Goal: Task Accomplishment & Management: Use online tool/utility

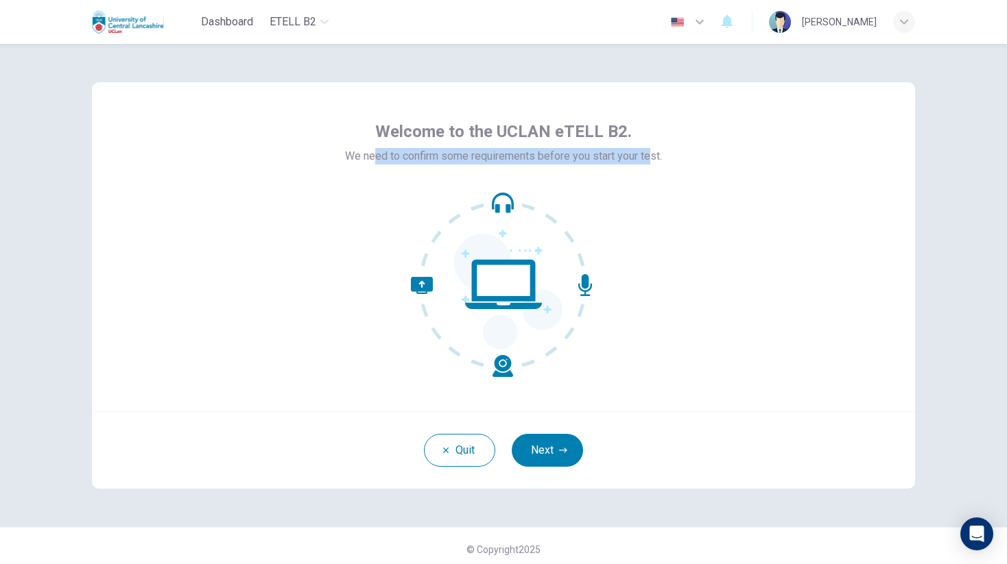
drag, startPoint x: 372, startPoint y: 158, endPoint x: 656, endPoint y: 159, distance: 284.6
click at [656, 159] on span "We need to confirm some requirements before you start your test." at bounding box center [503, 156] width 317 height 16
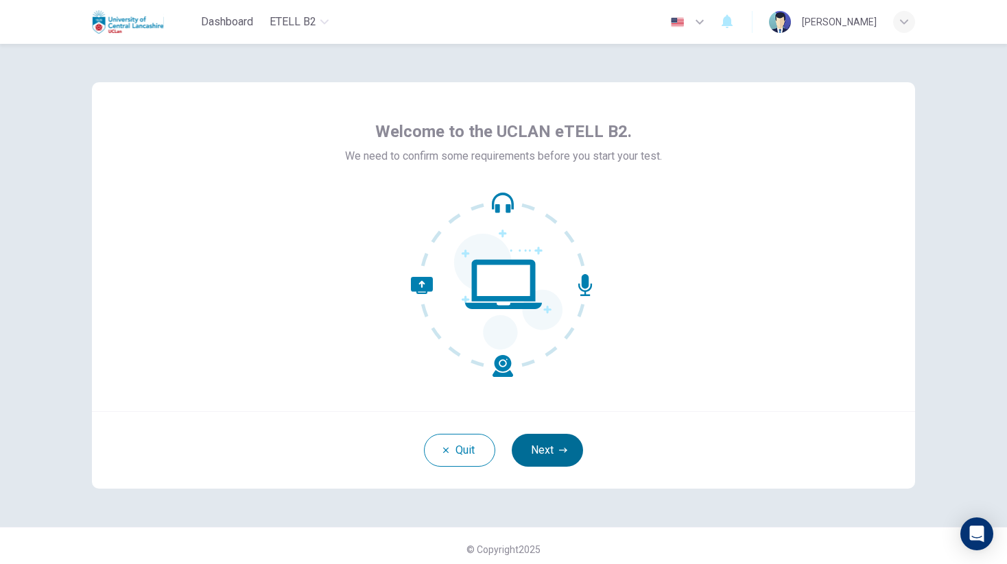
click at [544, 445] on button "Next" at bounding box center [547, 450] width 71 height 33
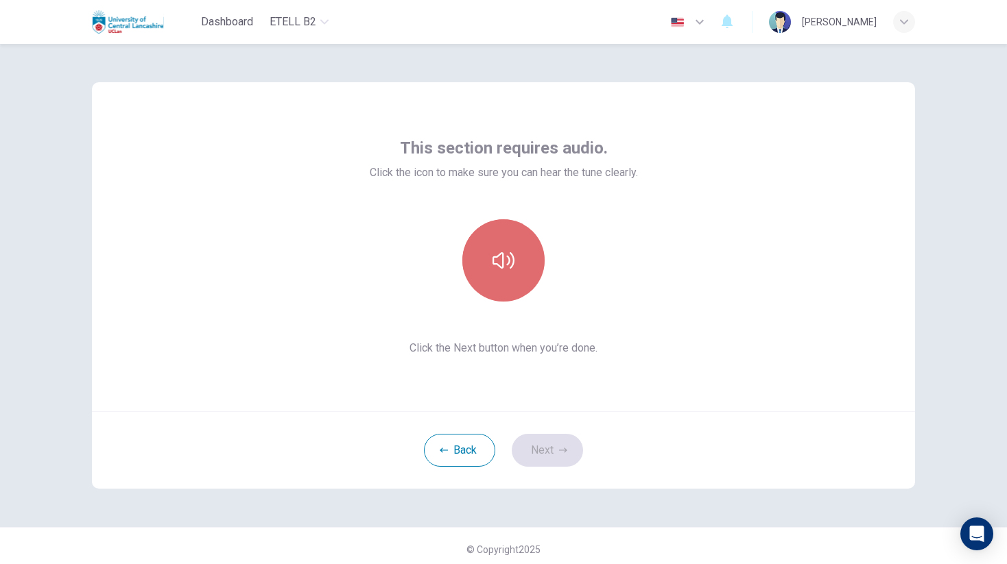
click at [510, 269] on icon "button" at bounding box center [503, 261] width 22 height 22
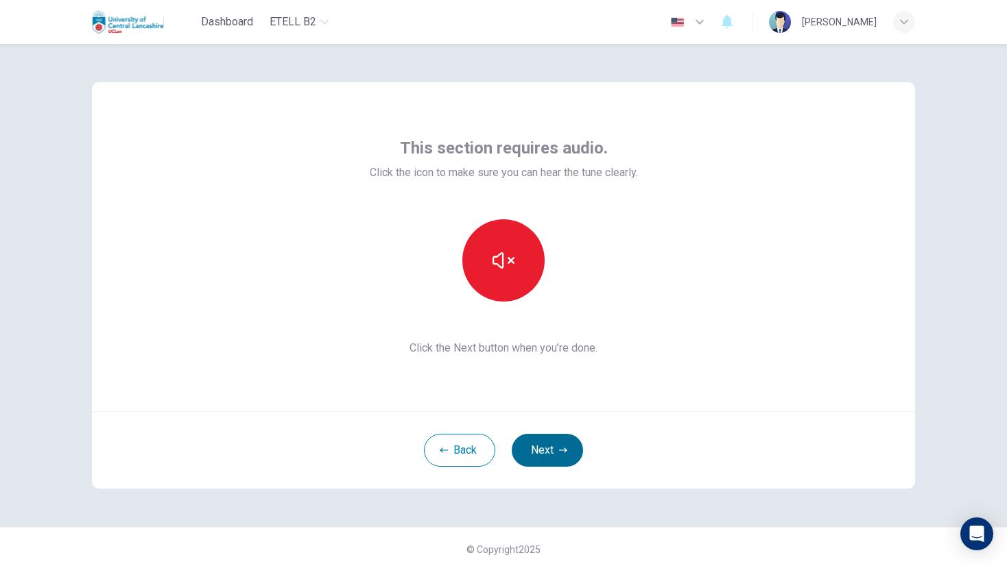
click at [560, 451] on icon "button" at bounding box center [563, 450] width 8 height 5
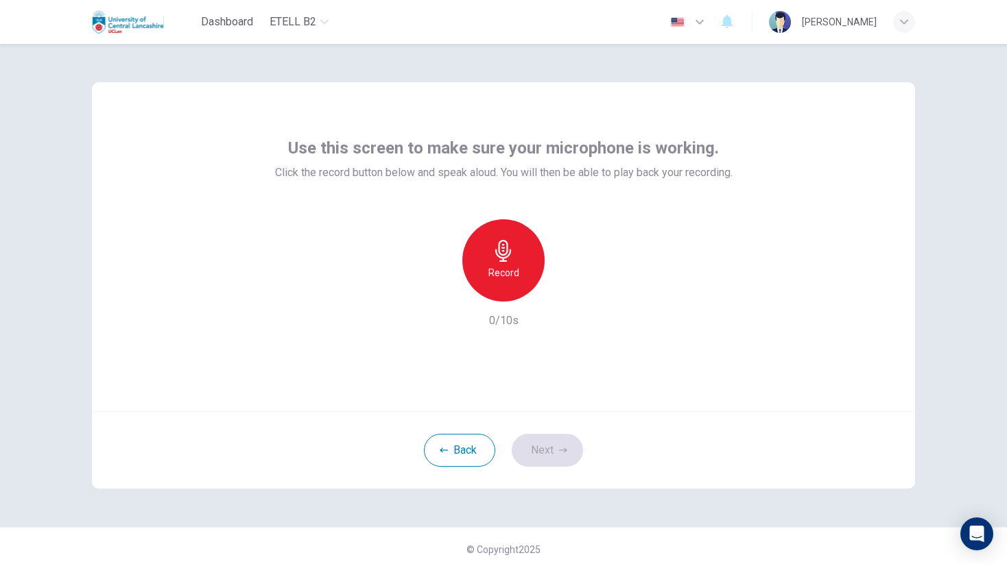
click at [514, 250] on icon "button" at bounding box center [503, 251] width 22 height 22
click at [495, 267] on h6 "Stop" at bounding box center [503, 273] width 21 height 16
click at [571, 298] on div "button" at bounding box center [566, 291] width 22 height 22
click at [596, 374] on div "Use this screen to make sure your microphone is working. Click the record butto…" at bounding box center [503, 246] width 823 height 329
click at [549, 444] on button "Next" at bounding box center [547, 450] width 71 height 33
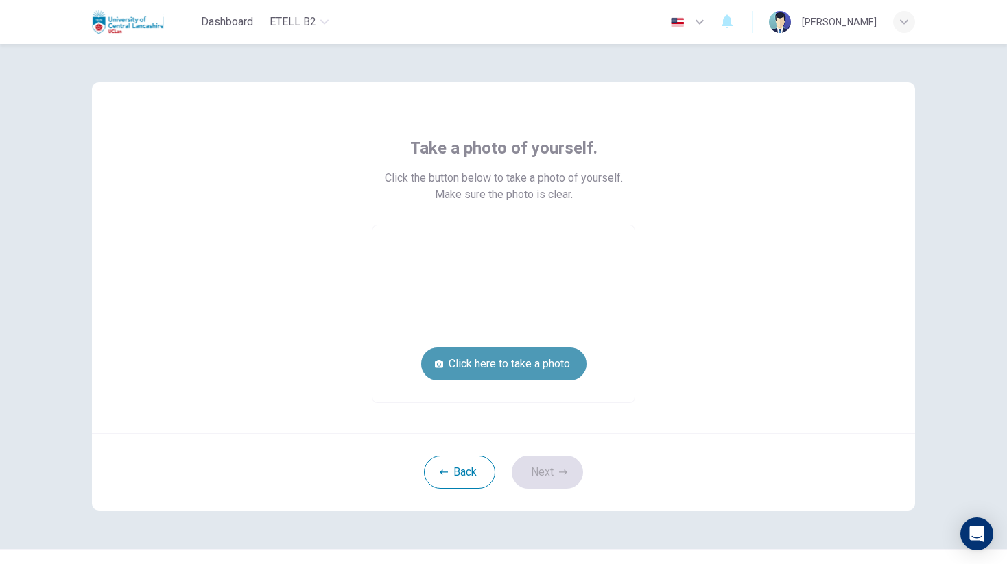
click at [507, 365] on button "Click here to take a photo" at bounding box center [503, 364] width 165 height 33
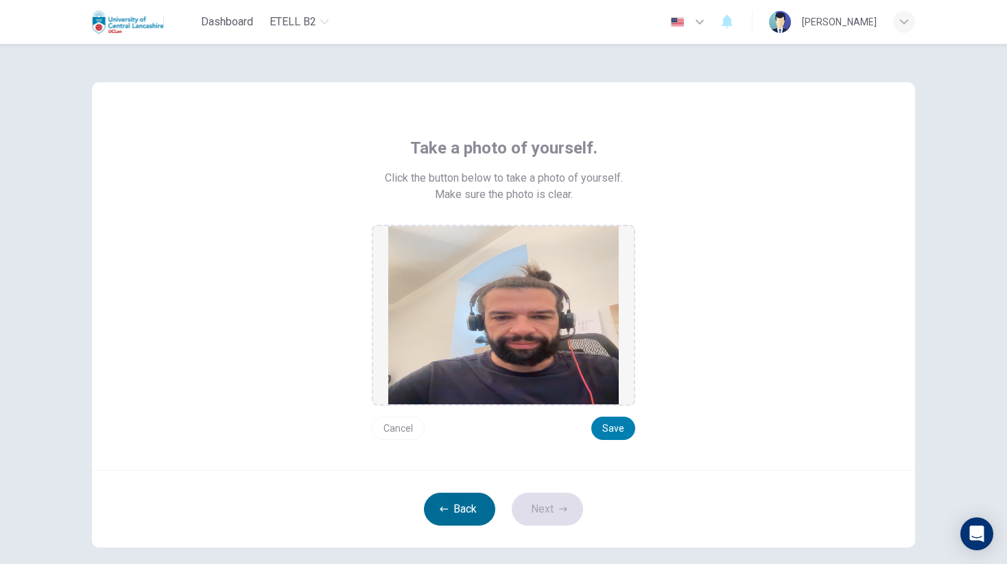
click at [448, 512] on button "Back" at bounding box center [459, 509] width 71 height 33
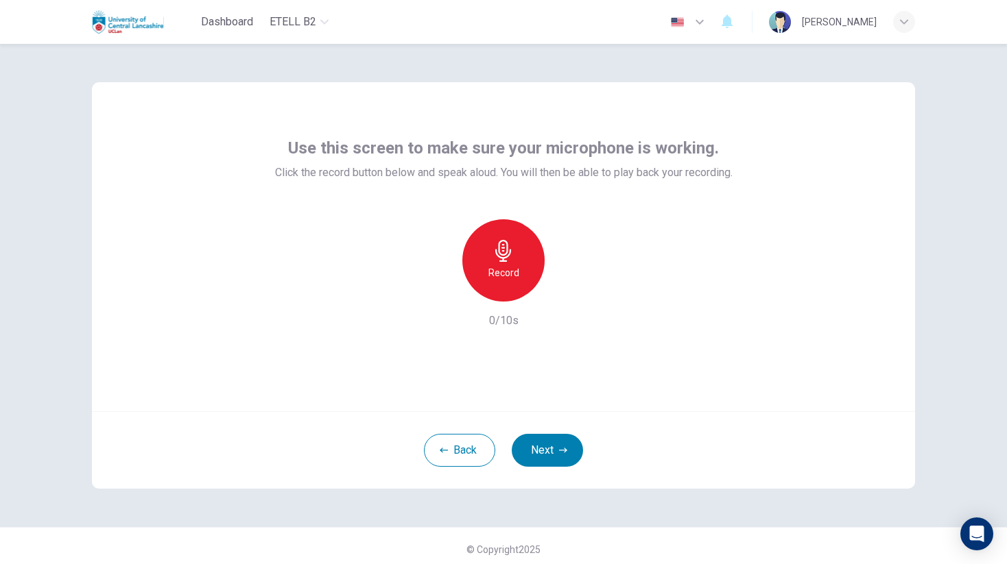
click at [527, 279] on div "Record" at bounding box center [503, 260] width 82 height 82
click at [488, 251] on div "Stop" at bounding box center [503, 260] width 82 height 82
click at [562, 298] on div "button" at bounding box center [566, 291] width 22 height 22
click at [543, 451] on button "Next" at bounding box center [547, 450] width 71 height 33
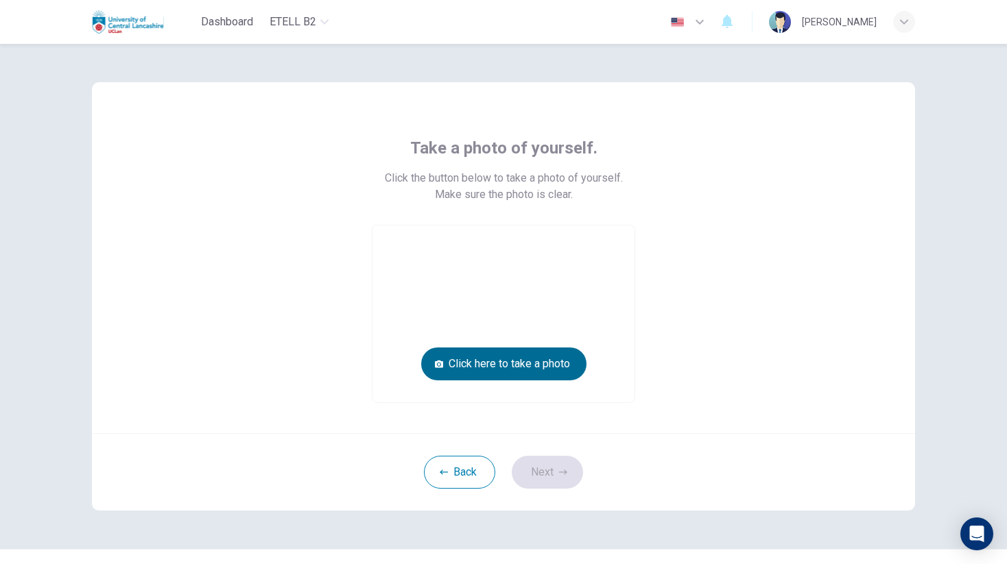
click at [499, 370] on button "Click here to take a photo" at bounding box center [503, 364] width 165 height 33
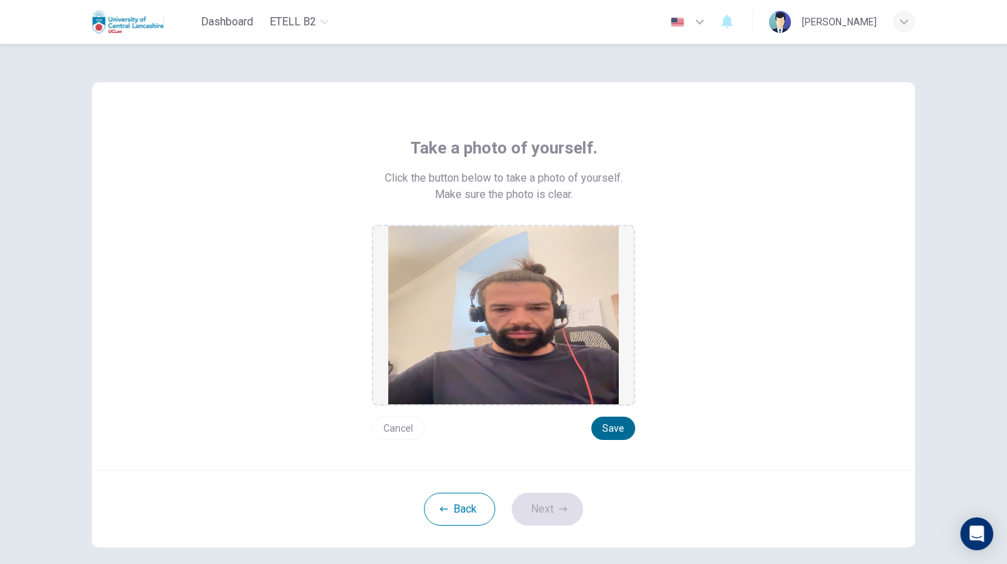
click at [622, 433] on button "Save" at bounding box center [613, 428] width 44 height 23
click at [538, 500] on button "Next" at bounding box center [547, 509] width 71 height 33
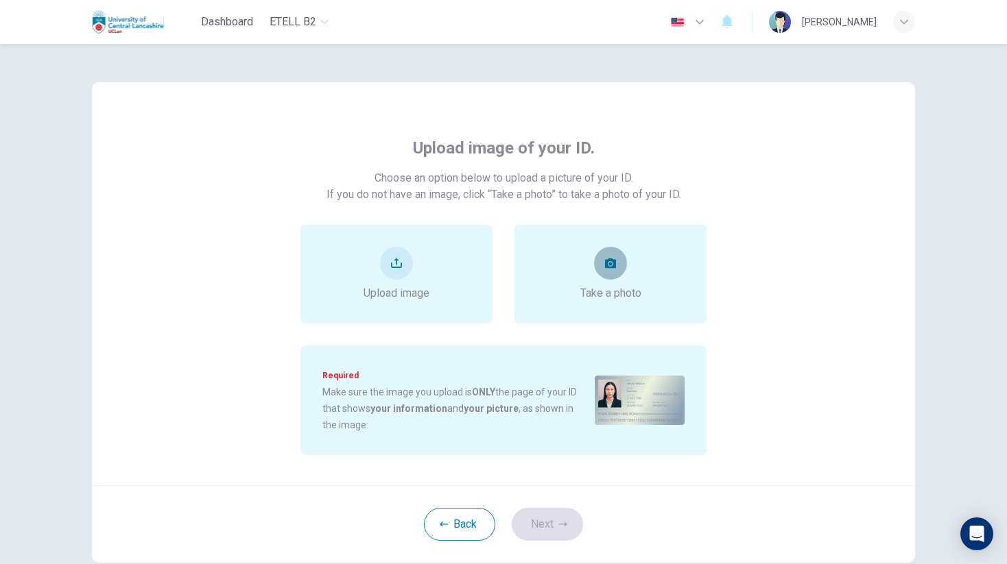
click at [616, 259] on button "take photo" at bounding box center [610, 263] width 33 height 33
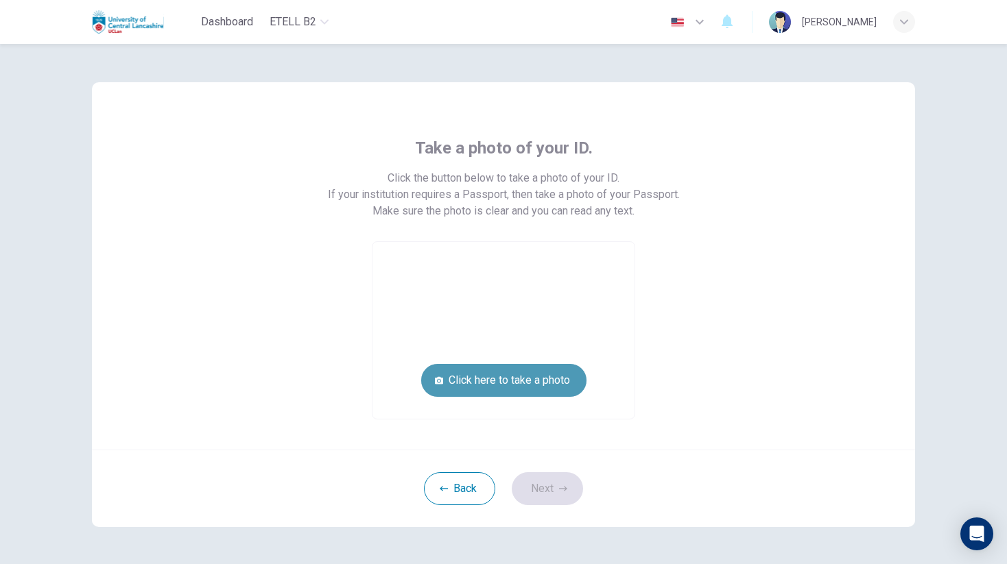
click at [487, 384] on button "Click here to take a photo" at bounding box center [503, 380] width 165 height 33
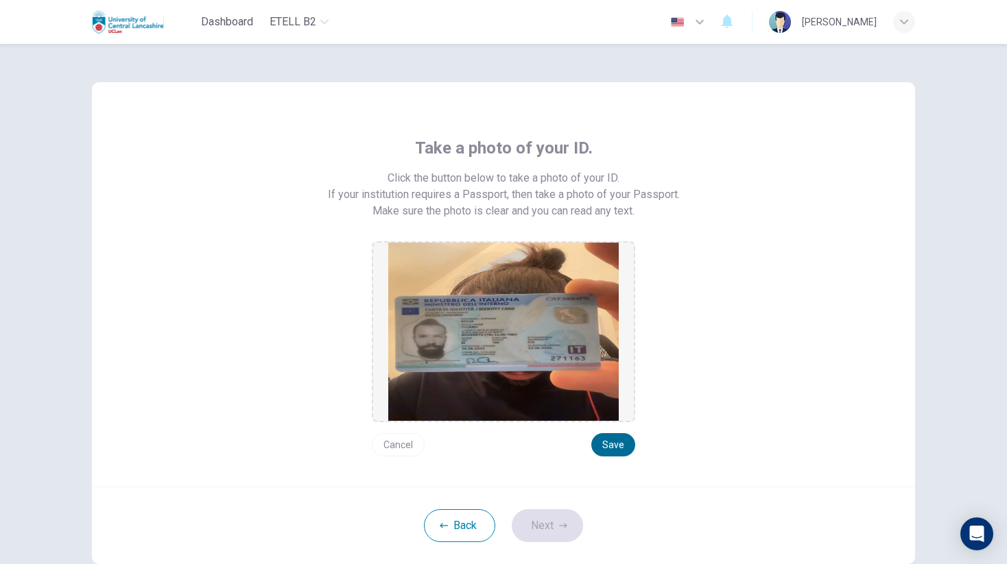
click at [616, 440] on button "Save" at bounding box center [613, 444] width 44 height 23
click at [549, 531] on button "Next" at bounding box center [547, 526] width 71 height 33
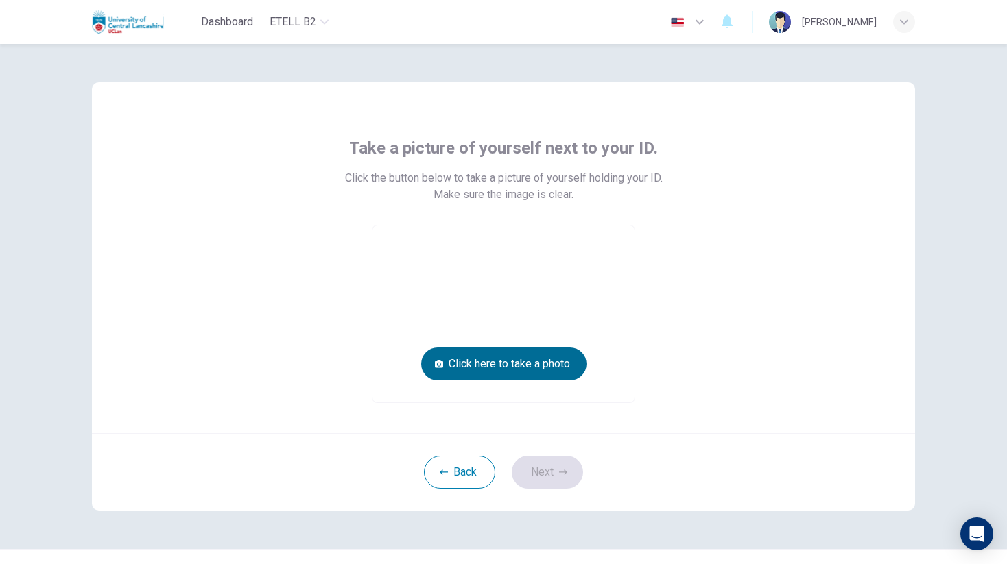
click at [499, 362] on button "Click here to take a photo" at bounding box center [503, 364] width 165 height 33
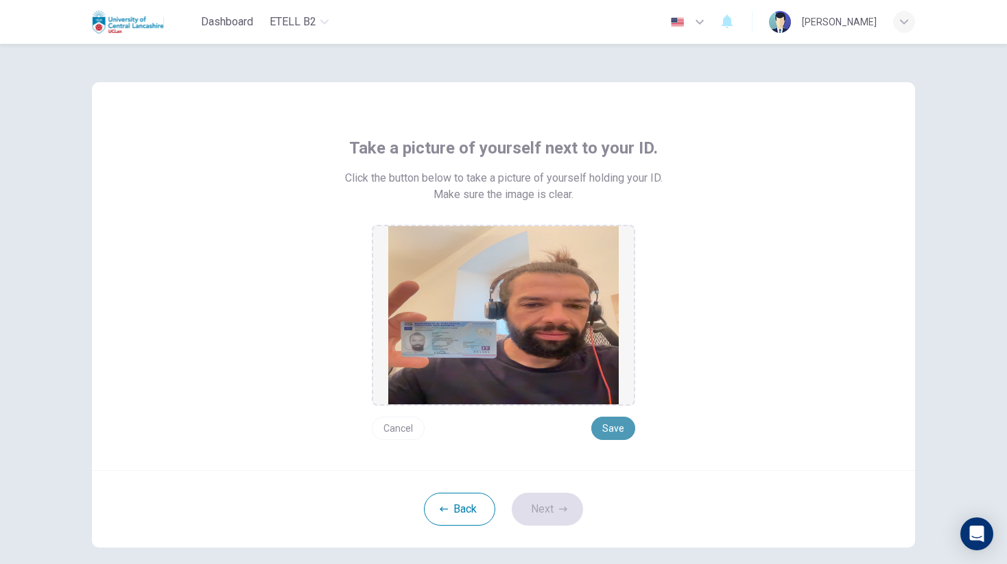
click at [615, 429] on button "Save" at bounding box center [613, 428] width 44 height 23
click at [572, 505] on button "Next" at bounding box center [547, 509] width 71 height 33
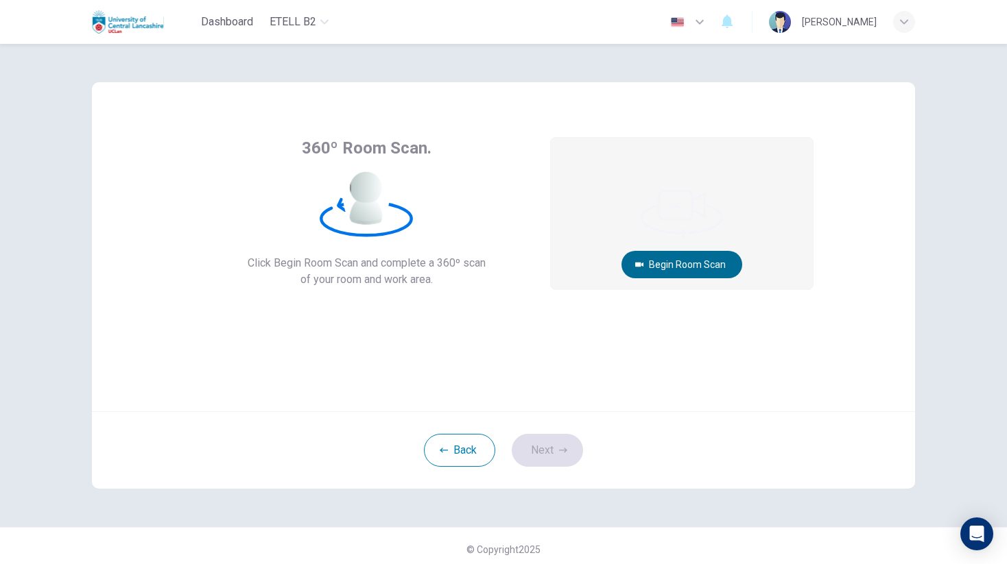
click at [709, 260] on button "Begin Room Scan" at bounding box center [681, 264] width 121 height 27
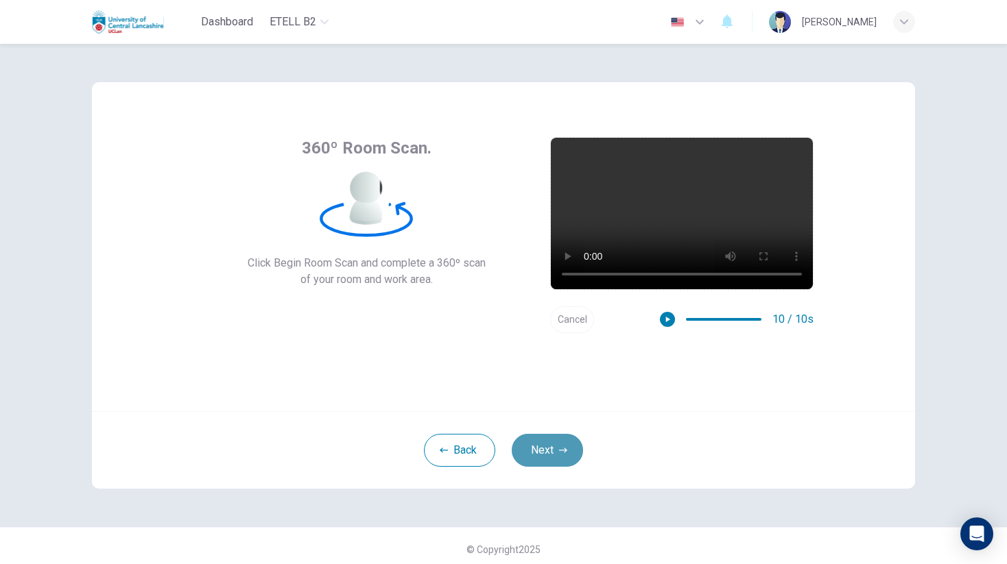
click at [555, 446] on button "Next" at bounding box center [547, 450] width 71 height 33
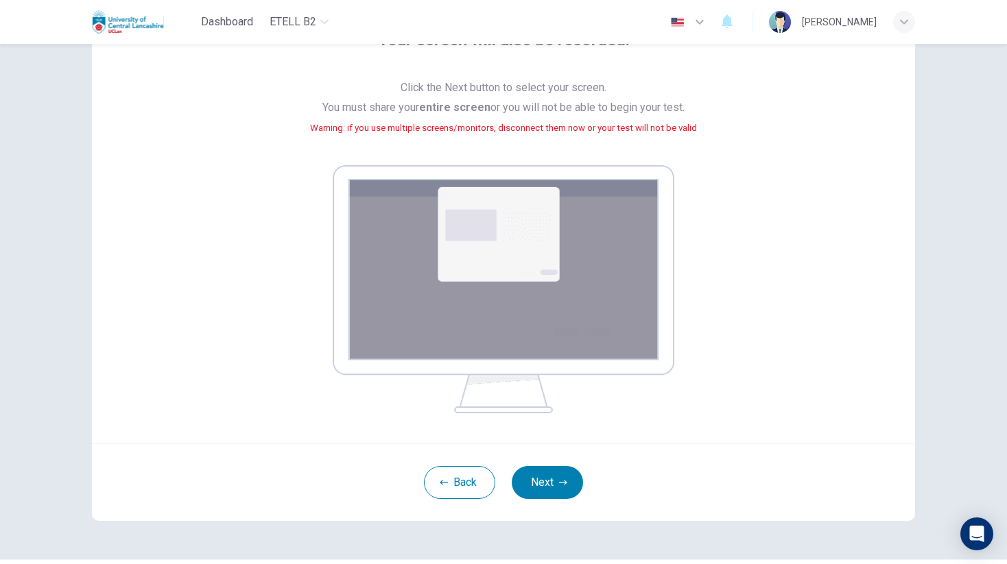
scroll to position [123, 0]
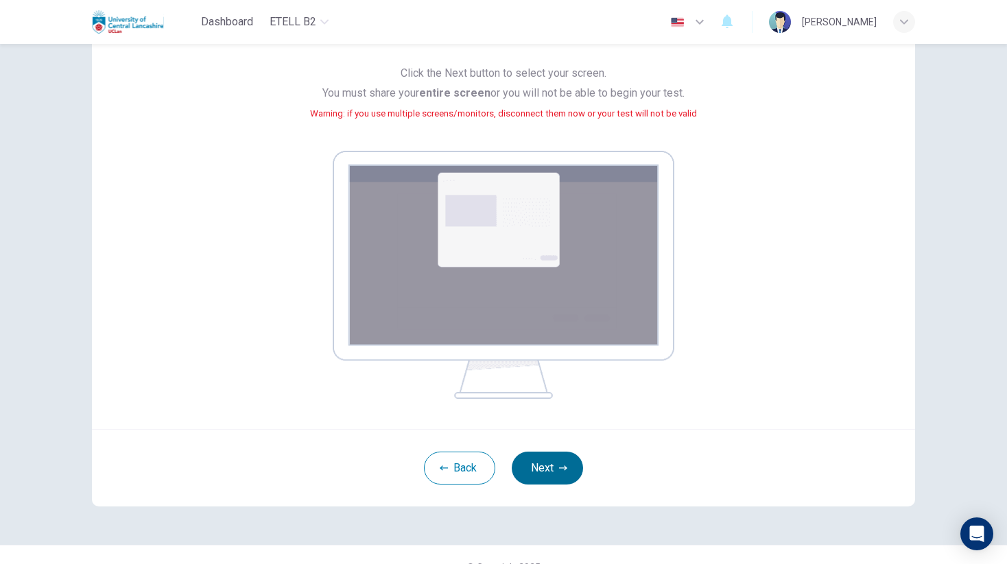
click at [547, 471] on button "Next" at bounding box center [547, 468] width 71 height 33
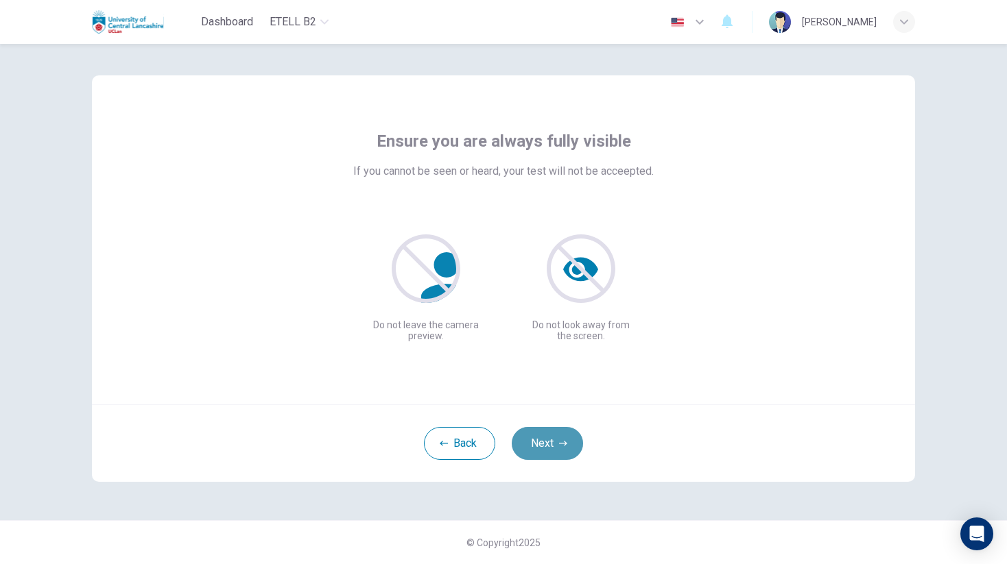
click at [543, 448] on button "Next" at bounding box center [547, 443] width 71 height 33
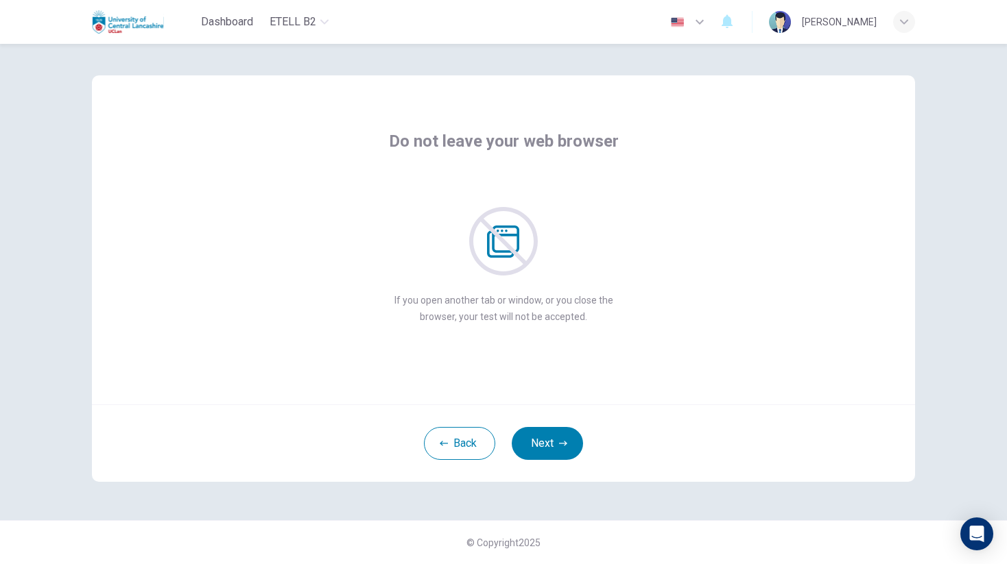
click at [617, 152] on div "Do not leave your web browser If you open another tab or window, or you close t…" at bounding box center [503, 227] width 620 height 195
click at [549, 442] on button "Next" at bounding box center [547, 443] width 71 height 33
click at [544, 439] on button "Next" at bounding box center [547, 443] width 71 height 33
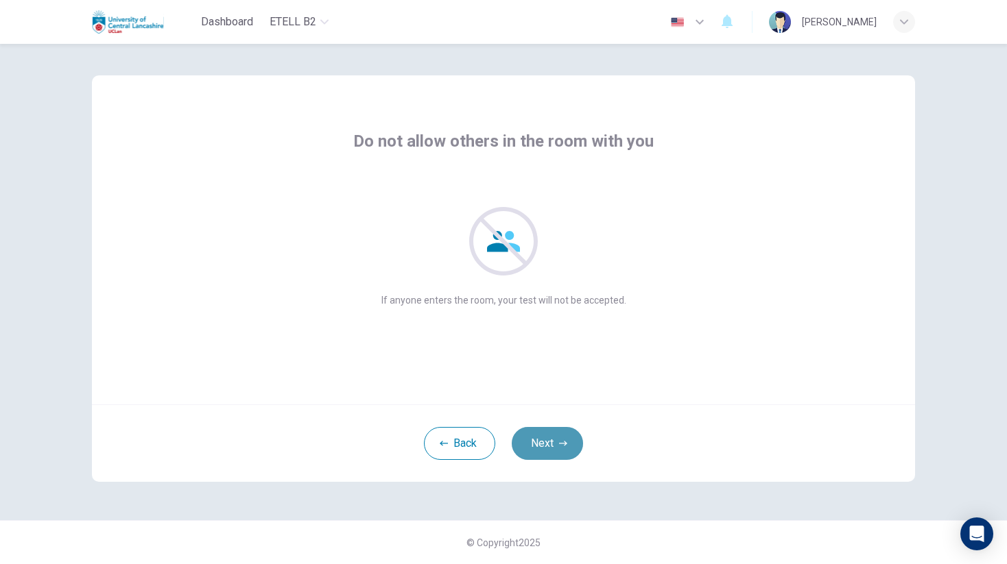
click at [544, 440] on button "Next" at bounding box center [547, 443] width 71 height 33
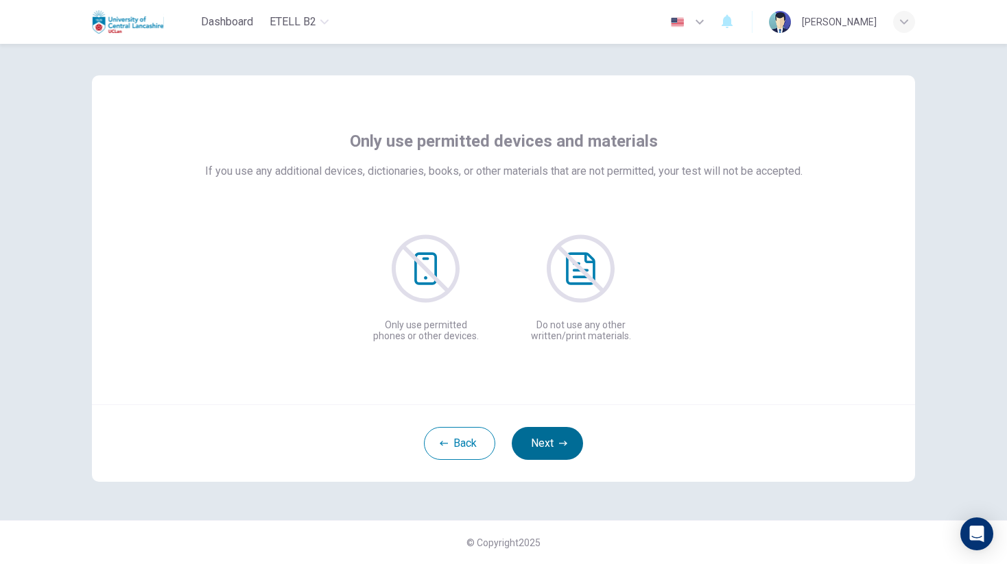
click at [532, 447] on button "Next" at bounding box center [547, 443] width 71 height 33
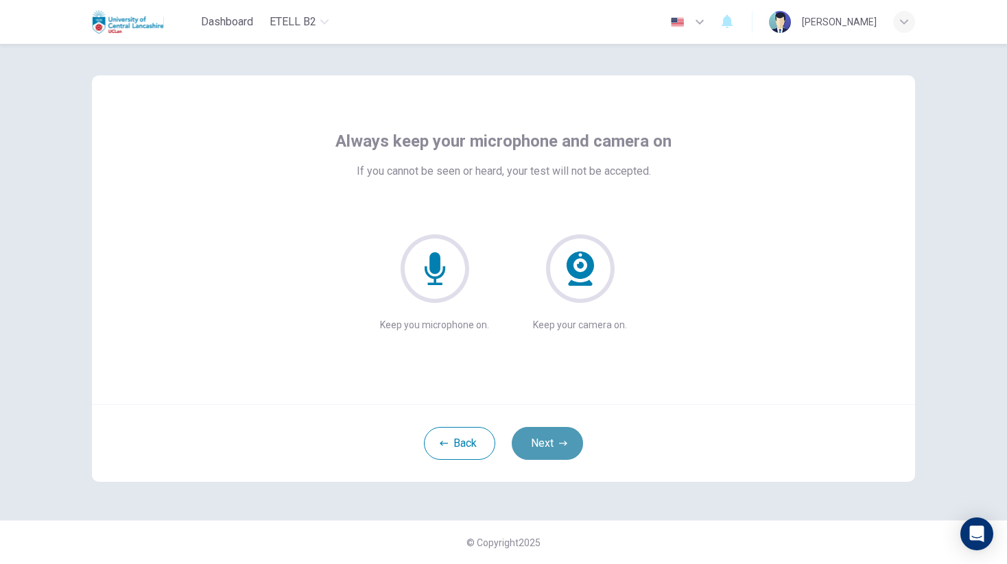
click at [546, 445] on button "Next" at bounding box center [547, 443] width 71 height 33
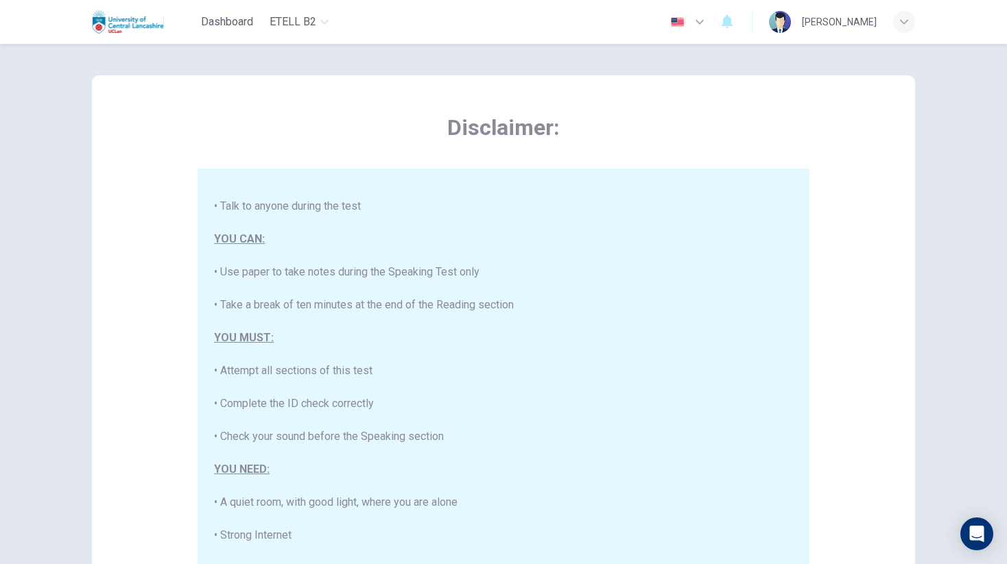
scroll to position [182, 0]
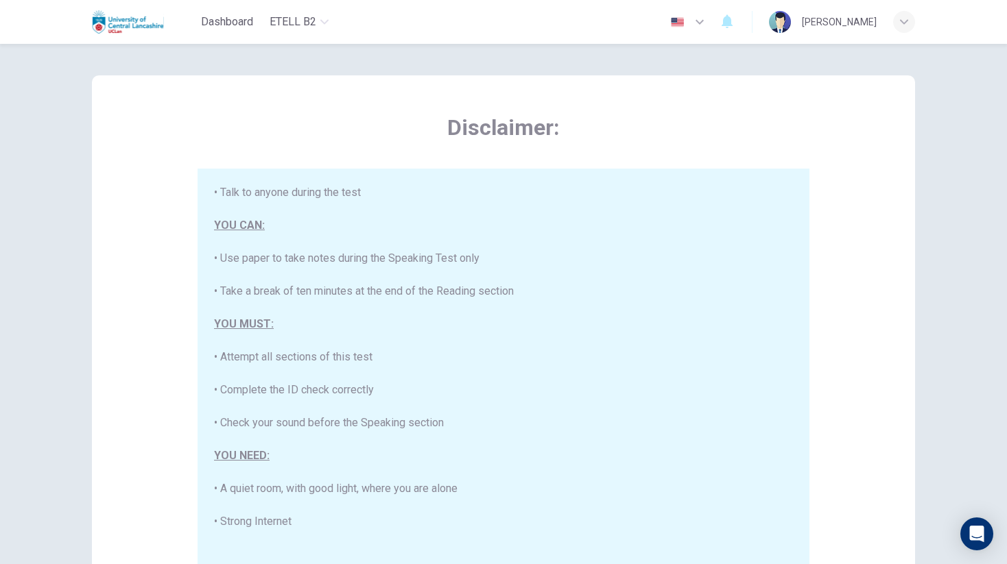
drag, startPoint x: 349, startPoint y: 261, endPoint x: 508, endPoint y: 259, distance: 159.1
click at [508, 259] on div "This is the e-TELL English language test. This test will last about 3 hours. Pl…" at bounding box center [503, 315] width 579 height 625
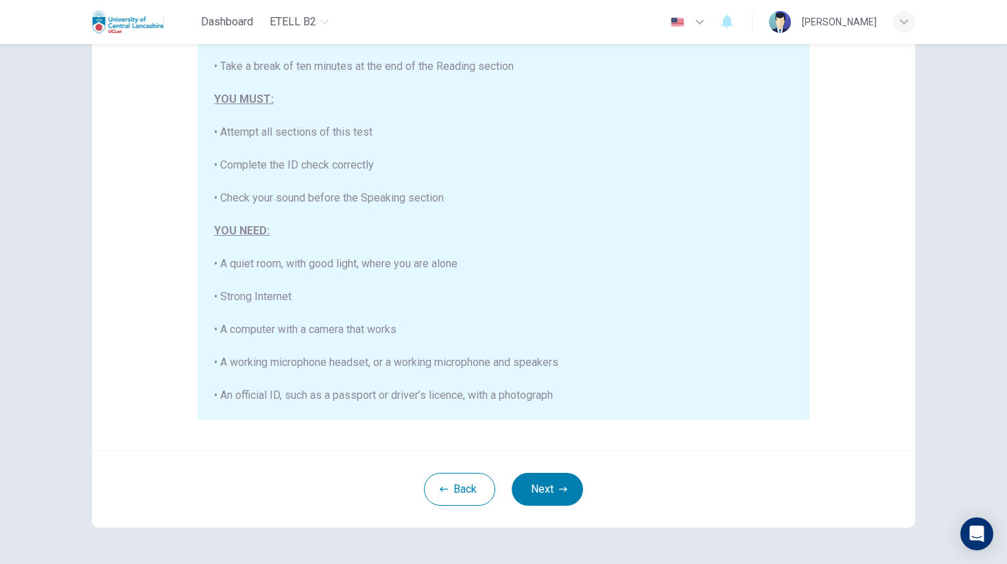
scroll to position [150, 0]
drag, startPoint x: 284, startPoint y: 403, endPoint x: 479, endPoint y: 403, distance: 195.4
click at [479, 403] on div "This is the e-TELL English language test. This test will last about 3 hours. Pl…" at bounding box center [503, 93] width 579 height 625
click at [570, 486] on button "Next" at bounding box center [547, 491] width 71 height 33
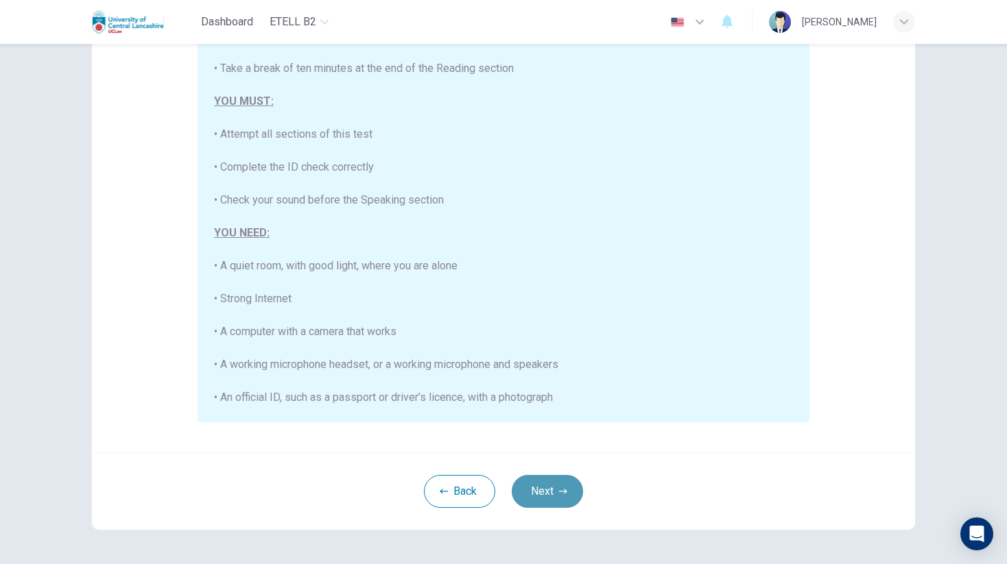
scroll to position [7, 0]
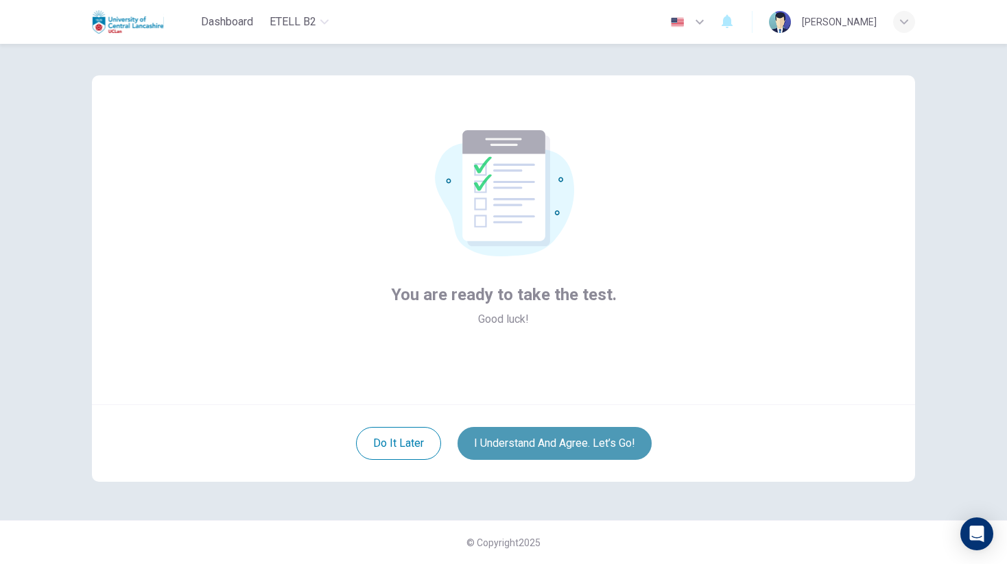
click at [537, 442] on button "I understand and agree. Let’s go!" at bounding box center [554, 443] width 194 height 33
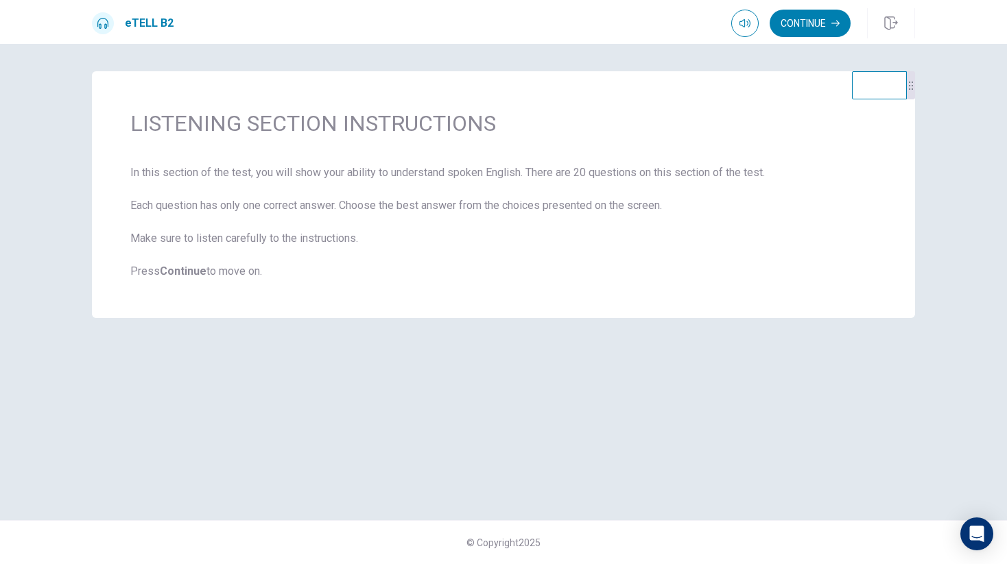
drag, startPoint x: 213, startPoint y: 210, endPoint x: 300, endPoint y: 210, distance: 87.8
click at [300, 210] on span "In this section of the test, you will show your ability to understand spoken En…" at bounding box center [503, 222] width 746 height 115
click at [808, 16] on button "Continue" at bounding box center [809, 23] width 81 height 27
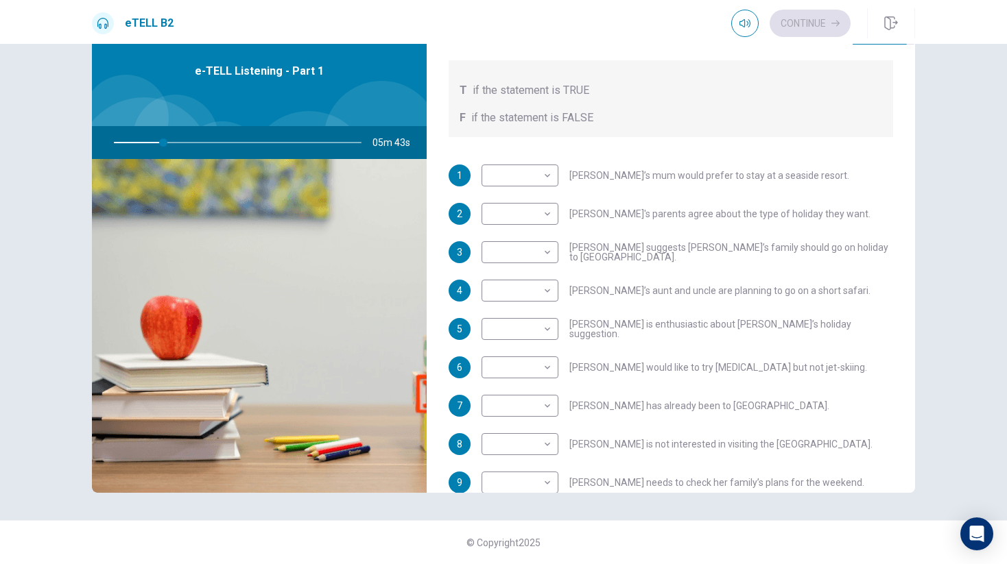
scroll to position [153, 0]
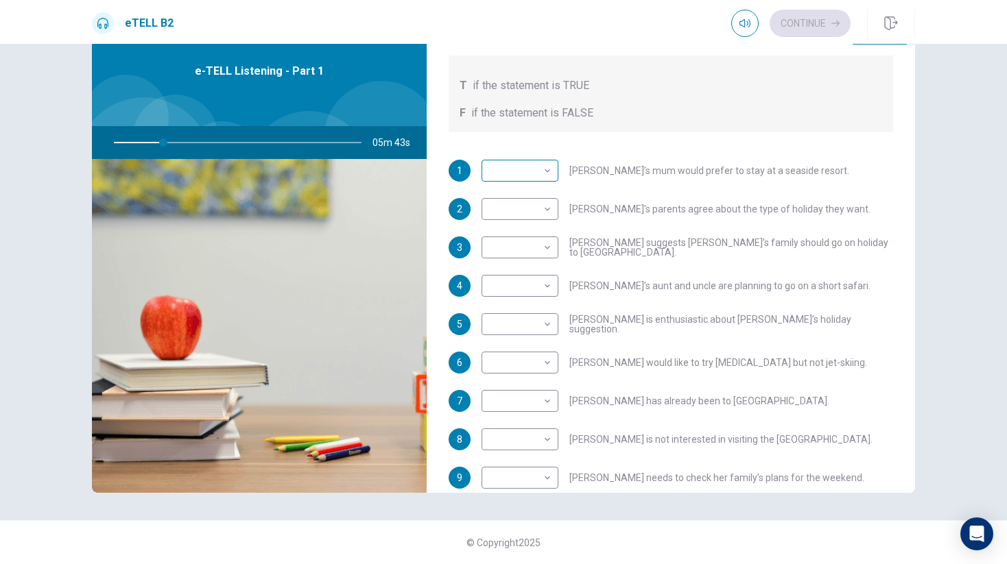
type input "**"
click at [537, 171] on body "This site uses cookies, as explained in our Privacy Policy . If you agree to th…" at bounding box center [503, 282] width 1007 height 564
click at [524, 196] on li "T" at bounding box center [519, 193] width 77 height 22
type input "*"
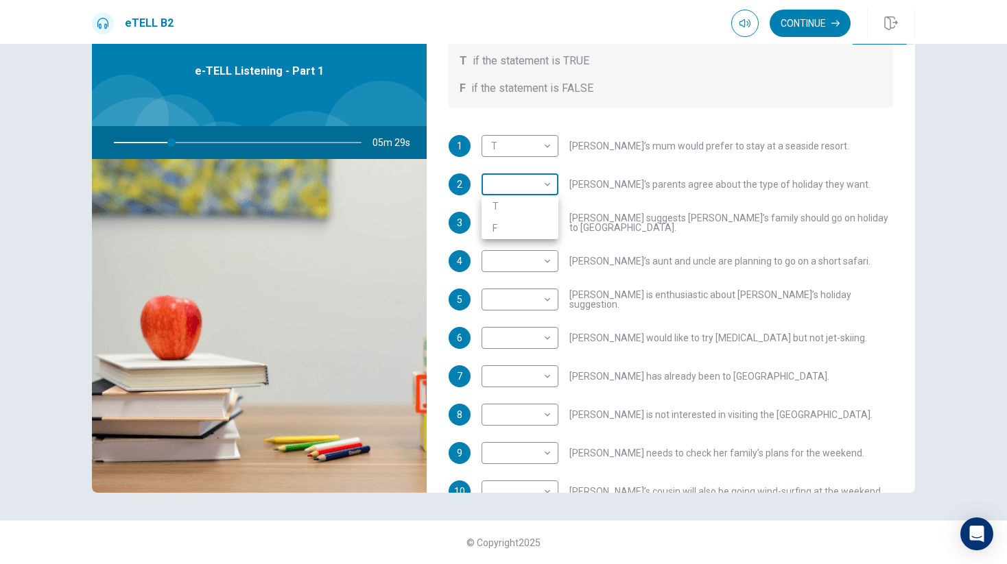
click at [550, 187] on body "This site uses cookies, as explained in our Privacy Policy . If you agree to th…" at bounding box center [503, 282] width 1007 height 564
type input "**"
click at [529, 224] on li "F" at bounding box center [519, 228] width 77 height 22
type input "*"
click at [531, 222] on body "This site uses cookies, as explained in our Privacy Policy . If you agree to th…" at bounding box center [503, 282] width 1007 height 564
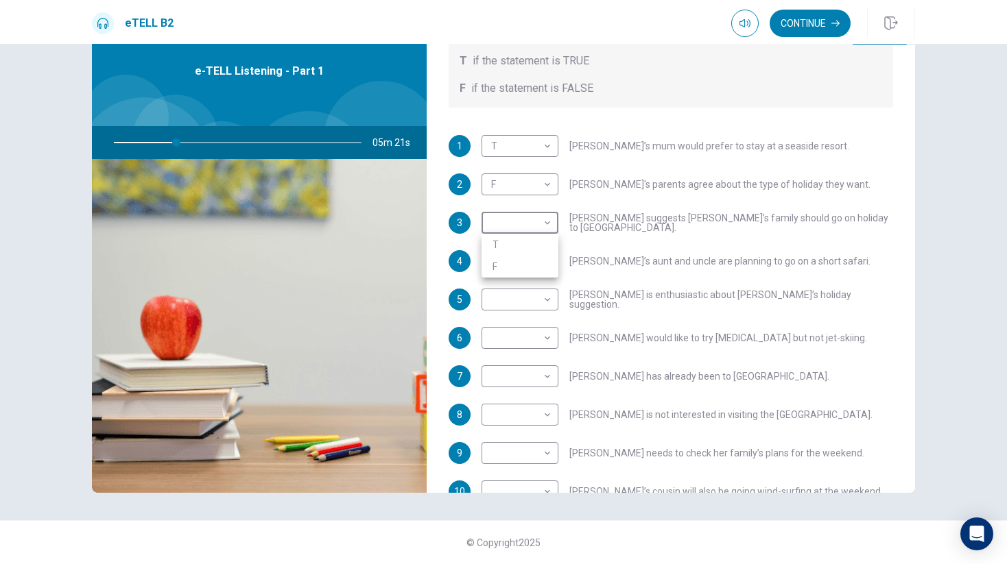
type input "**"
click at [525, 242] on li "T" at bounding box center [519, 245] width 77 height 22
type input "*"
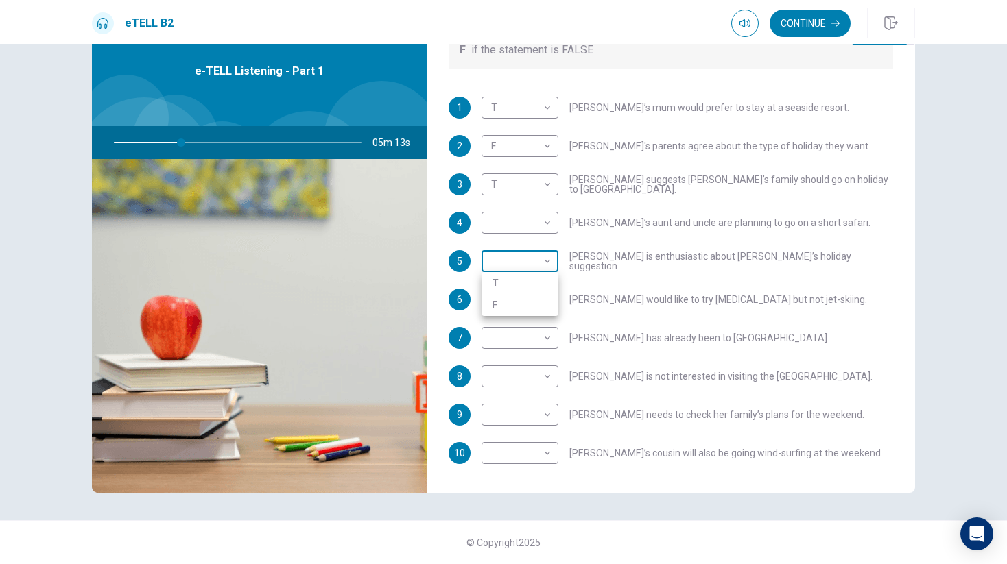
click at [551, 262] on body "This site uses cookies, as explained in our Privacy Policy . If you agree to th…" at bounding box center [503, 282] width 1007 height 564
type input "**"
click at [531, 279] on li "T" at bounding box center [519, 283] width 77 height 22
type input "*"
click at [536, 228] on body "This site uses cookies, as explained in our Privacy Policy . If you agree to th…" at bounding box center [503, 282] width 1007 height 564
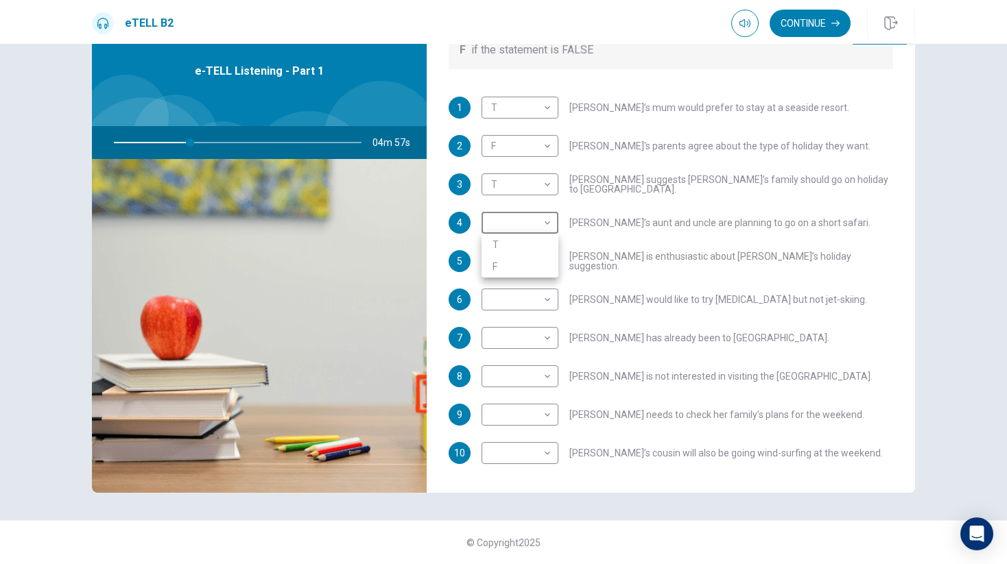
type input "**"
click at [517, 257] on li "F" at bounding box center [519, 267] width 77 height 22
type input "*"
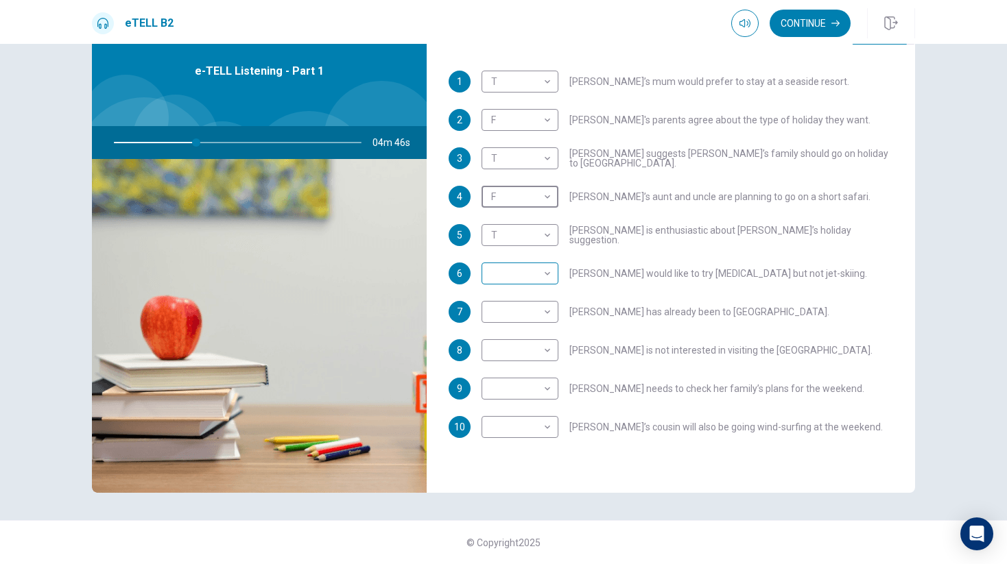
click at [544, 272] on body "This site uses cookies, as explained in our Privacy Policy . If you agree to th…" at bounding box center [503, 282] width 1007 height 564
click at [575, 268] on div at bounding box center [503, 282] width 1007 height 564
click at [538, 271] on body "This site uses cookies, as explained in our Privacy Policy . If you agree to th…" at bounding box center [503, 282] width 1007 height 564
type input "**"
click at [520, 310] on li "F" at bounding box center [519, 318] width 77 height 22
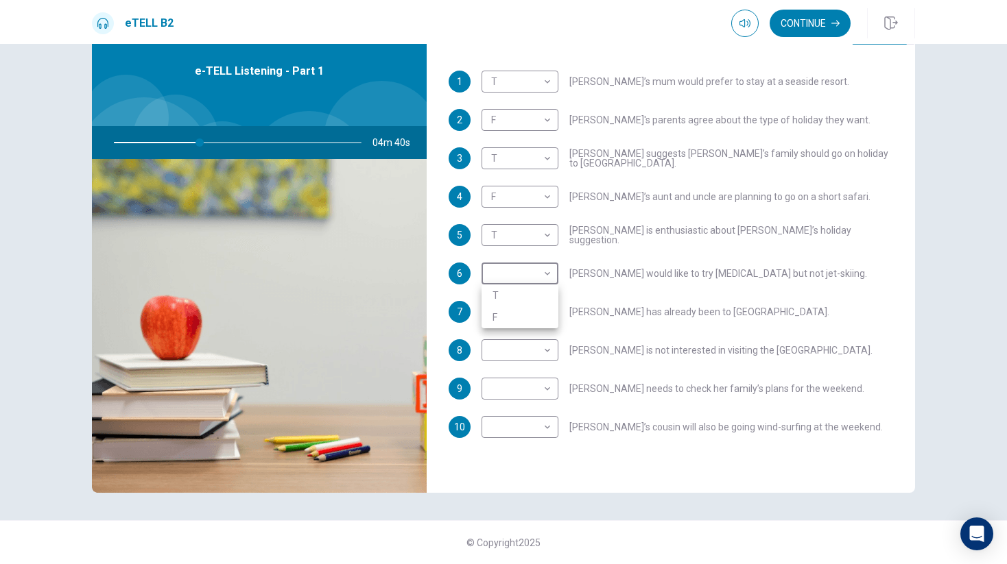
type input "*"
click at [657, 327] on div "1 T * ​ [PERSON_NAME]’s mum would prefer to stay at a seaside resort. 2 F * ​ […" at bounding box center [670, 268] width 444 height 395
click at [523, 353] on body "This site uses cookies, as explained in our Privacy Policy . If you agree to th…" at bounding box center [503, 282] width 1007 height 564
type input "**"
click at [505, 389] on li "F" at bounding box center [519, 394] width 77 height 22
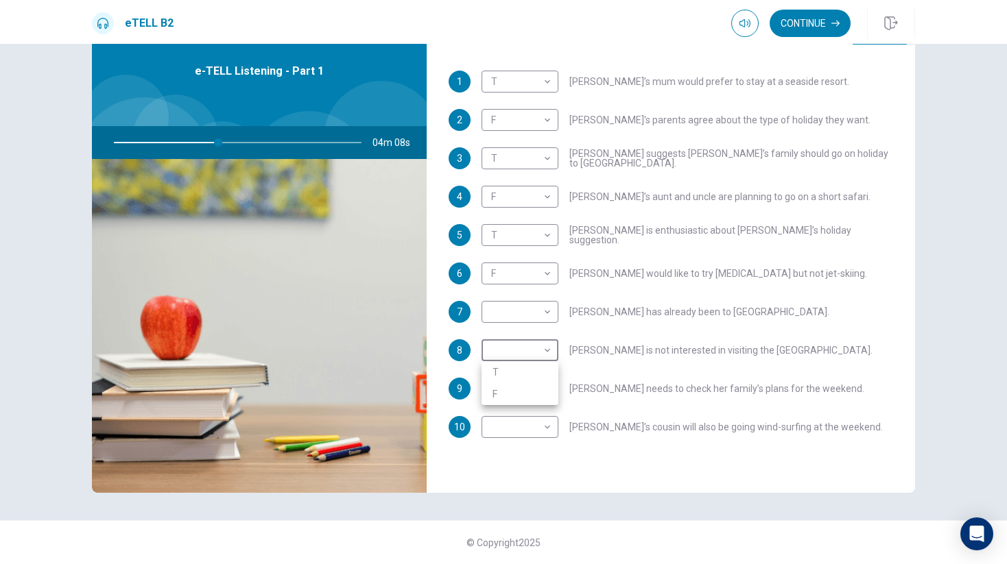
type input "*"
type input "**"
click at [518, 346] on body "This site uses cookies, as explained in our Privacy Policy . If you agree to th…" at bounding box center [503, 282] width 1007 height 564
click at [510, 376] on li "T" at bounding box center [519, 372] width 77 height 22
type input "*"
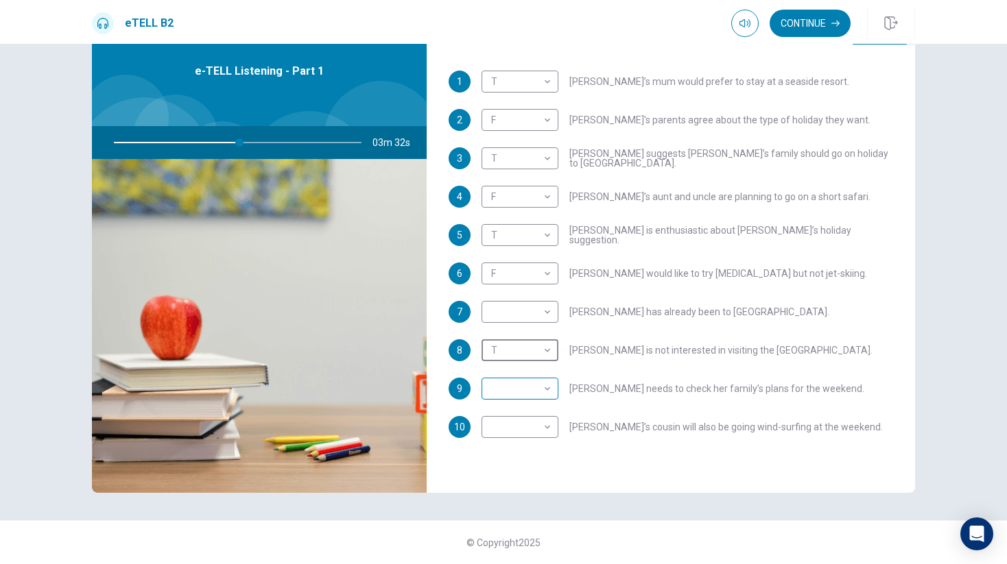
click at [549, 383] on body "This site uses cookies, as explained in our Privacy Policy . If you agree to th…" at bounding box center [503, 282] width 1007 height 564
type input "**"
click at [523, 403] on li "T" at bounding box center [519, 411] width 77 height 22
type input "*"
type input "**"
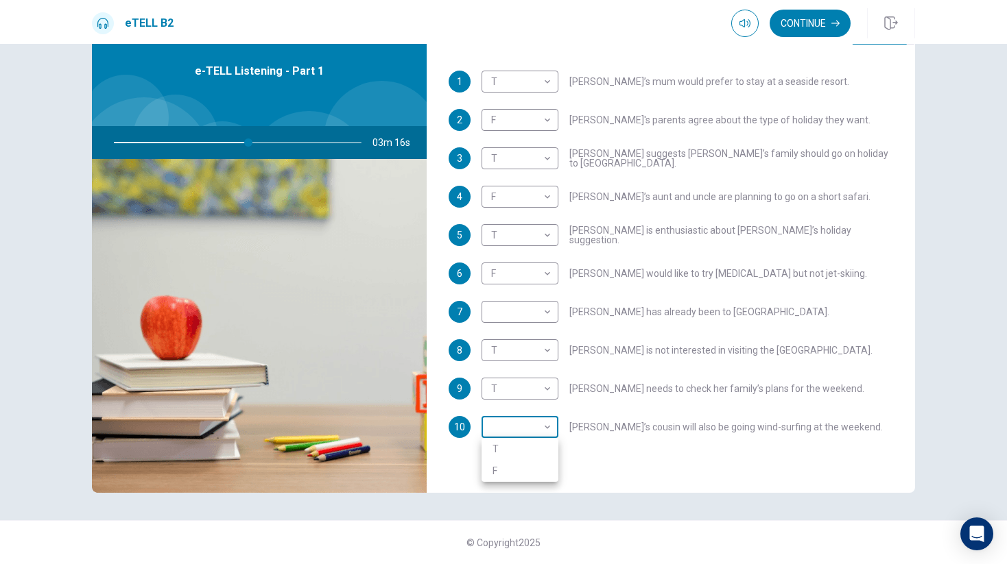
click at [548, 424] on body "This site uses cookies, as explained in our Privacy Policy . If you agree to th…" at bounding box center [503, 282] width 1007 height 564
click at [521, 450] on li "T" at bounding box center [519, 449] width 77 height 22
type input "*"
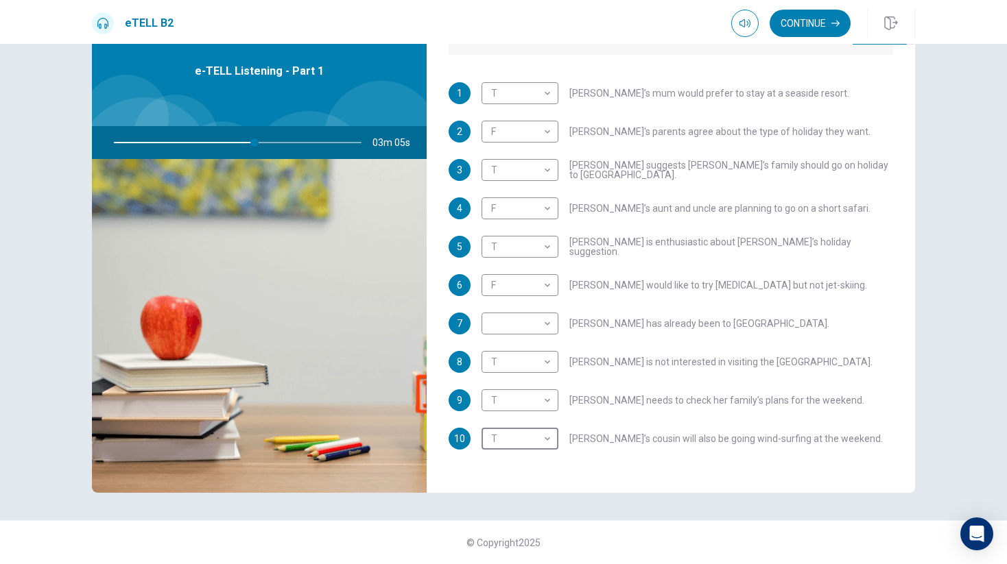
scroll to position [233, 0]
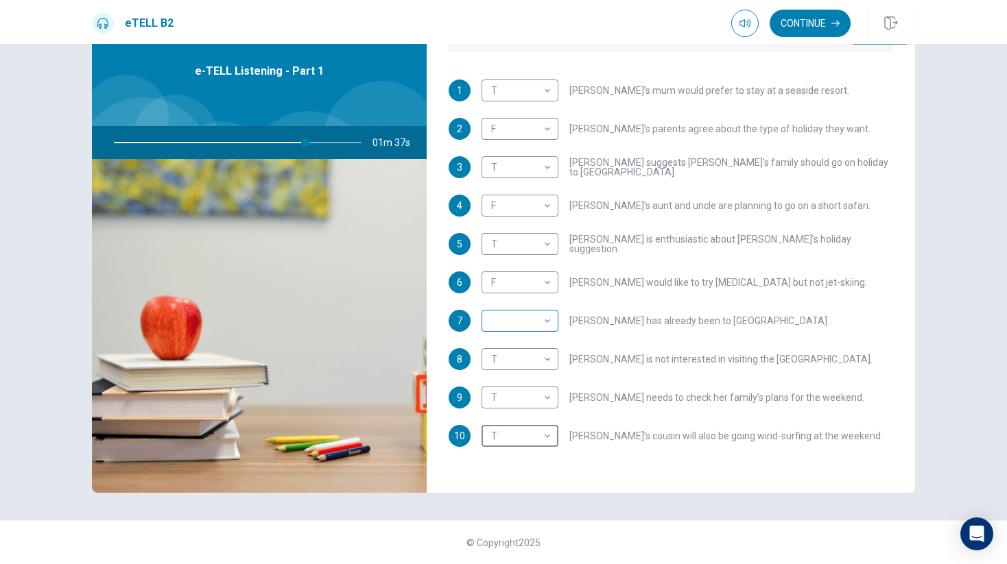
click at [534, 317] on body "This site uses cookies, as explained in our Privacy Policy . If you agree to th…" at bounding box center [503, 282] width 1007 height 564
type input "**"
click at [517, 358] on li "F" at bounding box center [519, 365] width 77 height 22
type input "*"
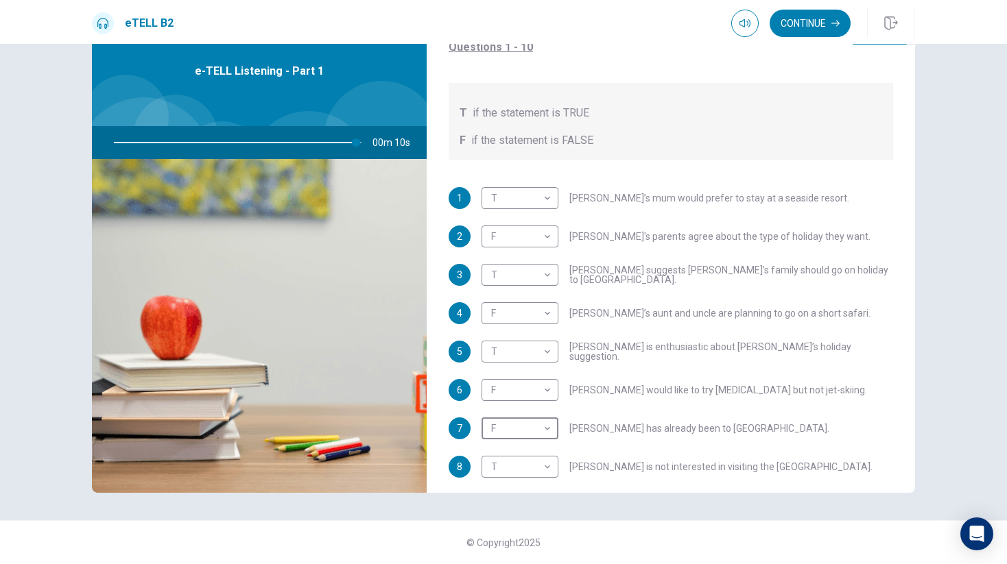
scroll to position [242, 0]
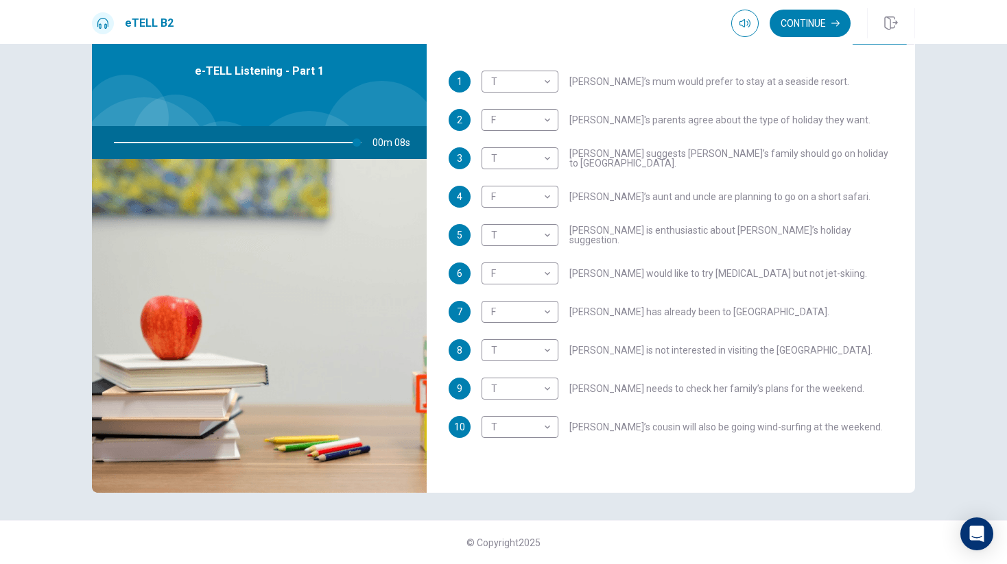
click at [757, 324] on div "1 T * ​ [PERSON_NAME]’s mum would prefer to stay at a seaside resort. 2 F * ​ […" at bounding box center [670, 268] width 444 height 395
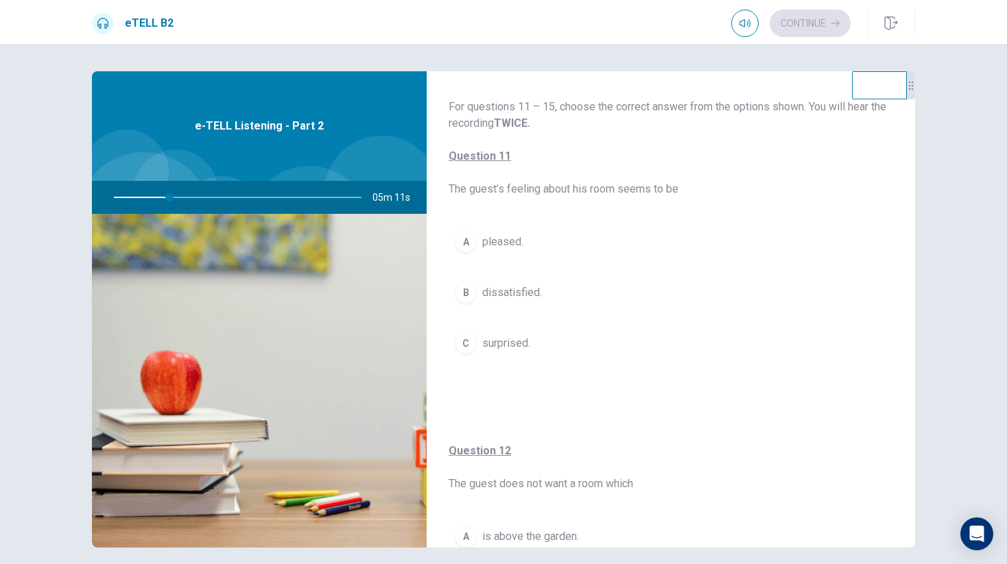
scroll to position [45, 0]
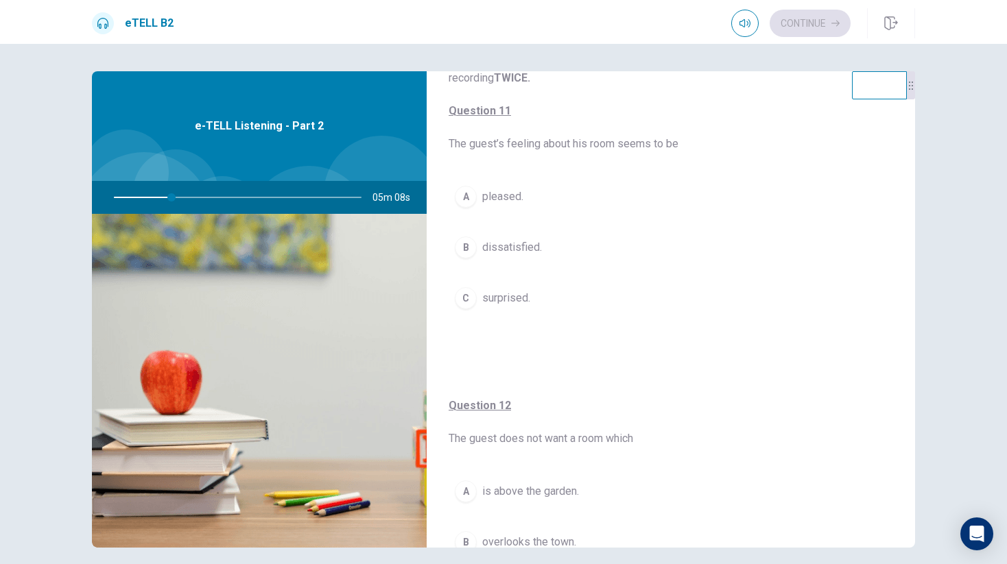
click at [464, 245] on div "B" at bounding box center [466, 248] width 22 height 22
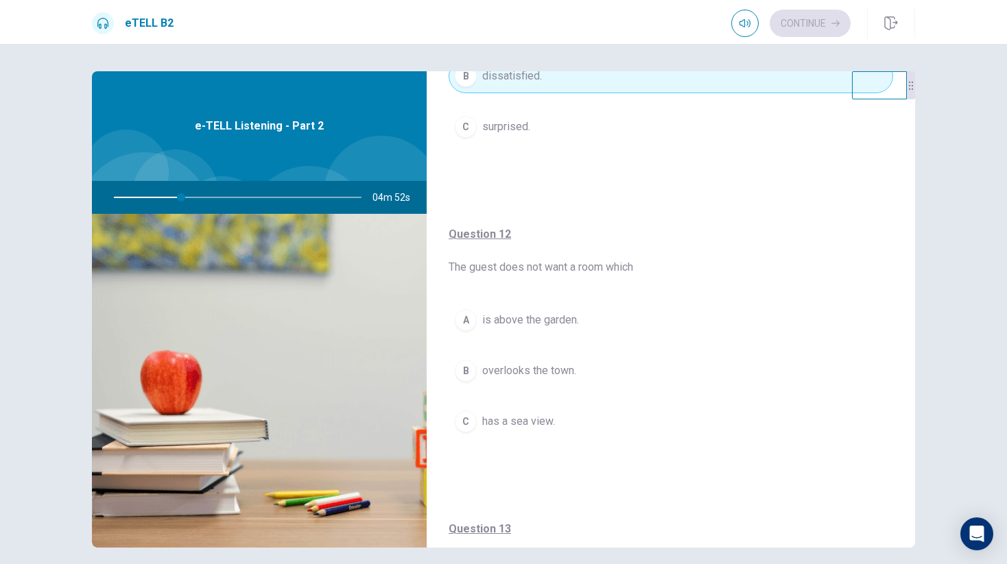
scroll to position [230, 0]
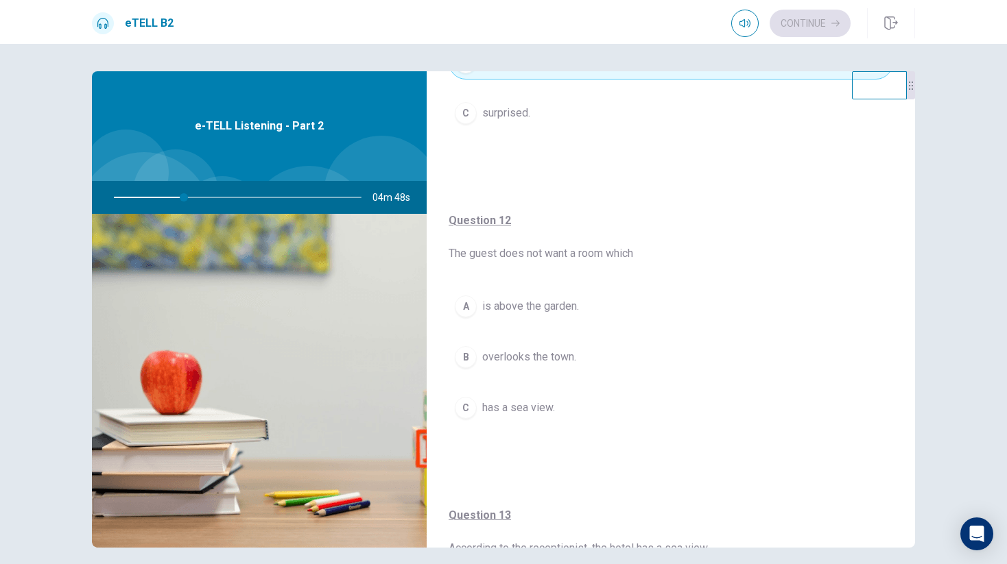
click at [534, 356] on span "overlooks the town." at bounding box center [529, 357] width 94 height 16
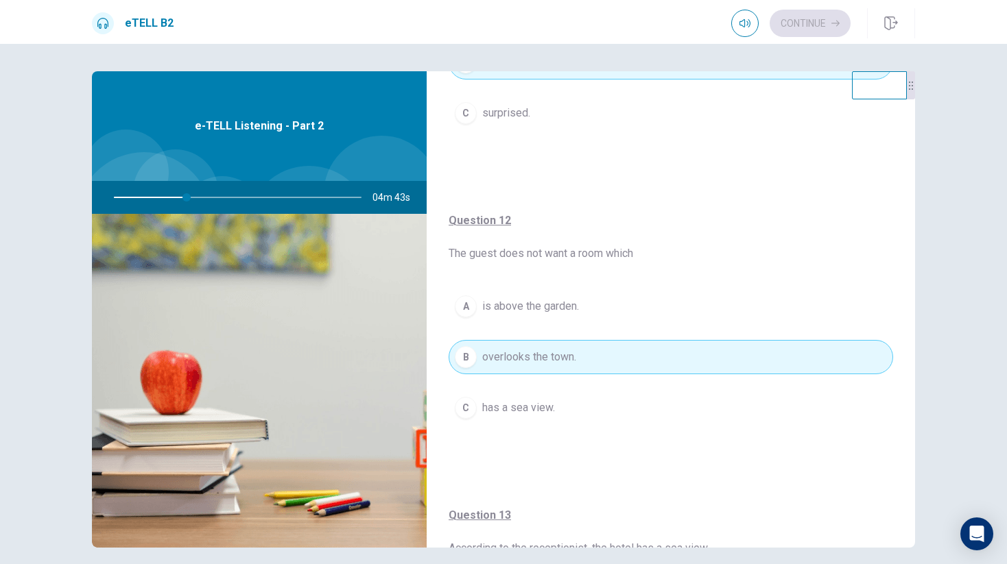
scroll to position [189, 0]
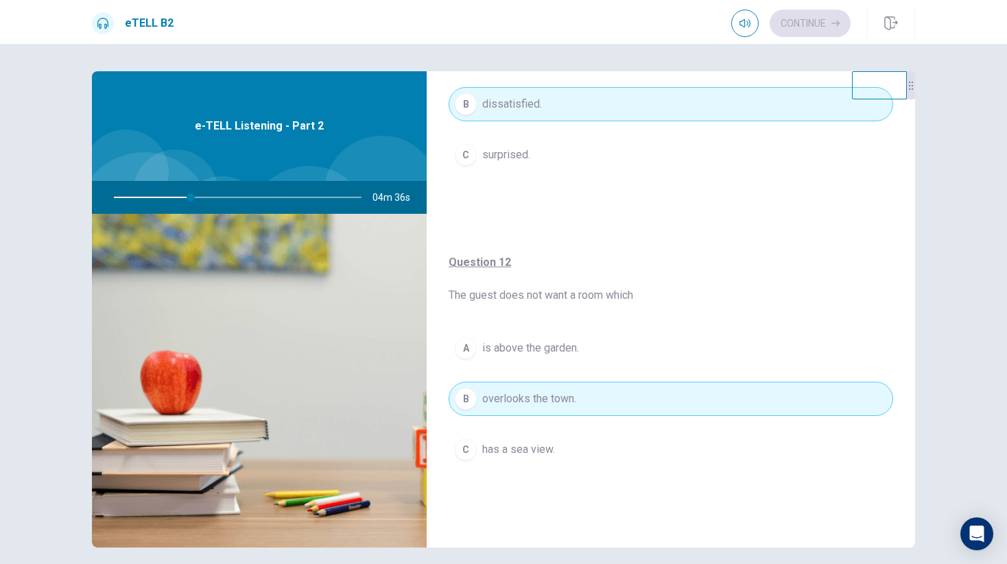
click at [560, 349] on span "is above the garden." at bounding box center [530, 348] width 97 height 16
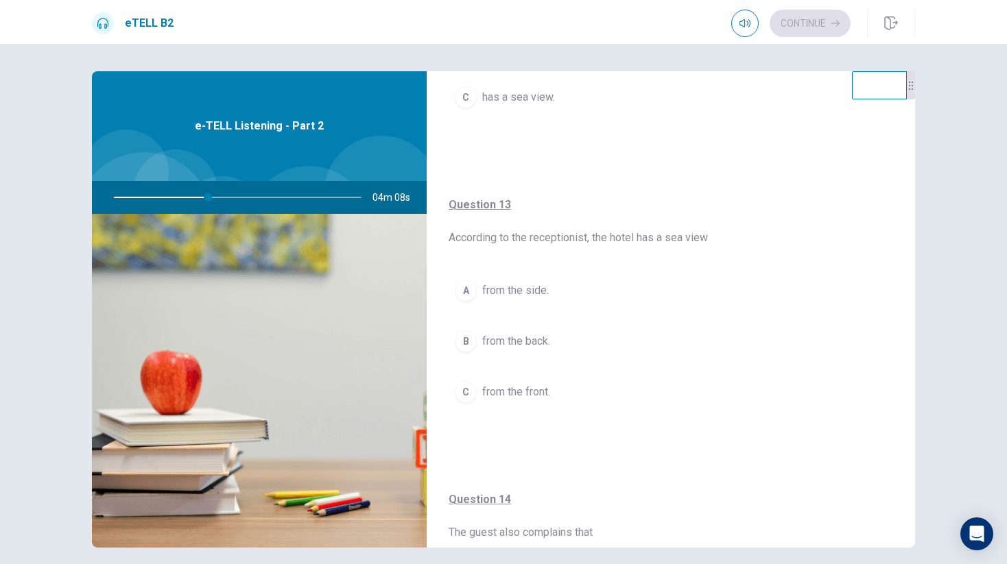
scroll to position [549, 0]
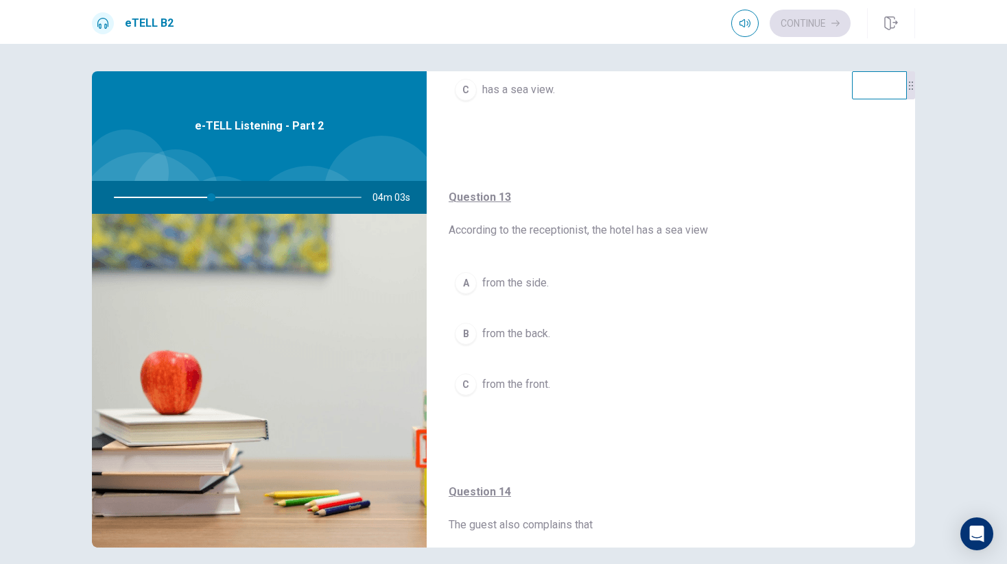
click at [517, 381] on span "from the front." at bounding box center [516, 384] width 68 height 16
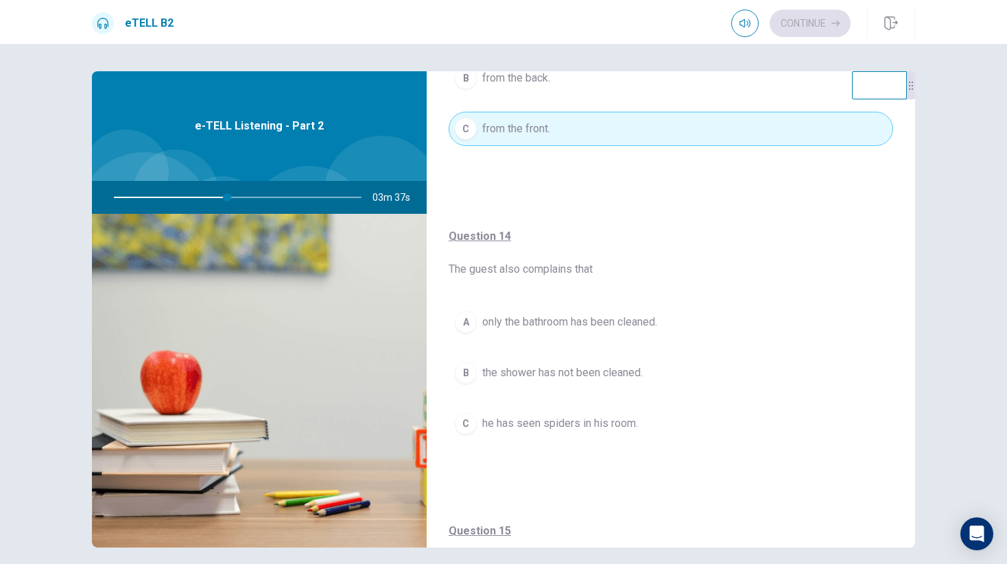
scroll to position [817, 0]
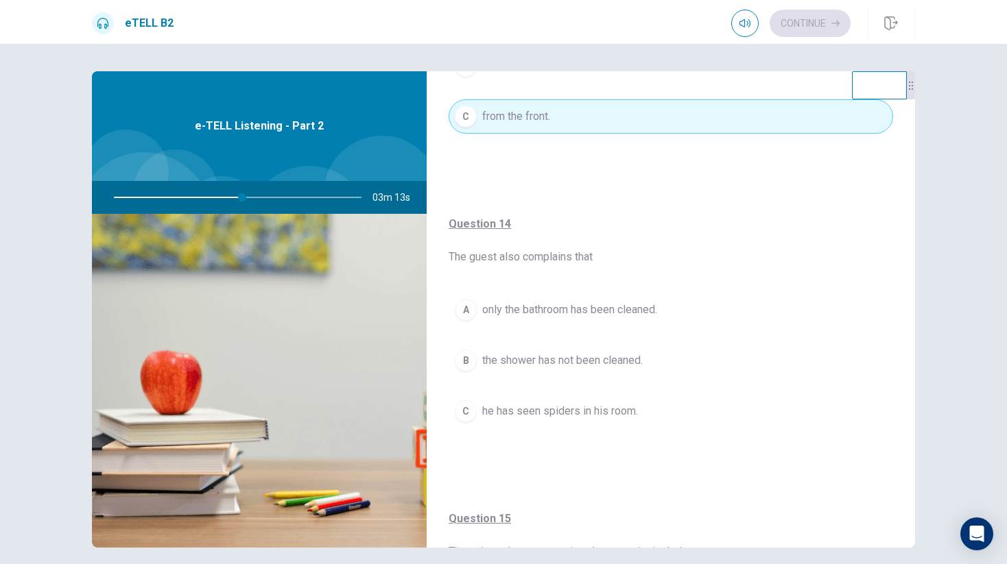
click at [583, 408] on span "he has seen spiders in his room." at bounding box center [560, 411] width 156 height 16
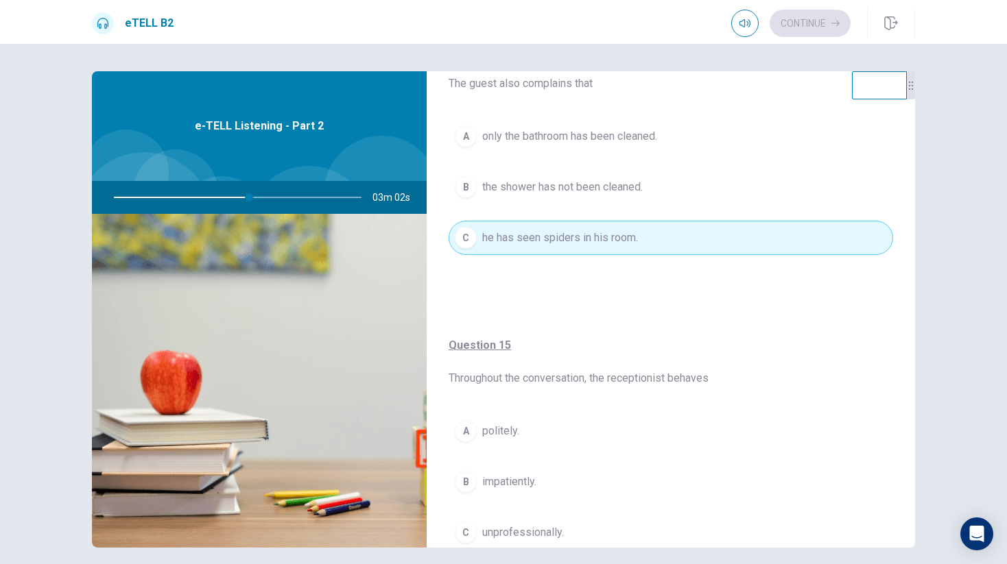
scroll to position [1047, 0]
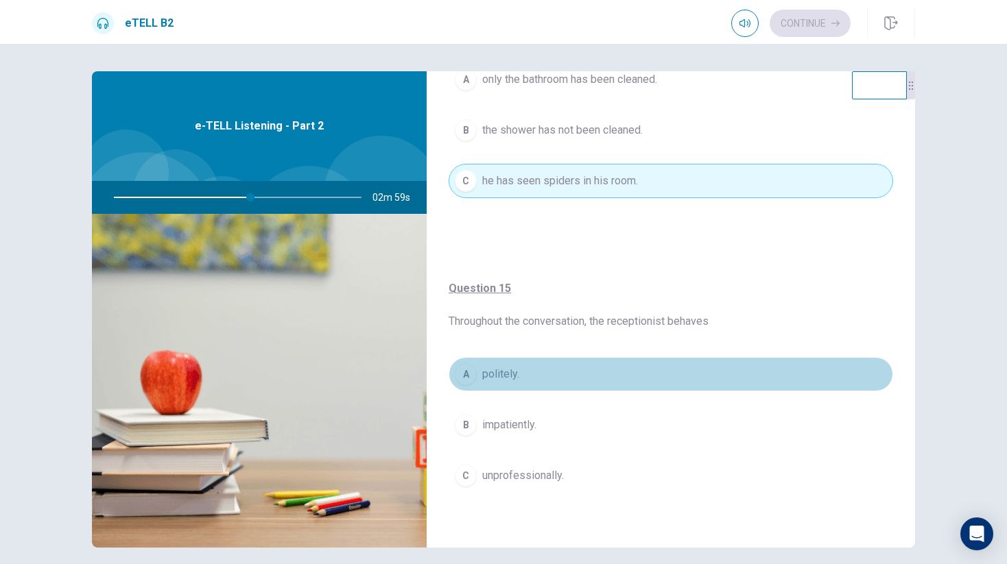
click at [492, 376] on span "politely." at bounding box center [500, 374] width 37 height 16
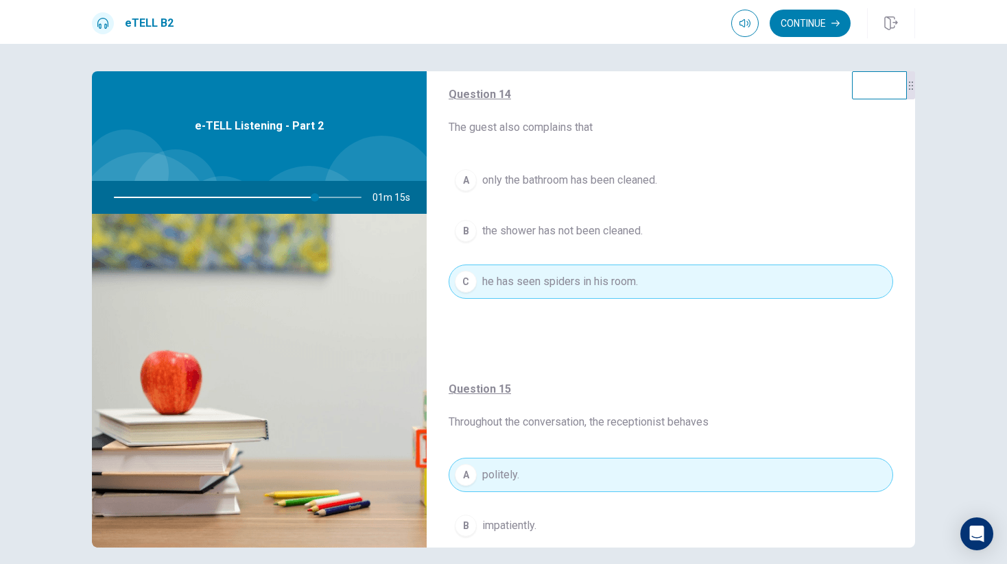
scroll to position [949, 0]
click at [582, 166] on button "A only the bathroom has been cleaned." at bounding box center [670, 177] width 444 height 34
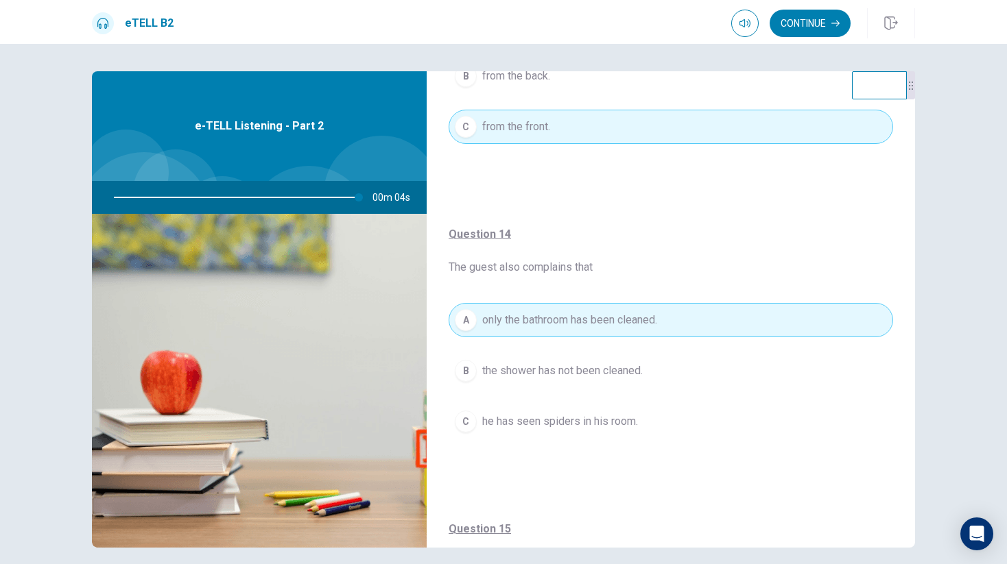
scroll to position [811, 0]
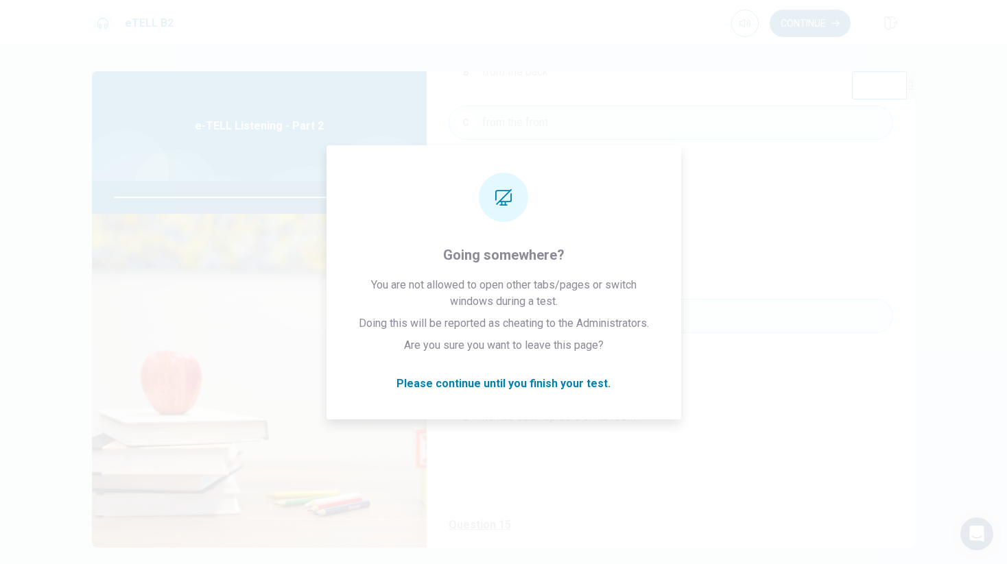
click at [787, 19] on button "Continue" at bounding box center [809, 23] width 81 height 27
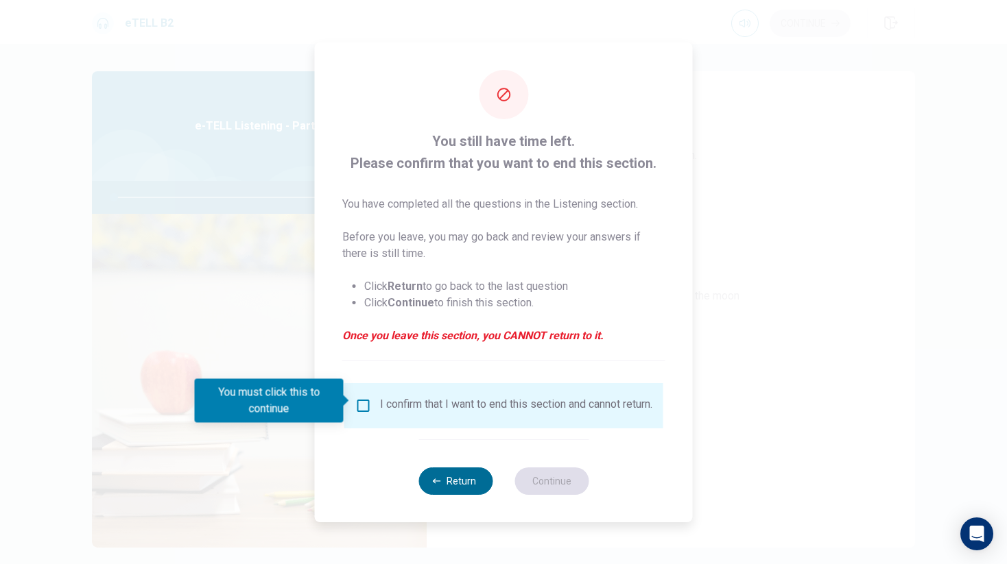
click at [474, 477] on button "Return" at bounding box center [455, 481] width 74 height 27
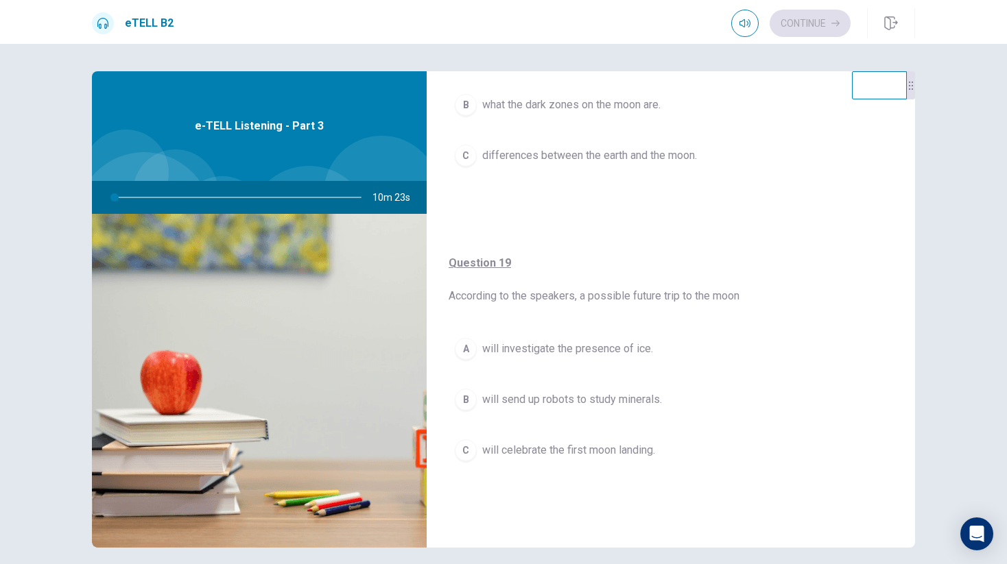
click at [603, 211] on div "Question 18 [PERSON_NAME] does not talk about A what type of rock the moon is m…" at bounding box center [671, 80] width 488 height 295
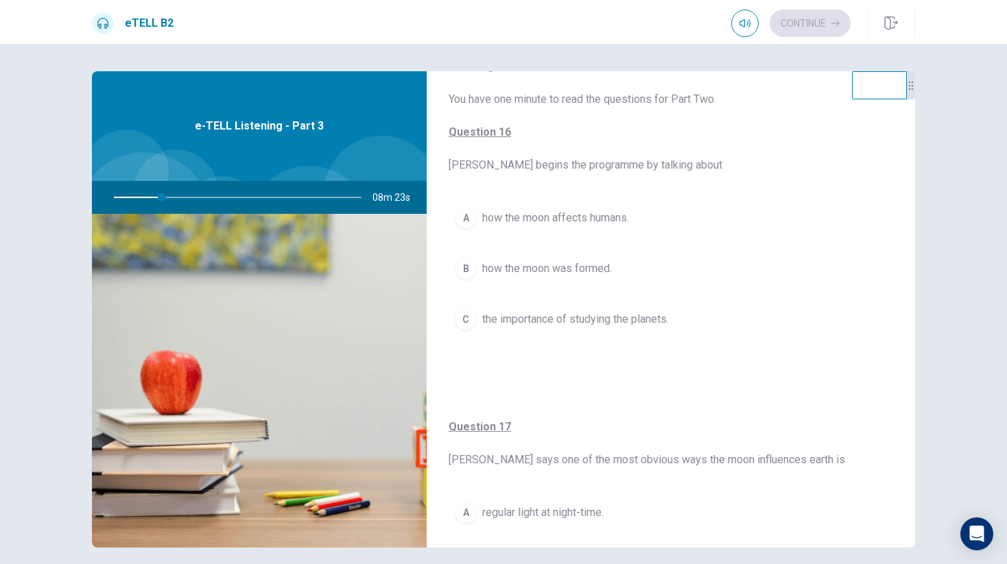
scroll to position [62, 0]
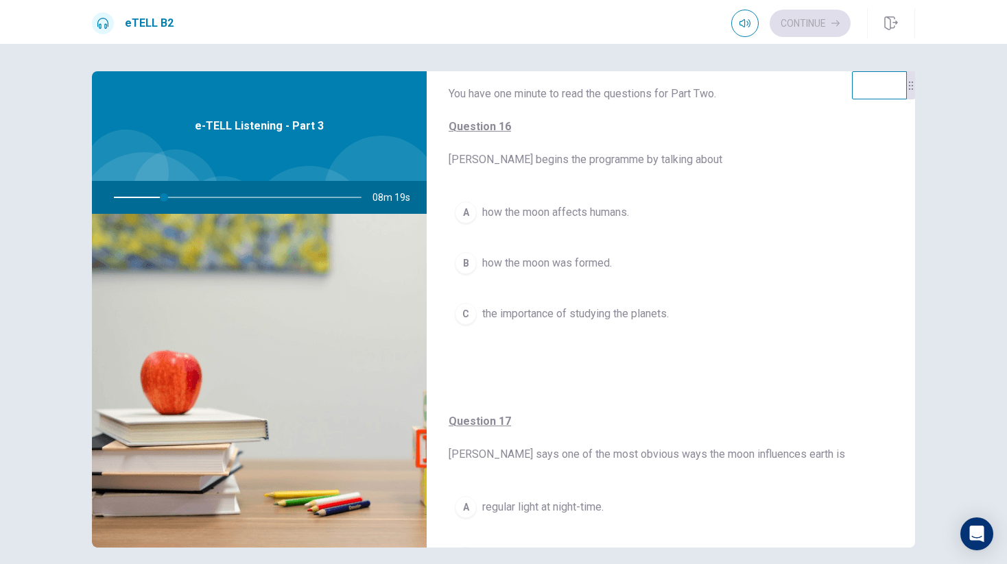
click at [602, 210] on span "how the moon affects humans." at bounding box center [555, 212] width 147 height 16
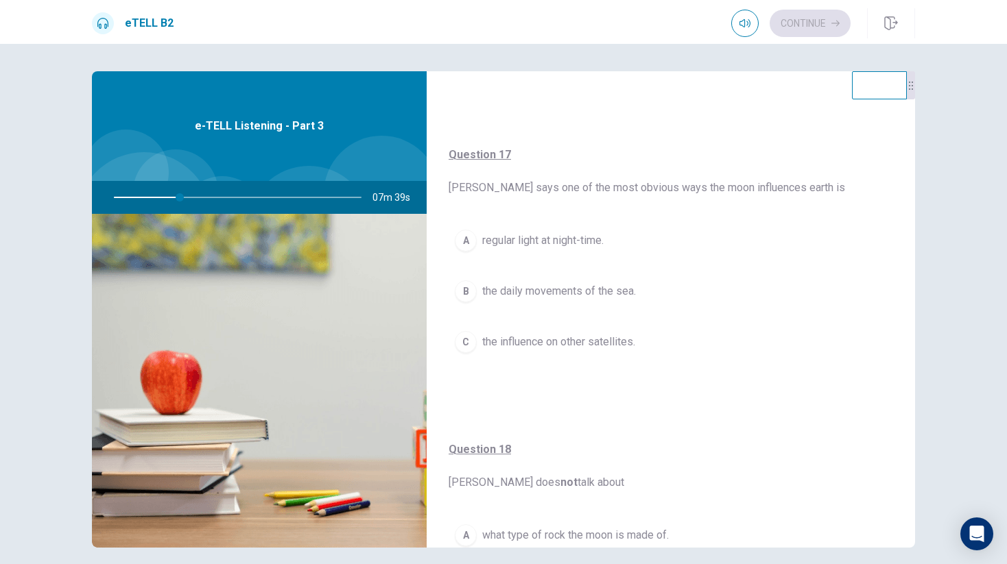
scroll to position [332, 0]
click at [585, 289] on span "the daily movements of the sea." at bounding box center [559, 288] width 154 height 16
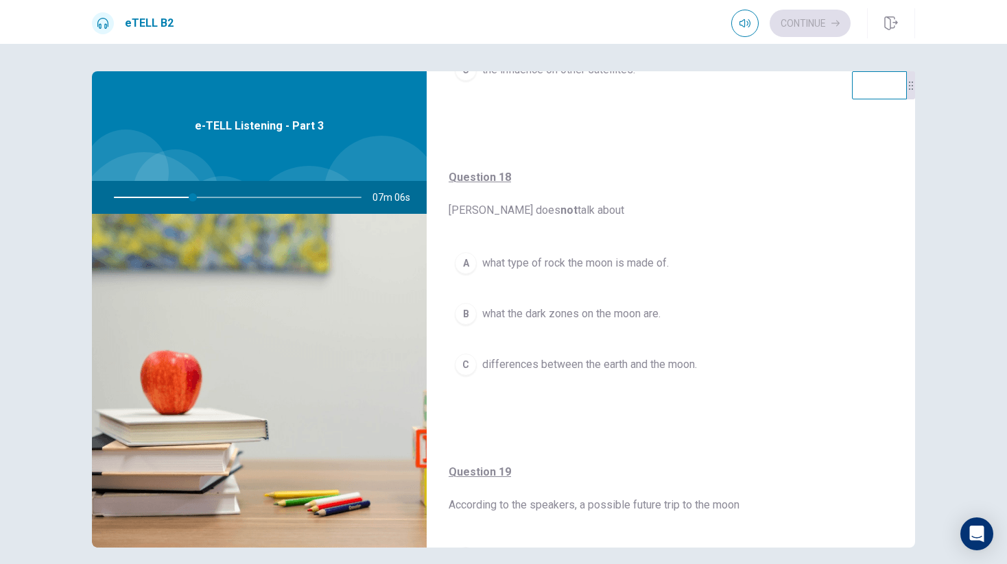
scroll to position [606, 0]
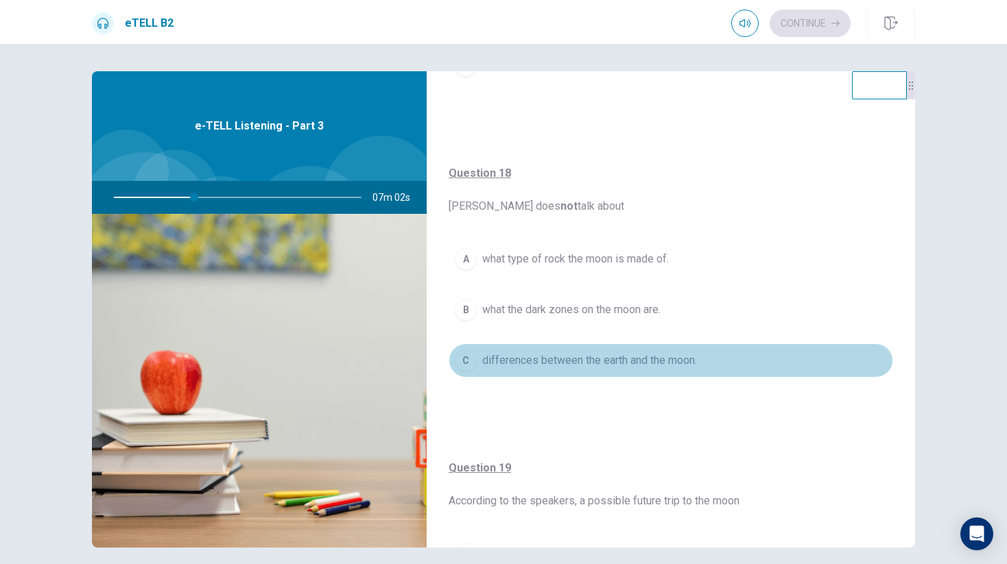
click at [595, 364] on span "differences between the earth and the moon." at bounding box center [589, 360] width 215 height 16
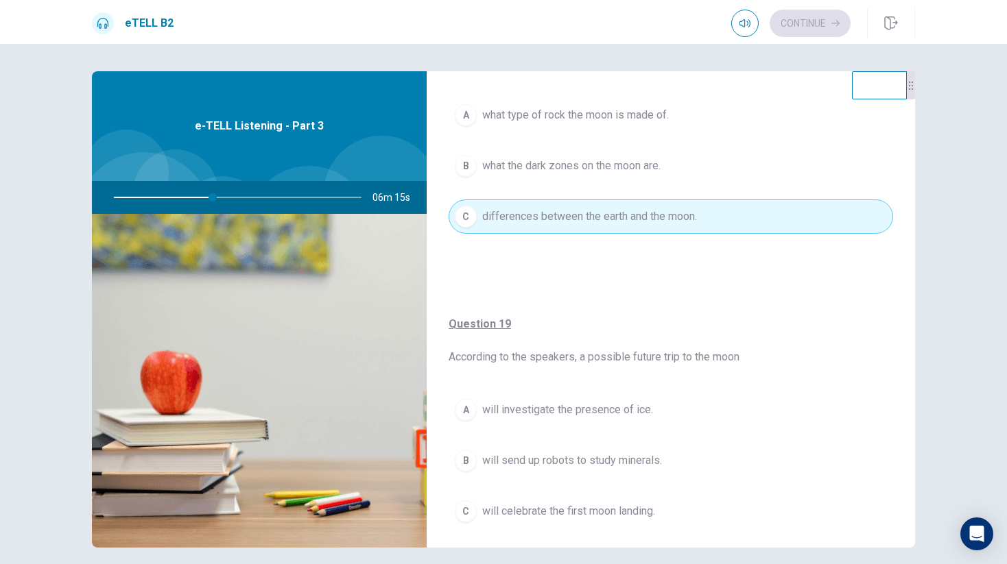
scroll to position [693, 0]
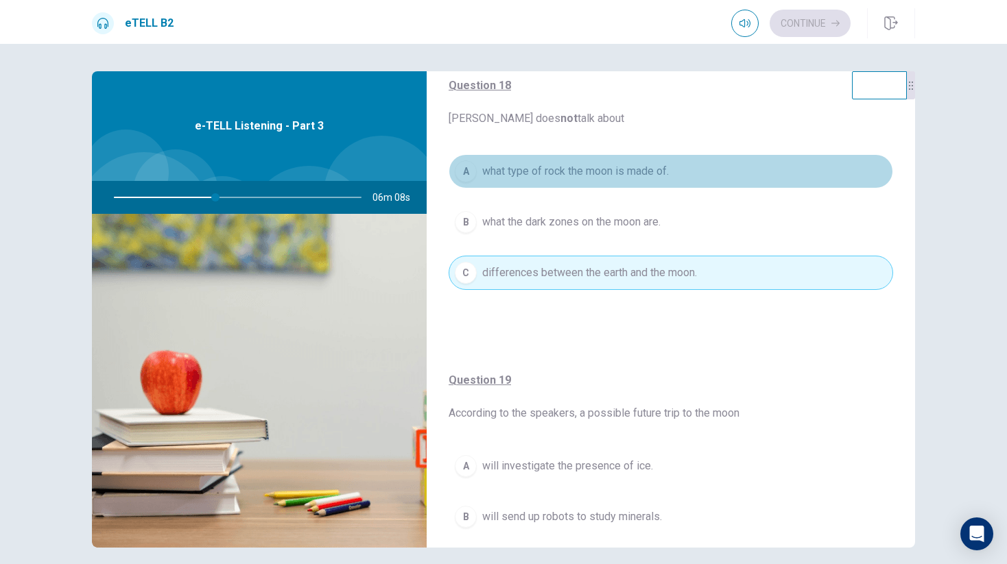
click at [576, 178] on span "what type of rock the moon is made of." at bounding box center [575, 171] width 187 height 16
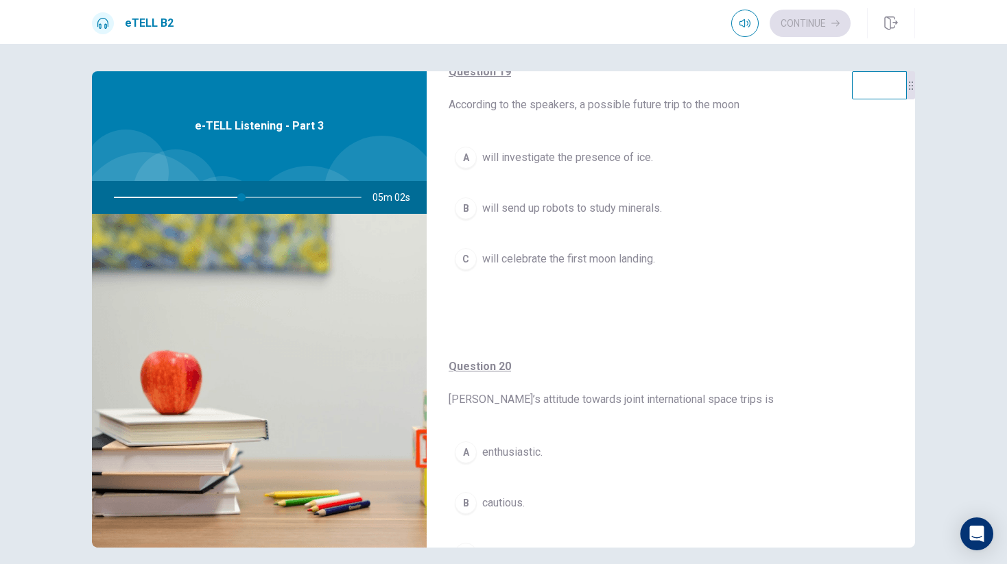
scroll to position [1049, 0]
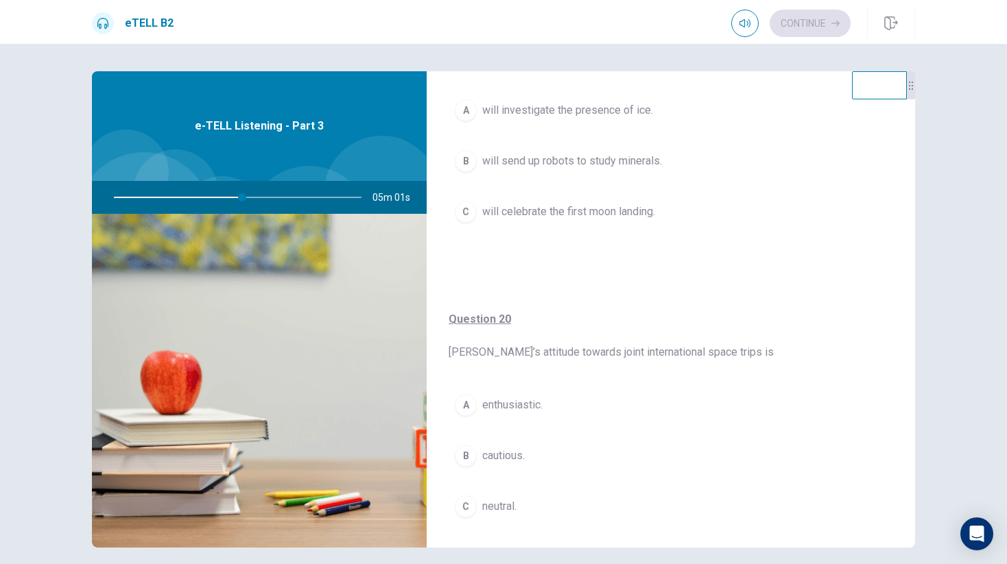
click at [513, 407] on span "enthusiastic." at bounding box center [512, 405] width 60 height 16
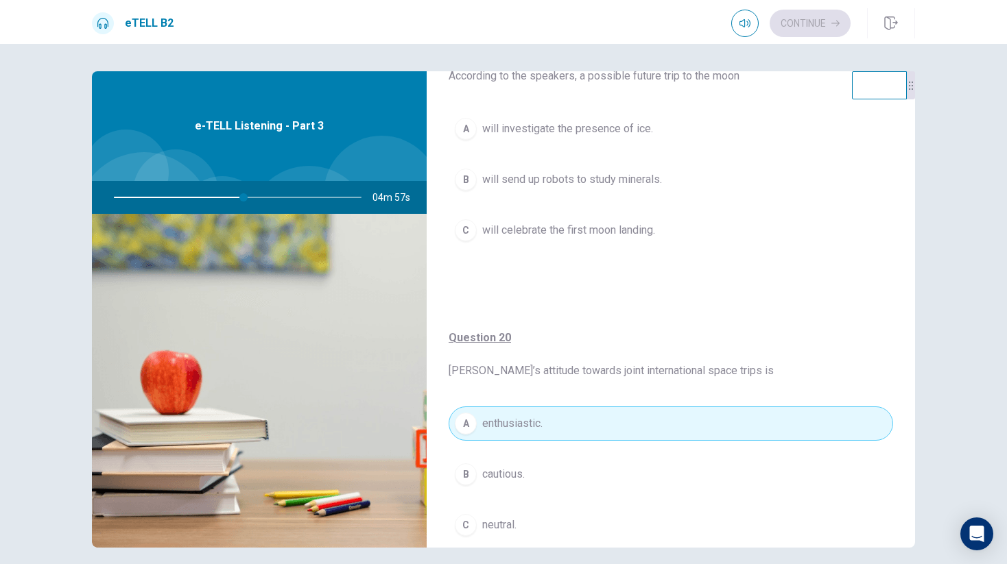
scroll to position [1018, 0]
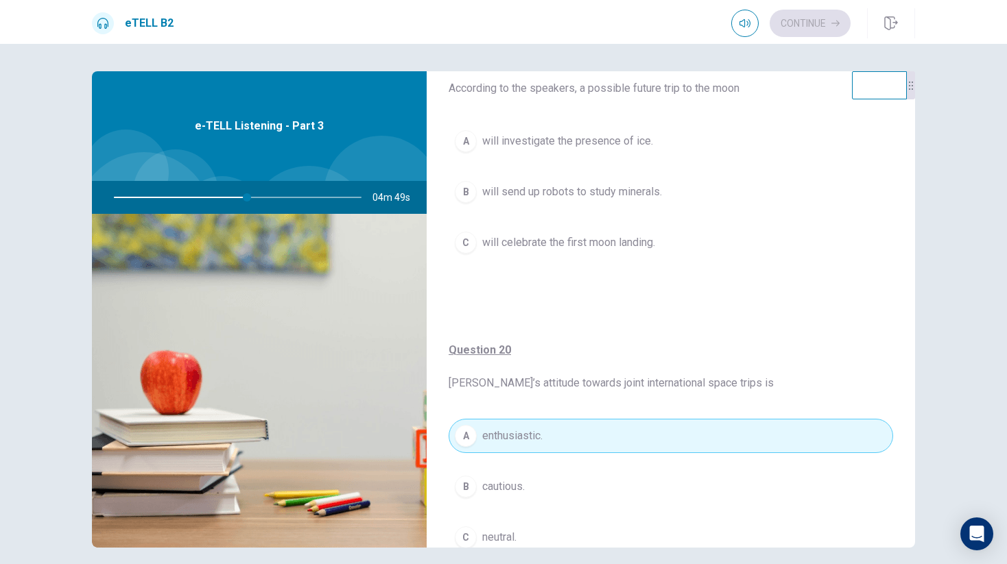
click at [619, 240] on span "will celebrate the first moon landing." at bounding box center [568, 243] width 173 height 16
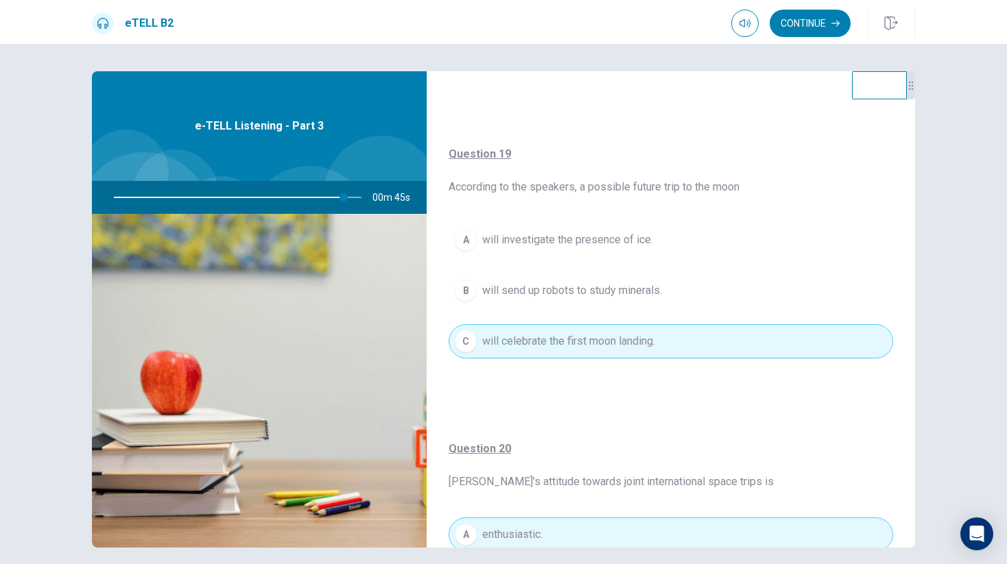
scroll to position [906, 0]
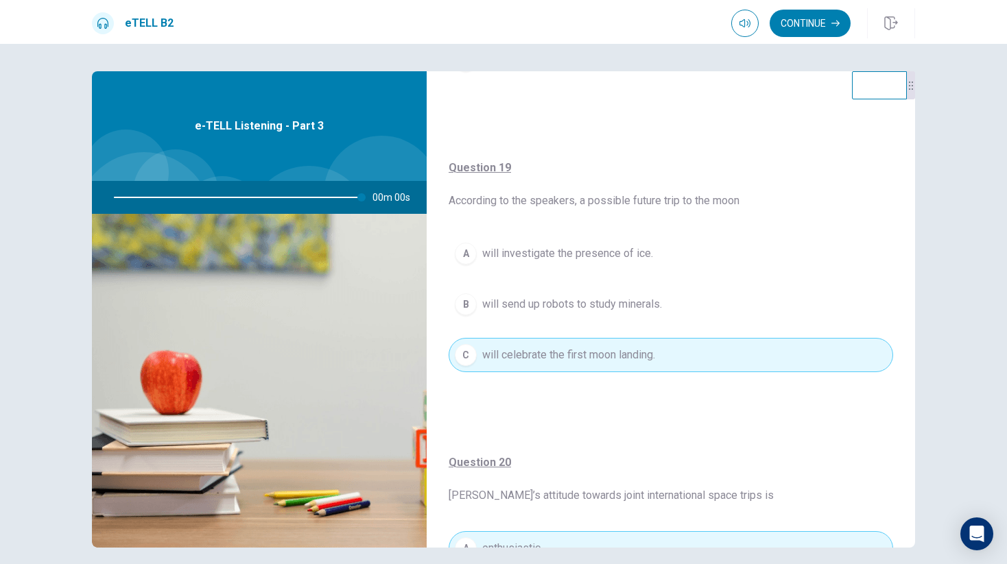
type input "*"
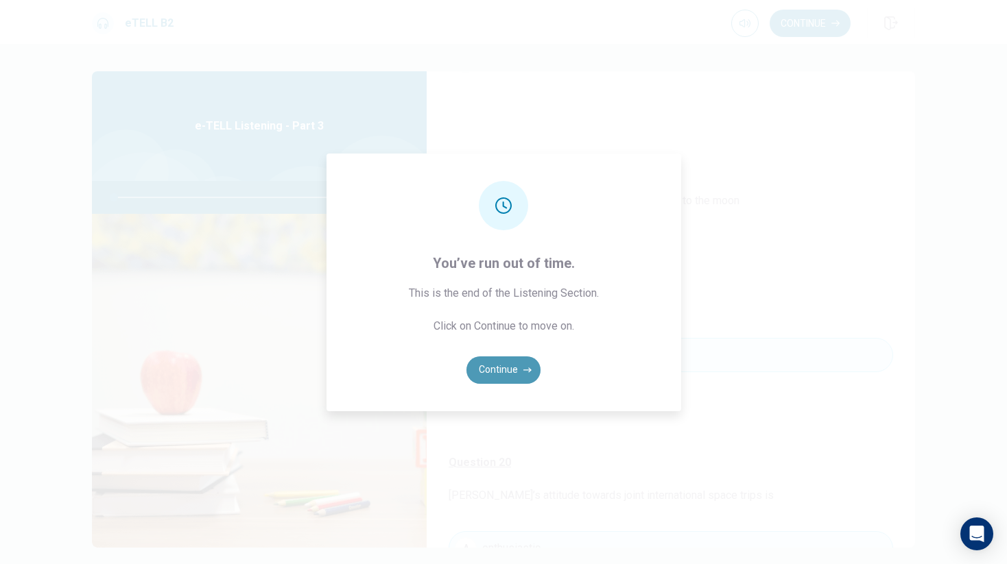
click at [516, 366] on button "Continue" at bounding box center [503, 370] width 74 height 27
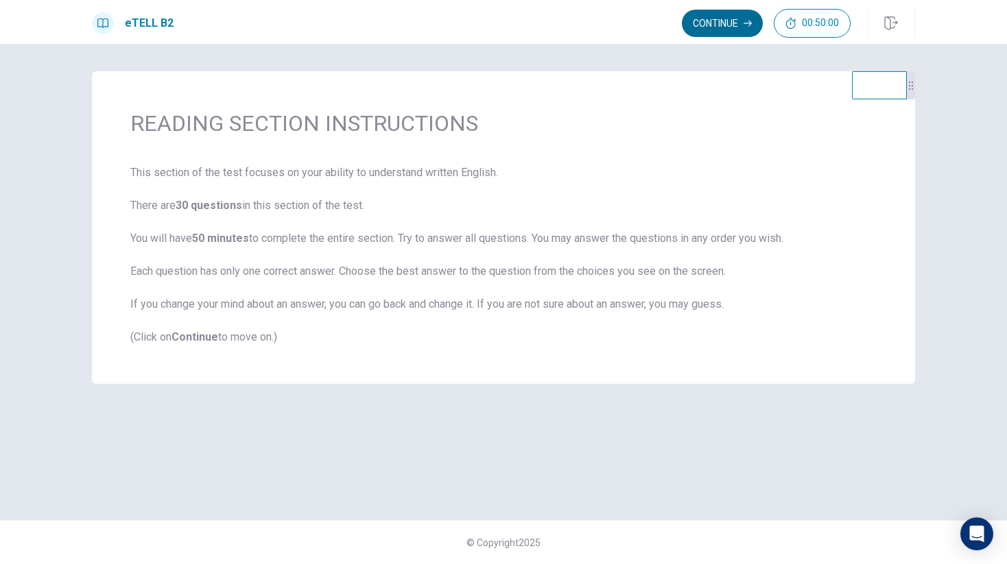
click at [721, 21] on button "Continue" at bounding box center [722, 23] width 81 height 27
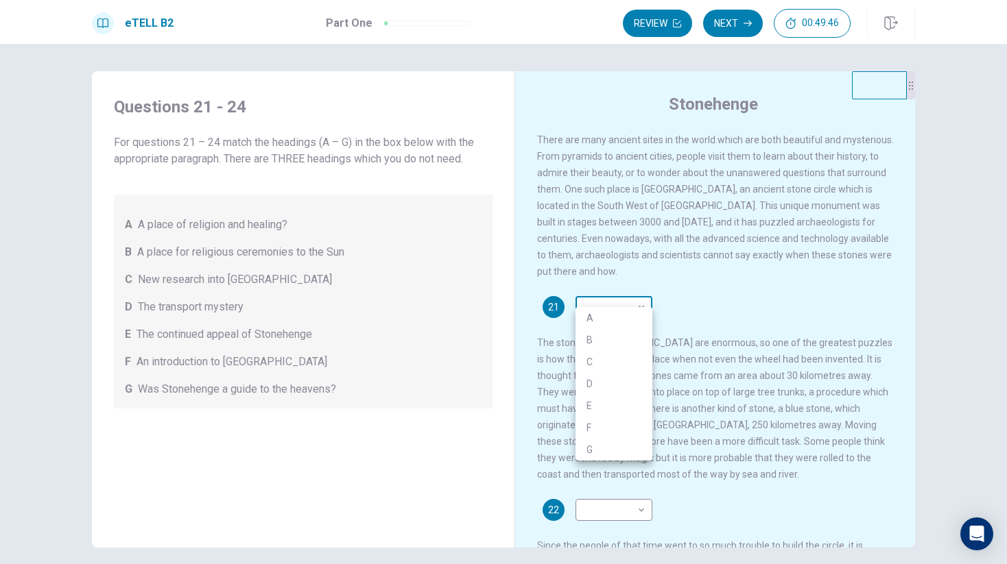
click at [640, 297] on body "This site uses cookies, as explained in our Privacy Policy . If you agree to th…" at bounding box center [503, 282] width 1007 height 564
click at [721, 283] on div at bounding box center [503, 282] width 1007 height 564
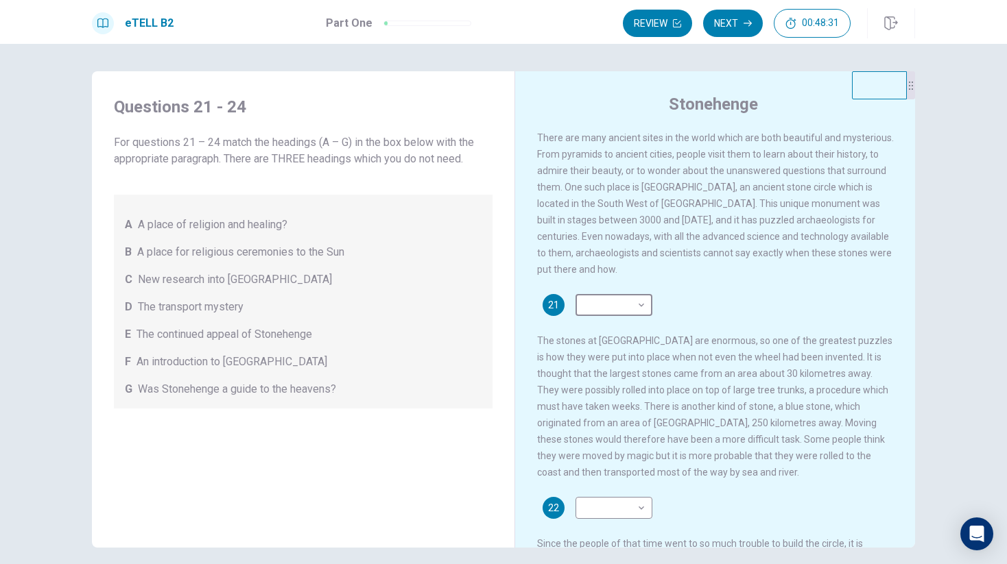
scroll to position [0, 0]
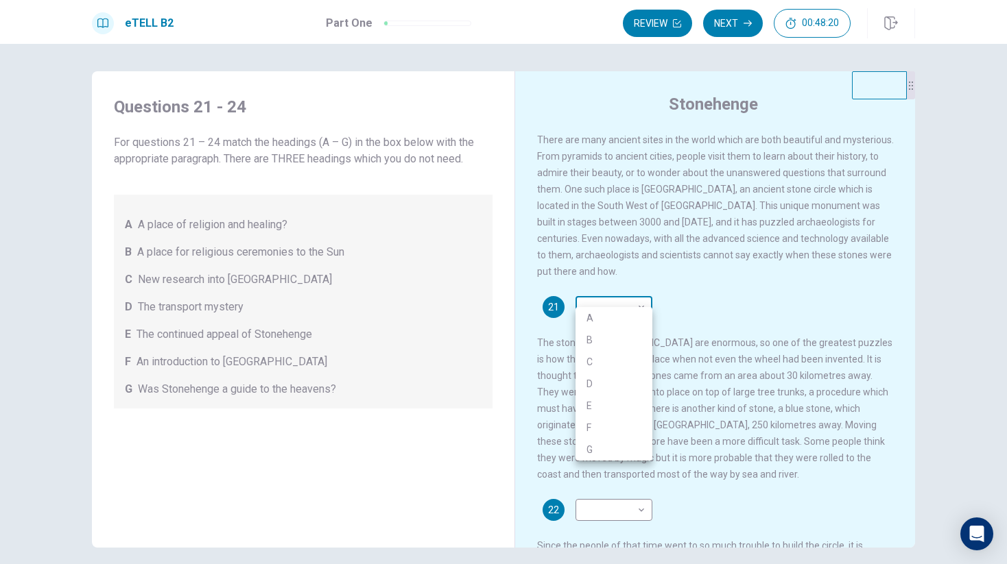
click at [614, 295] on body "This site uses cookies, as explained in our Privacy Policy . If you agree to th…" at bounding box center [503, 282] width 1007 height 564
click at [603, 426] on li "F" at bounding box center [613, 428] width 77 height 22
type input "*"
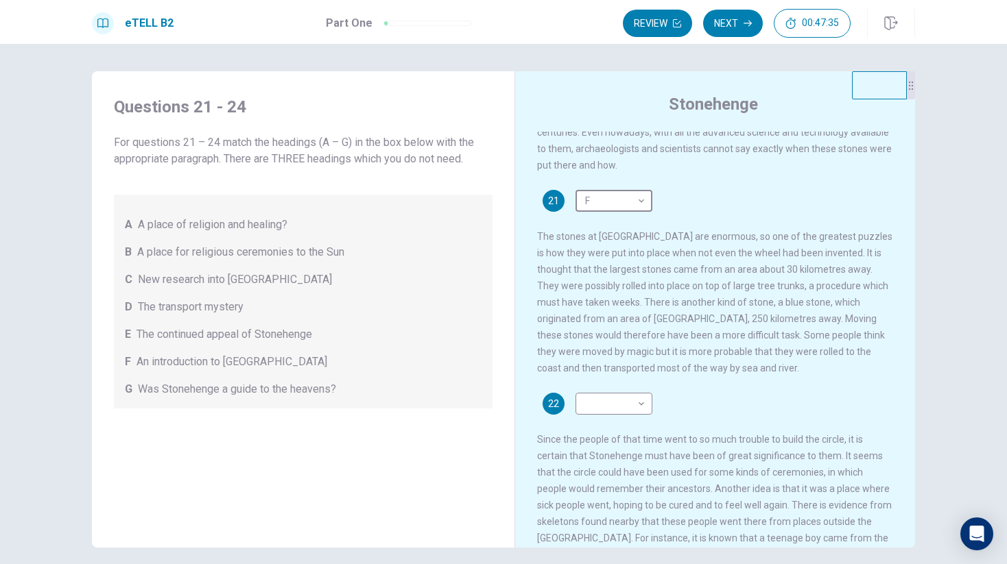
scroll to position [107, 0]
click at [609, 397] on body "This site uses cookies, as explained in our Privacy Policy . If you agree to th…" at bounding box center [503, 282] width 1007 height 564
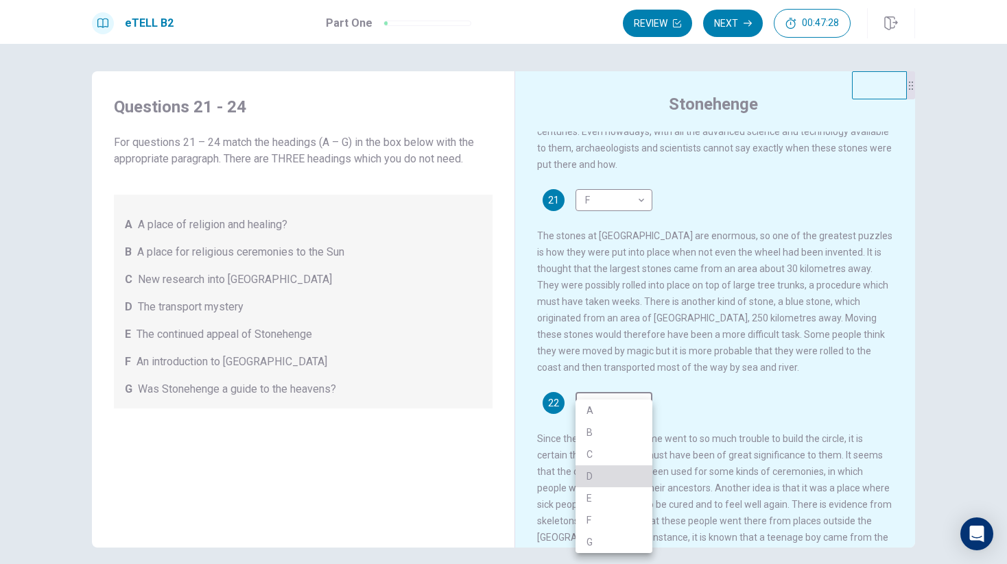
click at [599, 475] on li "D" at bounding box center [613, 477] width 77 height 22
type input "*"
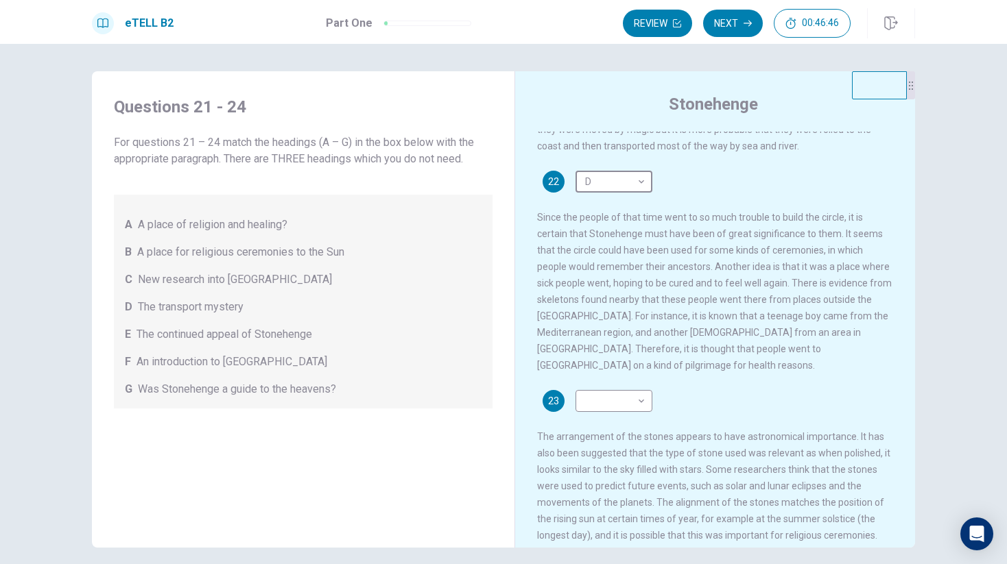
scroll to position [339, 0]
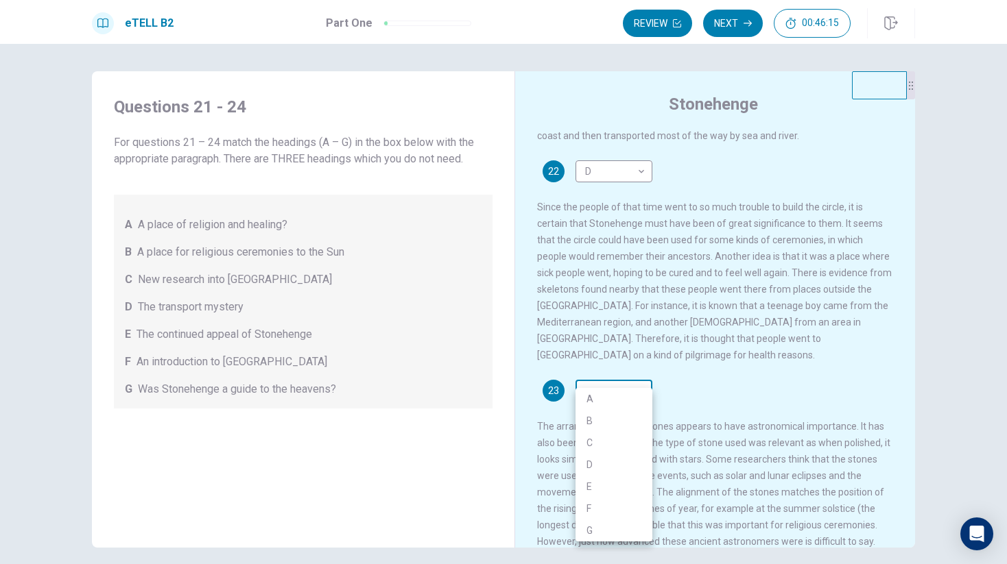
click at [640, 372] on body "This site uses cookies, as explained in our Privacy Policy . If you agree to th…" at bounding box center [503, 282] width 1007 height 564
click at [624, 398] on li "A" at bounding box center [613, 399] width 77 height 22
type input "*"
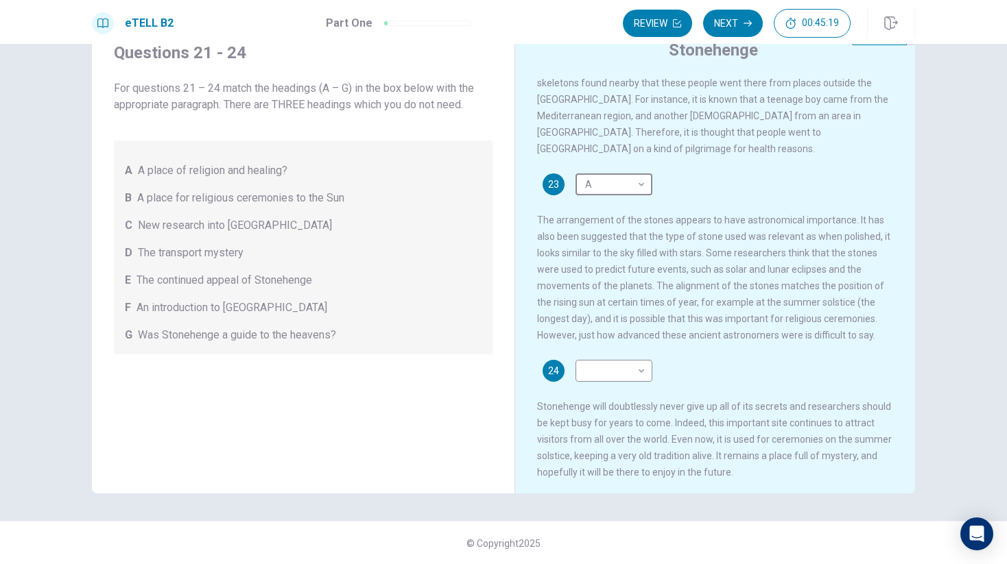
scroll to position [55, 0]
click at [784, 302] on div "23 A * ​ The arrangement of the stones appears to have astronomical importance.…" at bounding box center [715, 258] width 357 height 170
drag, startPoint x: 719, startPoint y: 384, endPoint x: 730, endPoint y: 525, distance: 141.0
click at [730, 525] on div "Questions 21 - 24 For questions 21 – 24 match the headings (A – G) in the box b…" at bounding box center [503, 304] width 1007 height 520
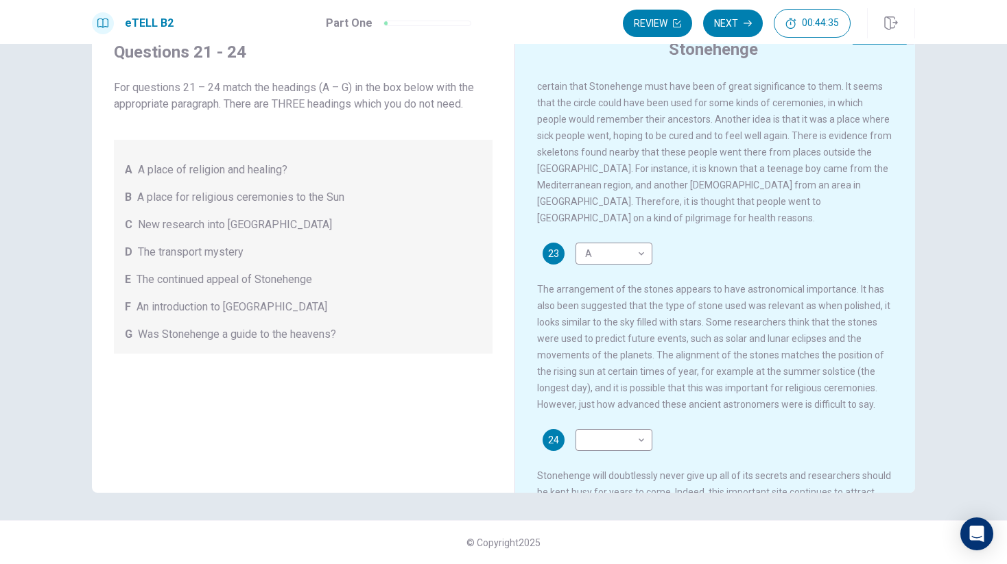
scroll to position [491, 0]
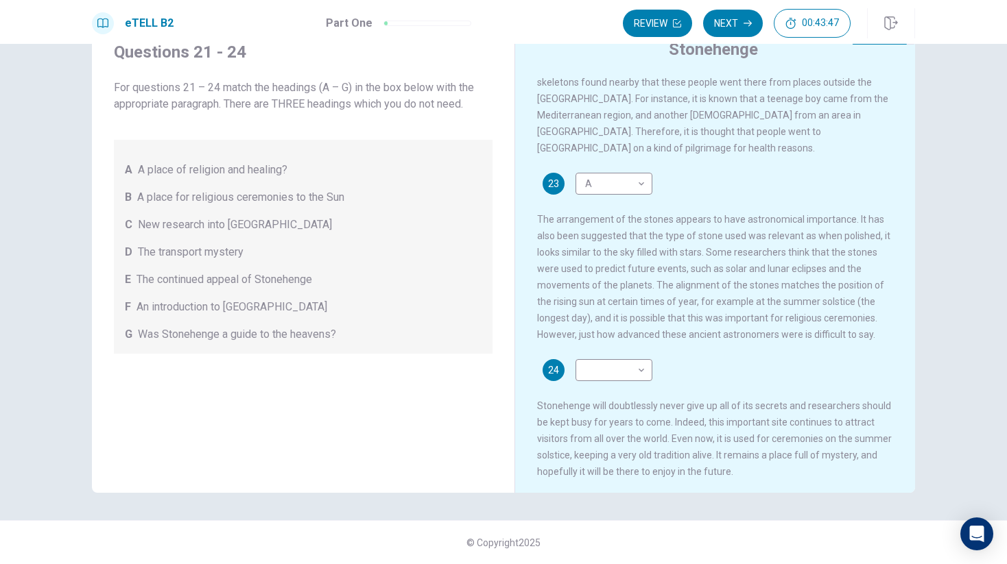
drag, startPoint x: 582, startPoint y: 294, endPoint x: 672, endPoint y: 294, distance: 89.8
click at [673, 294] on span "The arrangement of the stones appears to have astronomical importance. It has a…" at bounding box center [713, 277] width 353 height 126
drag, startPoint x: 689, startPoint y: 293, endPoint x: 776, endPoint y: 304, distance: 87.7
click at [776, 304] on span "The arrangement of the stones appears to have astronomical importance. It has a…" at bounding box center [713, 277] width 353 height 126
click at [631, 366] on body "This site uses cookies, as explained in our Privacy Policy . If you agree to th…" at bounding box center [503, 282] width 1007 height 564
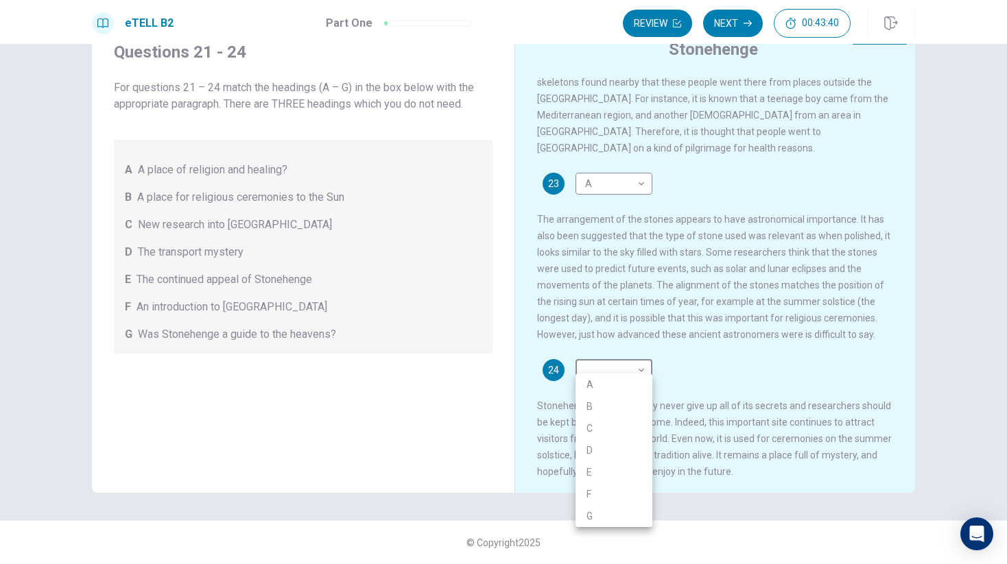
click at [617, 405] on li "B" at bounding box center [613, 407] width 77 height 22
type input "*"
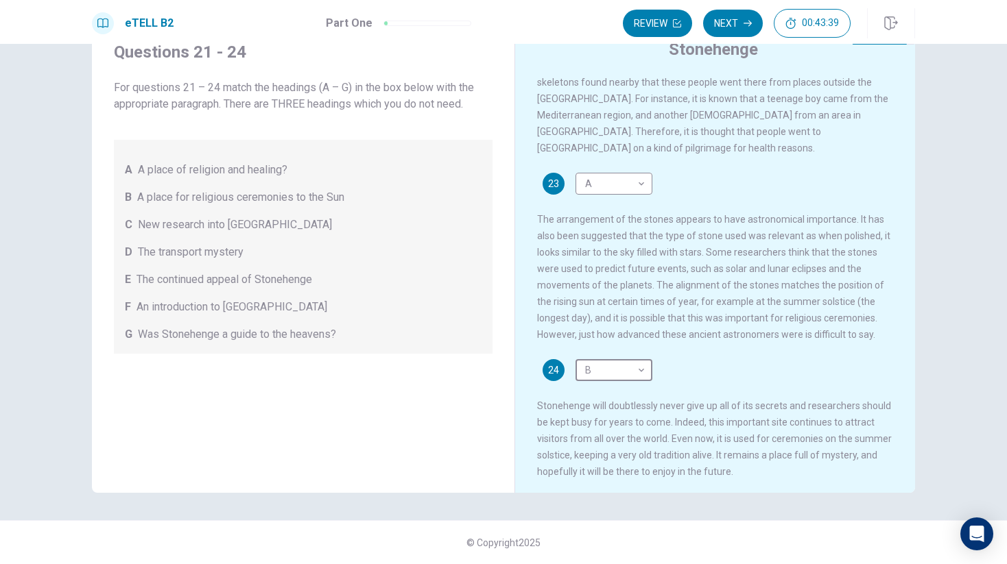
click at [760, 317] on div "23 A * ​ The arrangement of the stones appears to have astronomical importance.…" at bounding box center [715, 258] width 357 height 170
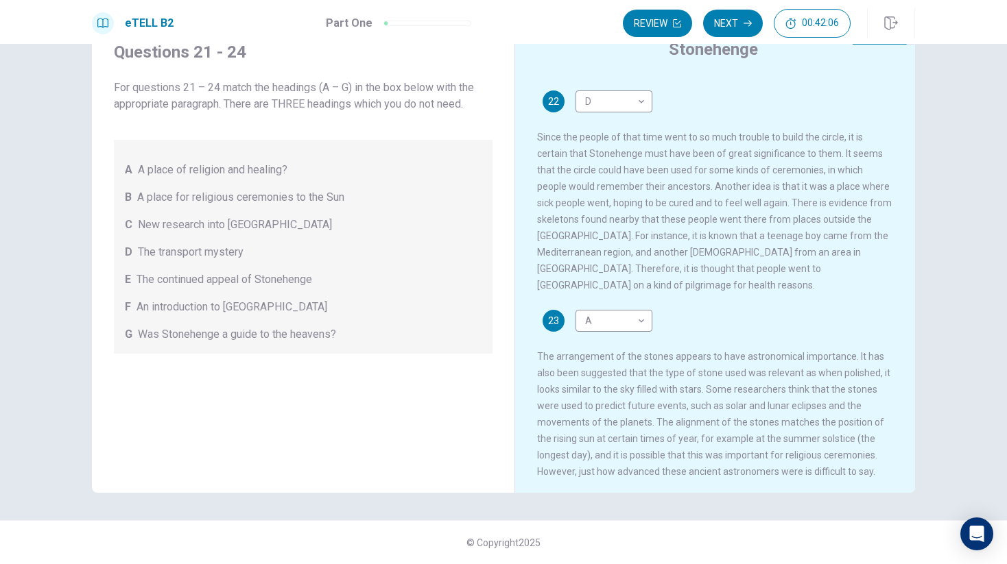
scroll to position [365, 0]
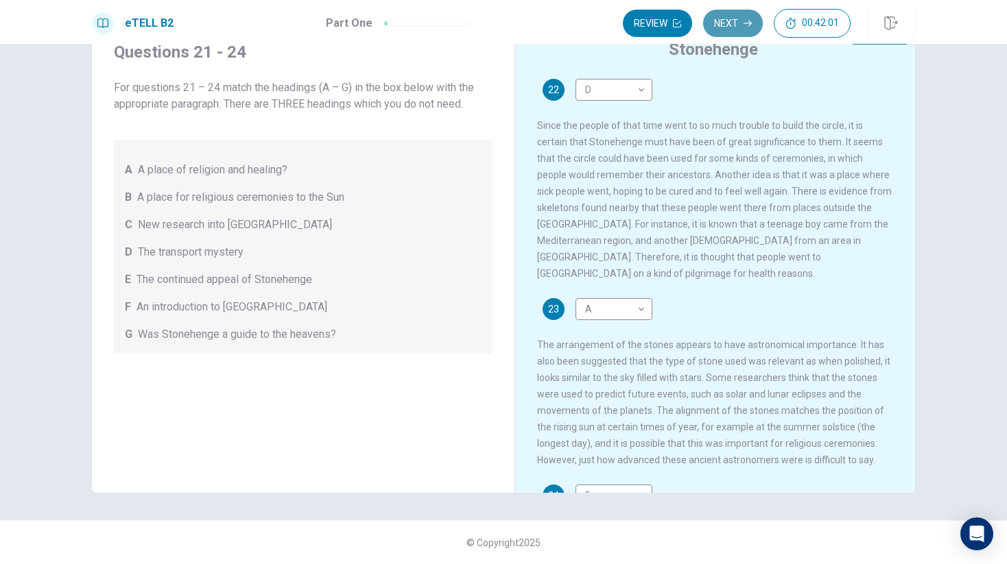
click at [734, 19] on button "Next" at bounding box center [733, 23] width 60 height 27
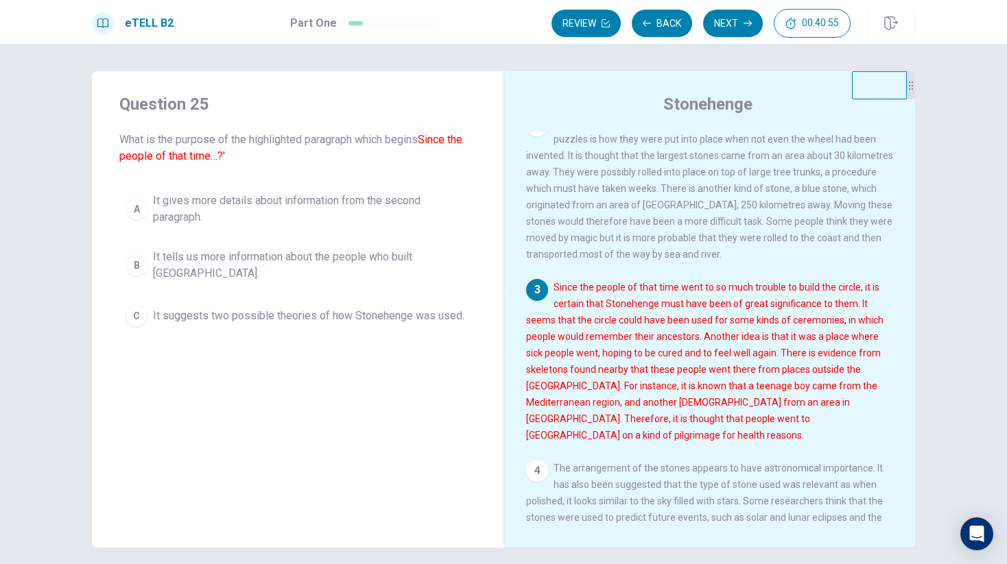
scroll to position [187, 0]
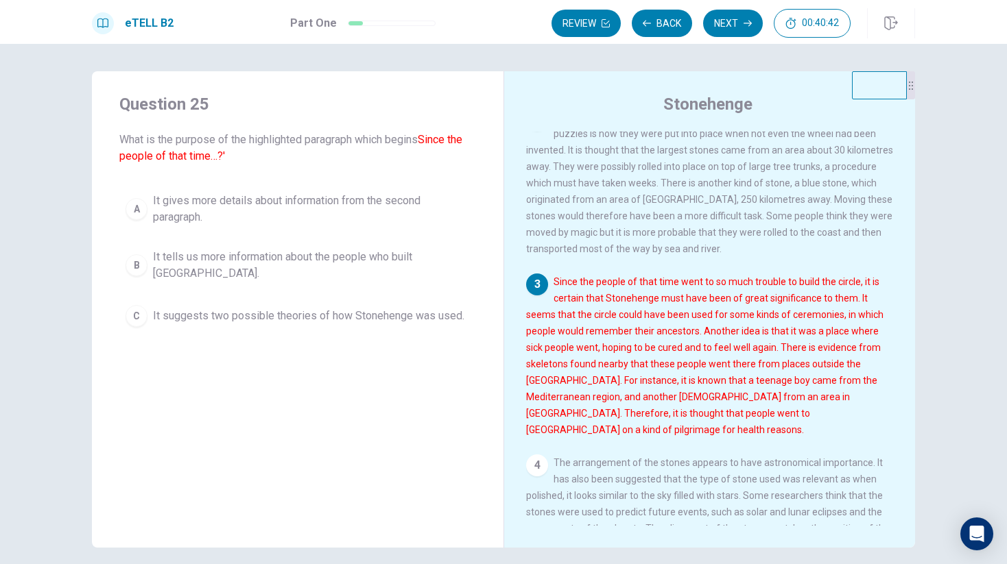
click at [277, 320] on span "It suggests two possible theories of how Stonehenge was used." at bounding box center [308, 316] width 311 height 16
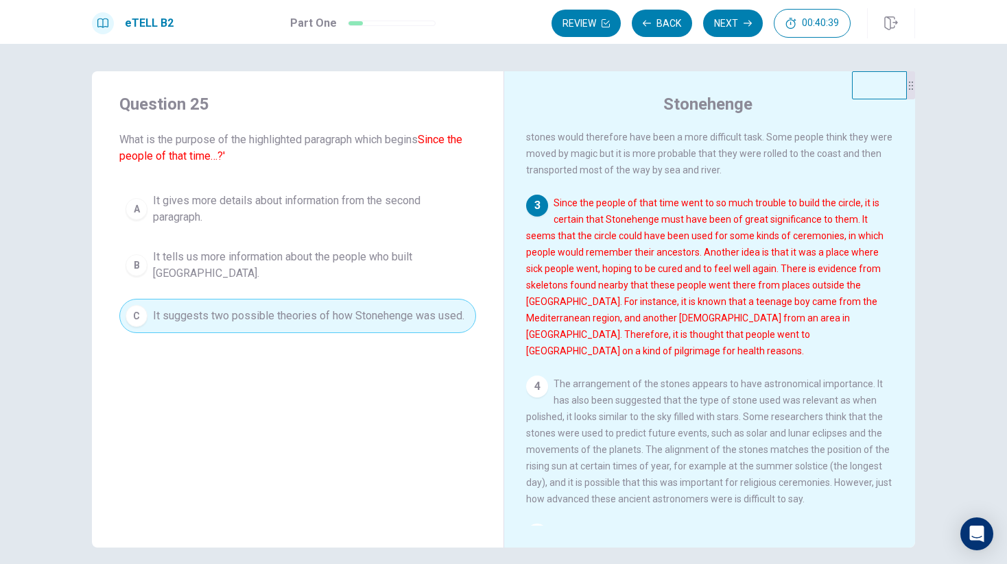
scroll to position [0, 0]
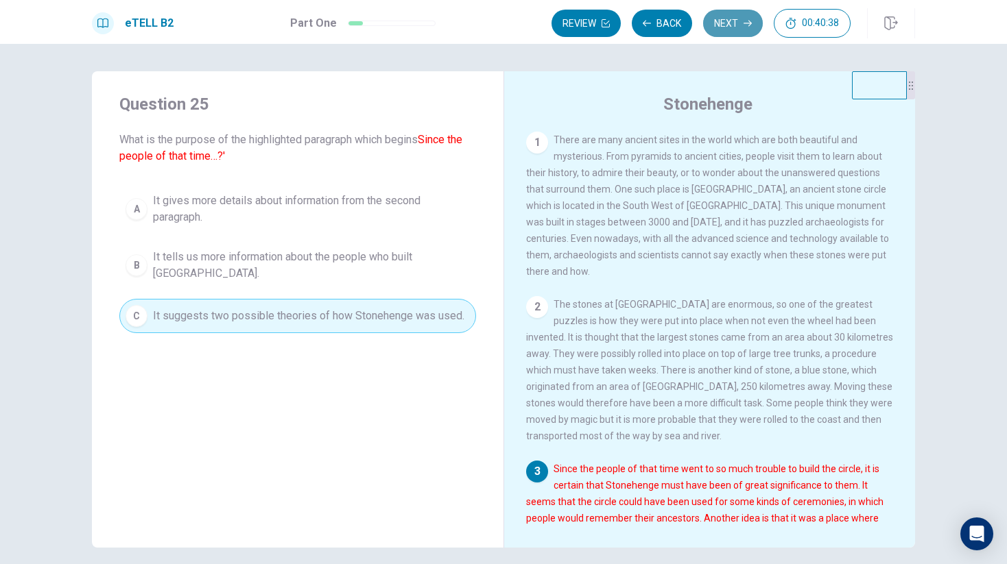
click at [743, 22] on icon "button" at bounding box center [747, 23] width 8 height 8
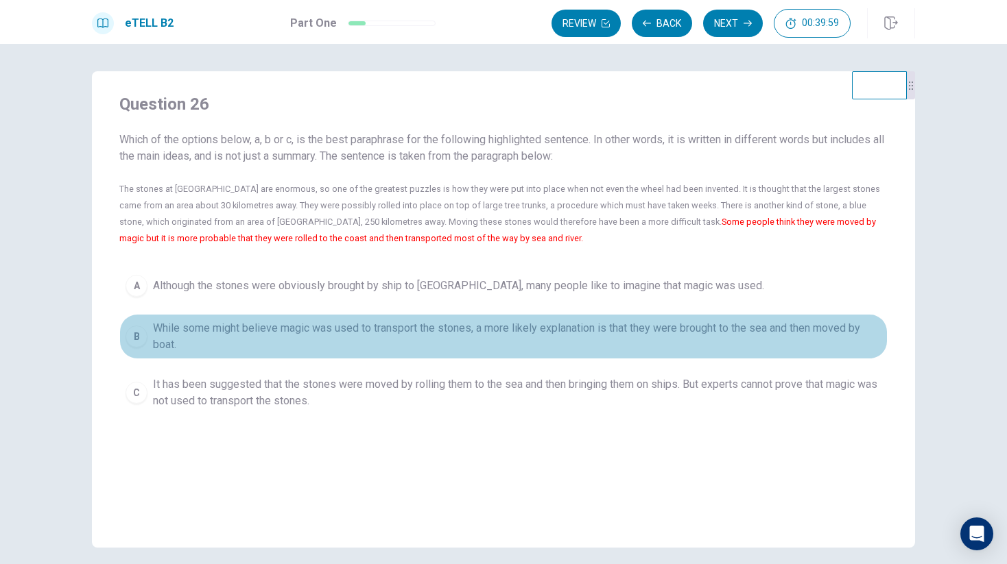
click at [334, 322] on span "While some might believe magic was used to transport the stones, a more likely …" at bounding box center [517, 336] width 728 height 33
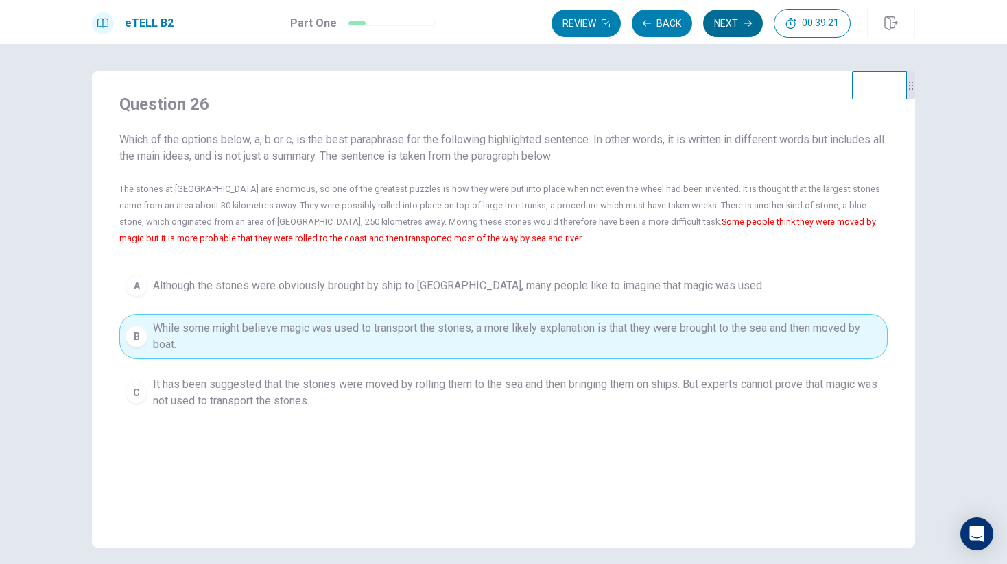
click at [736, 14] on button "Next" at bounding box center [733, 23] width 60 height 27
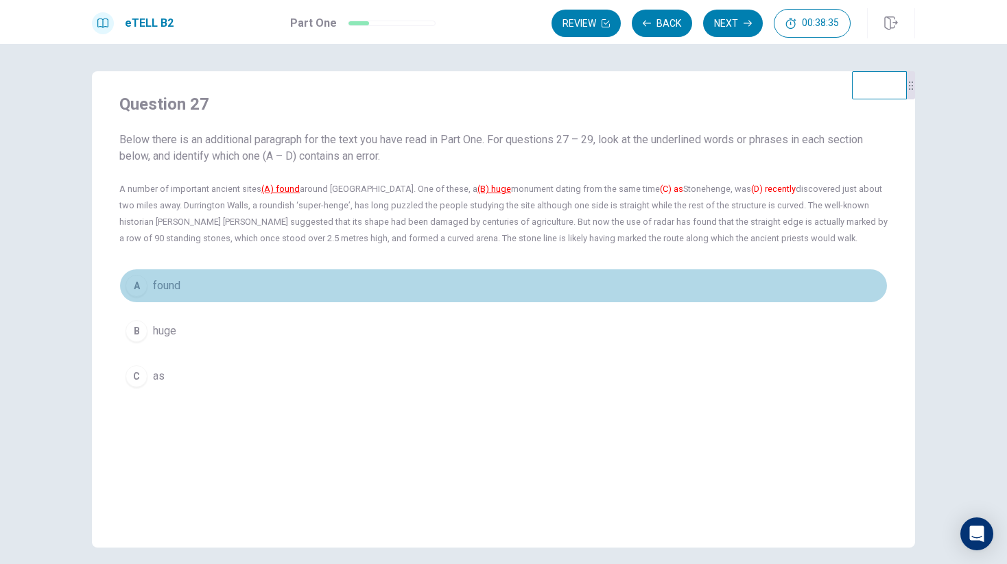
click at [149, 285] on button "A found" at bounding box center [503, 286] width 768 height 34
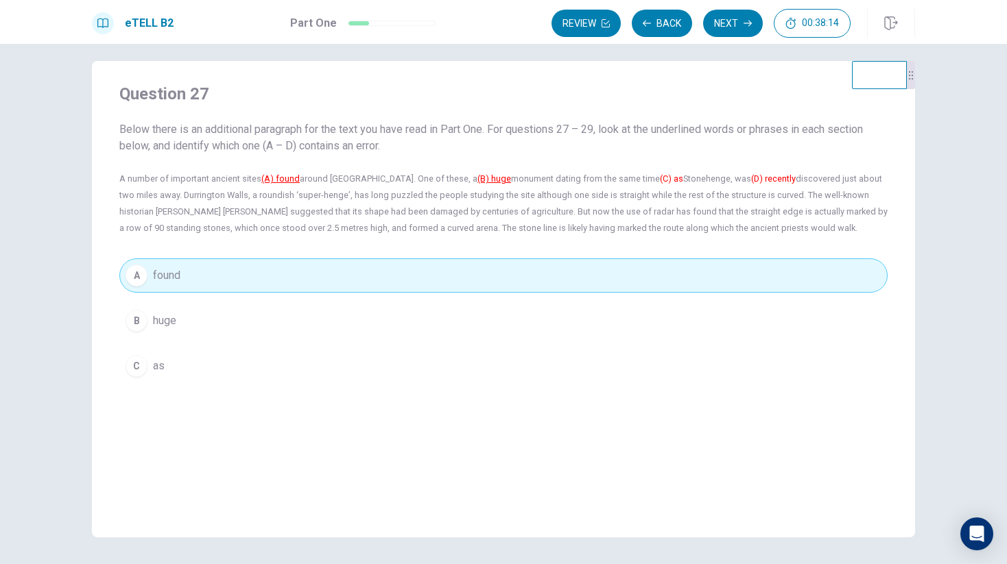
scroll to position [10, 0]
click at [736, 21] on button "Next" at bounding box center [733, 23] width 60 height 27
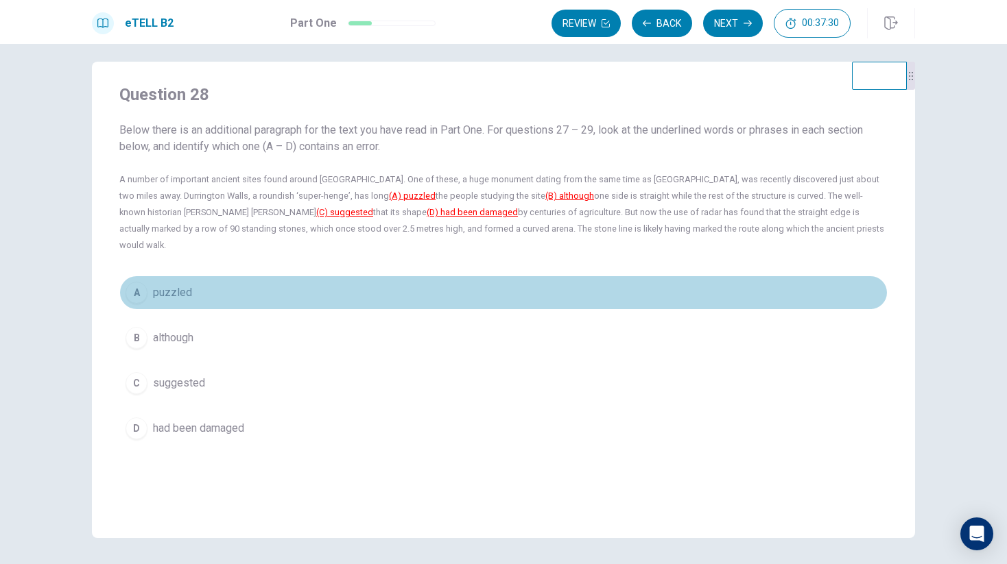
click at [160, 285] on span "puzzled" at bounding box center [172, 293] width 39 height 16
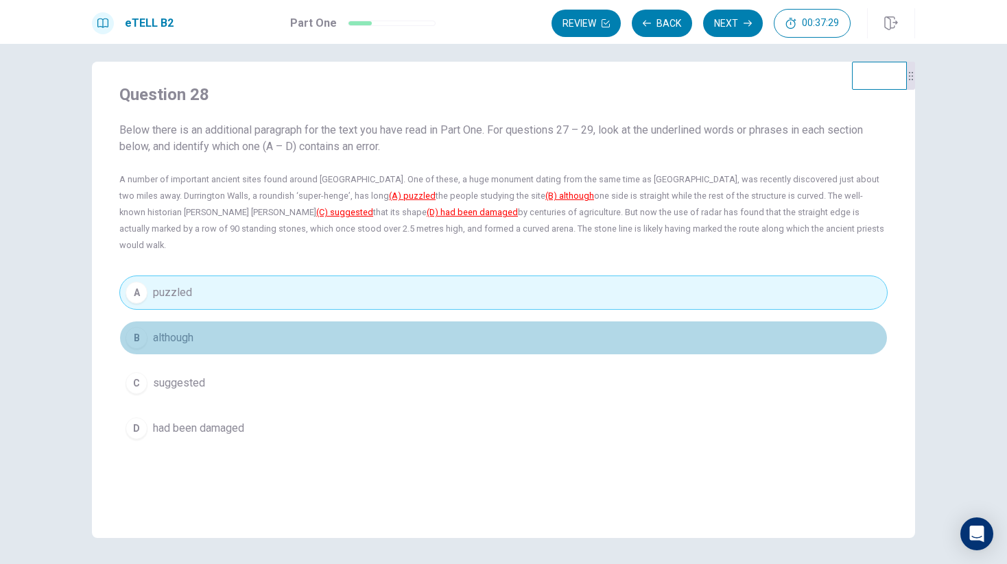
click at [166, 330] on span "although" at bounding box center [173, 338] width 40 height 16
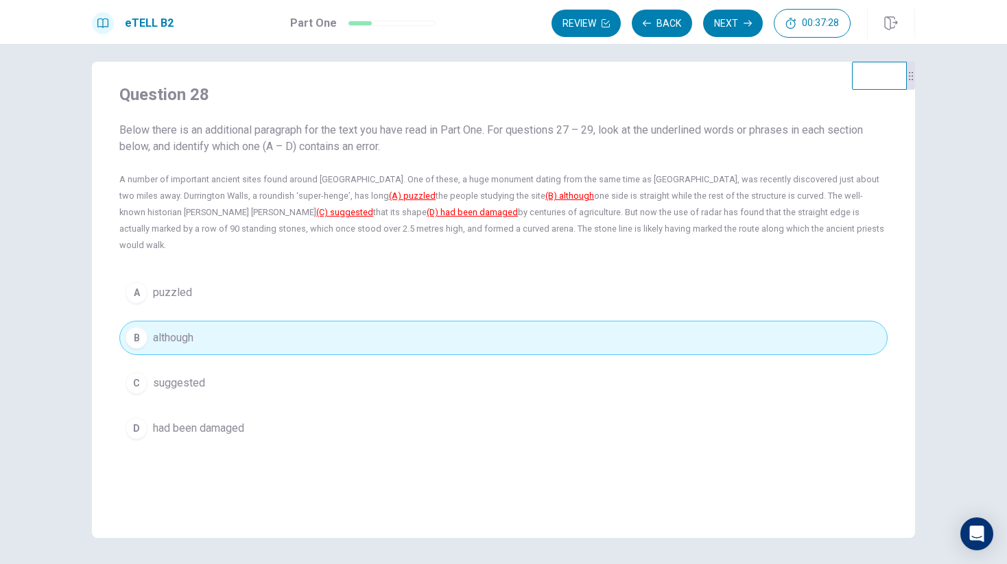
click at [172, 285] on span "puzzled" at bounding box center [172, 293] width 39 height 16
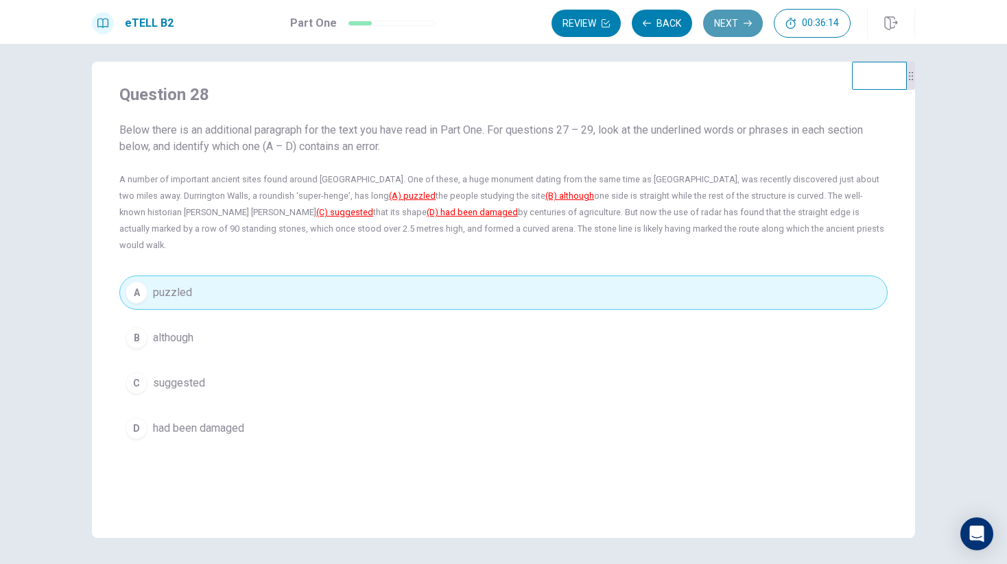
click at [736, 25] on button "Next" at bounding box center [733, 23] width 60 height 27
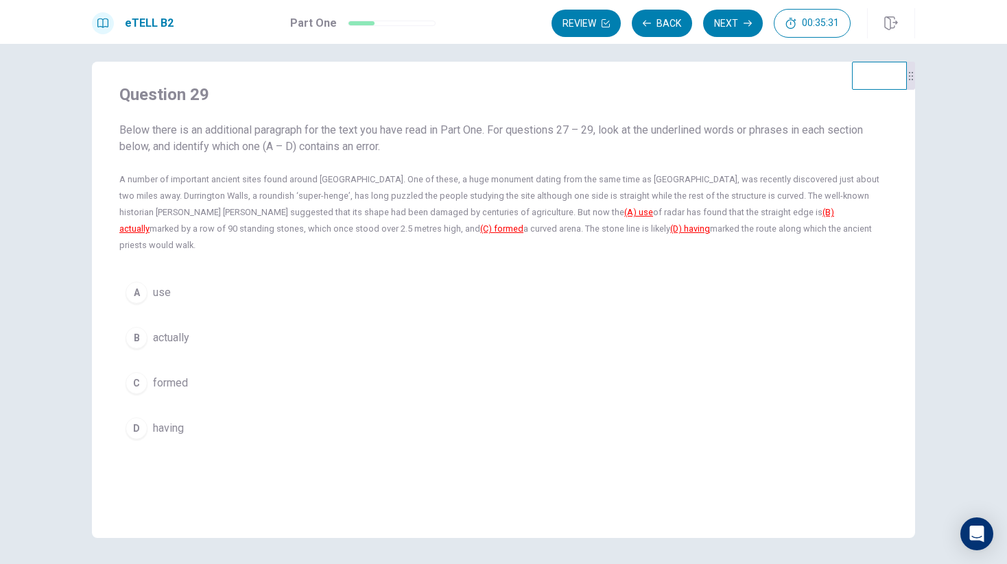
click at [172, 420] on span "having" at bounding box center [168, 428] width 31 height 16
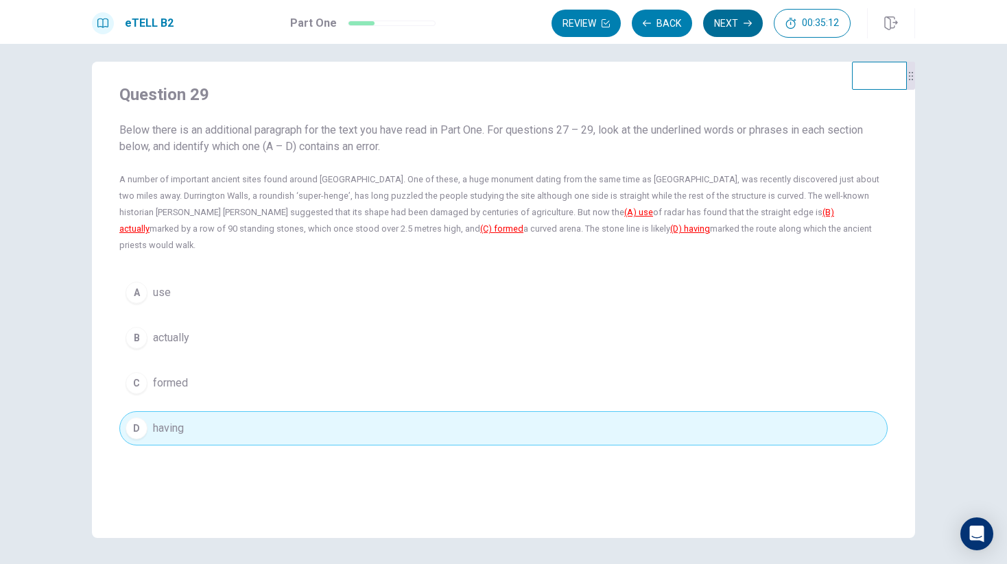
click at [741, 25] on button "Next" at bounding box center [733, 23] width 60 height 27
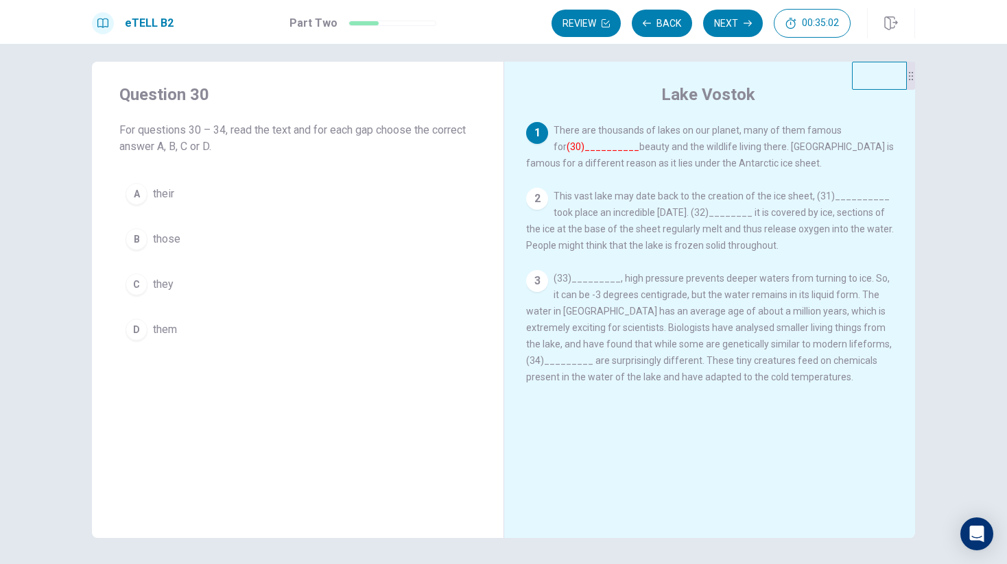
click at [588, 141] on div "1 There are thousands of lakes on our planet, many of them famous for (30)_____…" at bounding box center [710, 146] width 368 height 49
click at [589, 149] on font "(30)__________" at bounding box center [602, 146] width 73 height 11
click at [850, 199] on span "This vast lake may date back to the creation of the ice sheet, (31)__________ t…" at bounding box center [710, 221] width 368 height 60
click at [141, 191] on div "A" at bounding box center [136, 194] width 22 height 22
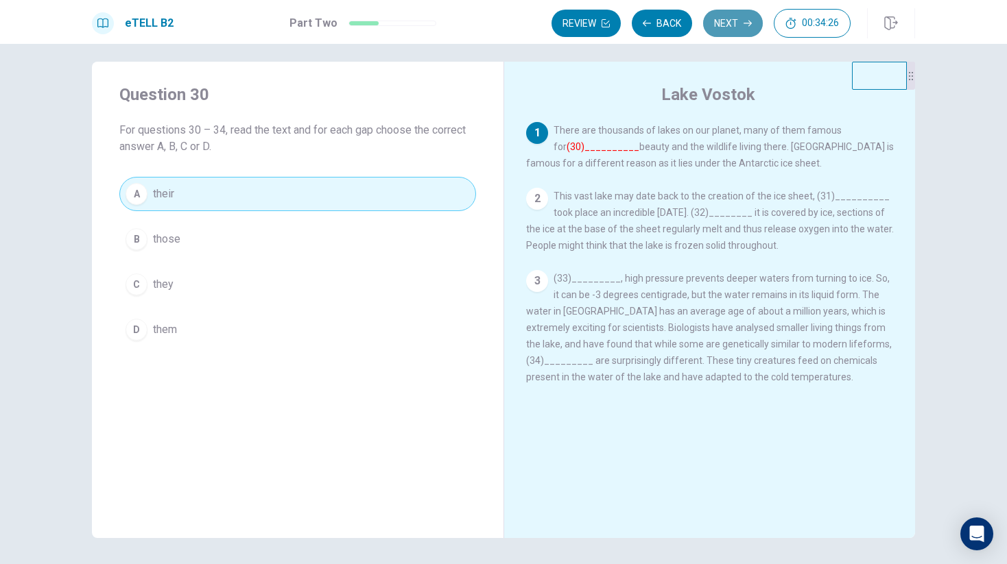
click at [744, 26] on icon "button" at bounding box center [747, 23] width 8 height 8
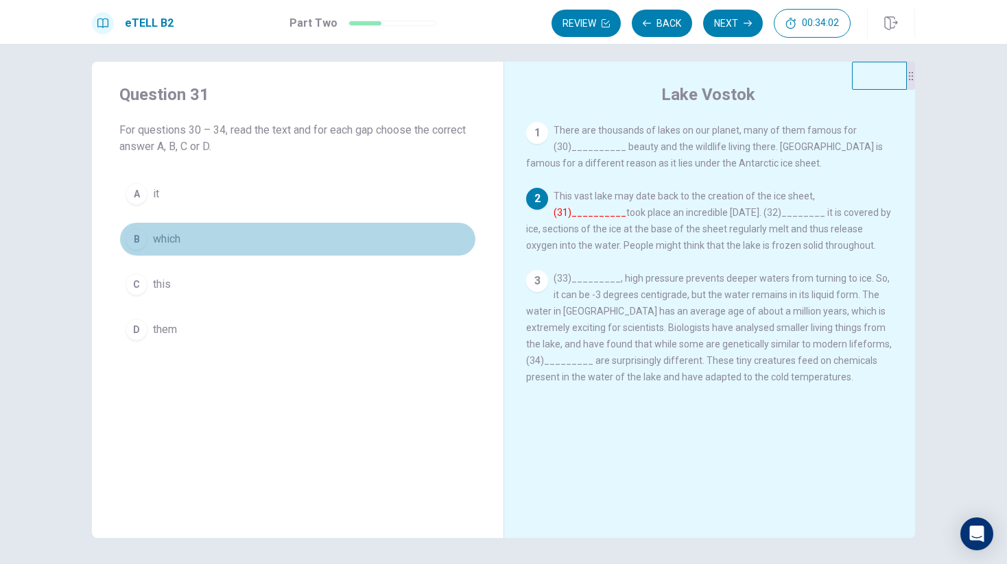
click at [159, 241] on span "which" at bounding box center [166, 239] width 27 height 16
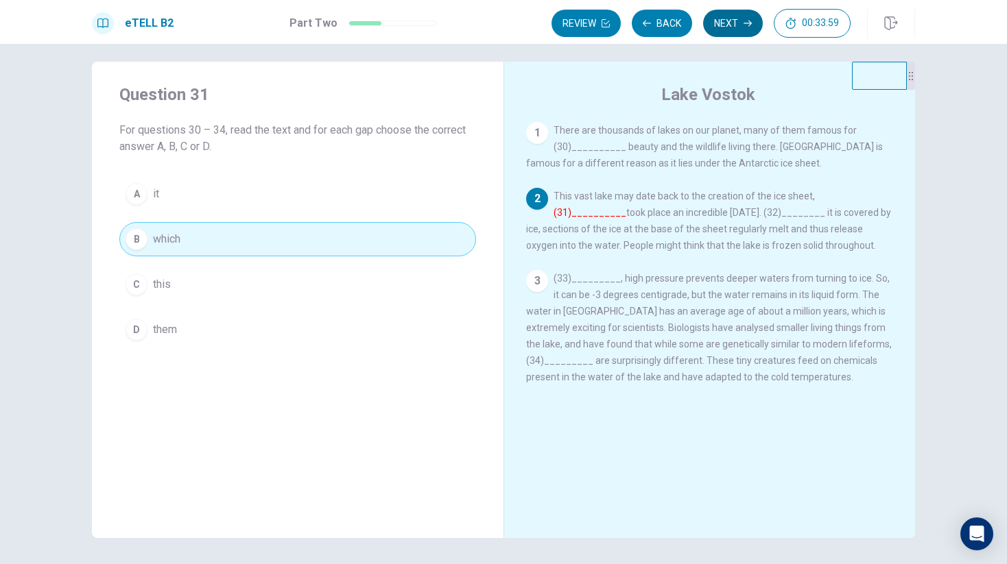
click at [728, 16] on button "Next" at bounding box center [733, 23] width 60 height 27
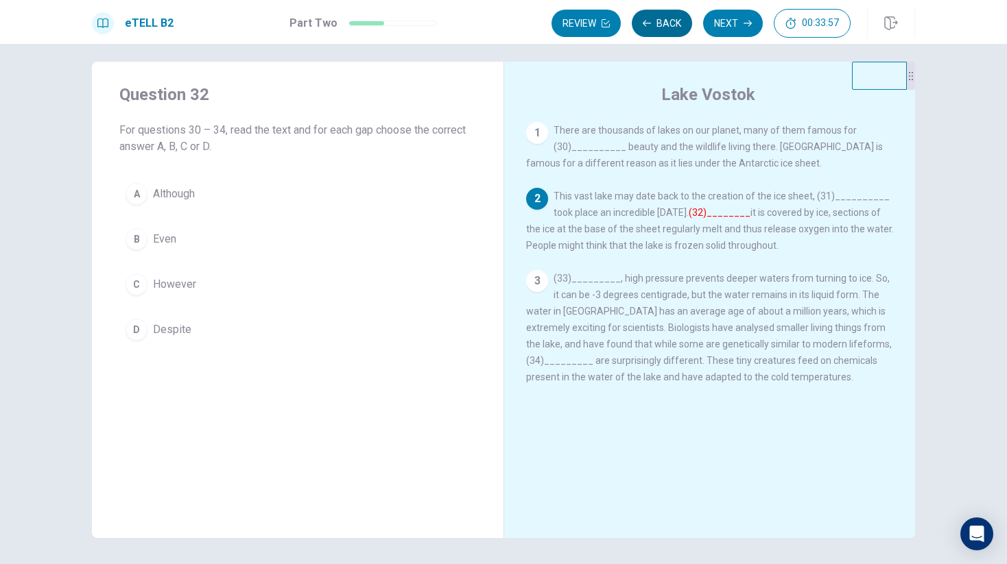
click at [659, 23] on button "Back" at bounding box center [662, 23] width 60 height 27
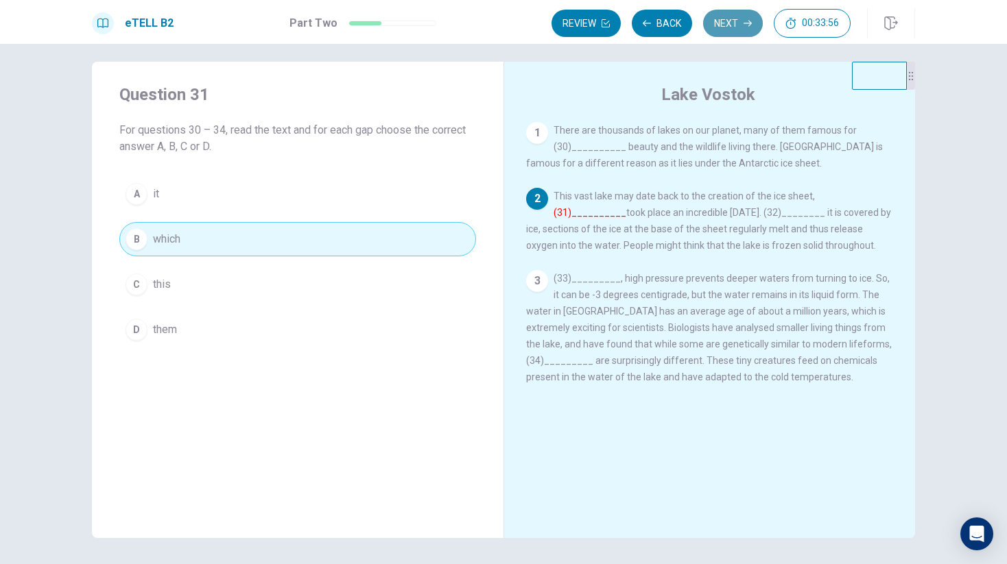
click at [732, 23] on button "Next" at bounding box center [733, 23] width 60 height 27
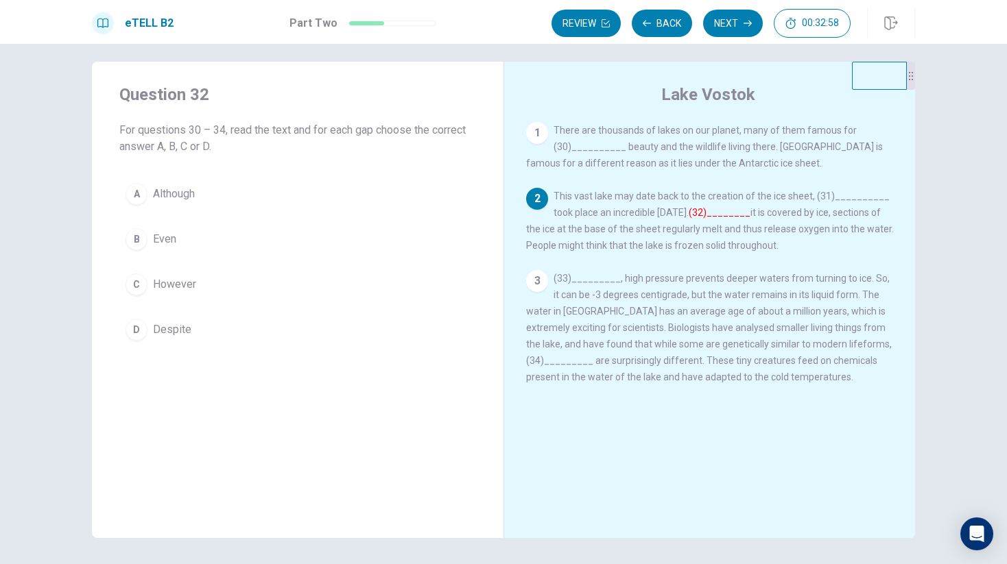
click at [171, 193] on span "Although" at bounding box center [174, 194] width 42 height 16
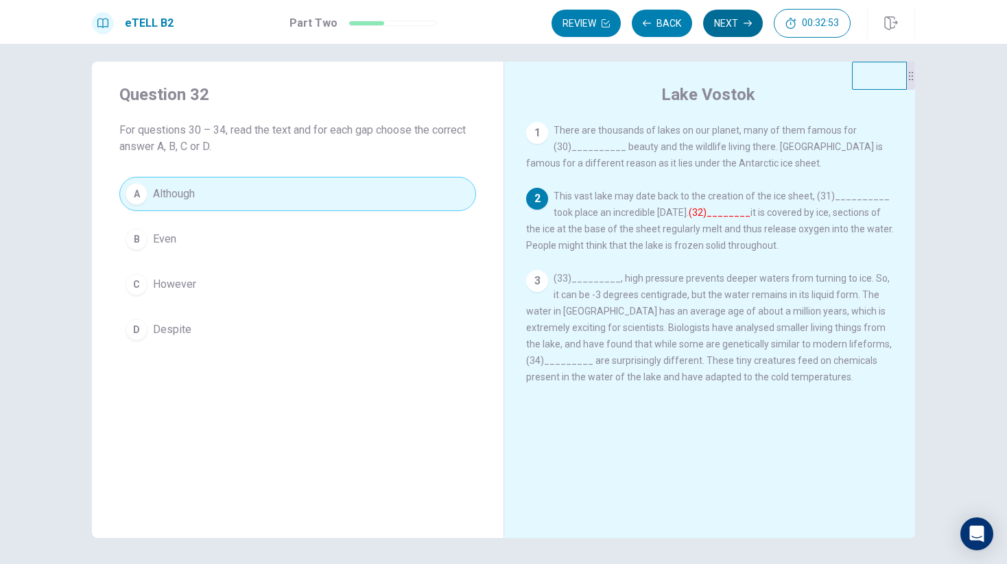
click at [730, 21] on button "Next" at bounding box center [733, 23] width 60 height 27
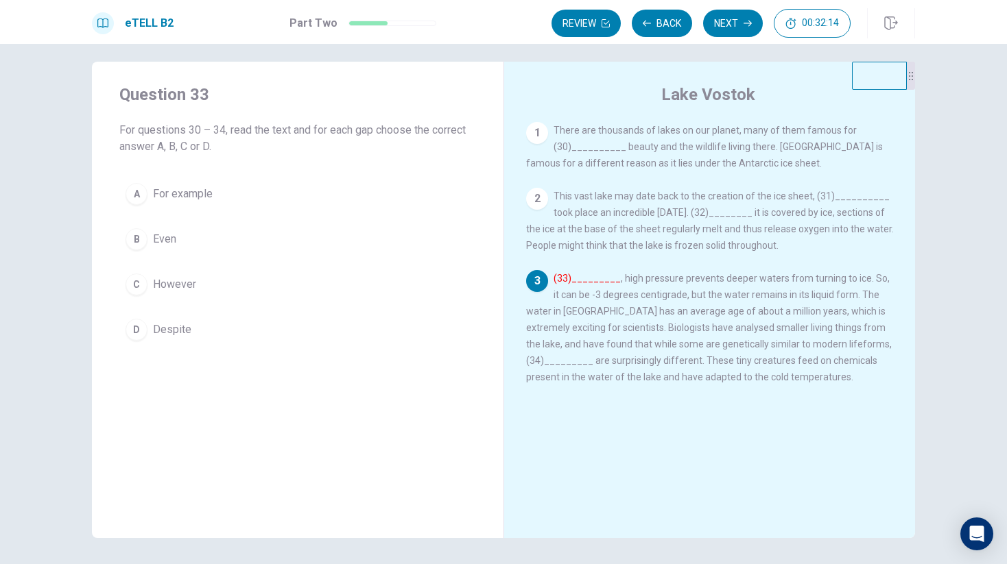
click at [192, 281] on span "However" at bounding box center [174, 284] width 43 height 16
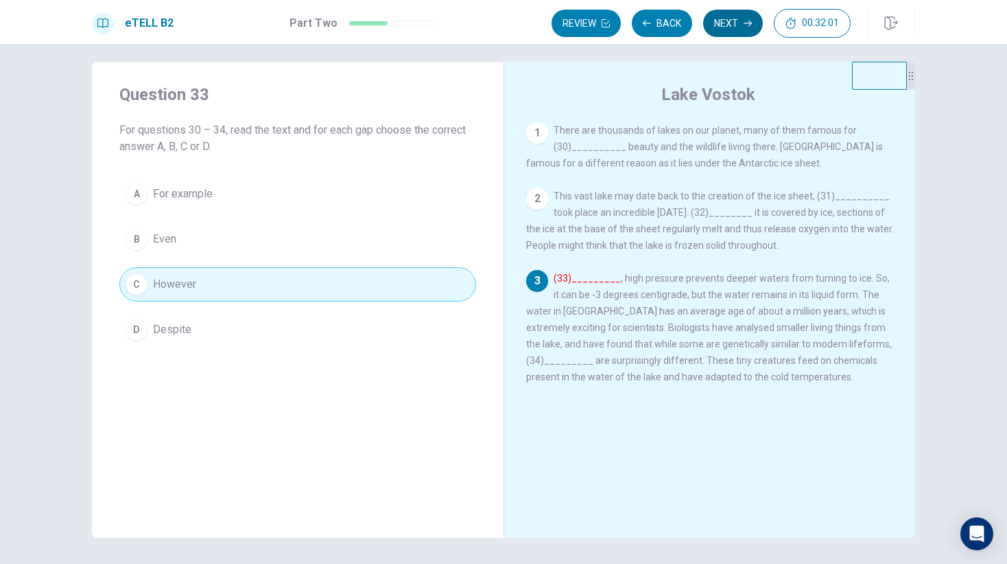
click at [738, 27] on button "Next" at bounding box center [733, 23] width 60 height 27
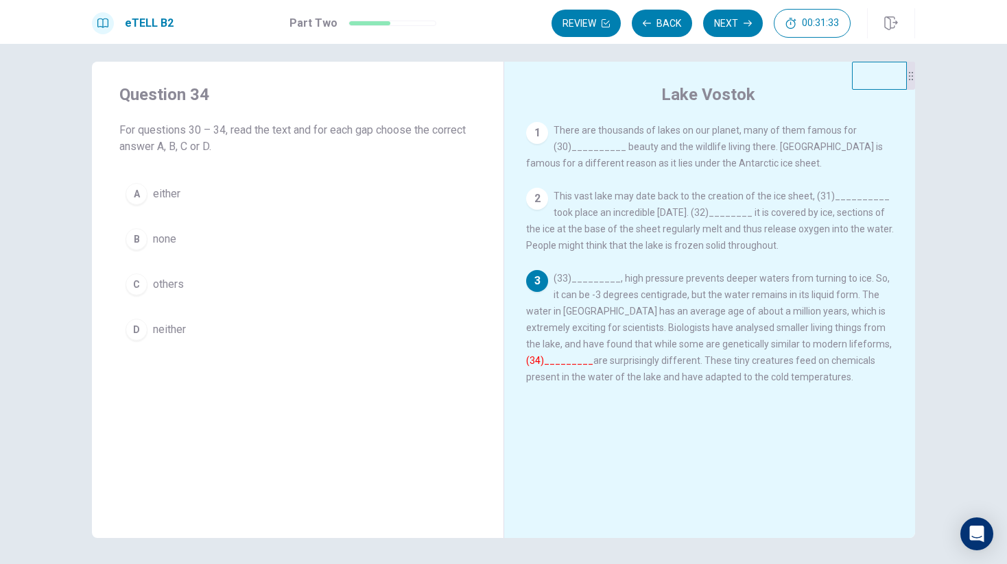
click at [157, 285] on span "others" at bounding box center [168, 284] width 31 height 16
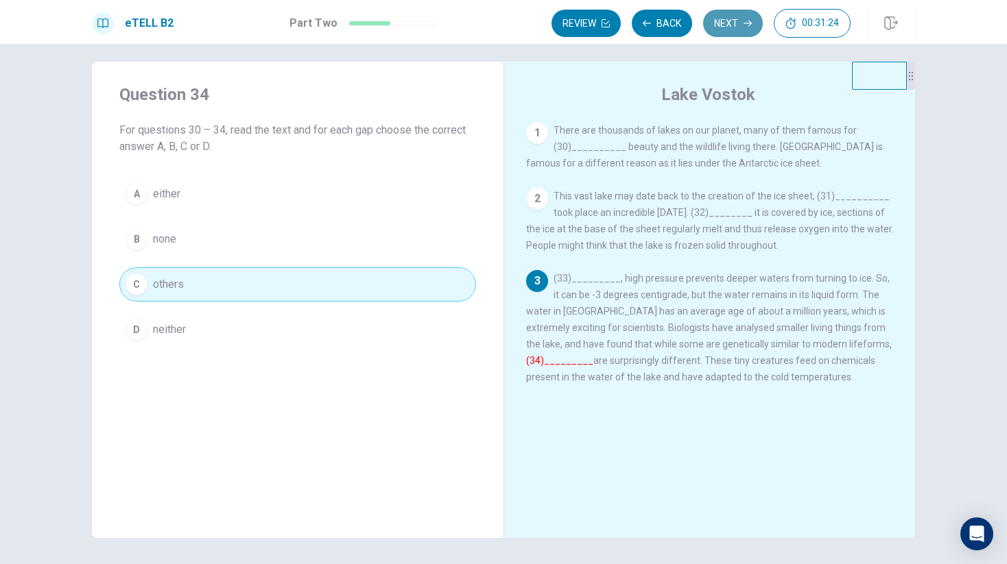
click at [736, 25] on button "Next" at bounding box center [733, 23] width 60 height 27
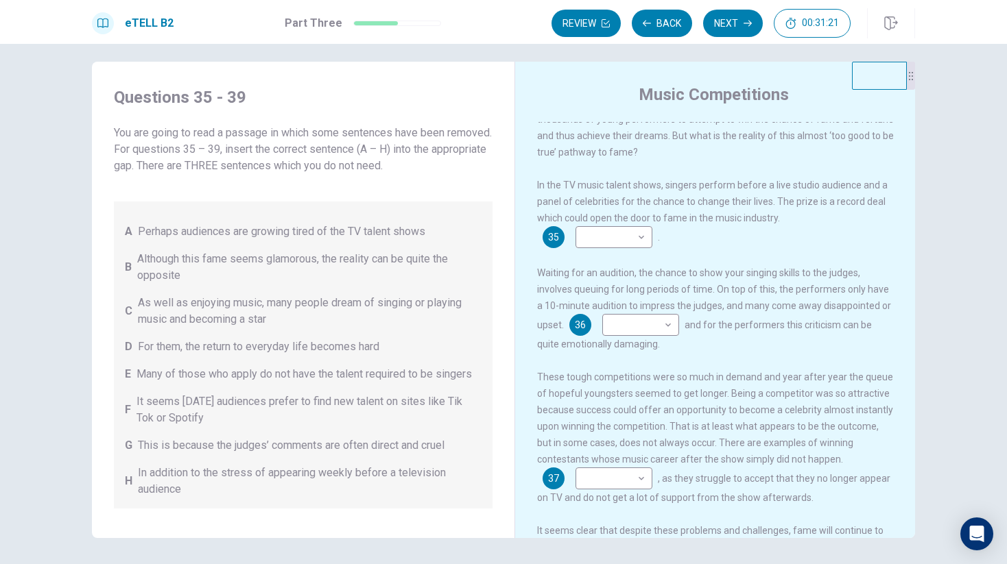
scroll to position [0, 0]
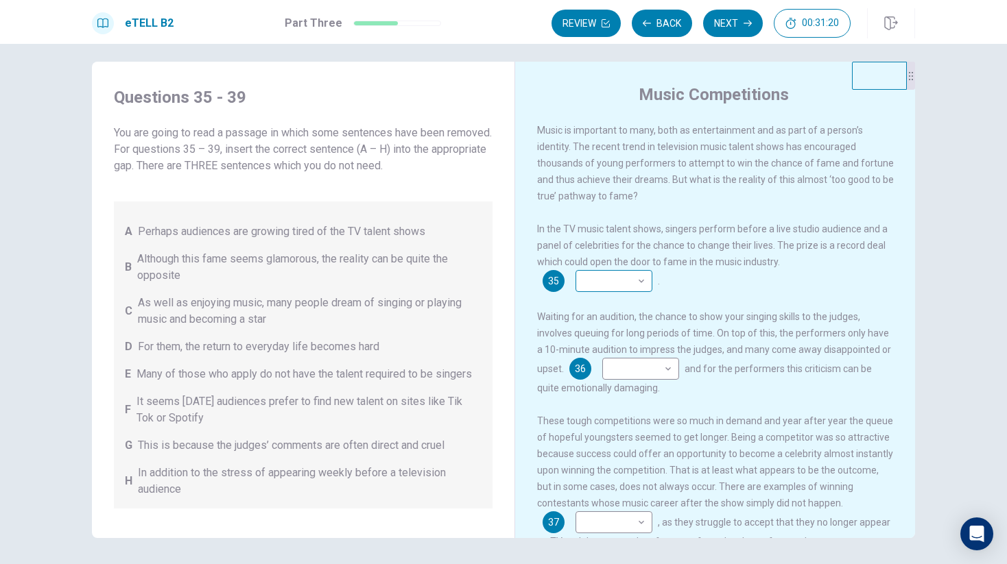
click at [640, 281] on body "This site uses cookies, as explained in our Privacy Policy . If you agree to th…" at bounding box center [503, 282] width 1007 height 564
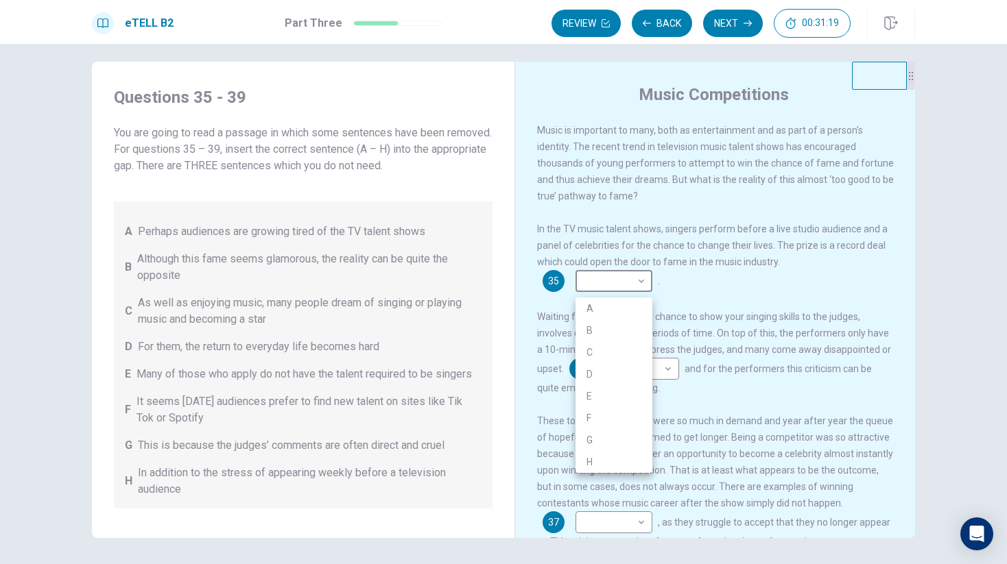
click at [671, 235] on div at bounding box center [503, 282] width 1007 height 564
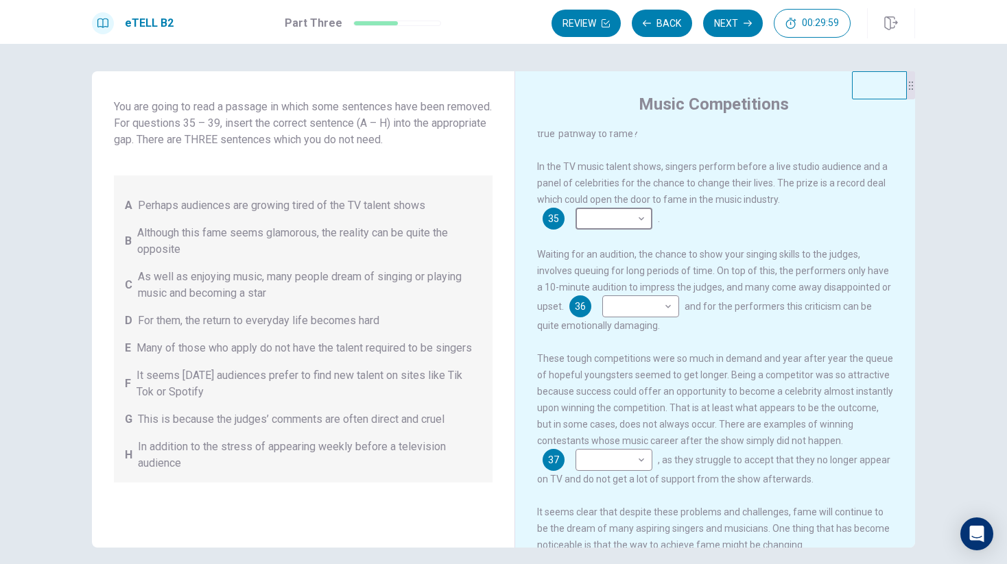
scroll to position [36, 0]
click at [609, 217] on body "This site uses cookies, as explained in our Privacy Policy . If you agree to th…" at bounding box center [503, 282] width 1007 height 564
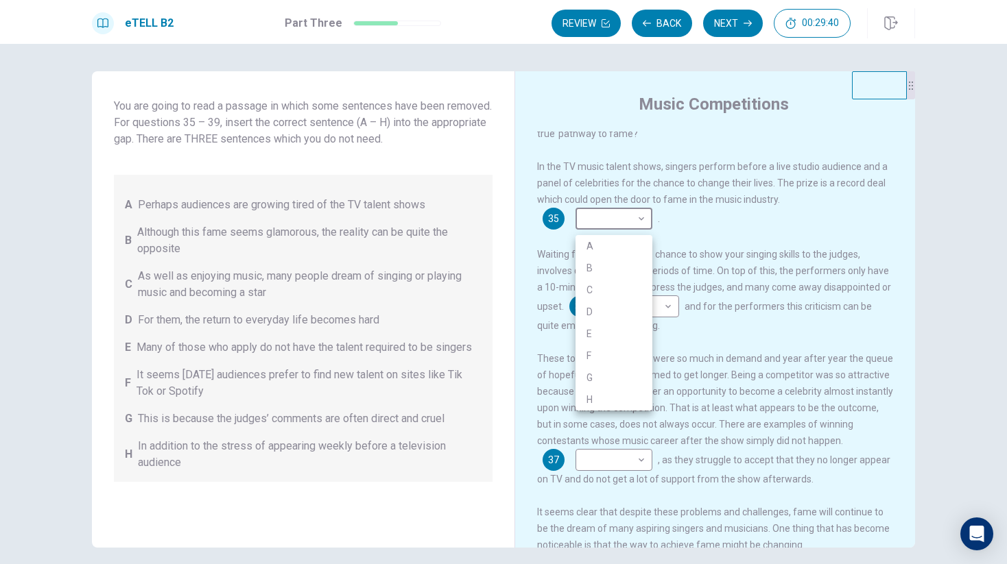
click at [600, 333] on li "E" at bounding box center [613, 334] width 77 height 22
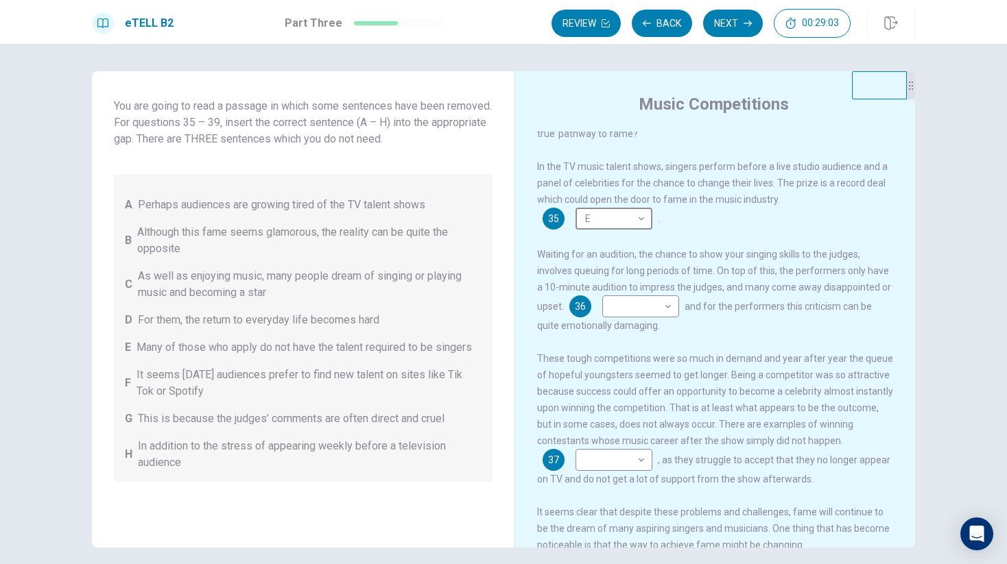
click at [647, 173] on span "In the TV music talent shows, singers perform before a live studio audience and…" at bounding box center [712, 183] width 350 height 44
drag, startPoint x: 667, startPoint y: 171, endPoint x: 771, endPoint y: 171, distance: 103.5
click at [771, 171] on span "In the TV music talent shows, singers perform before a live studio audience and…" at bounding box center [712, 183] width 350 height 44
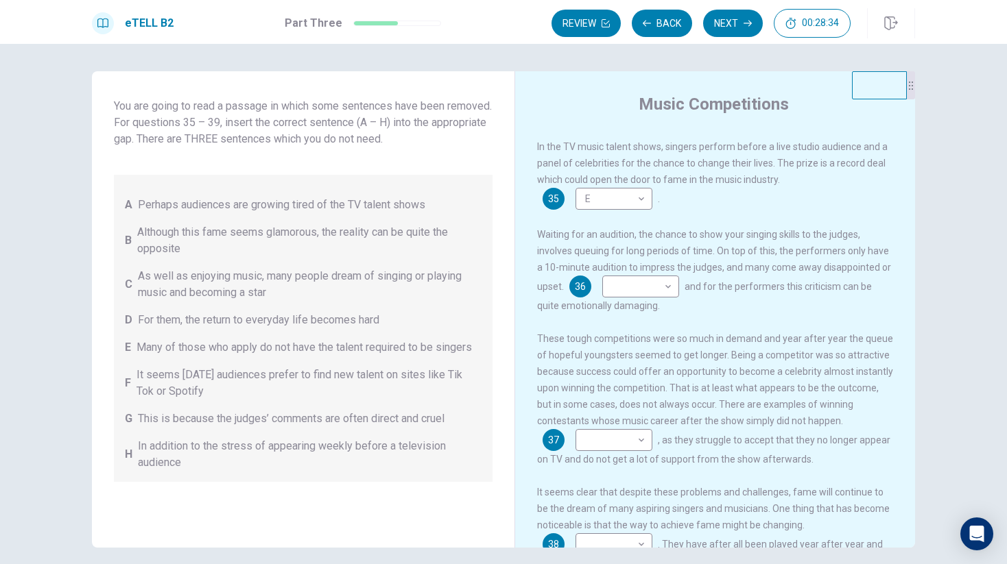
scroll to position [101, 0]
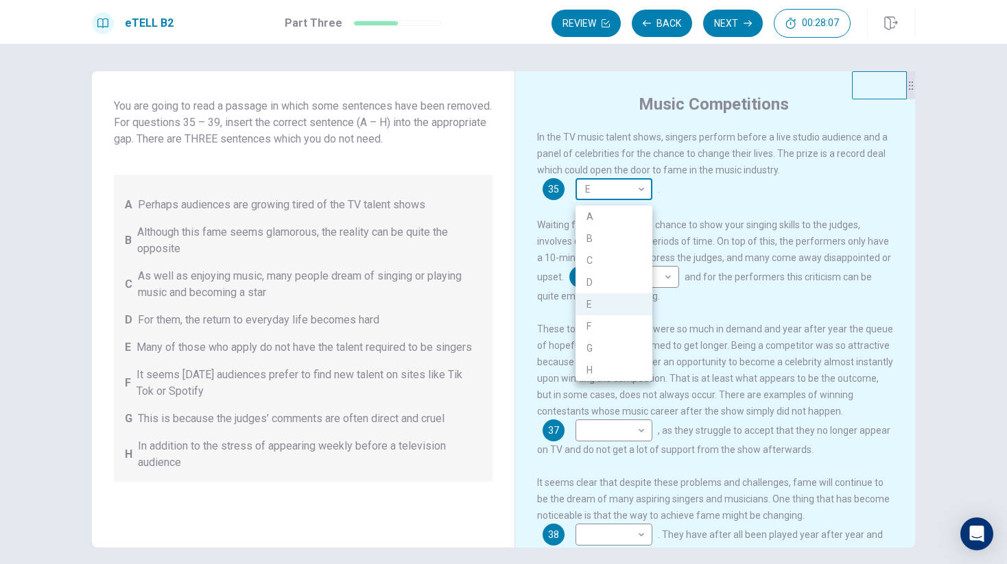
click at [601, 197] on body "This site uses cookies, as explained in our Privacy Policy . If you agree to th…" at bounding box center [503, 282] width 1007 height 564
click at [600, 283] on li "D" at bounding box center [613, 283] width 77 height 22
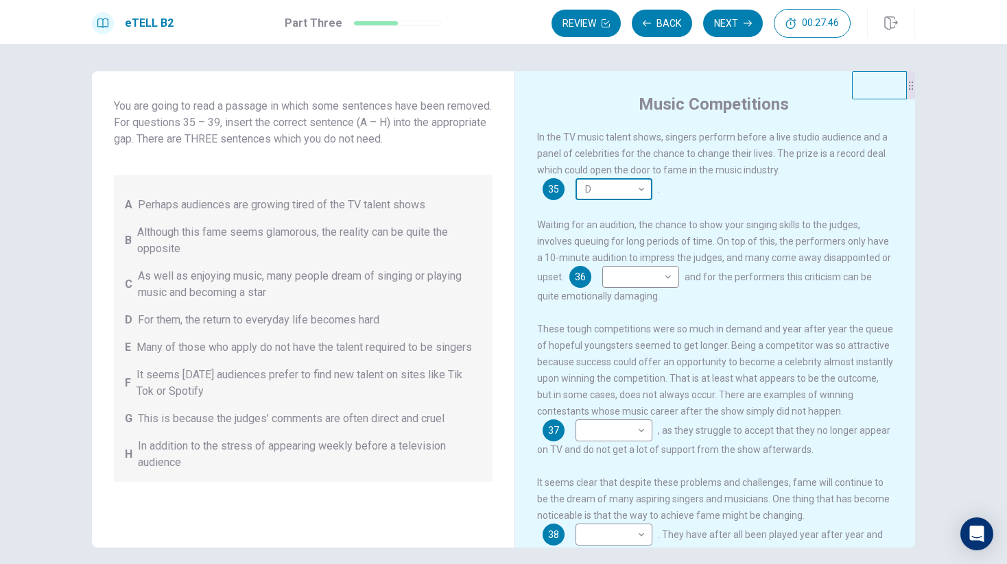
click at [610, 197] on body "This site uses cookies, as explained in our Privacy Policy . If you agree to th…" at bounding box center [503, 282] width 1007 height 564
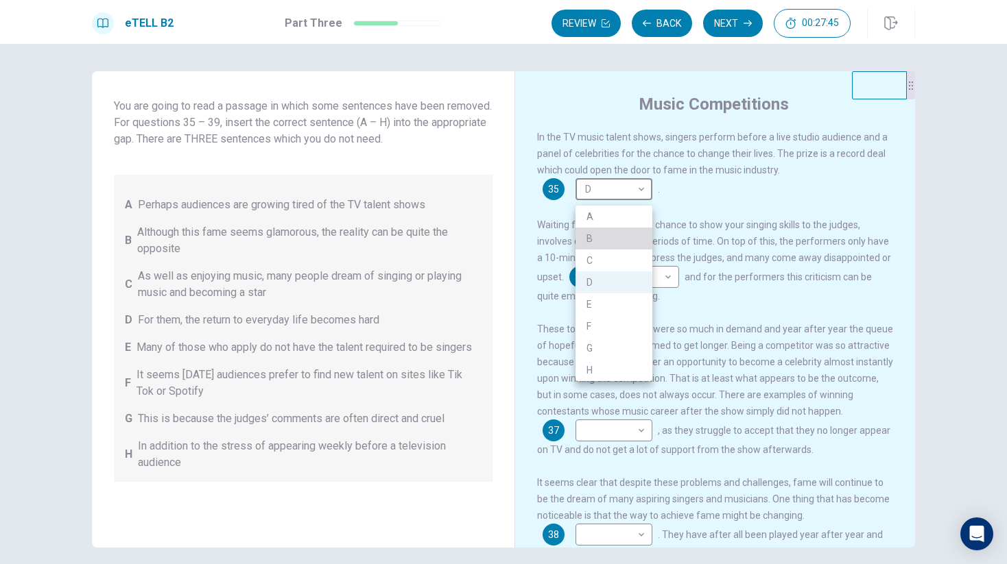
click at [603, 234] on li "B" at bounding box center [613, 239] width 77 height 22
type input "*"
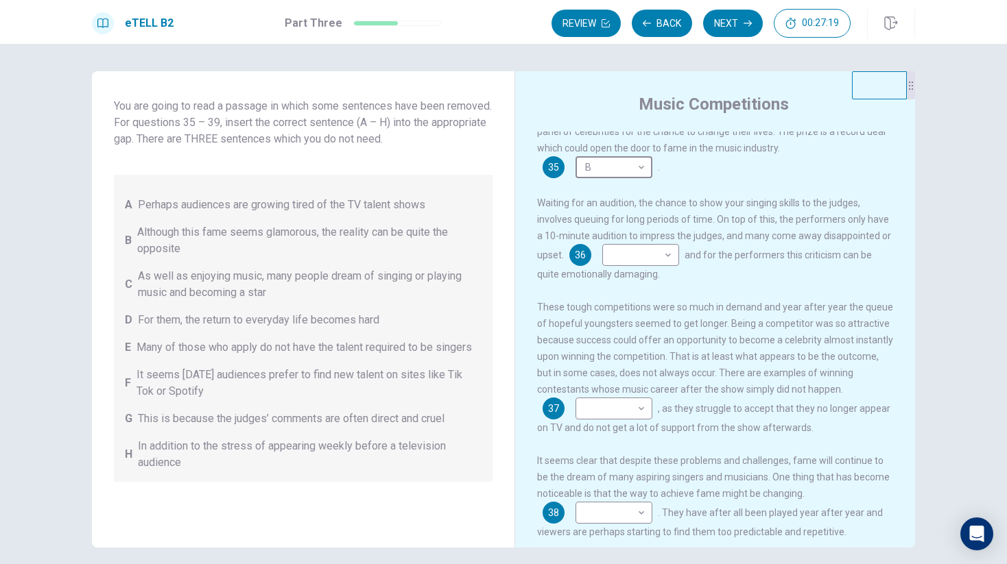
scroll to position [161, 0]
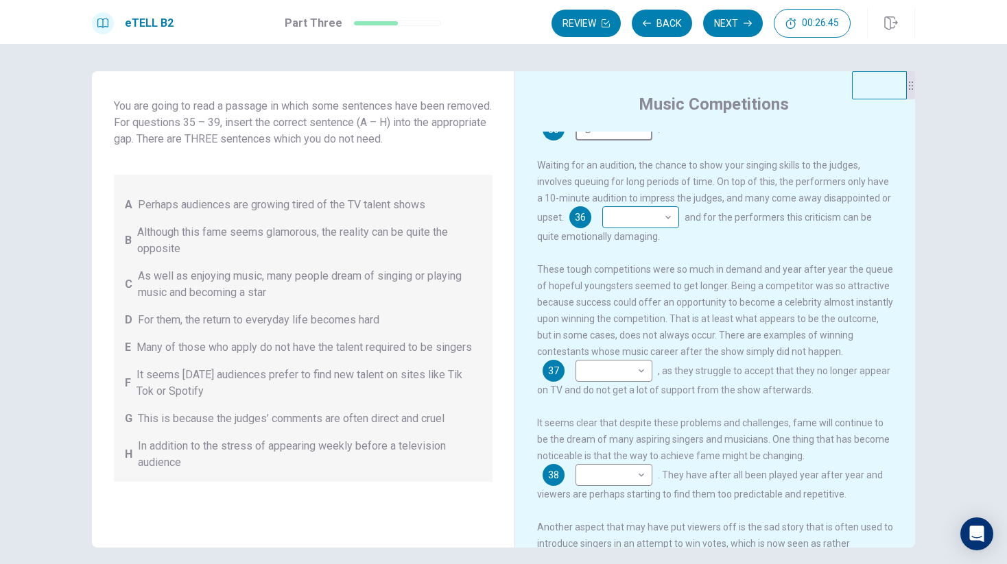
click at [657, 230] on body "This site uses cookies, as explained in our Privacy Policy . If you agree to th…" at bounding box center [503, 282] width 1007 height 564
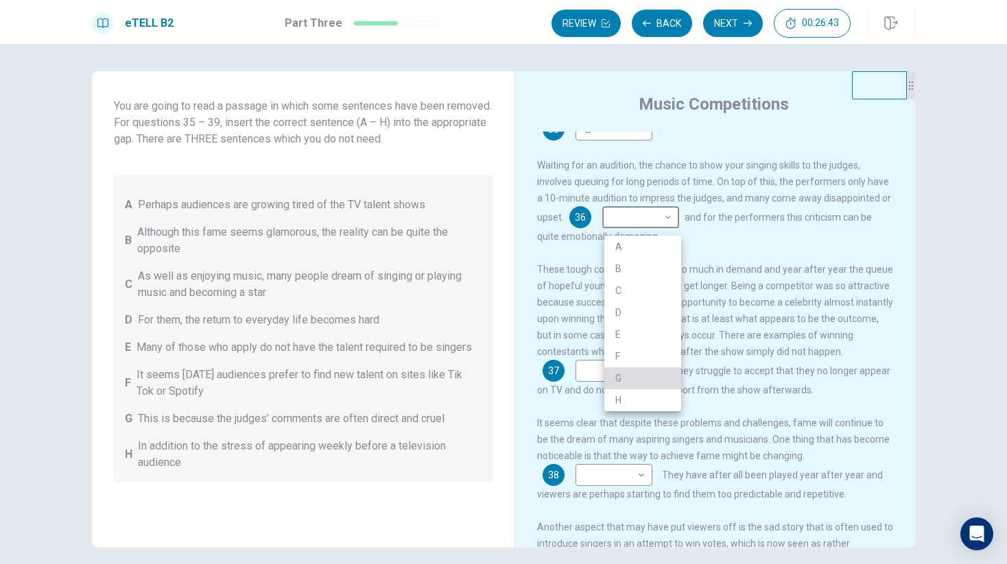
click at [626, 380] on li "G" at bounding box center [642, 379] width 77 height 22
type input "*"
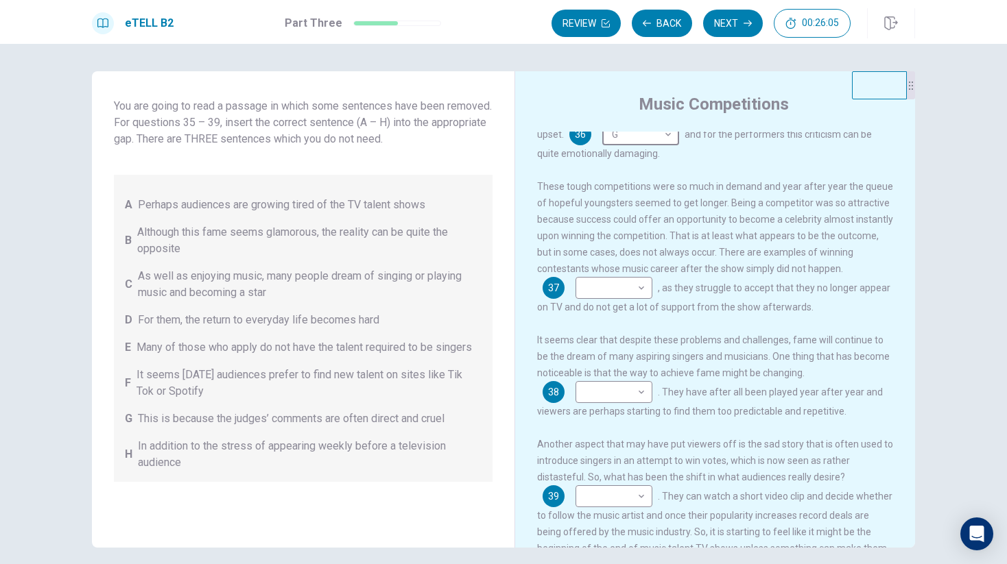
scroll to position [276, 0]
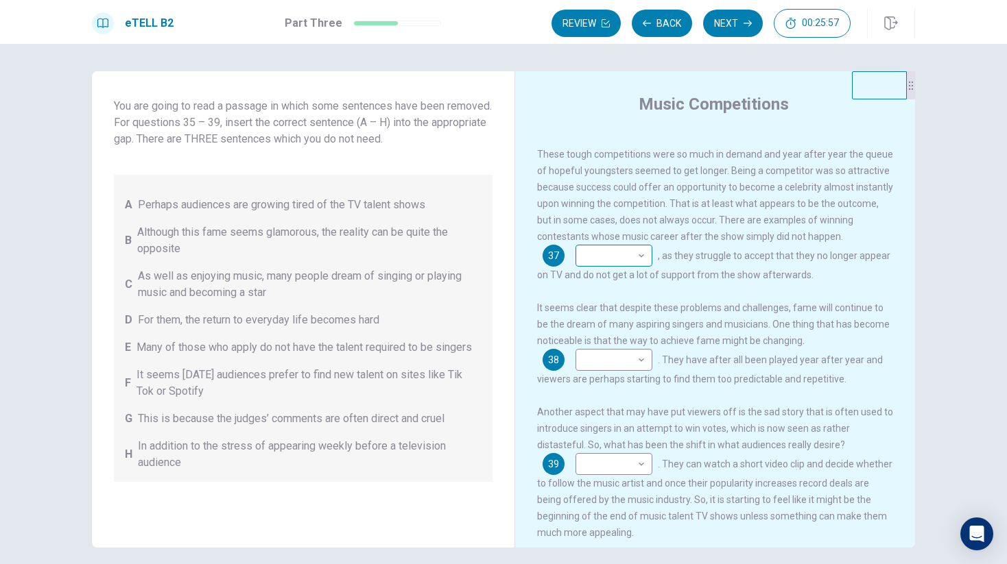
click at [627, 264] on body "This site uses cookies, as explained in our Privacy Policy . If you agree to th…" at bounding box center [503, 282] width 1007 height 564
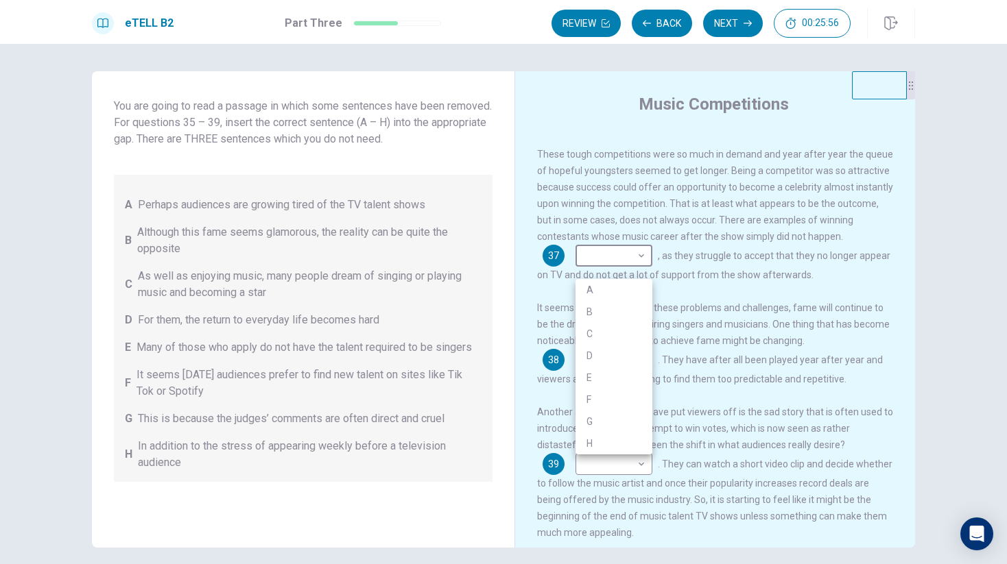
click at [612, 347] on li "D" at bounding box center [613, 356] width 77 height 22
type input "*"
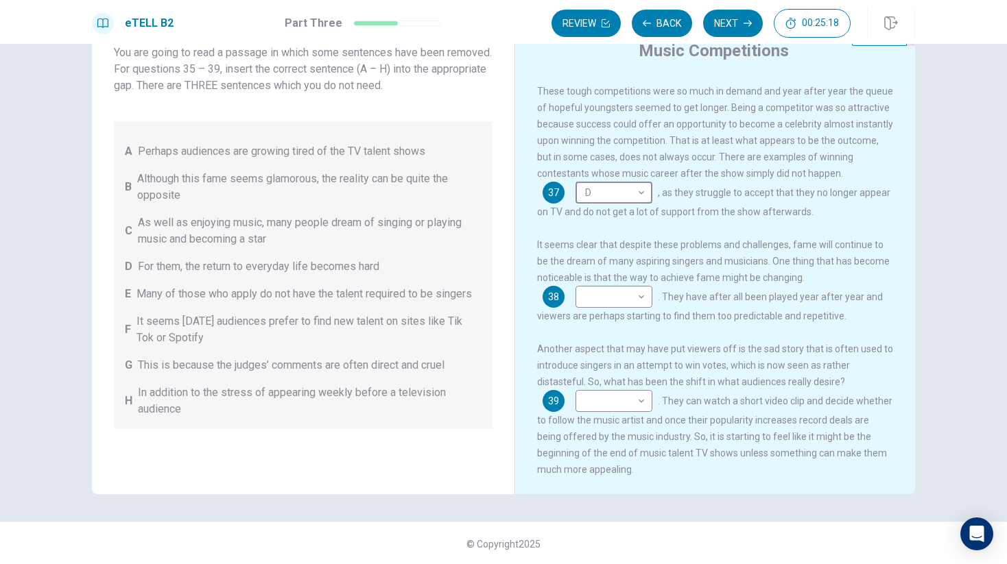
scroll to position [54, 0]
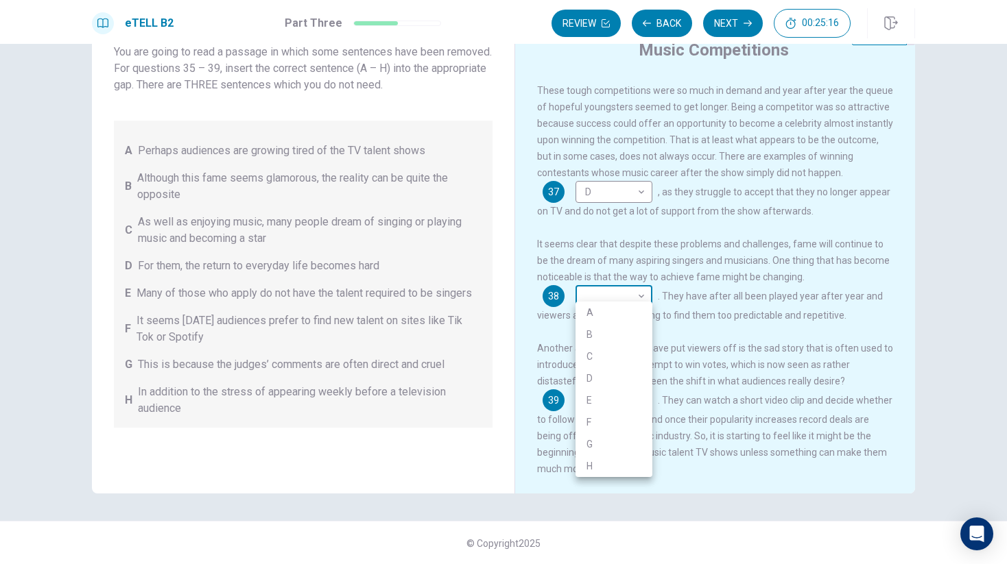
click at [608, 292] on body "This site uses cookies, as explained in our Privacy Policy . If you agree to th…" at bounding box center [503, 282] width 1007 height 564
click at [597, 417] on li "F" at bounding box center [613, 422] width 77 height 22
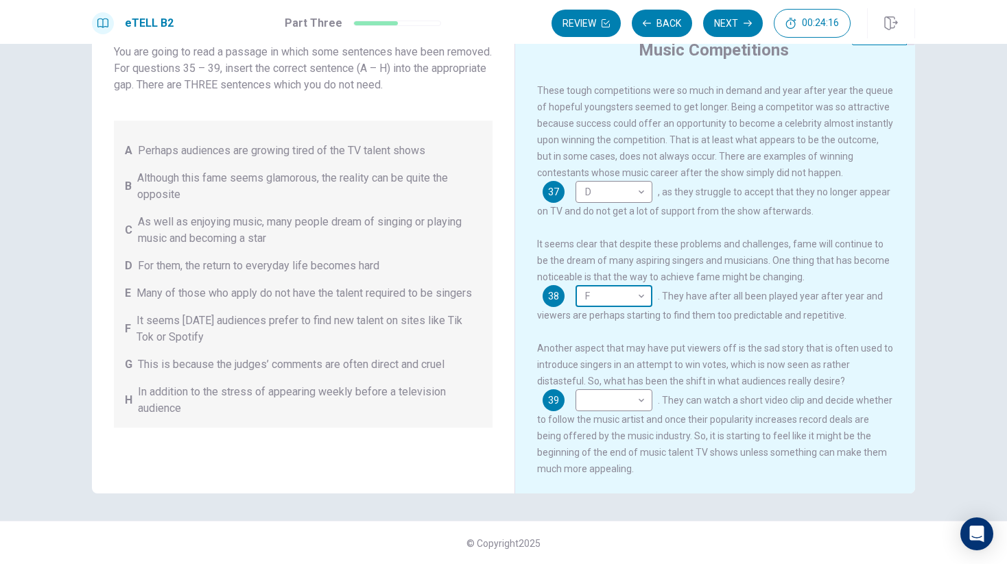
click at [603, 293] on body "This site uses cookies, as explained in our Privacy Policy . If you agree to th…" at bounding box center [503, 282] width 1007 height 564
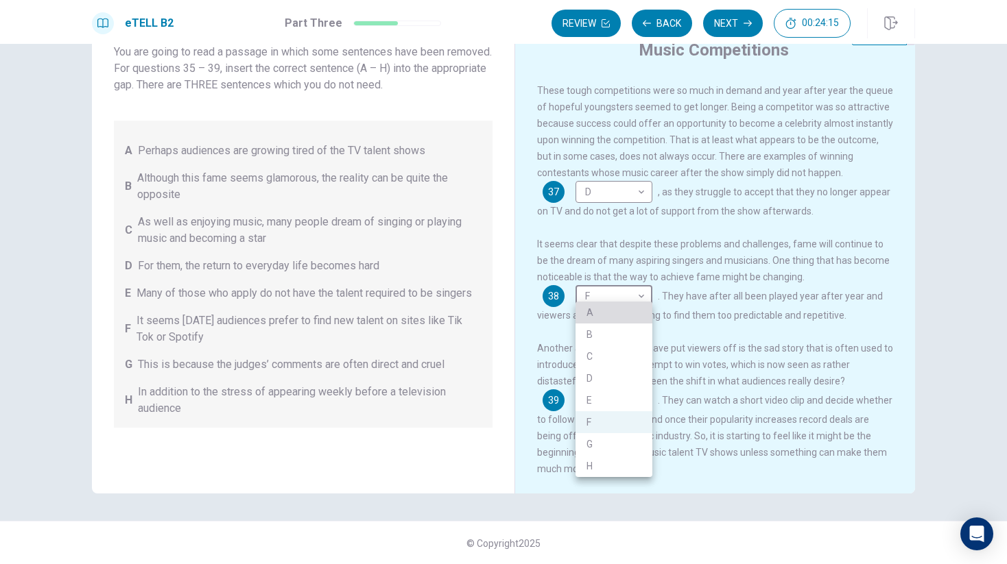
click at [603, 318] on li "A" at bounding box center [613, 313] width 77 height 22
type input "*"
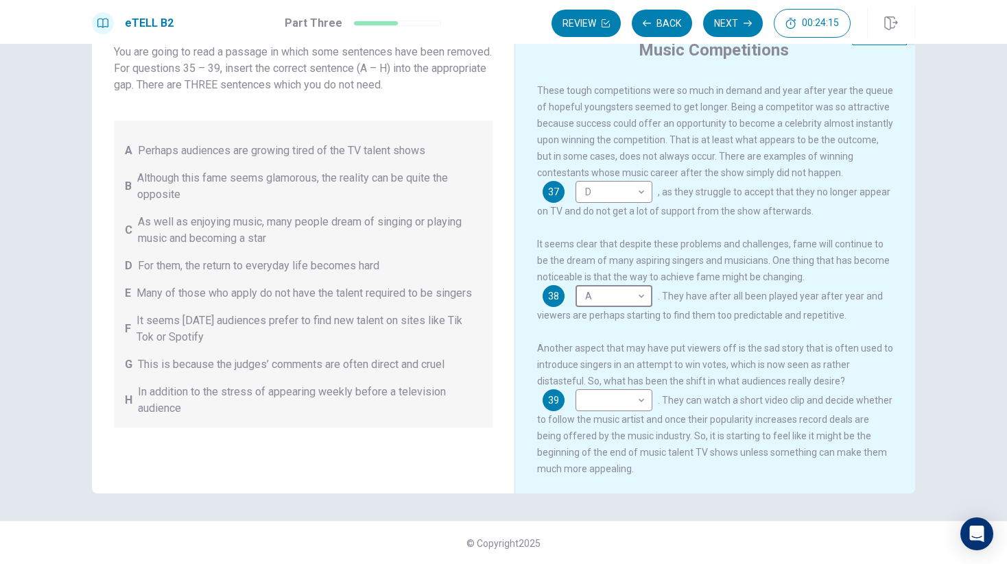
scroll to position [55, 0]
click at [625, 393] on body "This site uses cookies, as explained in our Privacy Policy . If you agree to th…" at bounding box center [503, 282] width 1007 height 564
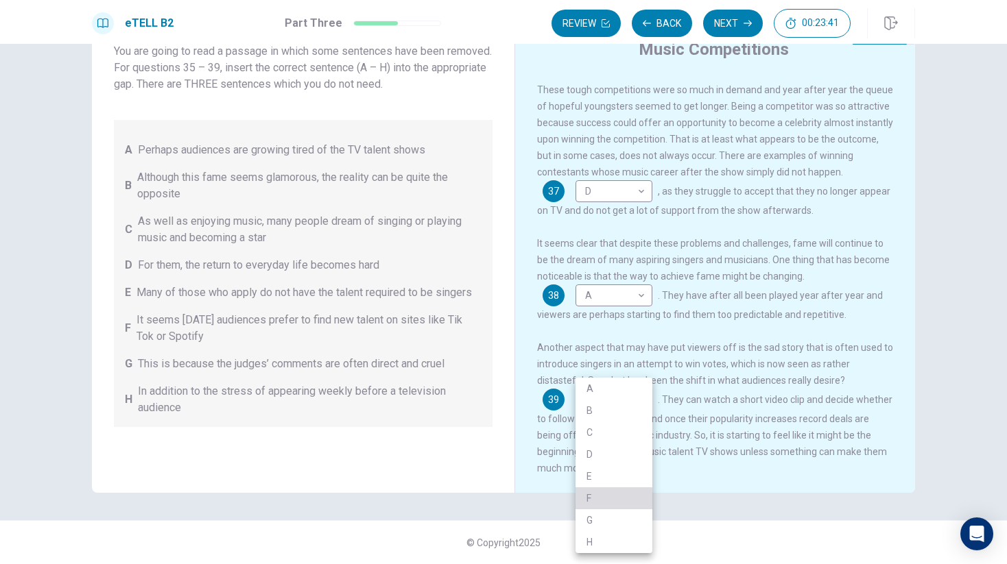
click at [602, 492] on li "F" at bounding box center [613, 499] width 77 height 22
type input "*"
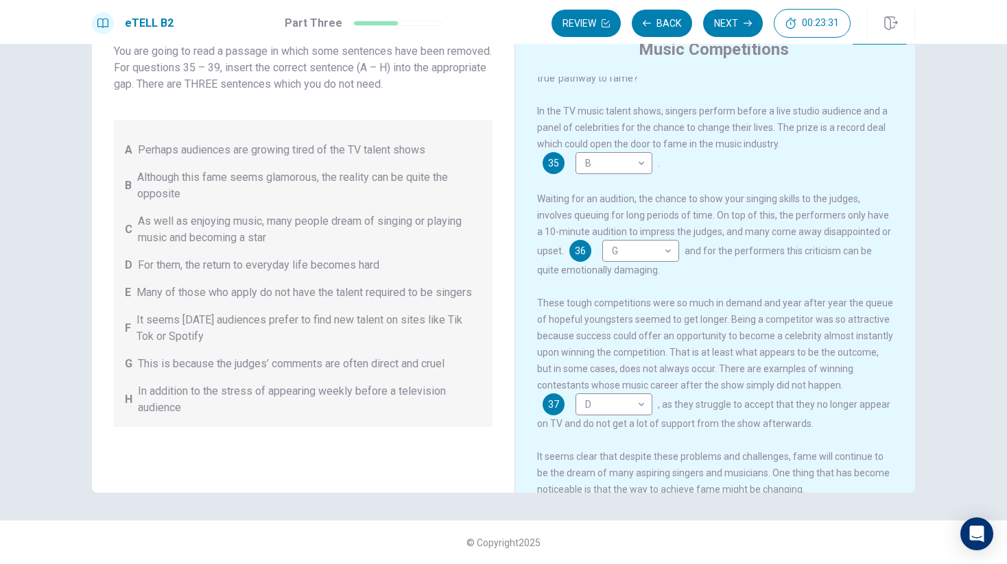
scroll to position [0, 0]
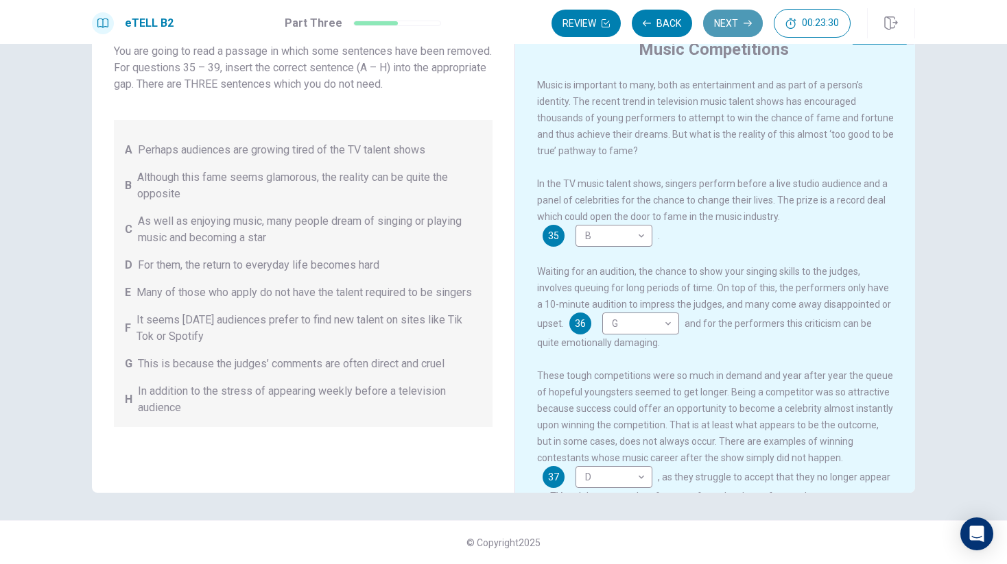
click at [744, 15] on button "Next" at bounding box center [733, 23] width 60 height 27
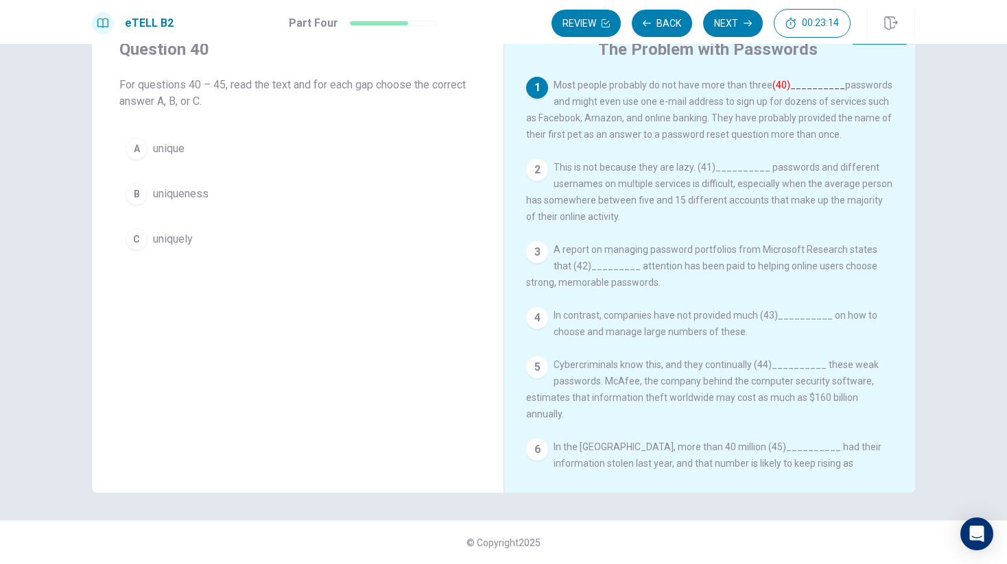
click at [180, 150] on span "unique" at bounding box center [169, 149] width 32 height 16
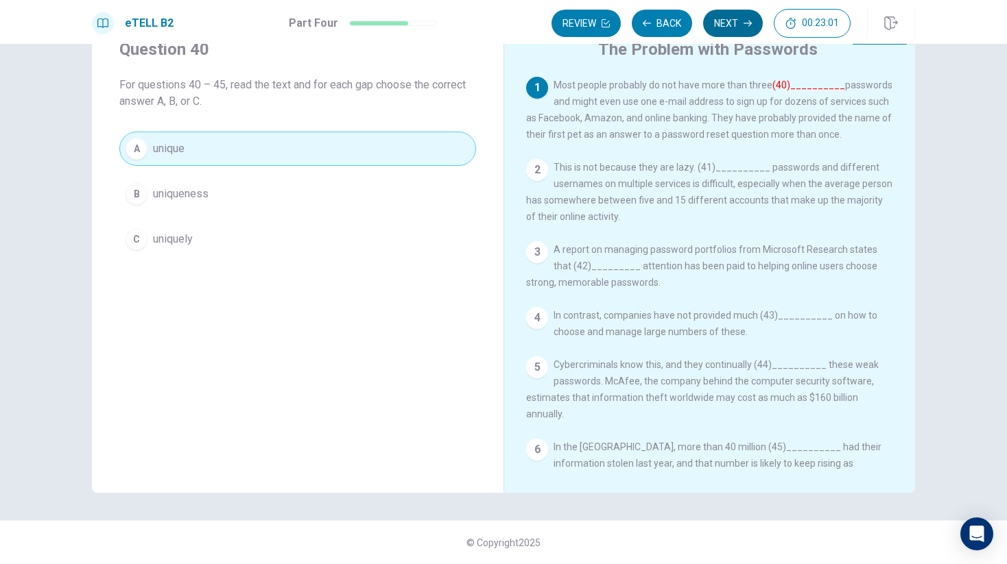
click at [739, 25] on button "Next" at bounding box center [733, 23] width 60 height 27
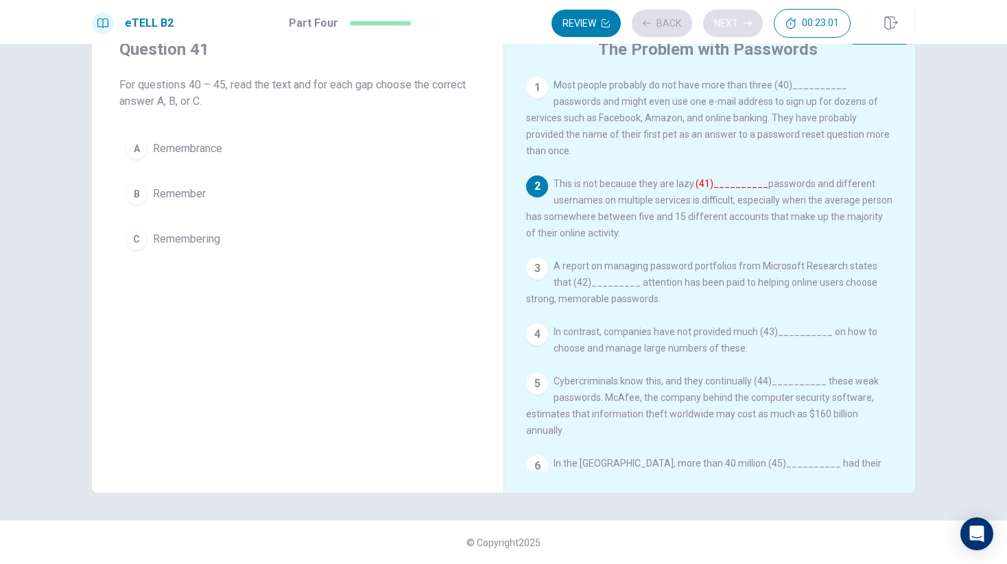
scroll to position [30, 0]
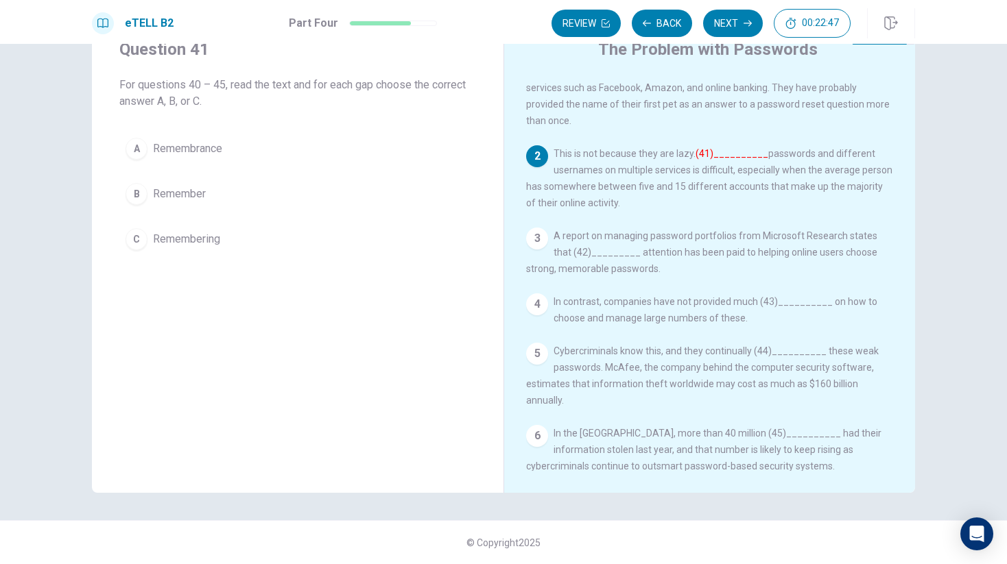
click at [191, 235] on span "Remembering" at bounding box center [186, 239] width 67 height 16
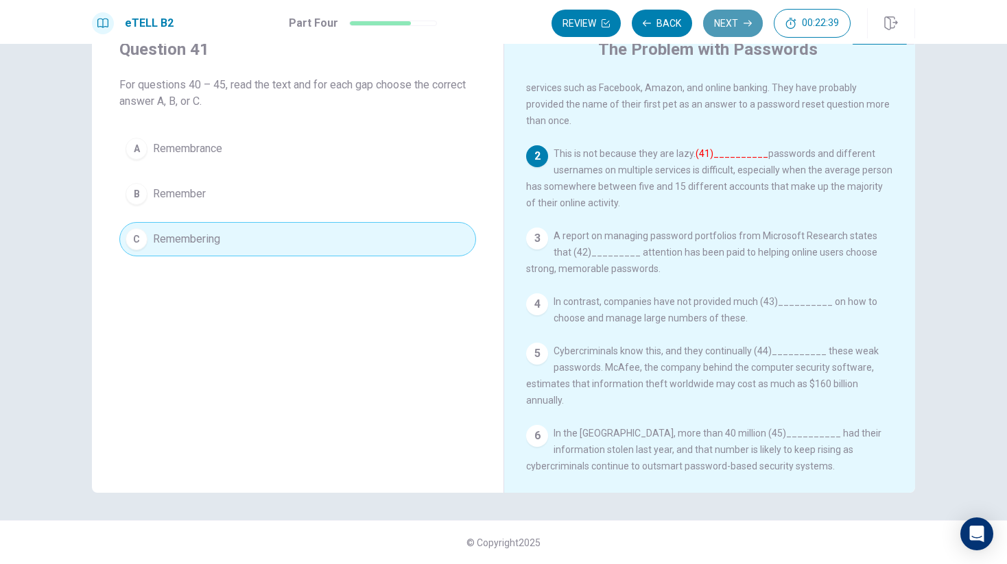
click at [734, 29] on button "Next" at bounding box center [733, 23] width 60 height 27
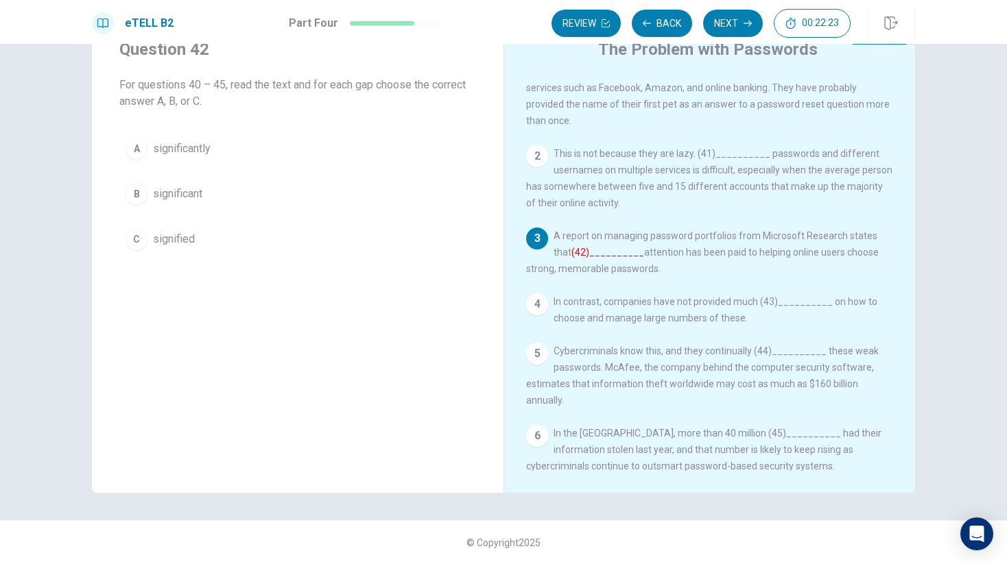
click at [169, 196] on span "significant" at bounding box center [177, 194] width 49 height 16
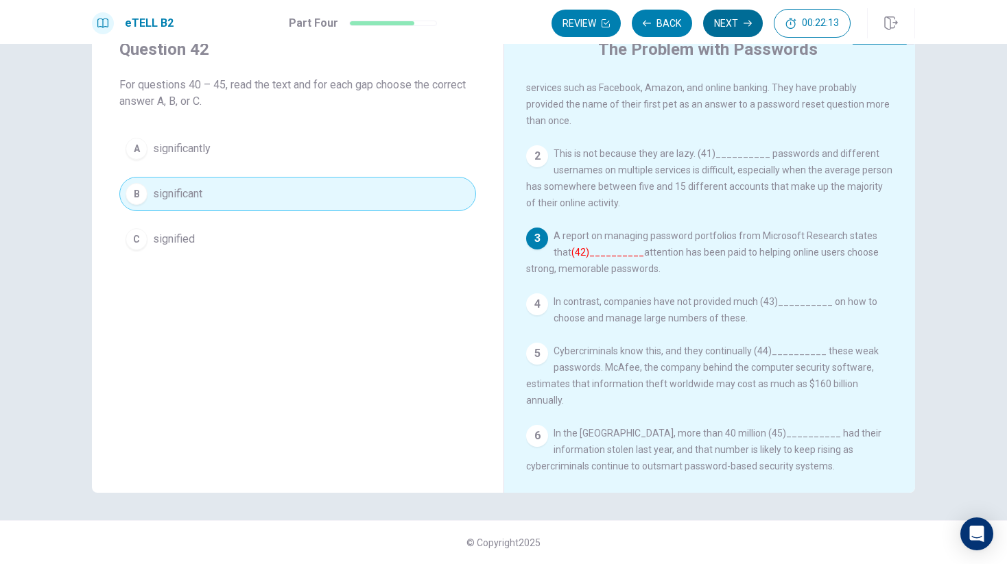
click at [730, 25] on button "Next" at bounding box center [733, 23] width 60 height 27
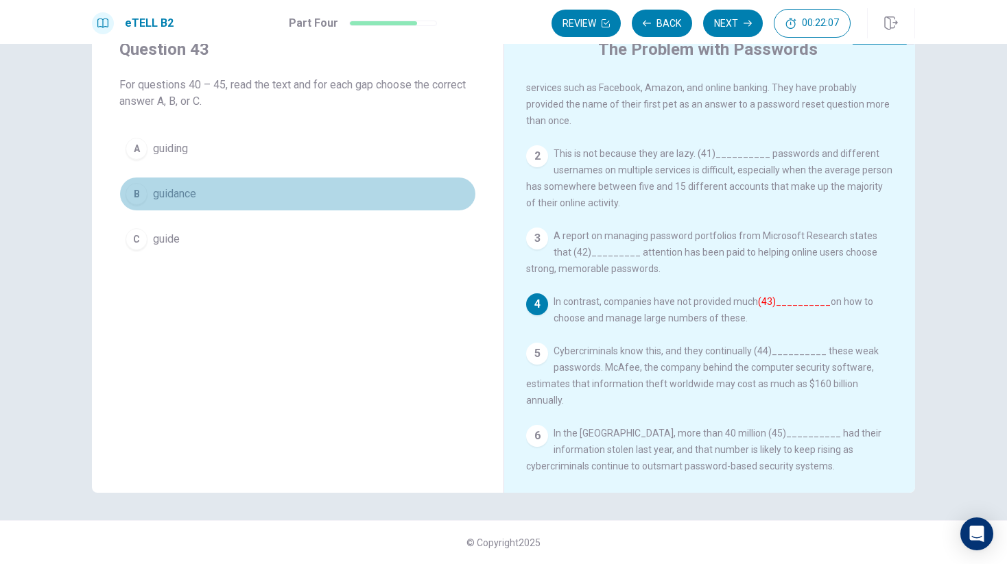
click at [179, 195] on span "guidance" at bounding box center [174, 194] width 43 height 16
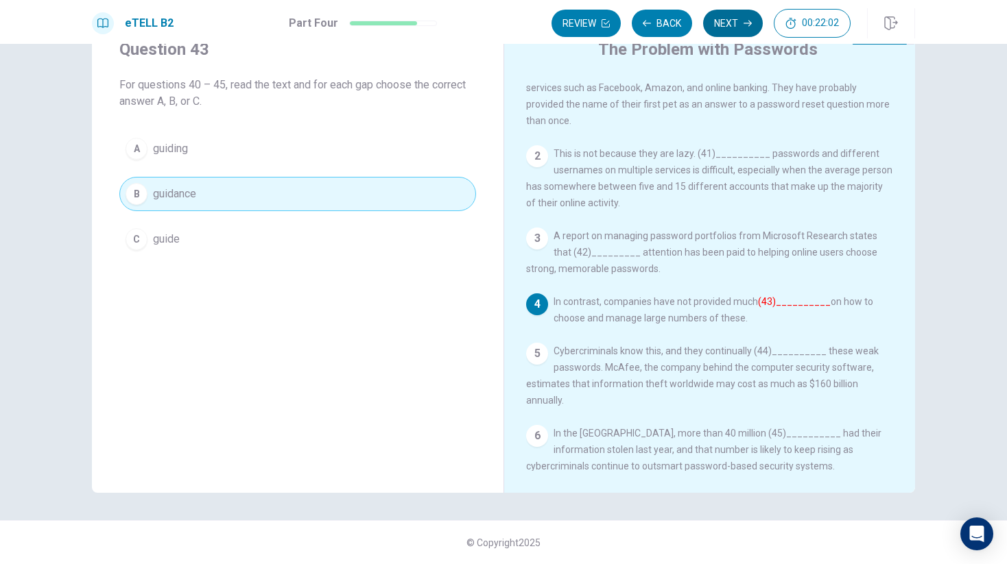
click at [726, 25] on button "Next" at bounding box center [733, 23] width 60 height 27
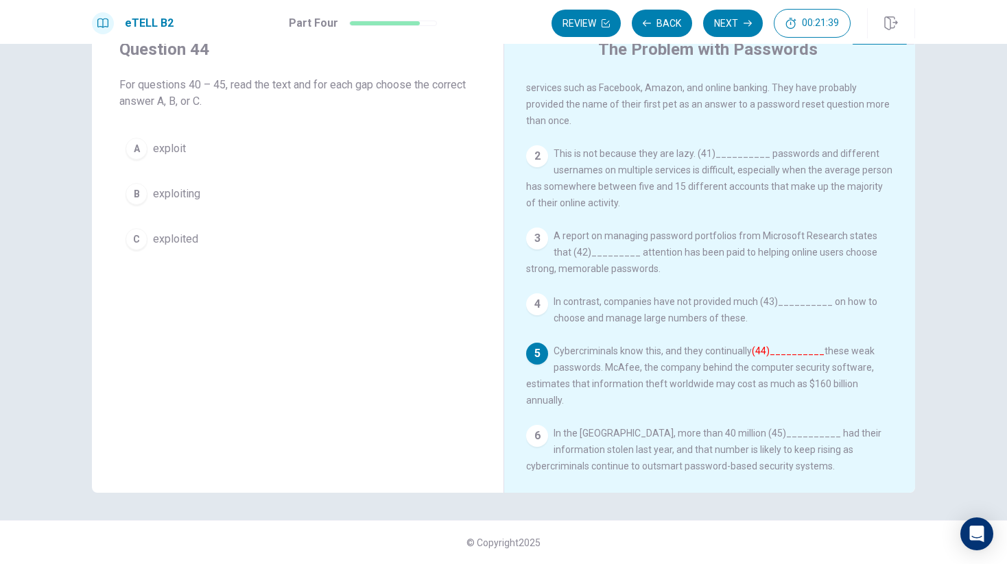
click at [167, 152] on span "exploit" at bounding box center [169, 149] width 33 height 16
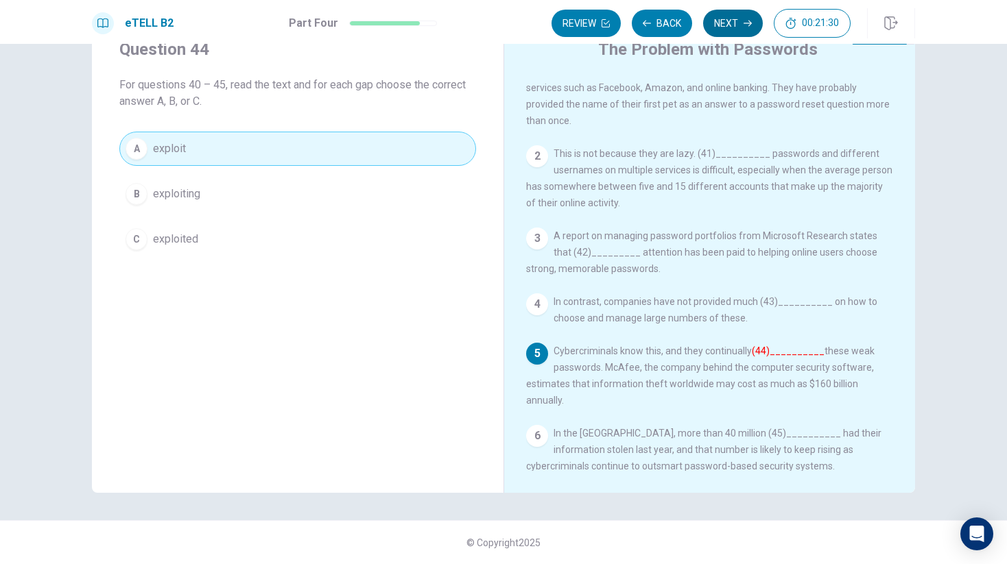
click at [728, 33] on button "Next" at bounding box center [733, 23] width 60 height 27
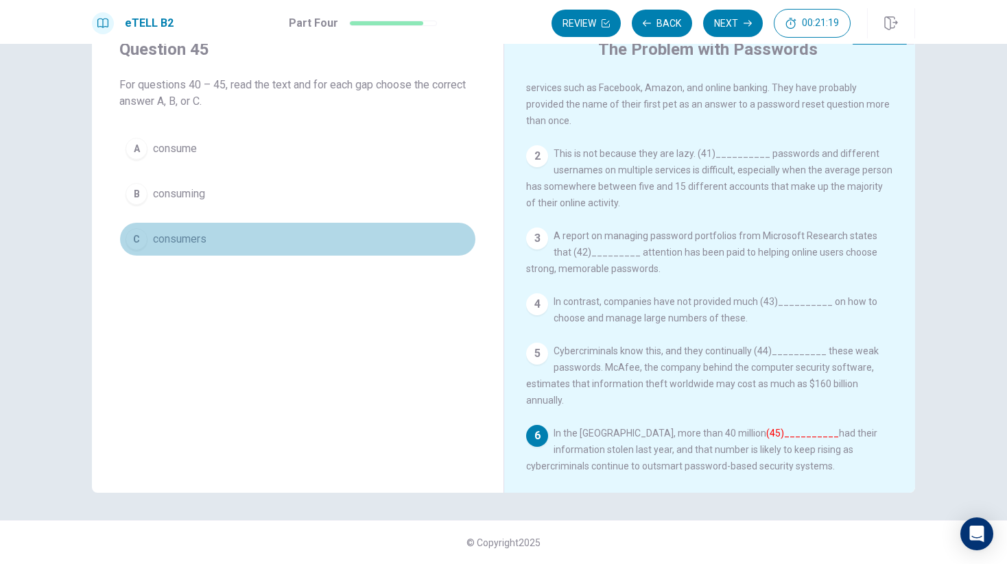
click at [181, 239] on span "consumers" at bounding box center [179, 239] width 53 height 16
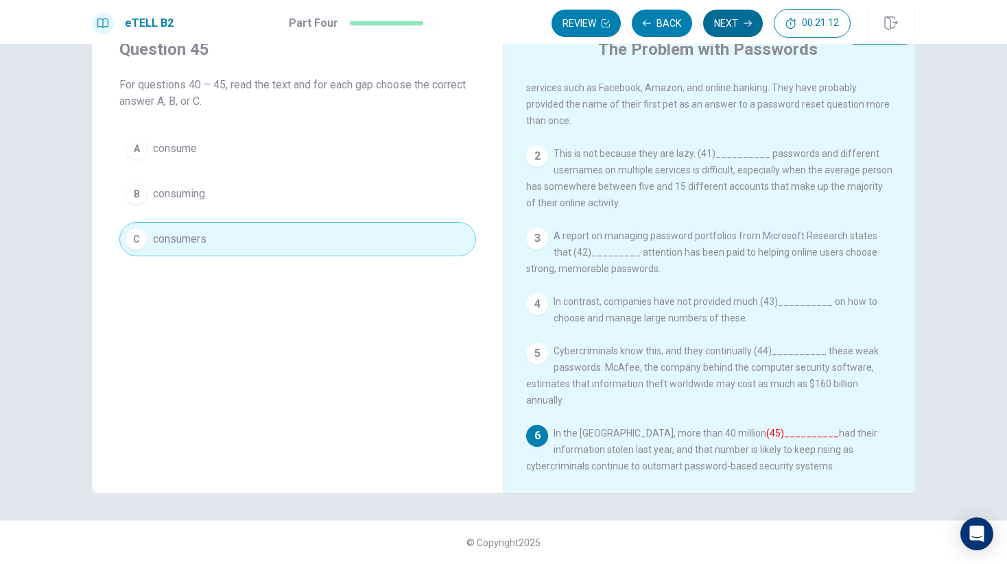
click at [726, 19] on button "Next" at bounding box center [733, 23] width 60 height 27
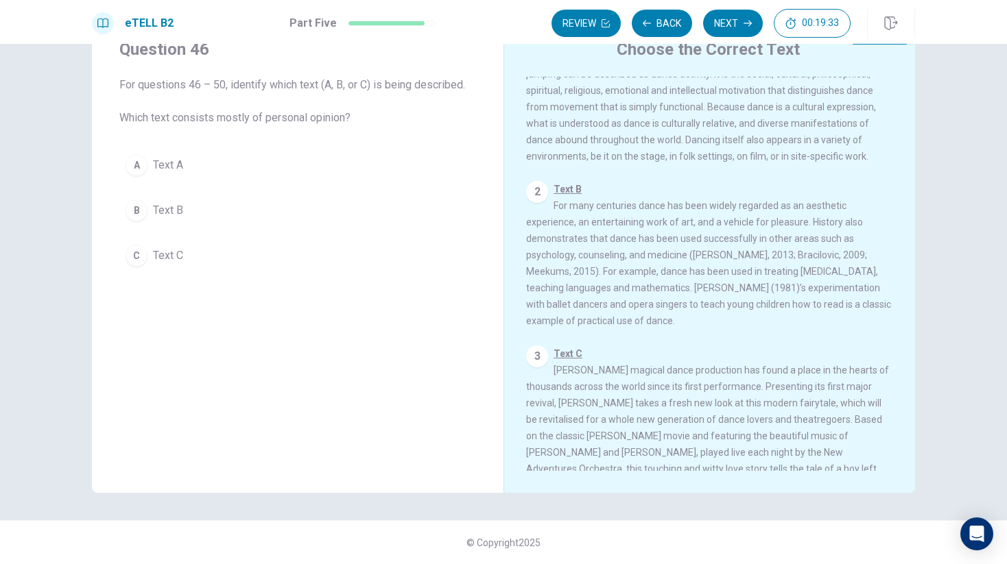
scroll to position [118, 0]
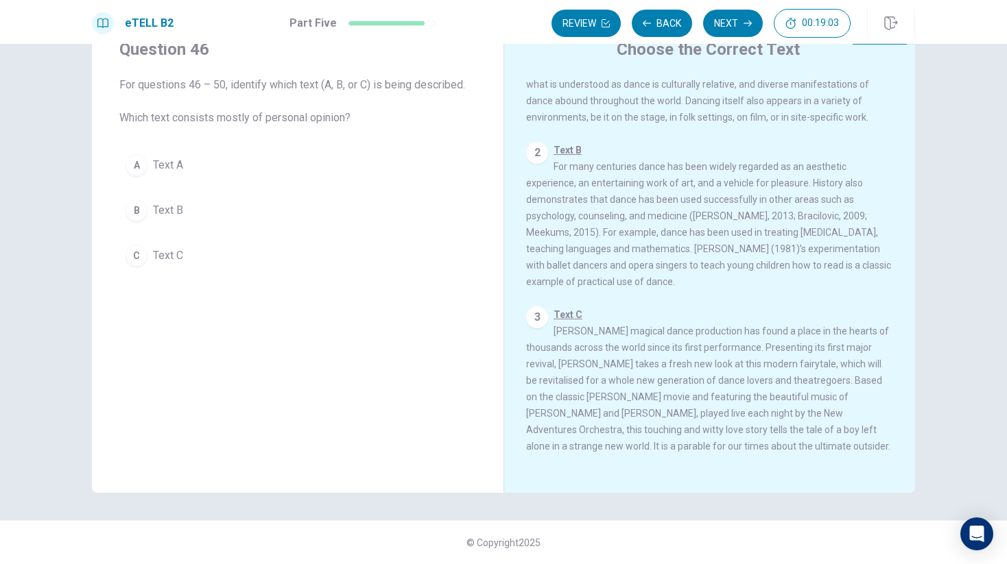
drag, startPoint x: 599, startPoint y: 427, endPoint x: 662, endPoint y: 427, distance: 63.1
click at [662, 427] on span "Text C [PERSON_NAME] magical dance production has found a place in the hearts o…" at bounding box center [708, 380] width 364 height 143
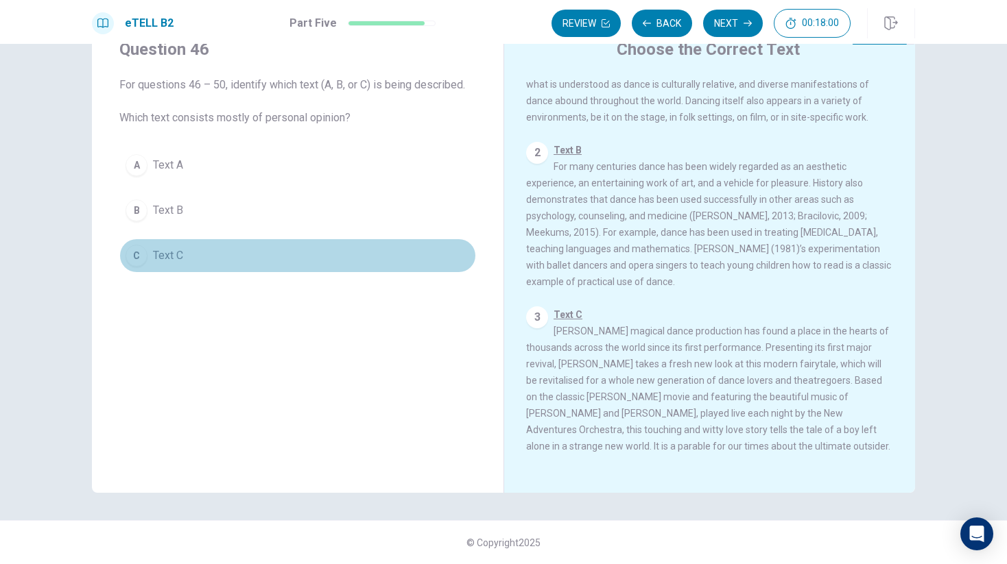
click at [169, 254] on span "Text C" at bounding box center [168, 256] width 30 height 16
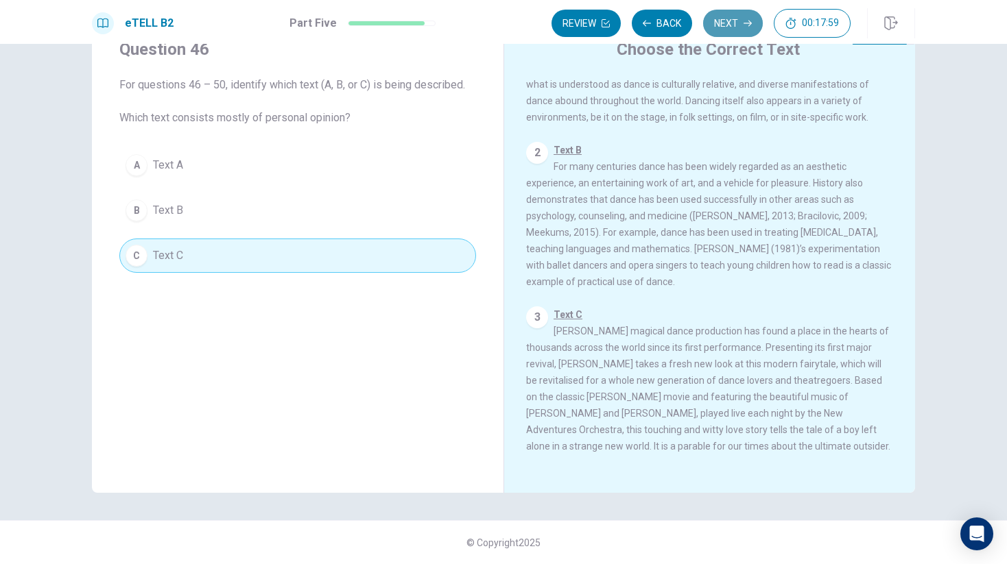
click at [718, 28] on button "Next" at bounding box center [733, 23] width 60 height 27
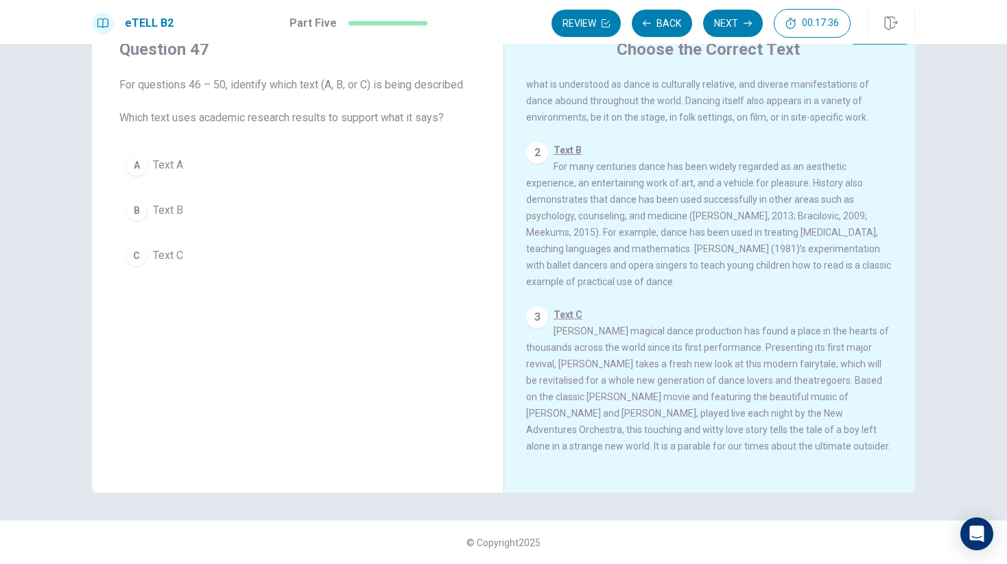
click at [193, 211] on button "B Text B" at bounding box center [297, 210] width 357 height 34
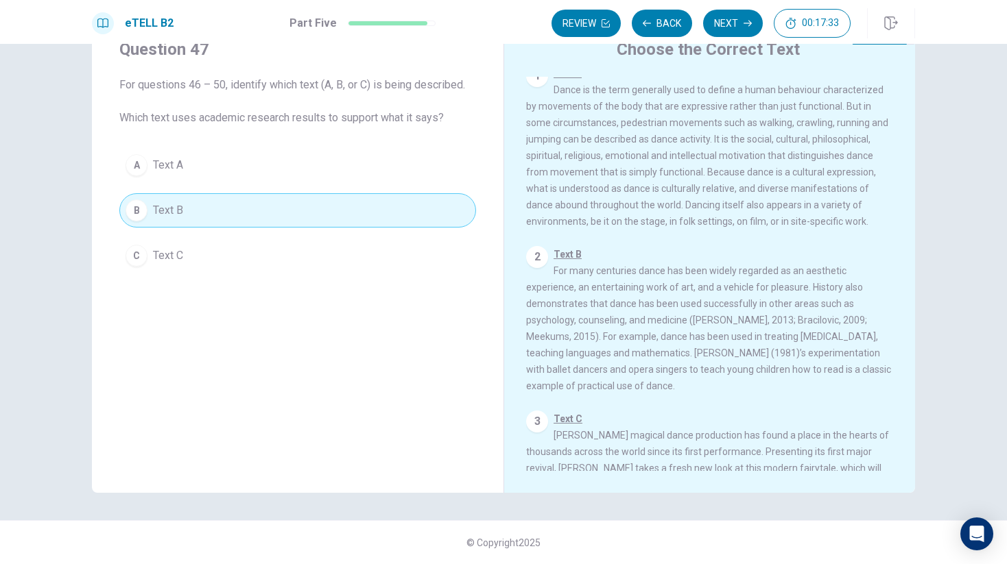
scroll to position [0, 0]
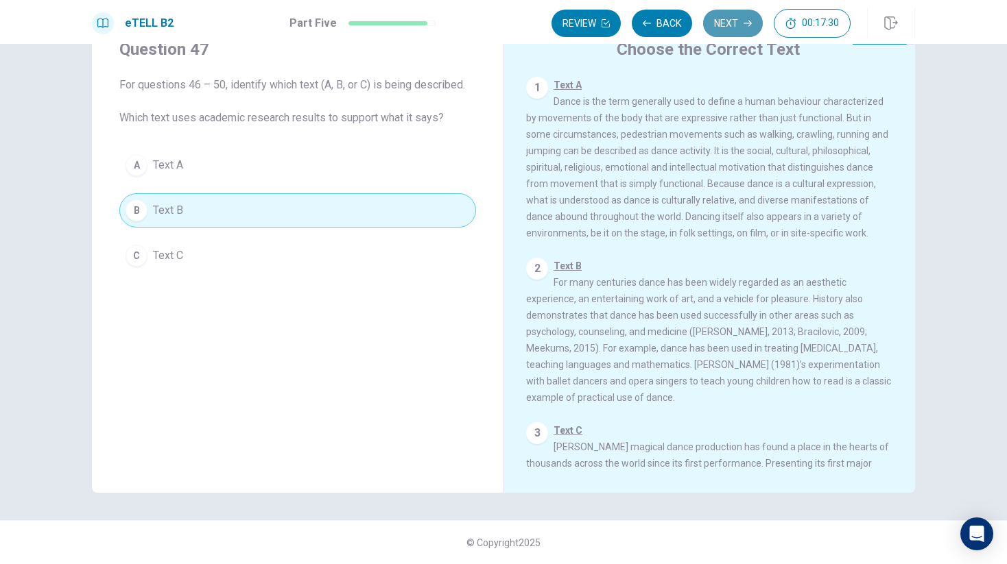
click at [732, 30] on button "Next" at bounding box center [733, 23] width 60 height 27
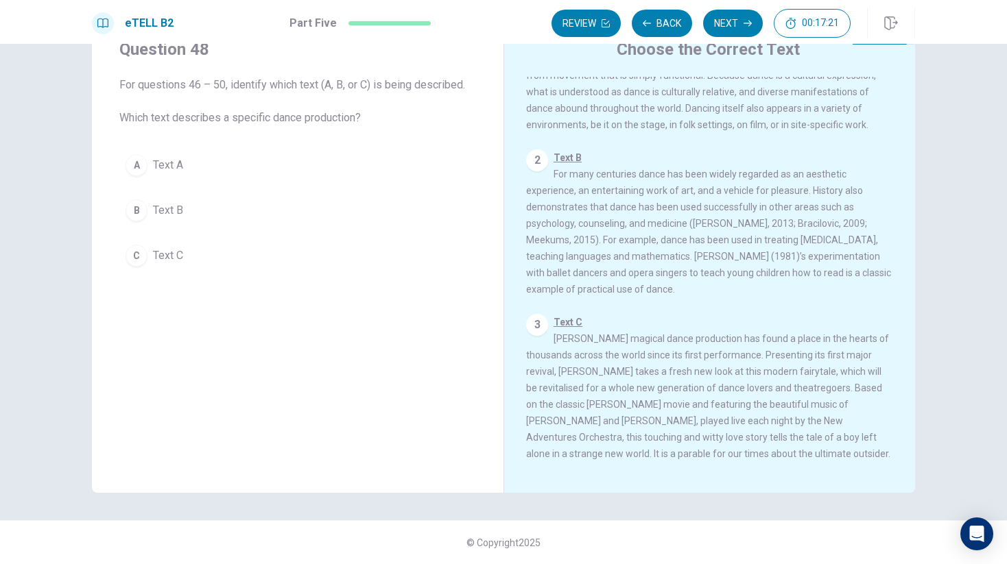
scroll to position [118, 0]
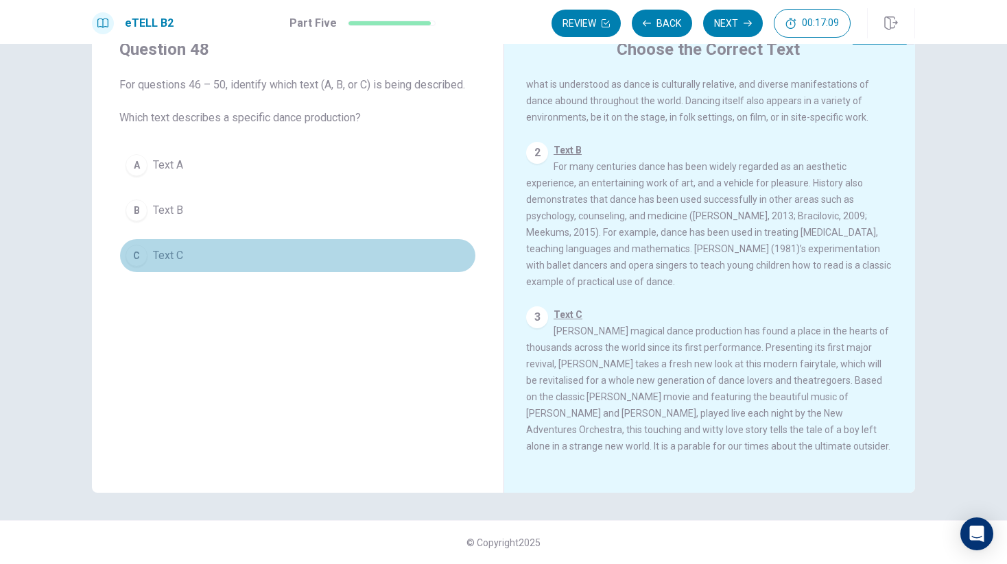
click at [172, 256] on span "Text C" at bounding box center [168, 256] width 30 height 16
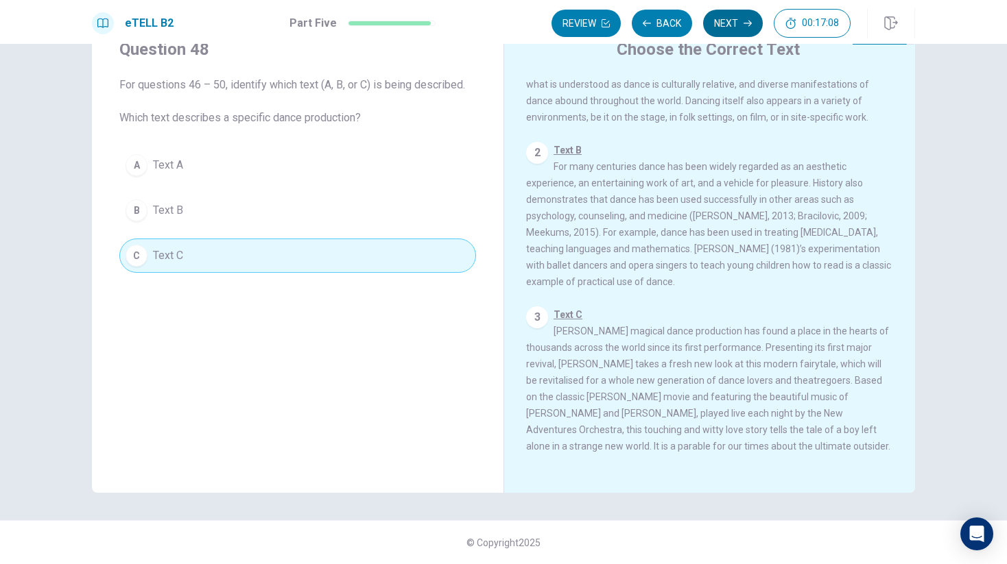
click at [734, 20] on button "Next" at bounding box center [733, 23] width 60 height 27
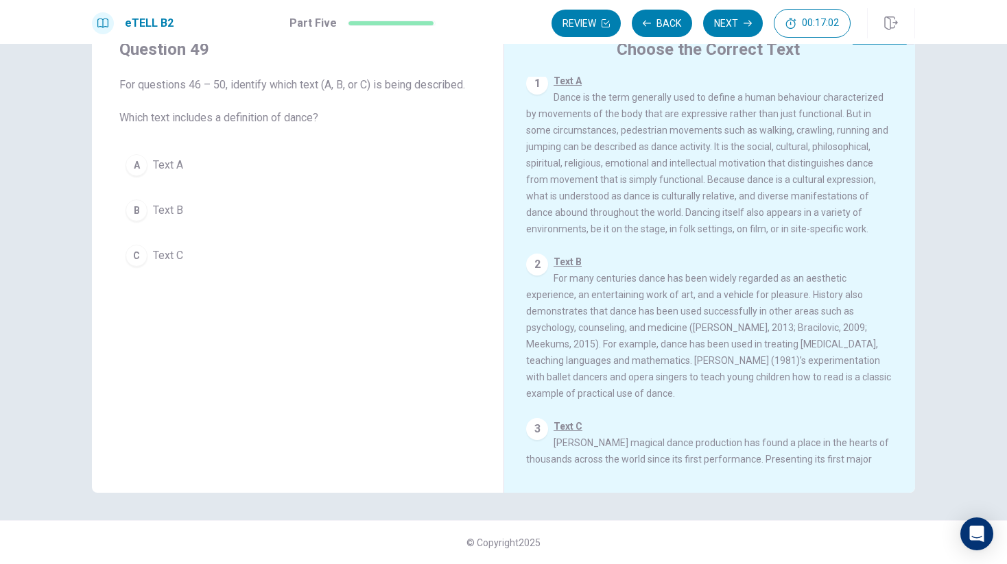
scroll to position [0, 0]
click at [208, 164] on button "A Text A" at bounding box center [297, 165] width 357 height 34
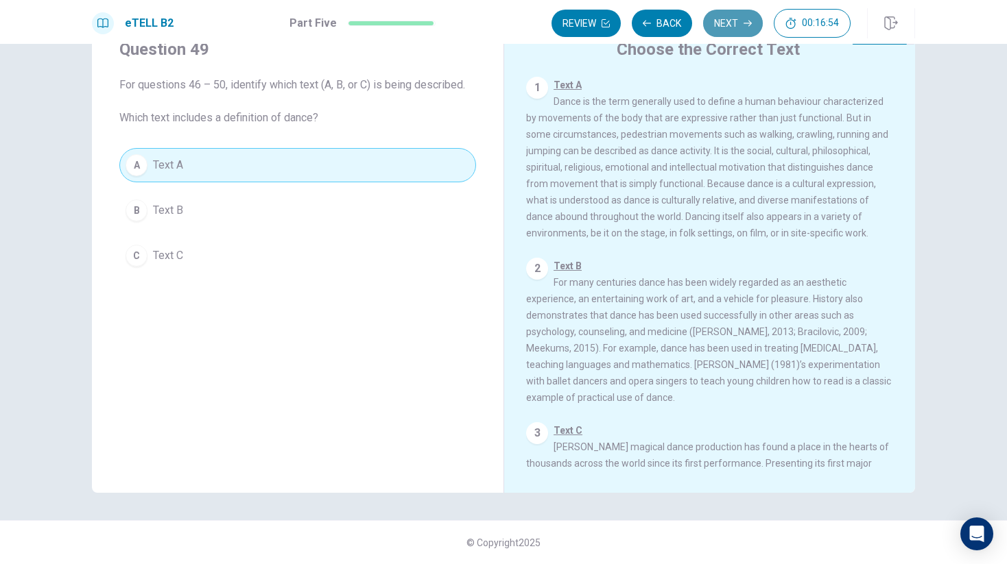
click at [725, 21] on button "Next" at bounding box center [733, 23] width 60 height 27
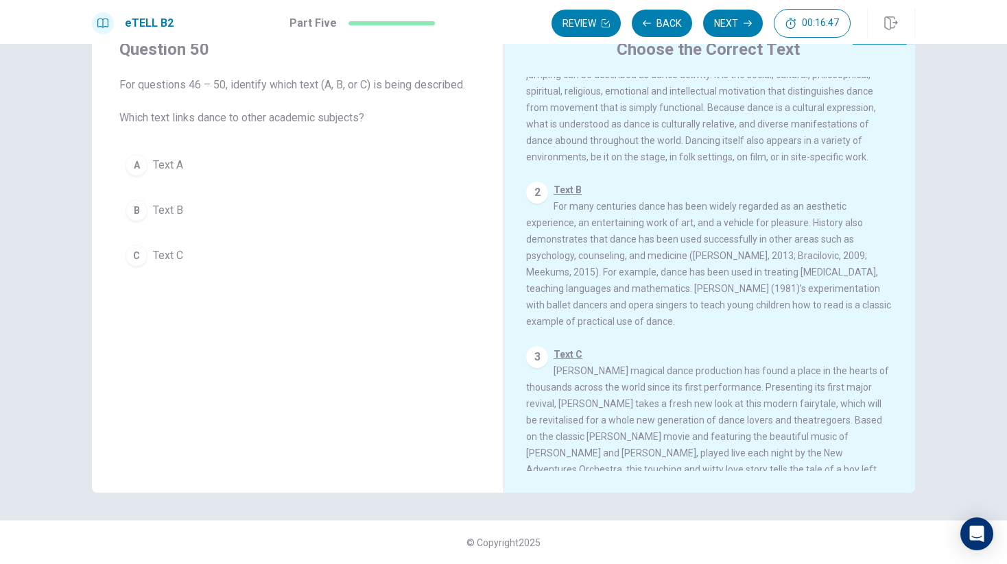
scroll to position [77, 0]
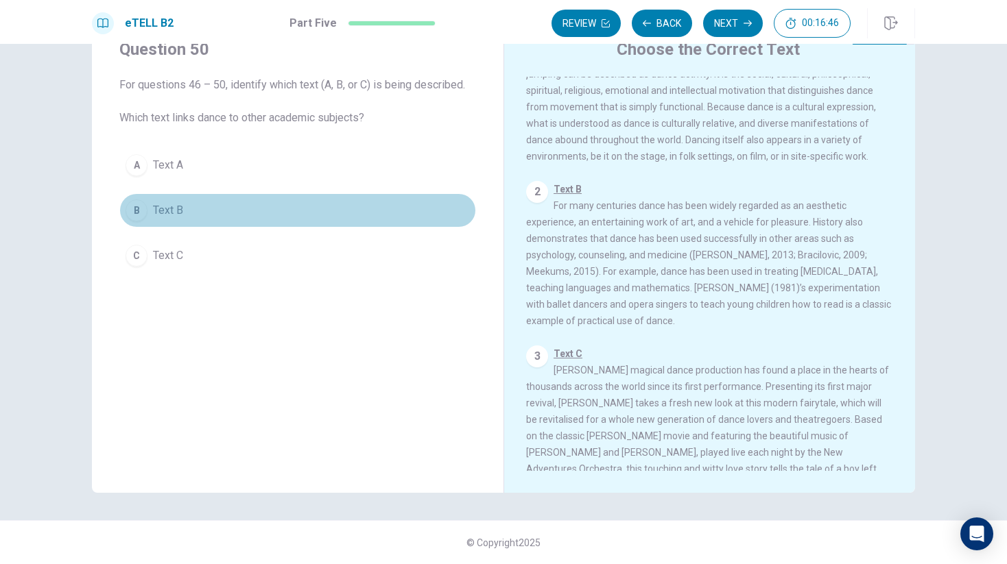
click at [173, 216] on span "Text B" at bounding box center [168, 210] width 30 height 16
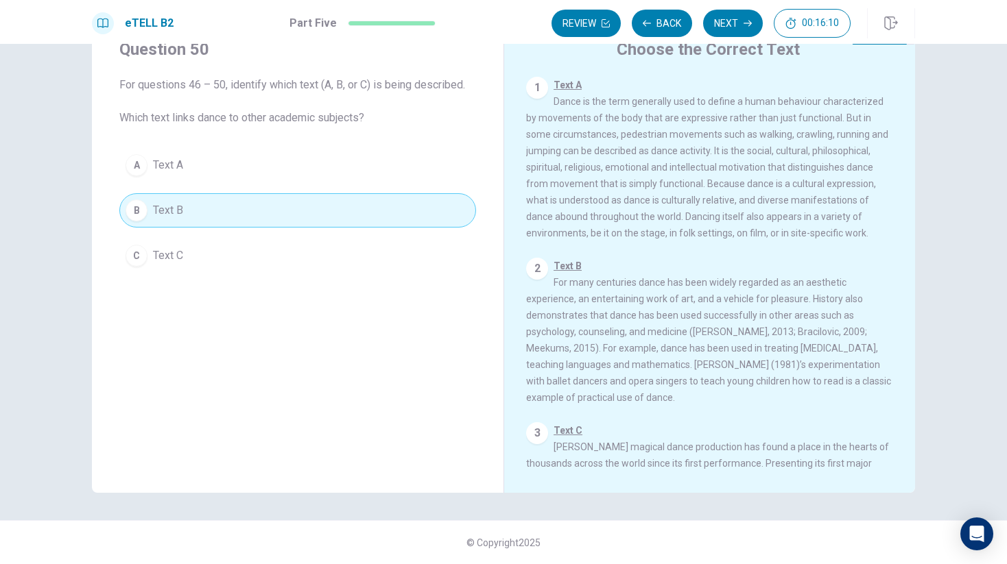
scroll to position [118, 0]
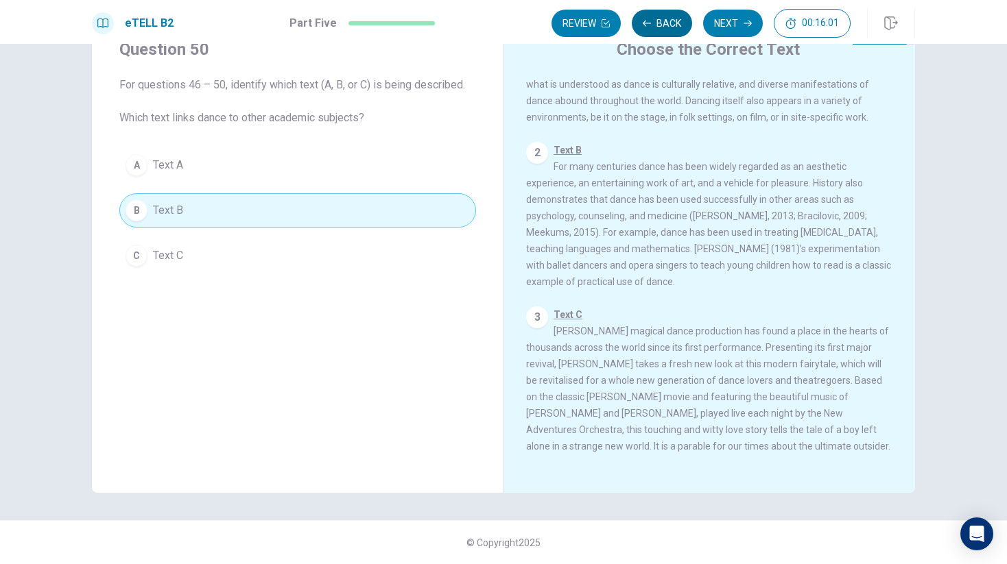
click at [655, 29] on button "Back" at bounding box center [662, 23] width 60 height 27
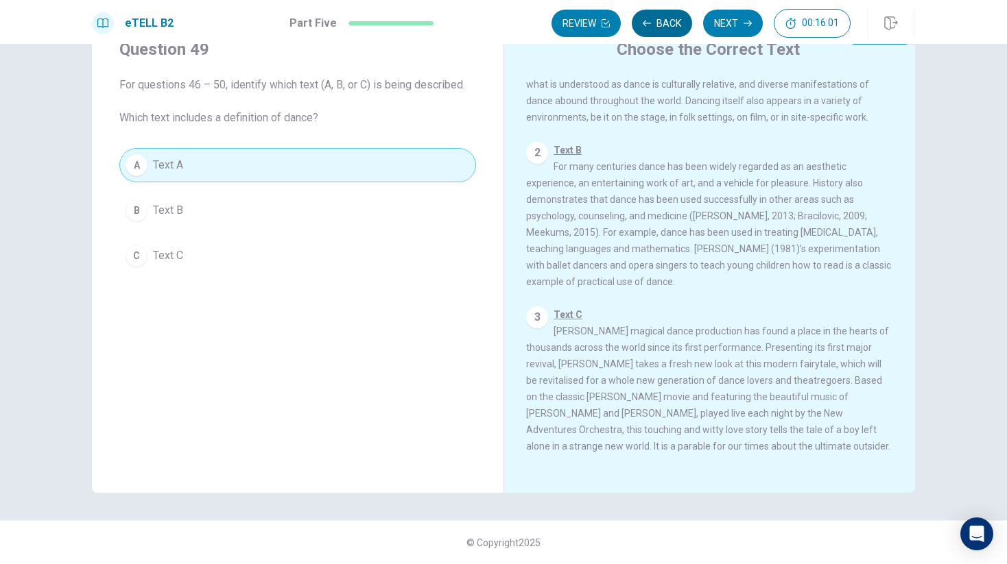
click at [655, 29] on button "Back" at bounding box center [662, 23] width 60 height 27
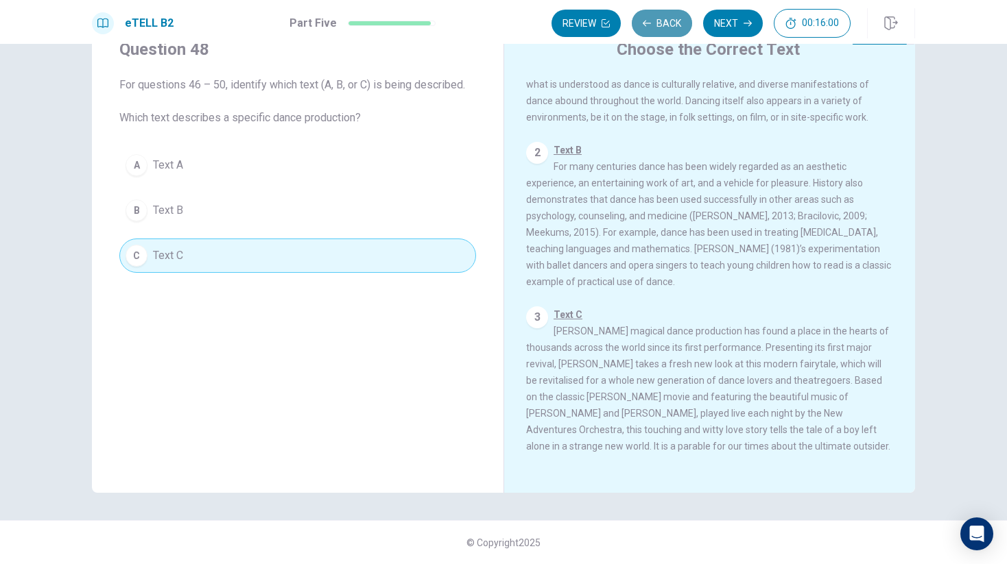
click at [655, 29] on button "Back" at bounding box center [662, 23] width 60 height 27
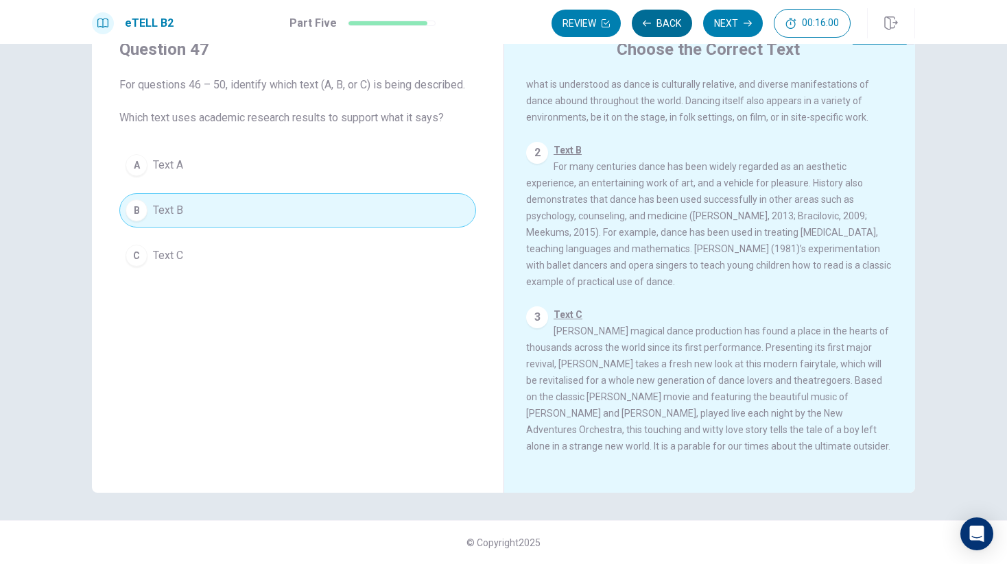
click at [655, 29] on button "Back" at bounding box center [662, 23] width 60 height 27
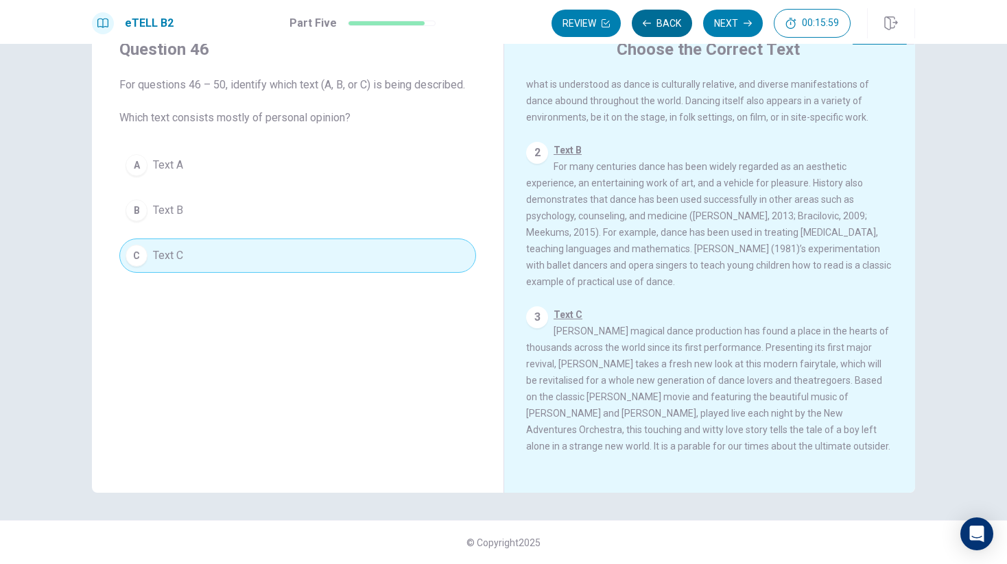
click at [655, 29] on button "Back" at bounding box center [662, 23] width 60 height 27
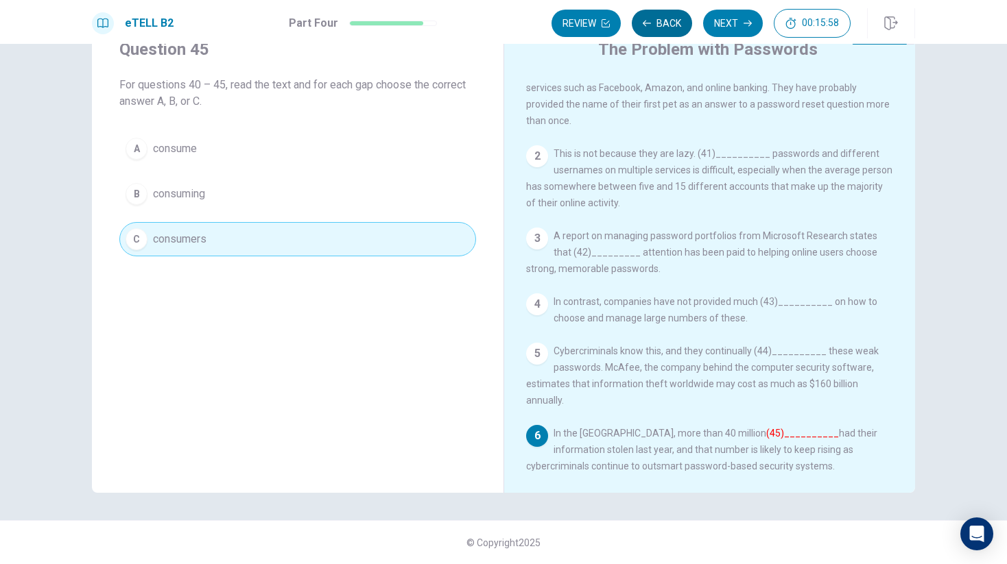
click at [655, 29] on button "Back" at bounding box center [662, 23] width 60 height 27
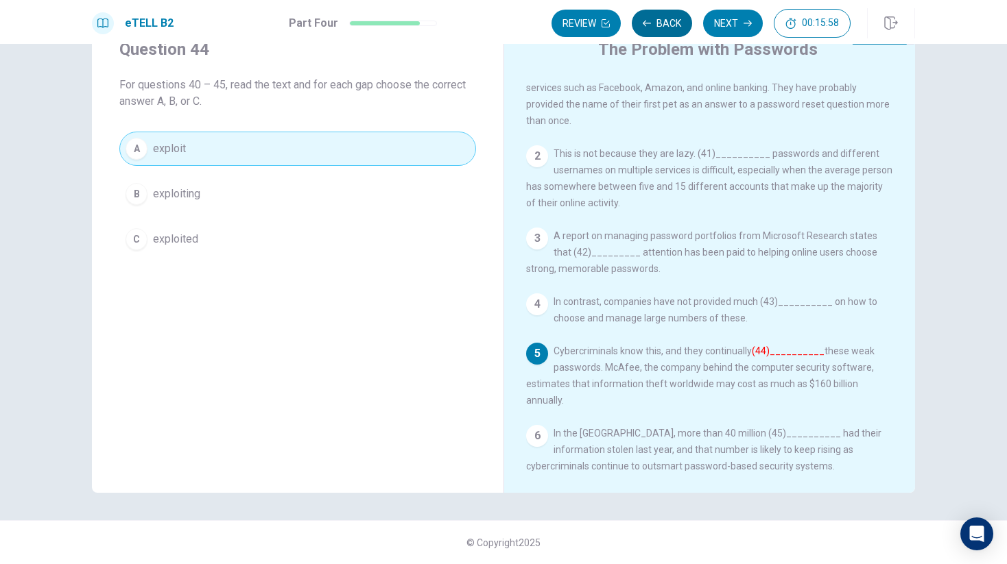
click at [655, 29] on button "Back" at bounding box center [662, 23] width 60 height 27
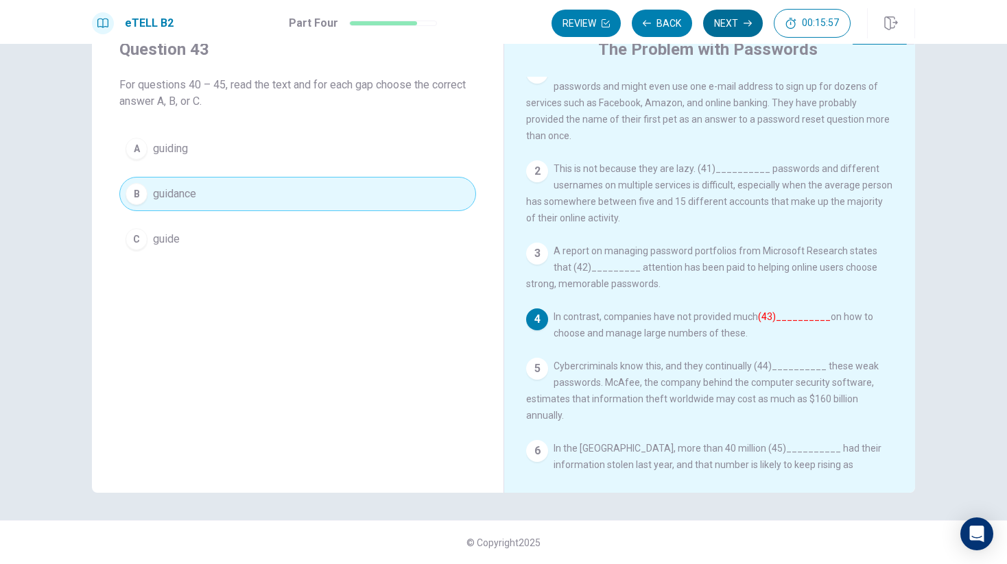
click at [725, 22] on button "Next" at bounding box center [733, 23] width 60 height 27
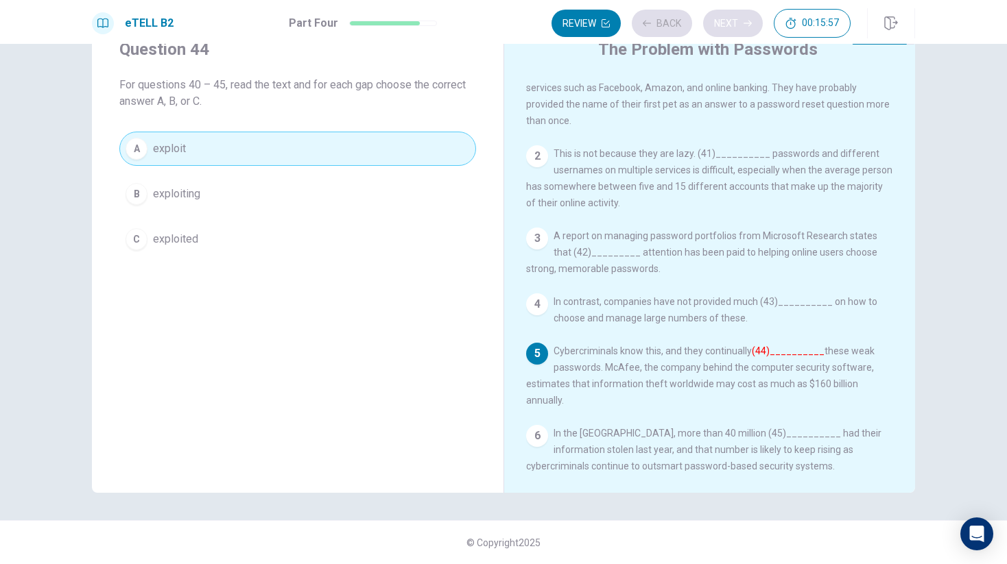
click at [725, 22] on div "Review Back Next 00:15:57" at bounding box center [700, 23] width 299 height 29
click at [725, 22] on div "Review Back Next 00:15:56" at bounding box center [700, 23] width 299 height 29
click at [725, 22] on button "Next" at bounding box center [733, 23] width 60 height 27
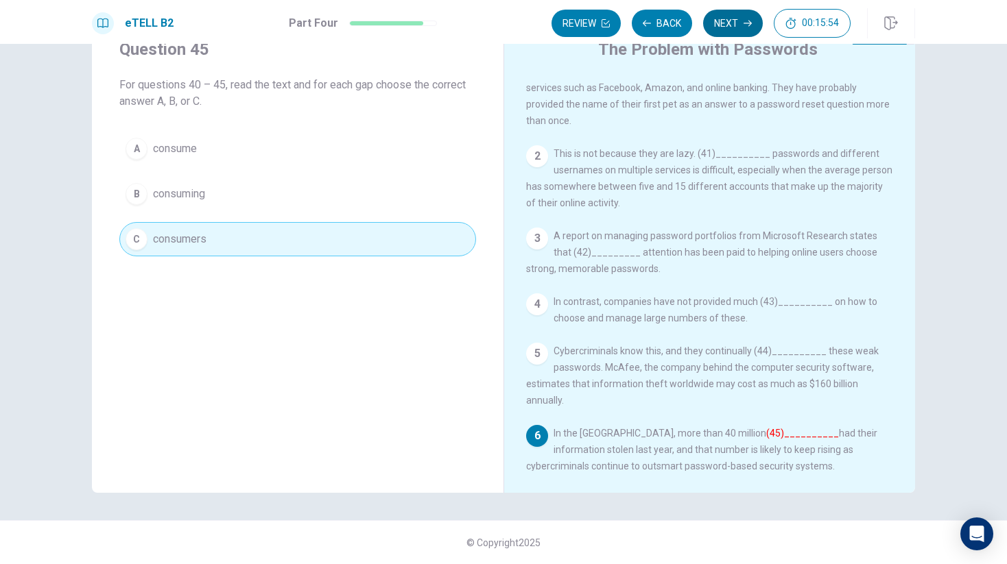
click at [728, 34] on button "Next" at bounding box center [733, 23] width 60 height 27
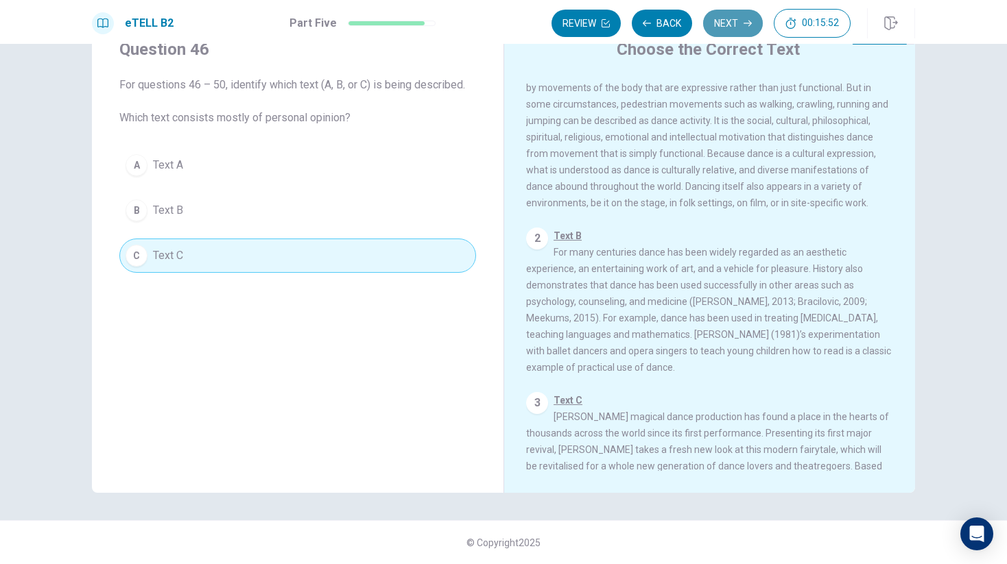
click at [732, 27] on button "Next" at bounding box center [733, 23] width 60 height 27
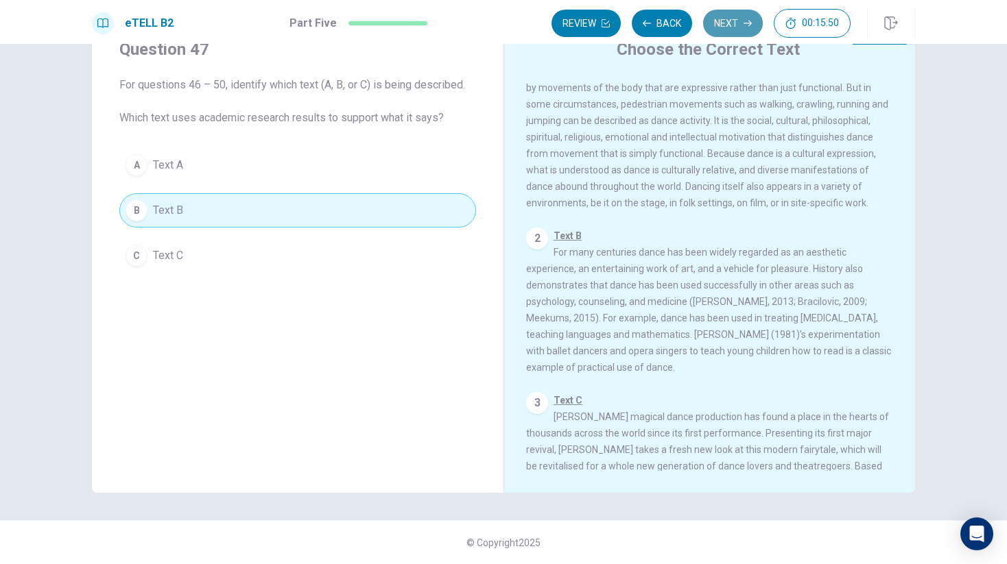
click at [732, 27] on button "Next" at bounding box center [733, 23] width 60 height 27
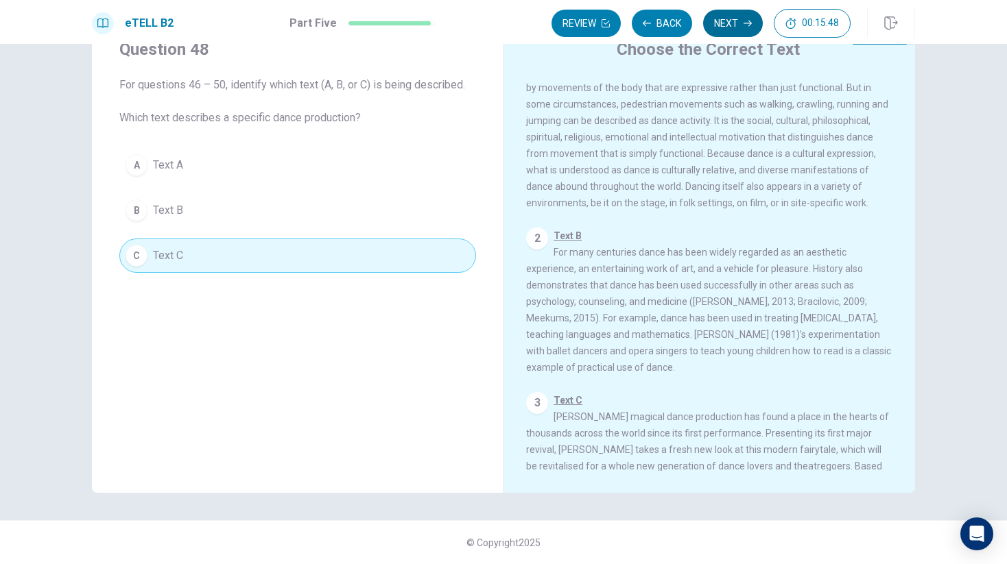
click at [732, 27] on button "Next" at bounding box center [733, 23] width 60 height 27
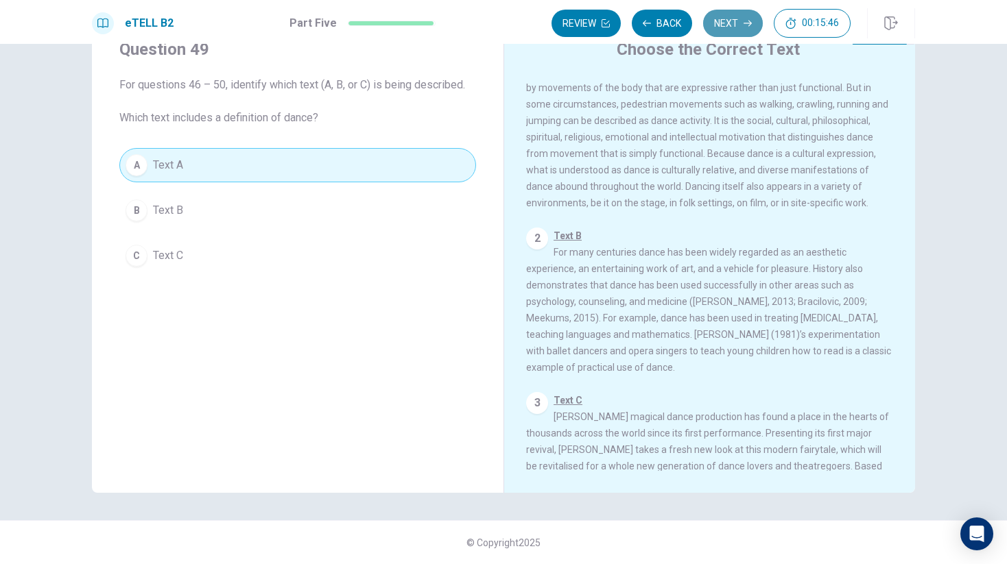
click at [732, 27] on button "Next" at bounding box center [733, 23] width 60 height 27
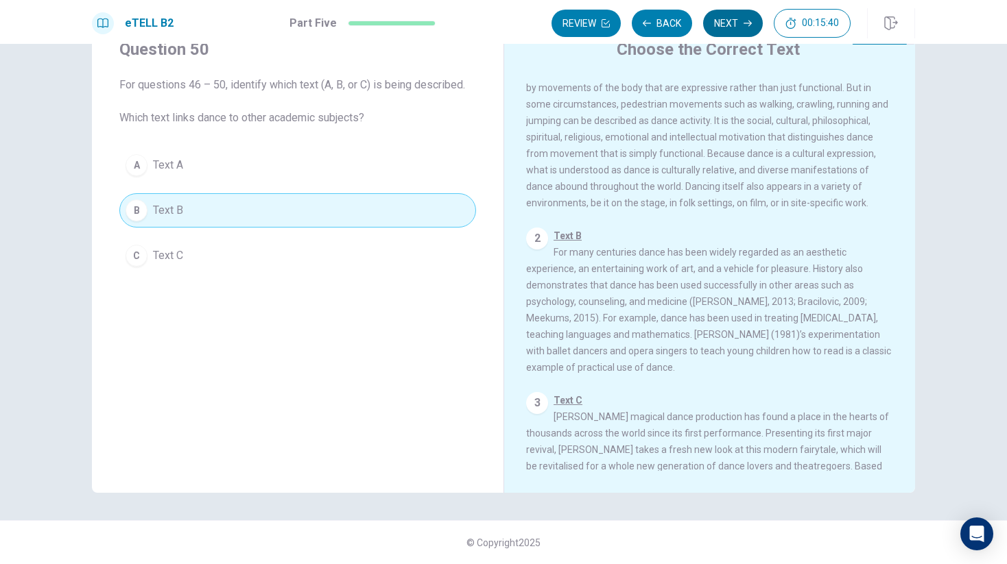
click at [732, 27] on button "Next" at bounding box center [733, 23] width 60 height 27
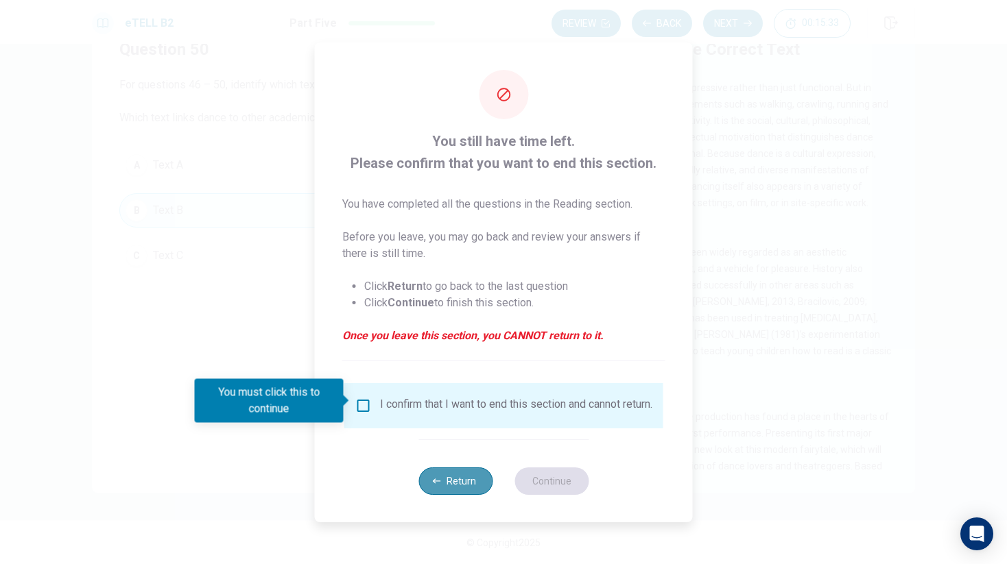
click at [450, 477] on button "Return" at bounding box center [455, 481] width 74 height 27
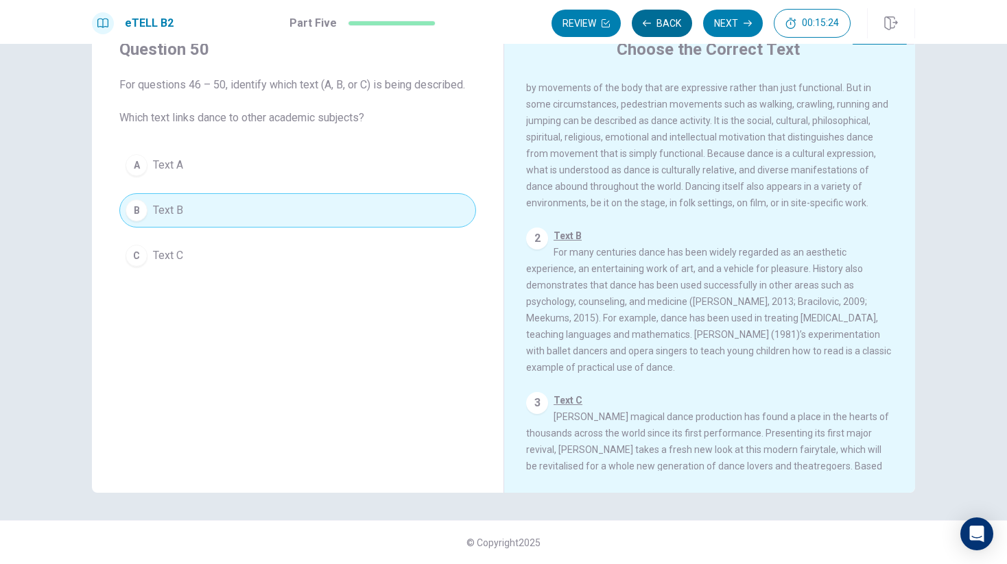
click at [657, 25] on button "Back" at bounding box center [662, 23] width 60 height 27
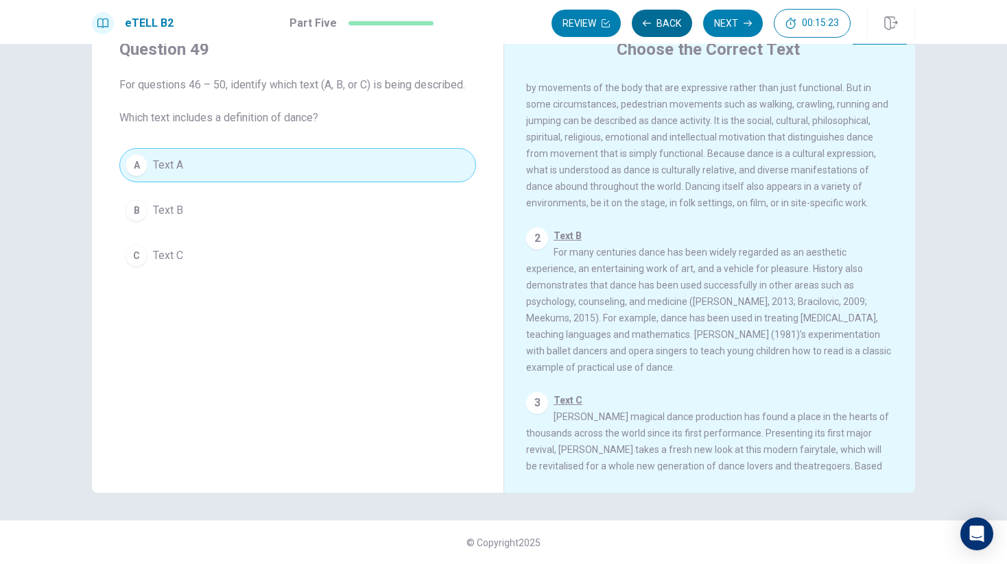
click at [657, 25] on button "Back" at bounding box center [662, 23] width 60 height 27
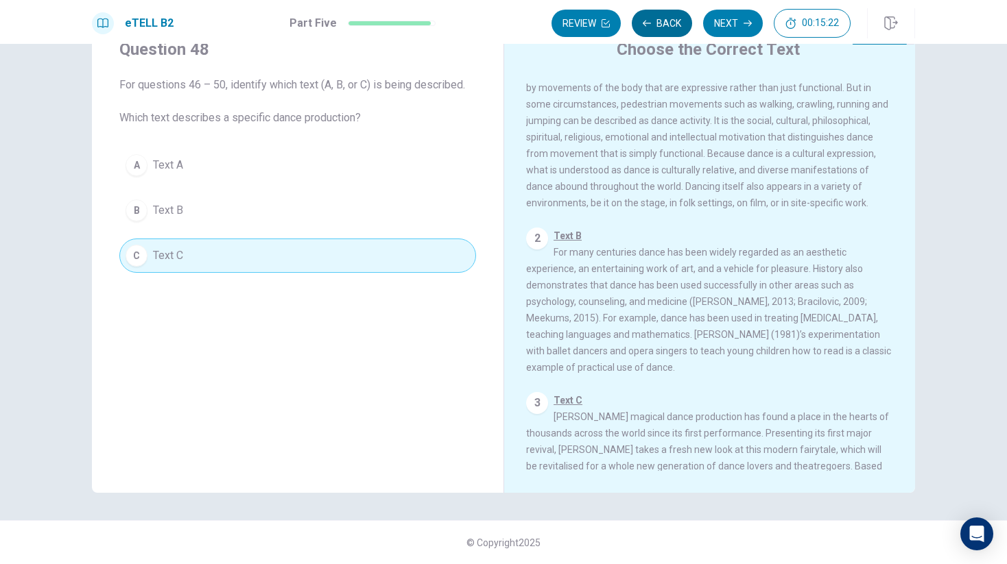
click at [657, 25] on button "Back" at bounding box center [662, 23] width 60 height 27
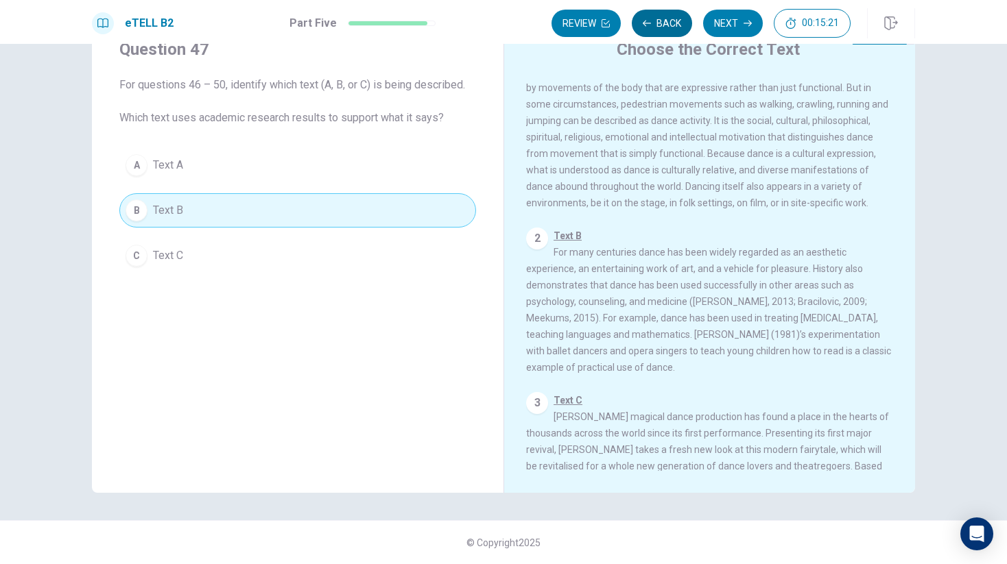
click at [657, 25] on button "Back" at bounding box center [662, 23] width 60 height 27
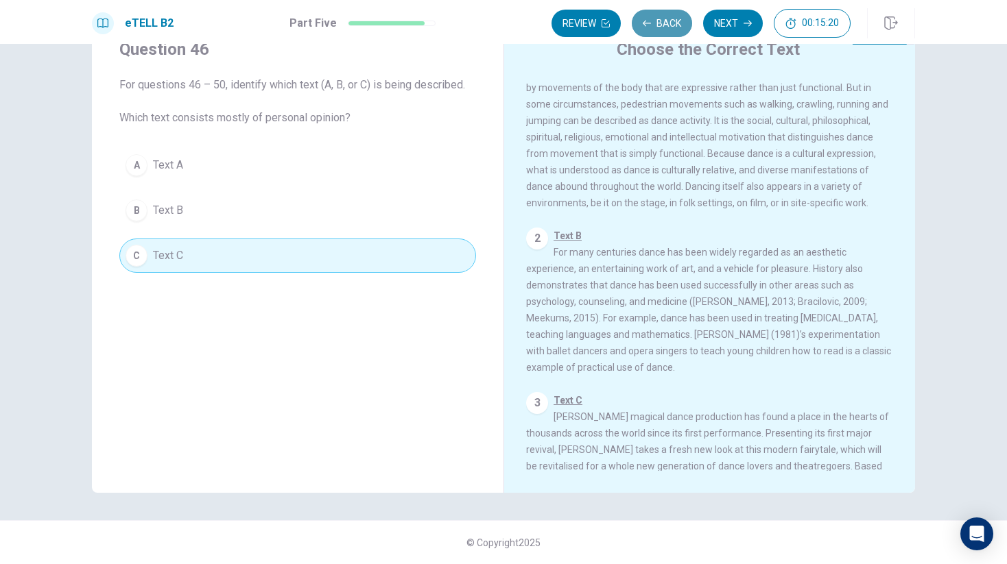
click at [657, 25] on button "Back" at bounding box center [662, 23] width 60 height 27
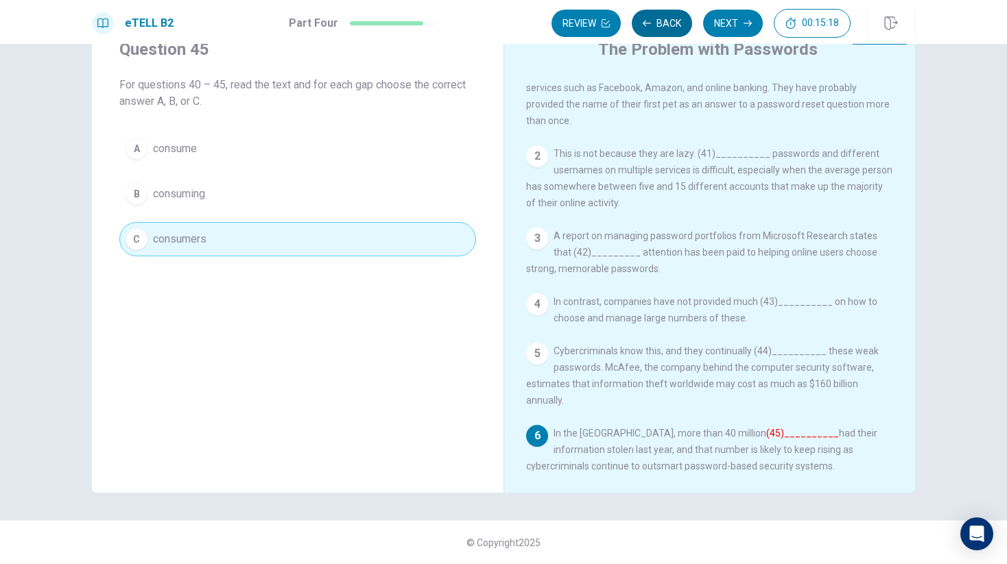
click at [657, 25] on button "Back" at bounding box center [662, 23] width 60 height 27
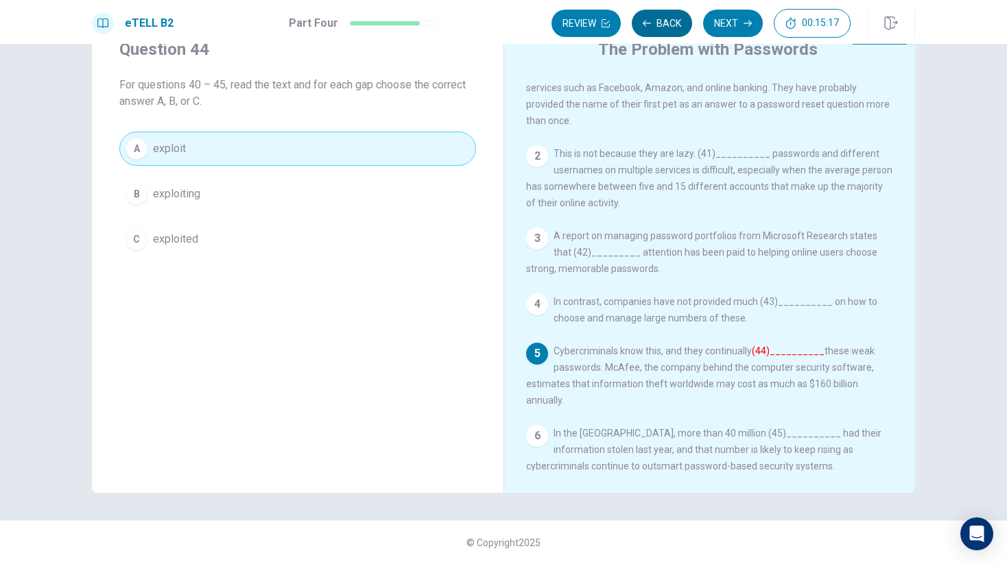
click at [657, 25] on button "Back" at bounding box center [662, 23] width 60 height 27
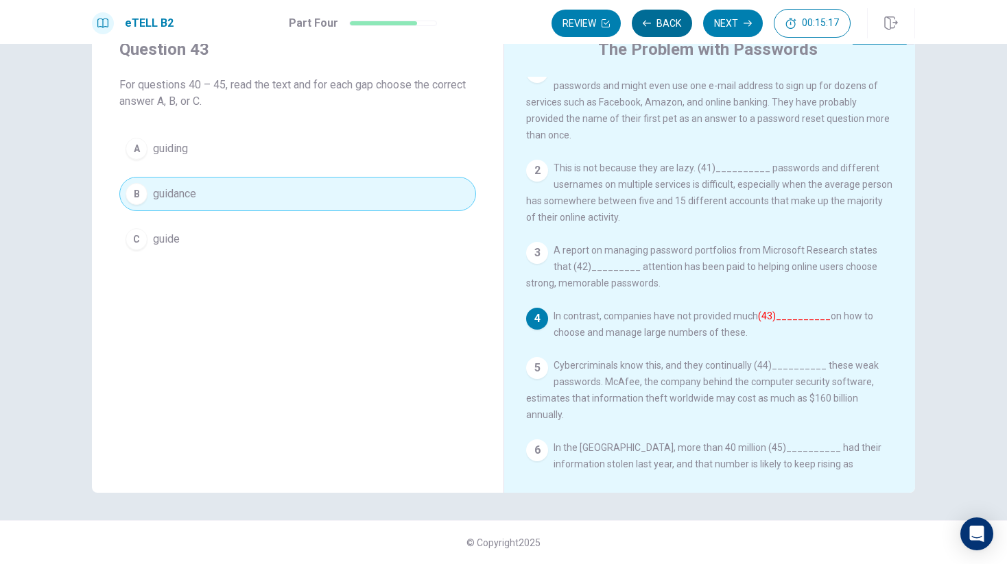
scroll to position [15, 0]
click at [657, 25] on button "Back" at bounding box center [662, 23] width 60 height 27
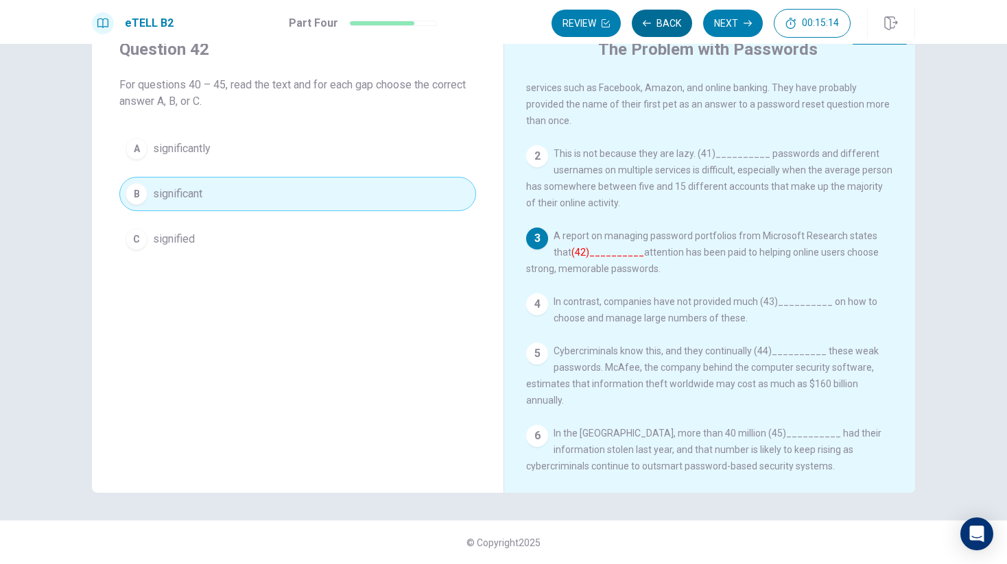
click at [657, 25] on button "Back" at bounding box center [662, 23] width 60 height 27
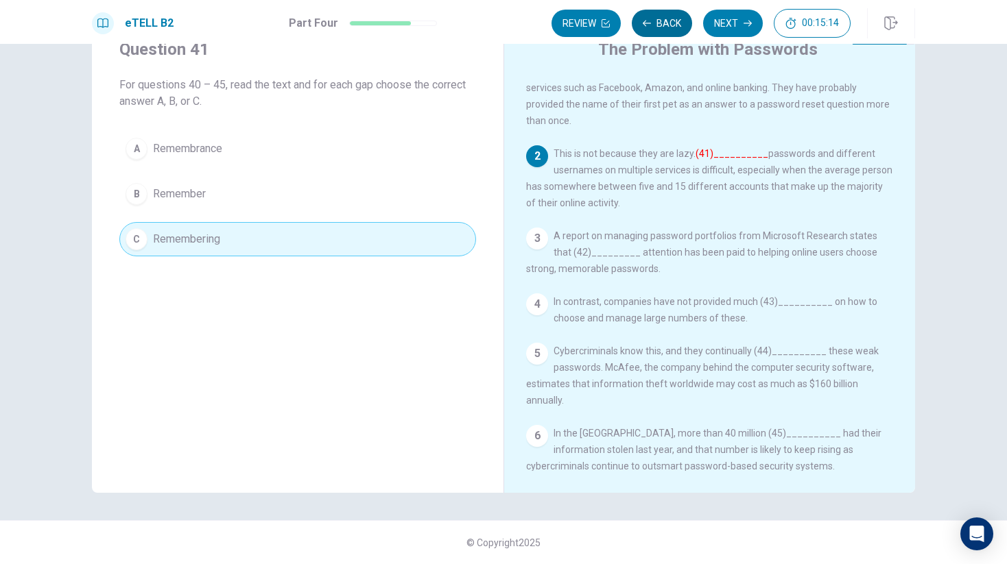
click at [657, 25] on button "Back" at bounding box center [662, 23] width 60 height 27
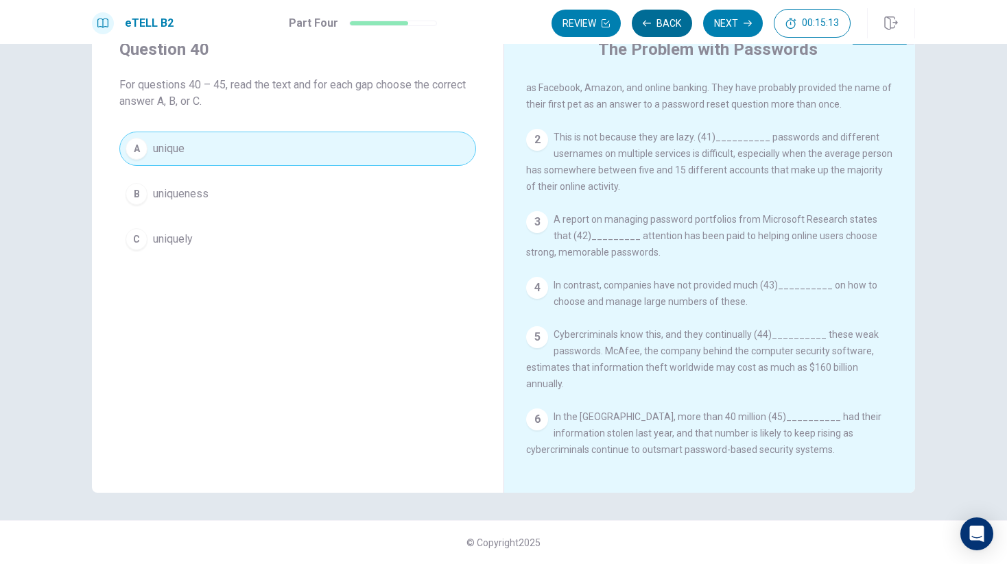
scroll to position [0, 0]
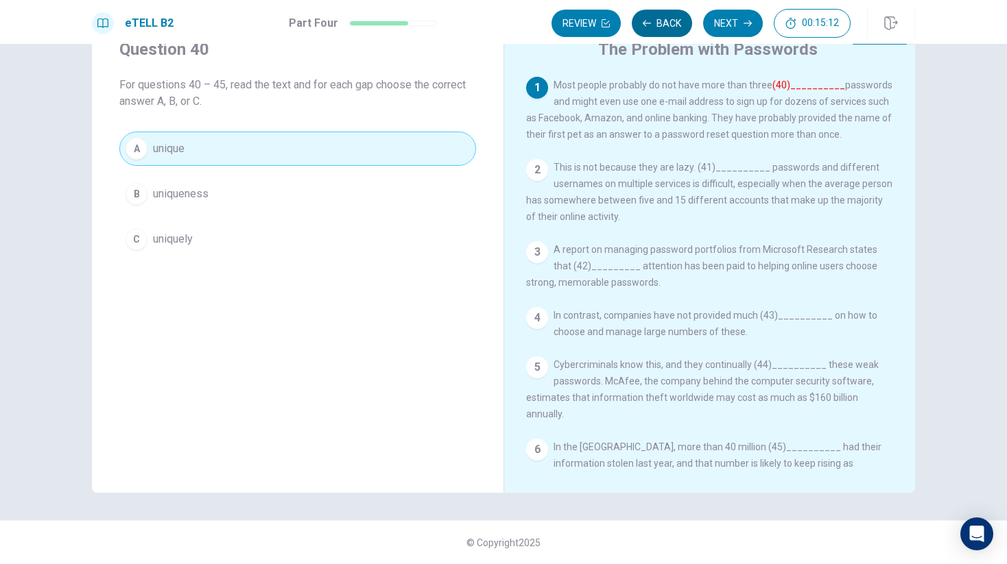
click at [657, 25] on button "Back" at bounding box center [662, 23] width 60 height 27
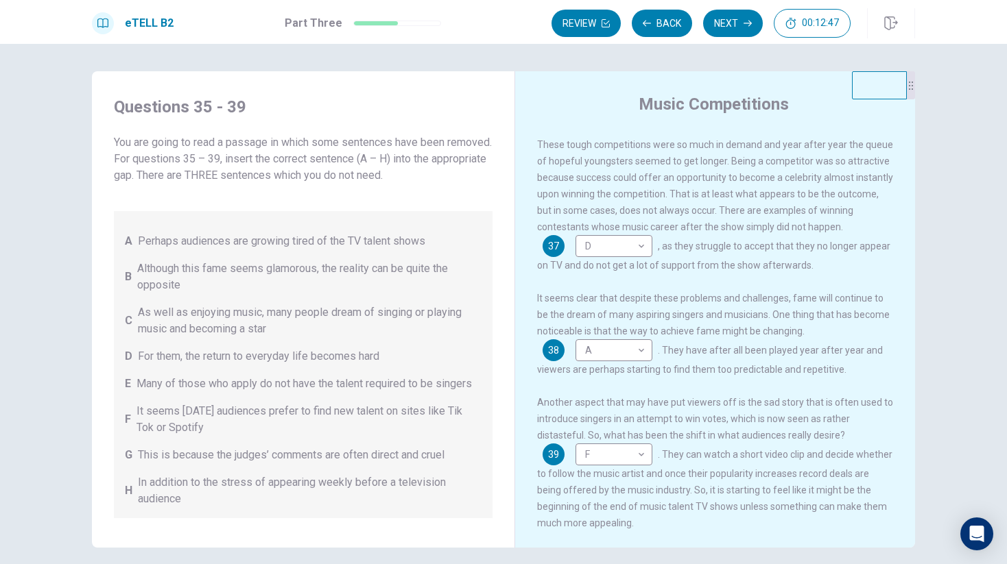
scroll to position [307, 0]
click at [662, 25] on button "Back" at bounding box center [662, 23] width 60 height 27
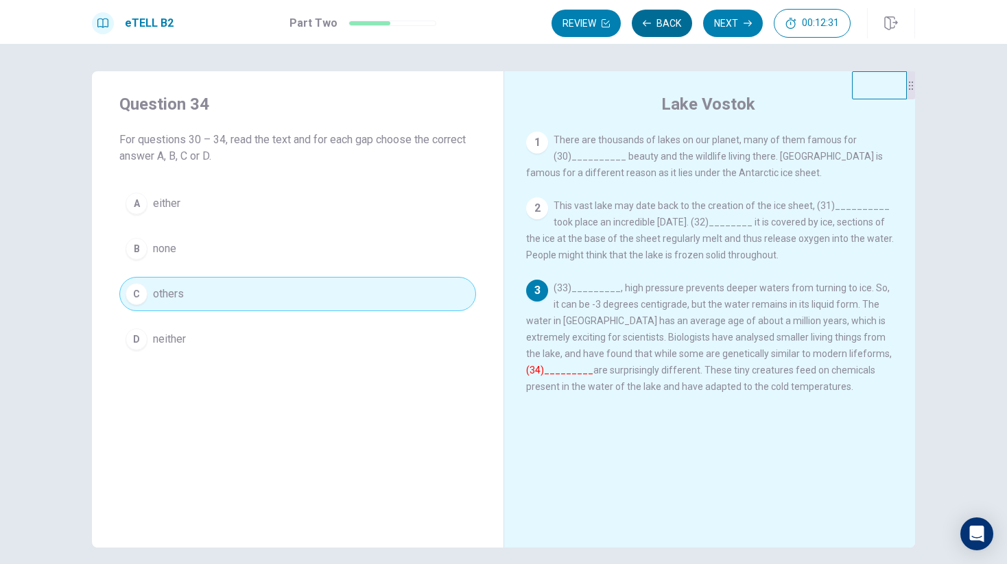
click at [667, 25] on button "Back" at bounding box center [662, 23] width 60 height 27
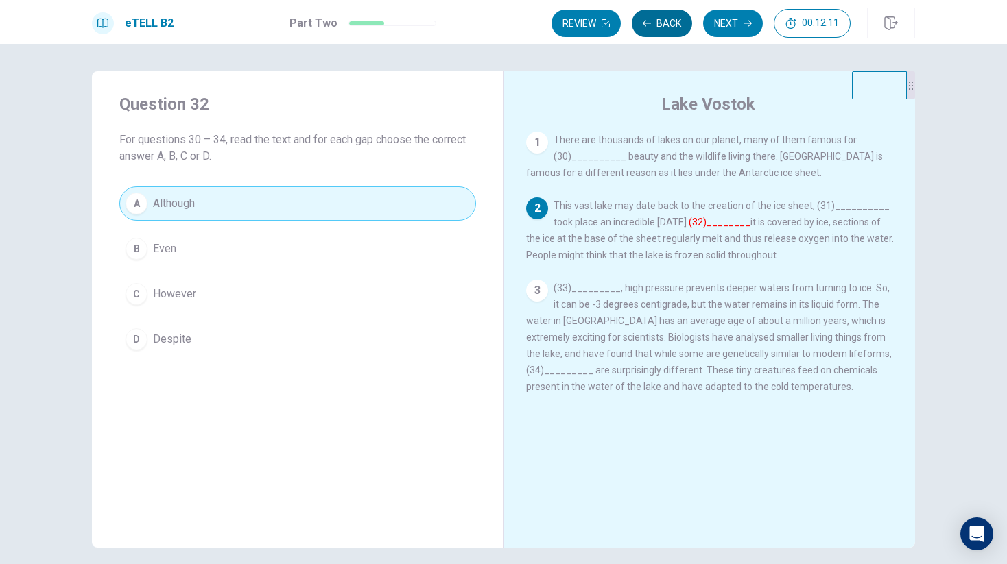
click at [667, 25] on button "Back" at bounding box center [662, 23] width 60 height 27
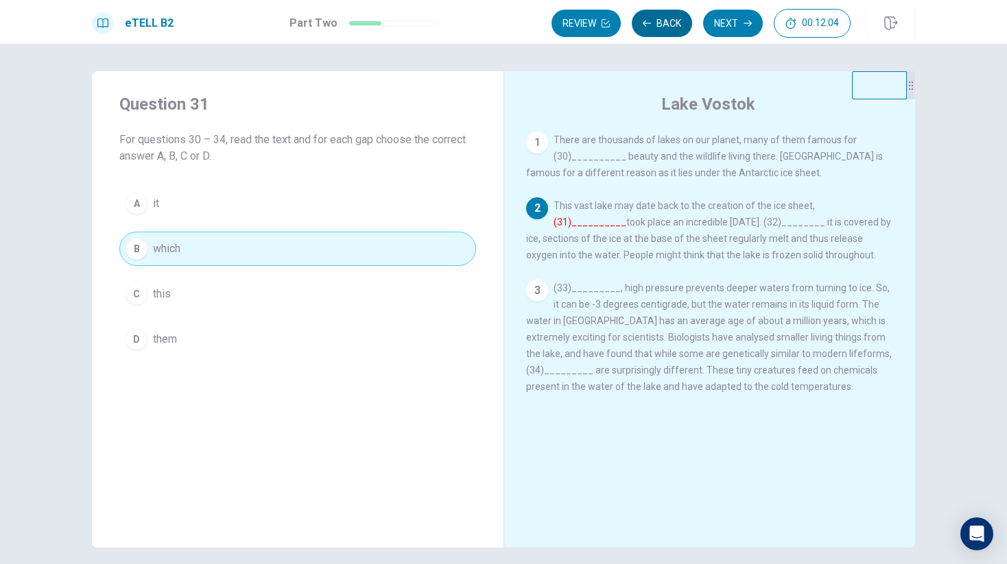
click at [667, 25] on button "Back" at bounding box center [662, 23] width 60 height 27
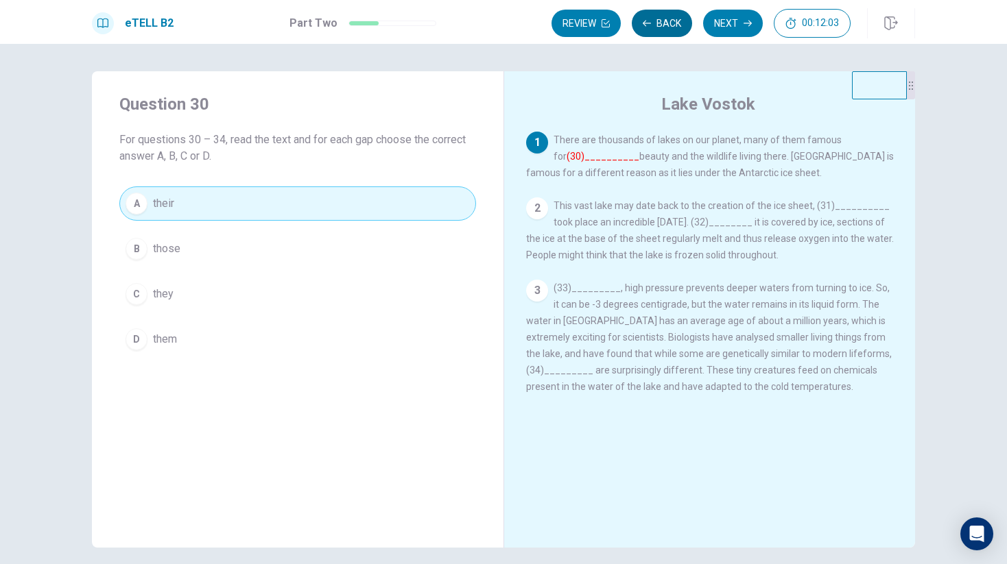
click at [667, 25] on button "Back" at bounding box center [662, 23] width 60 height 27
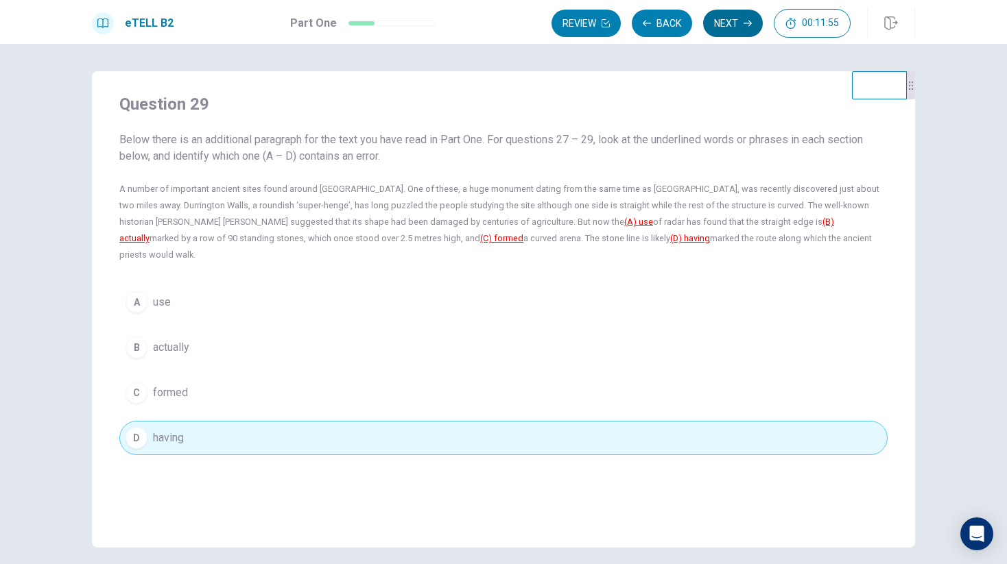
click at [728, 26] on button "Next" at bounding box center [733, 23] width 60 height 27
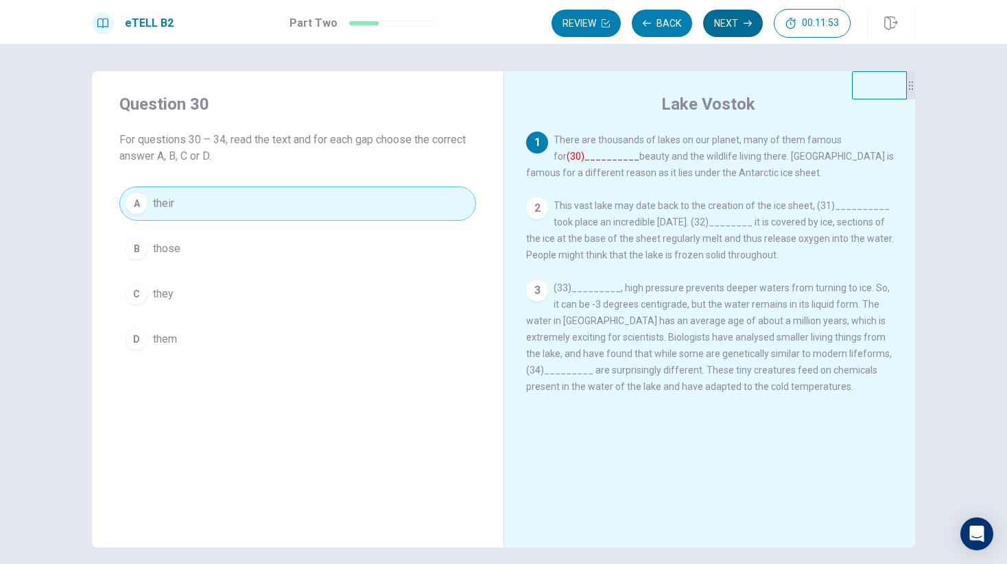
click at [728, 26] on button "Next" at bounding box center [733, 23] width 60 height 27
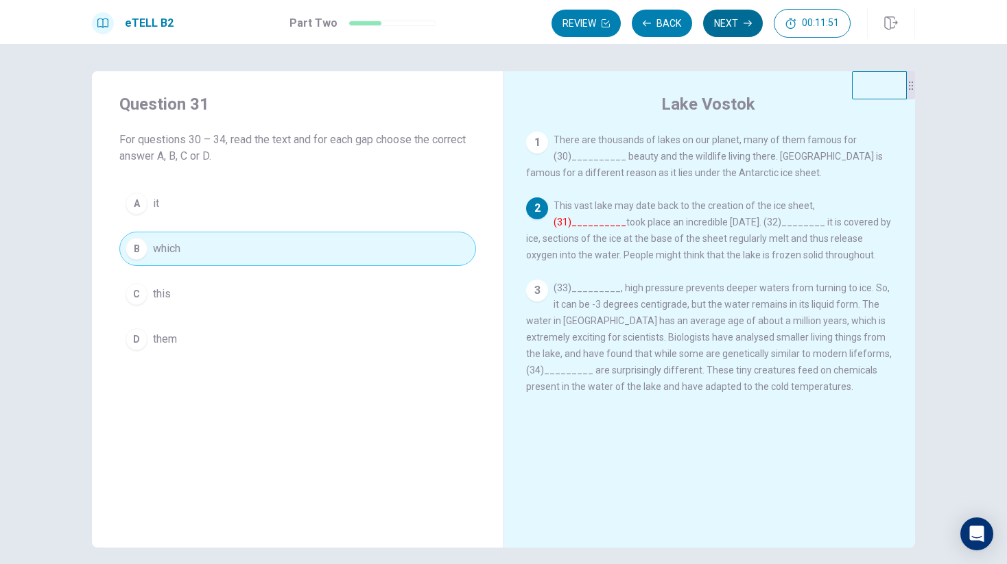
click at [729, 27] on button "Next" at bounding box center [733, 23] width 60 height 27
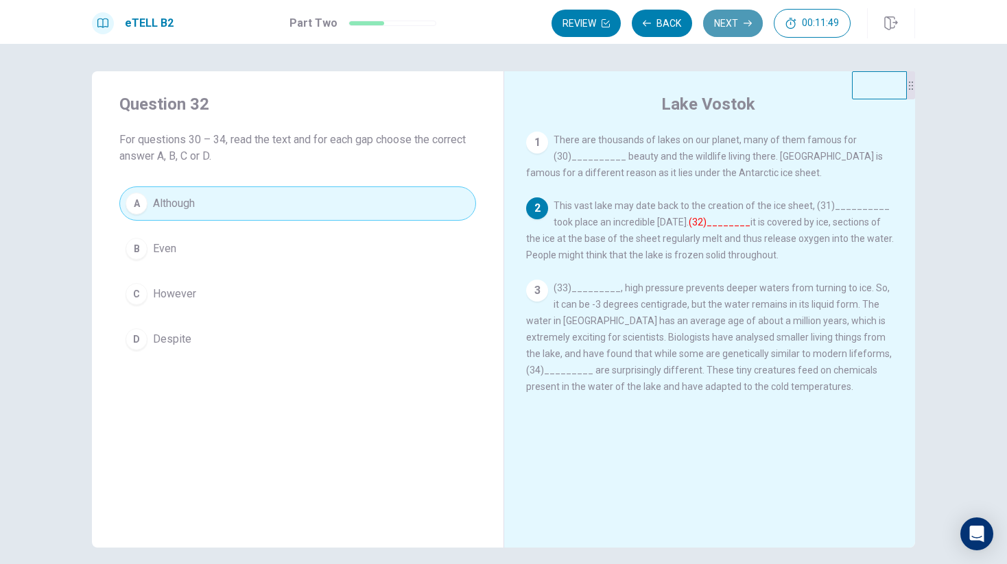
click at [729, 27] on button "Next" at bounding box center [733, 23] width 60 height 27
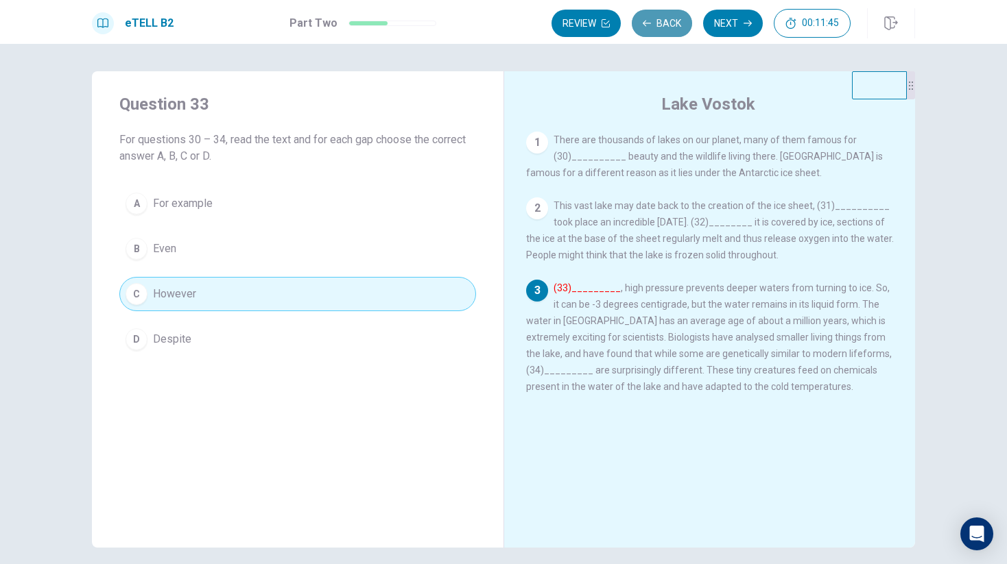
click at [667, 27] on button "Back" at bounding box center [662, 23] width 60 height 27
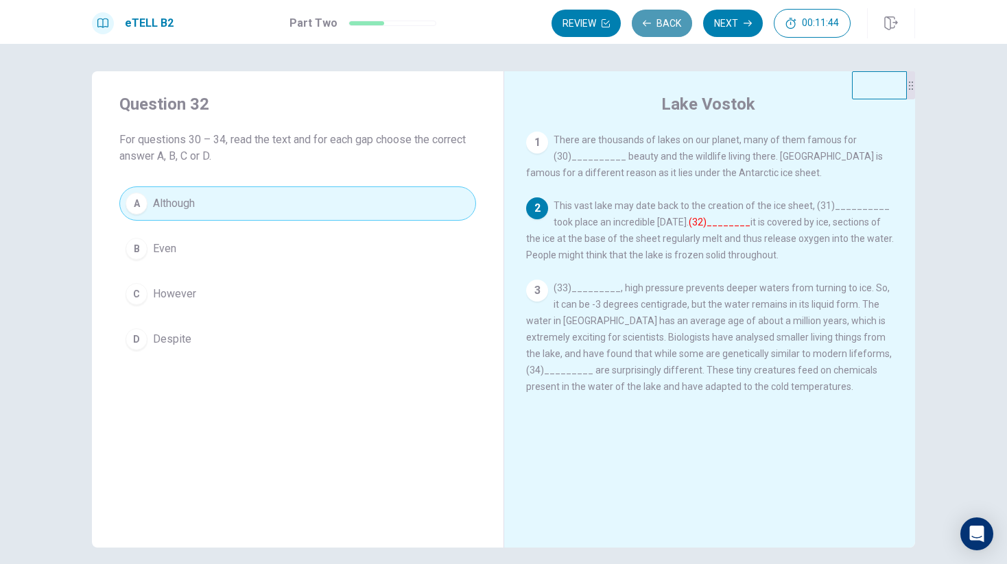
click at [667, 27] on button "Back" at bounding box center [662, 23] width 60 height 27
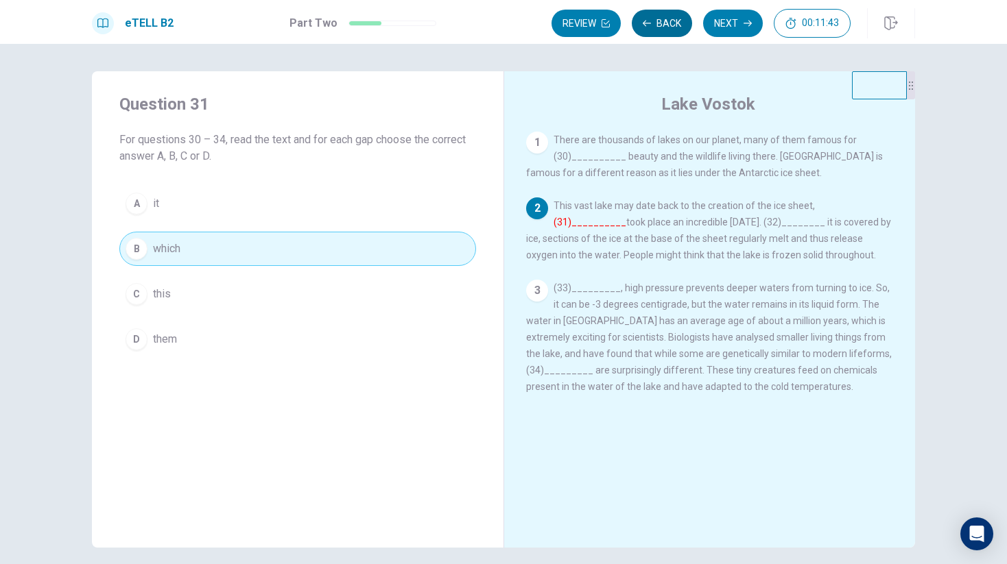
click at [667, 27] on button "Back" at bounding box center [662, 23] width 60 height 27
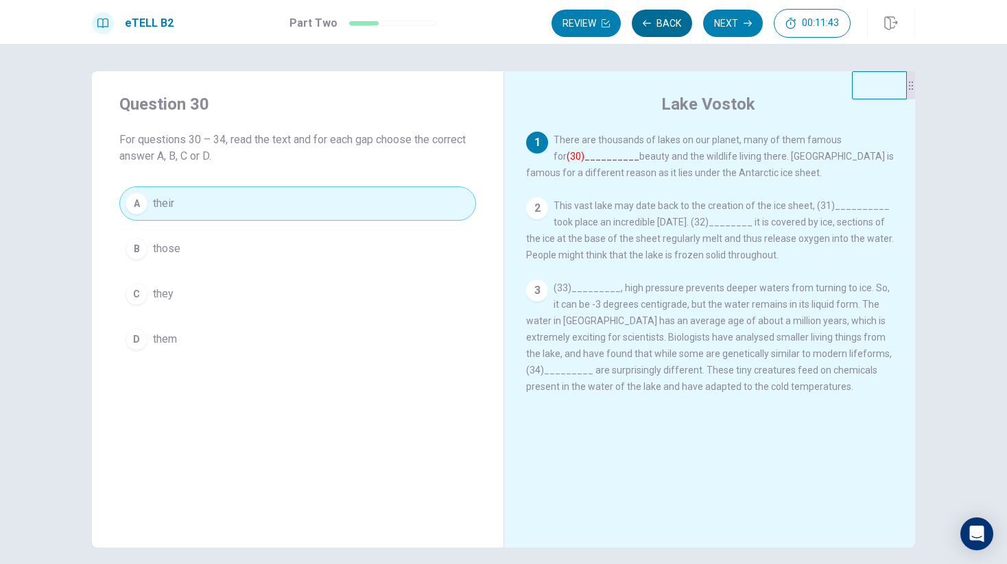
click at [667, 27] on button "Back" at bounding box center [662, 23] width 60 height 27
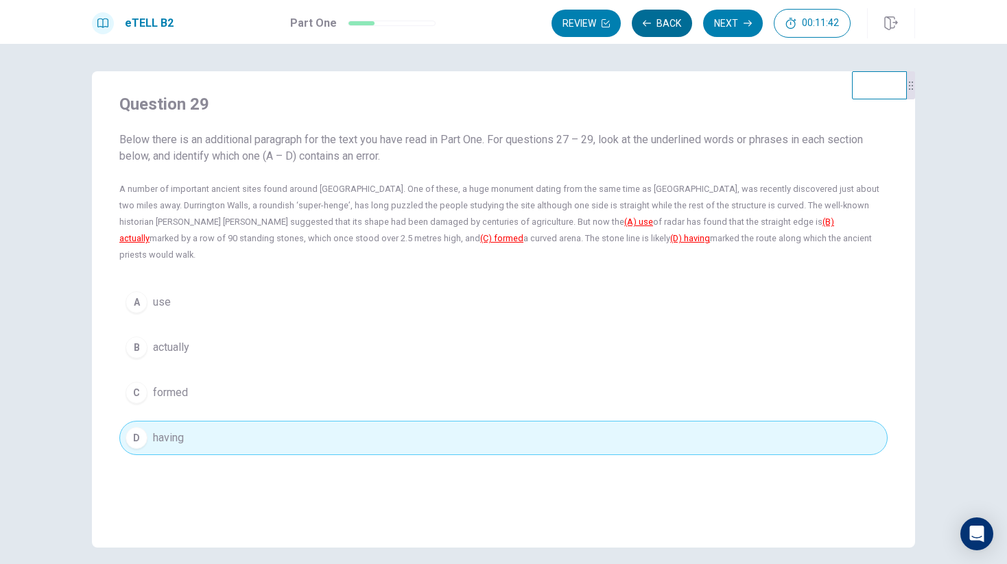
click at [667, 27] on button "Back" at bounding box center [662, 23] width 60 height 27
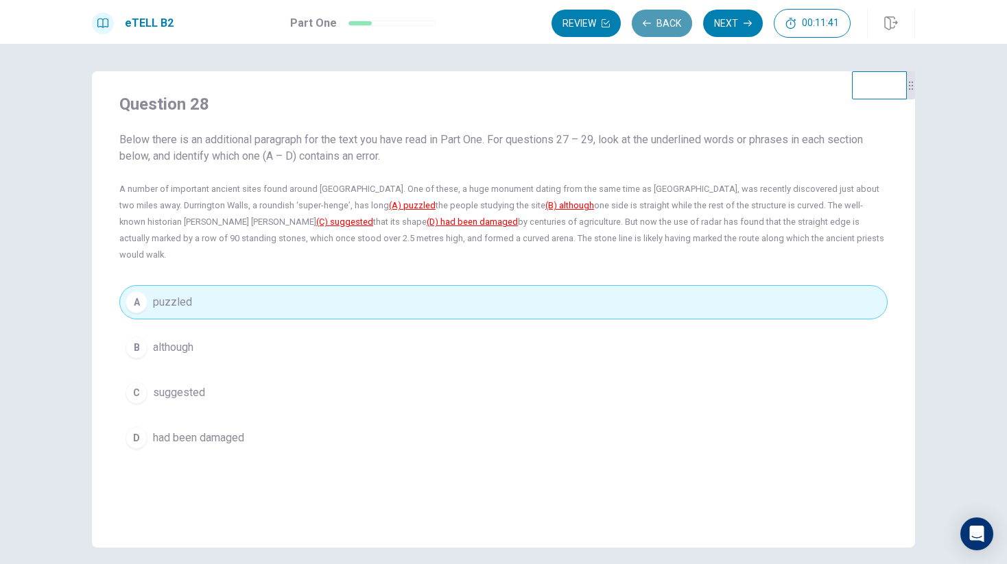
click at [667, 27] on button "Back" at bounding box center [662, 23] width 60 height 27
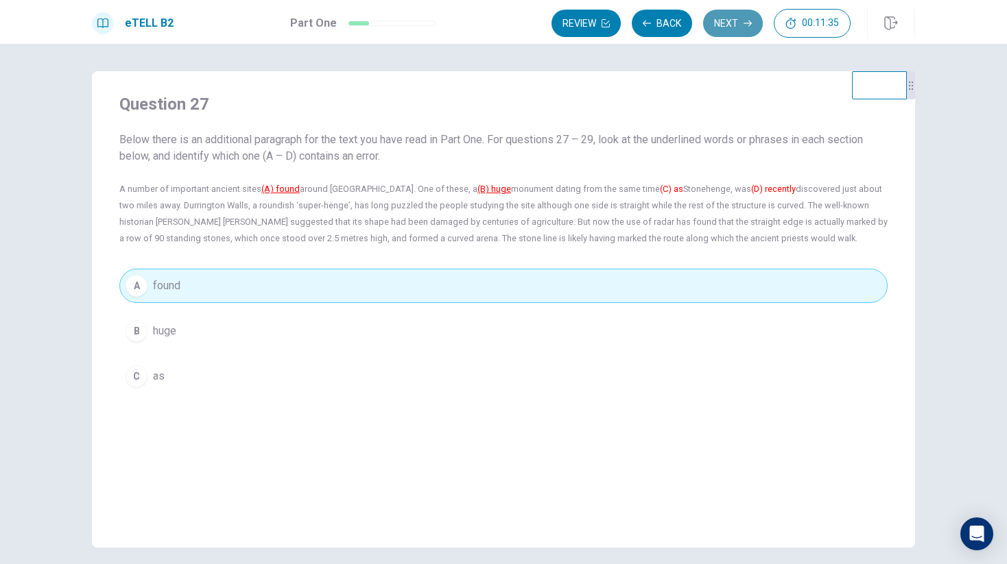
click at [723, 30] on button "Next" at bounding box center [733, 23] width 60 height 27
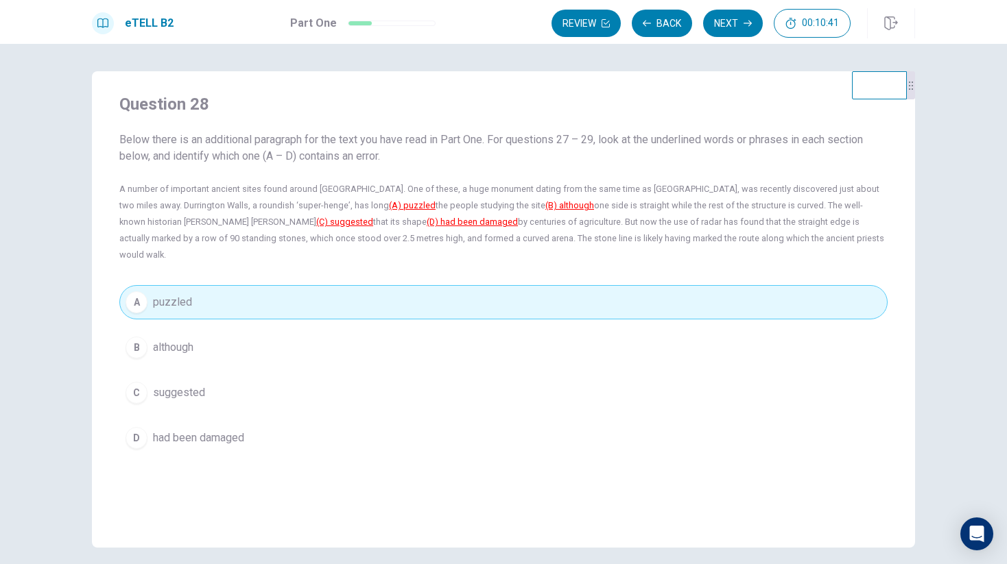
click at [204, 333] on button "B although" at bounding box center [503, 348] width 768 height 34
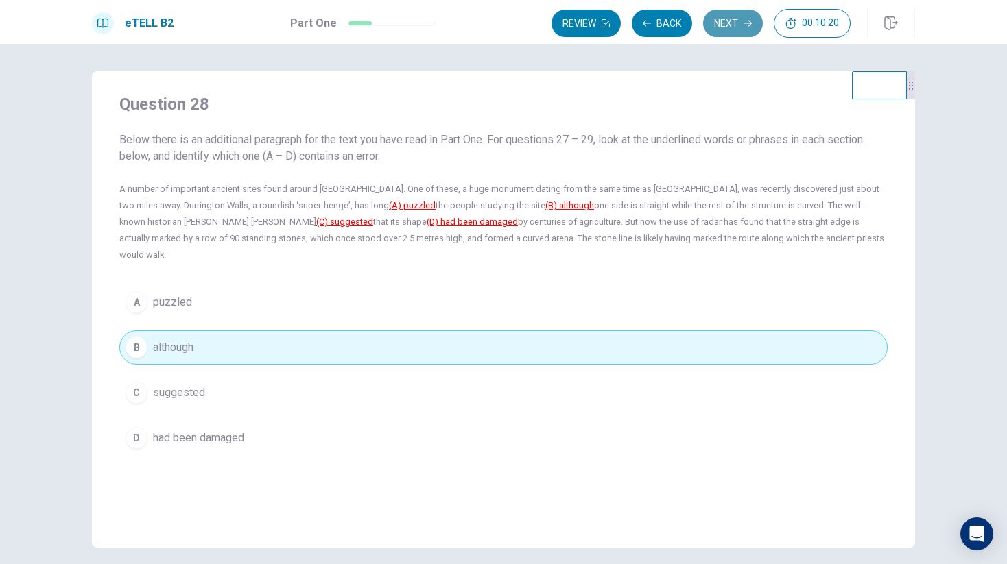
click at [727, 20] on button "Next" at bounding box center [733, 23] width 60 height 27
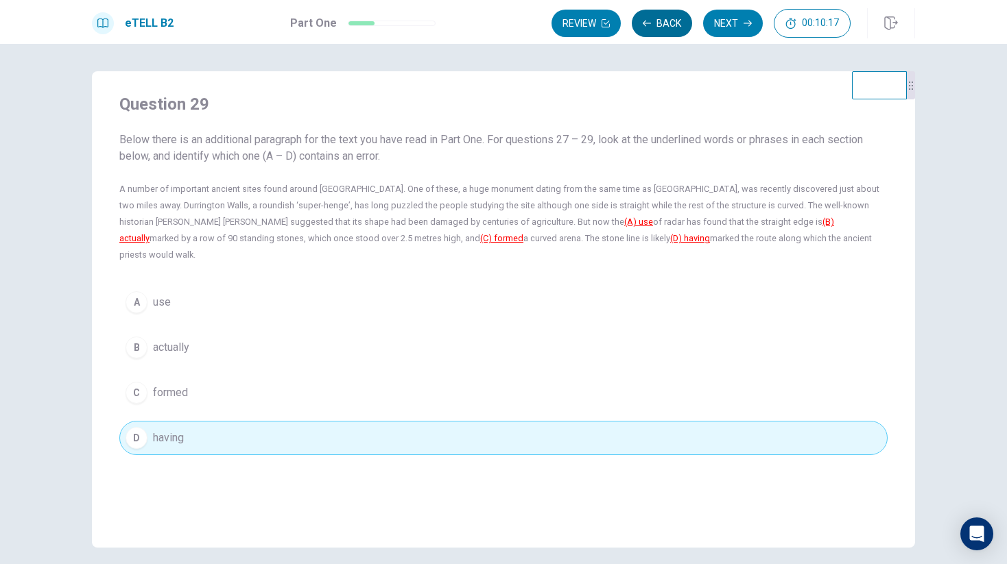
click at [669, 28] on button "Back" at bounding box center [662, 23] width 60 height 27
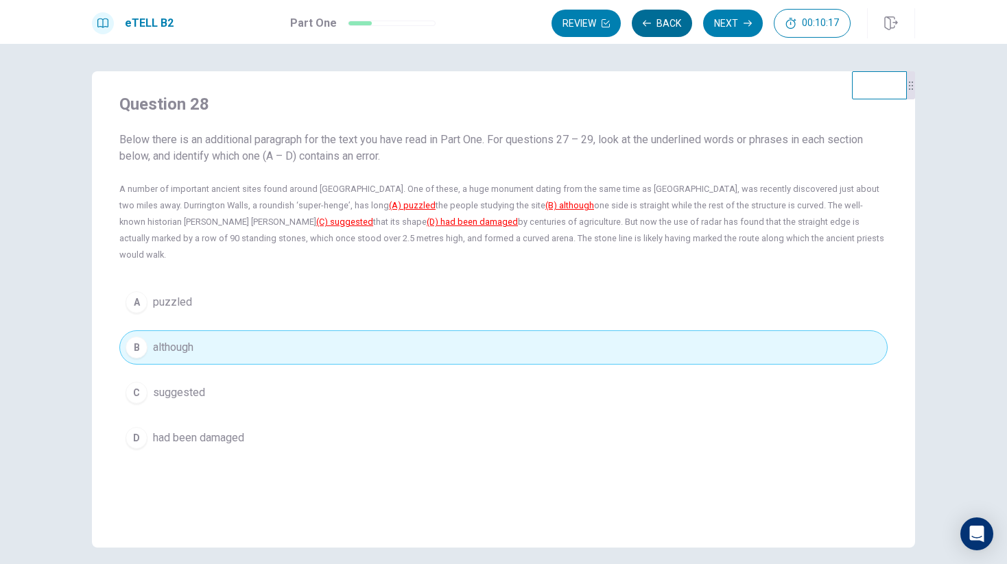
click at [669, 28] on button "Back" at bounding box center [662, 23] width 60 height 27
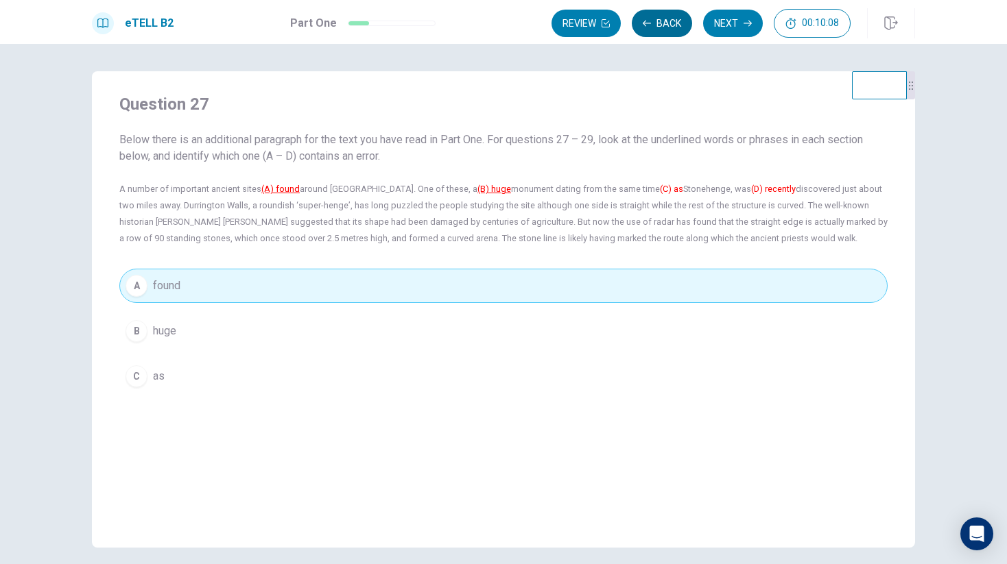
click at [669, 28] on button "Back" at bounding box center [662, 23] width 60 height 27
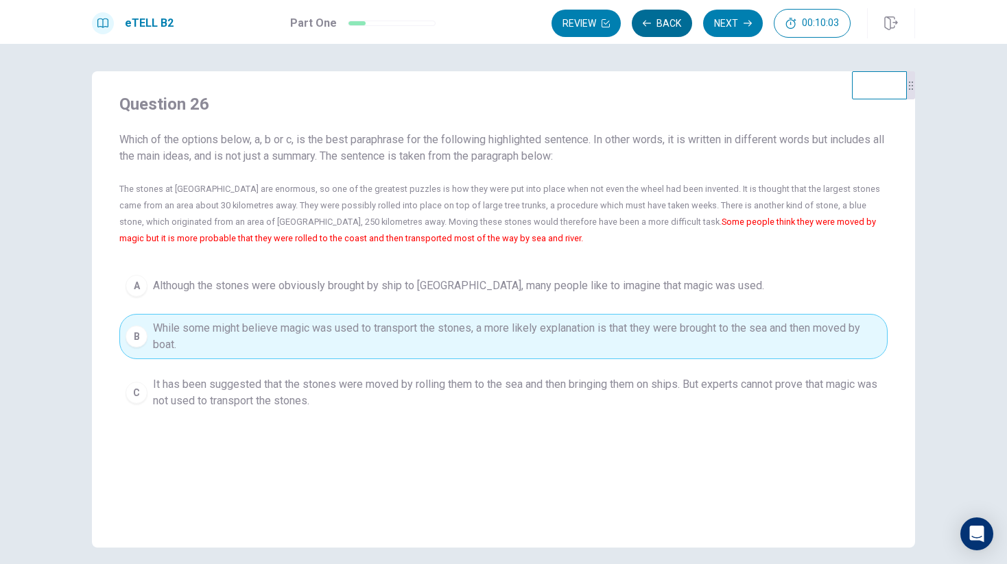
click at [669, 28] on button "Back" at bounding box center [662, 23] width 60 height 27
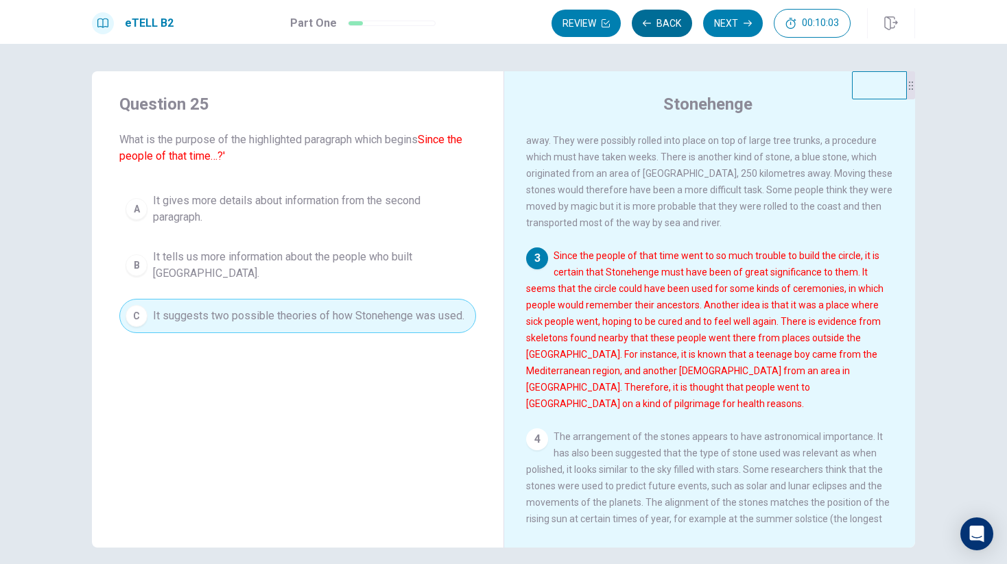
scroll to position [221, 0]
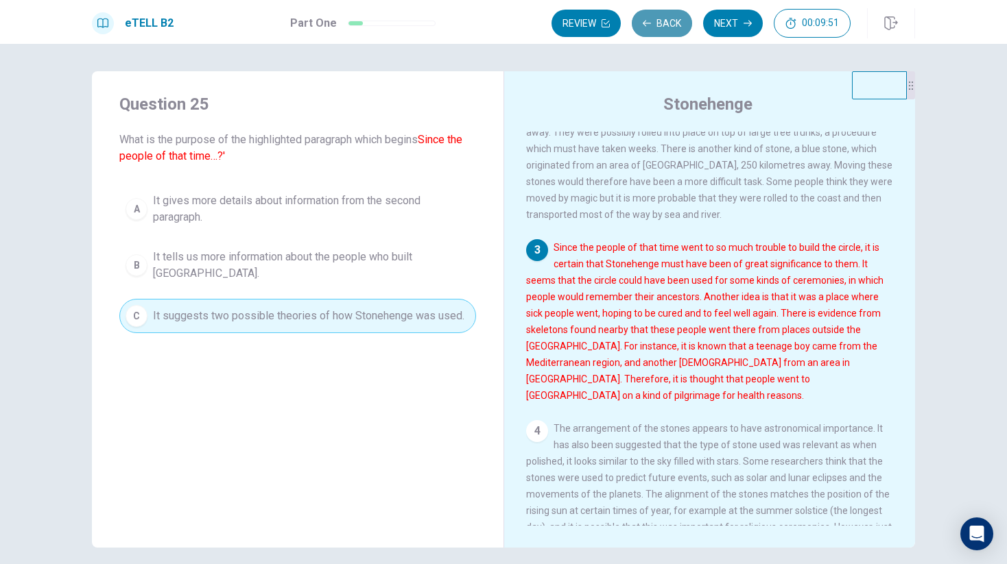
click at [668, 27] on button "Back" at bounding box center [662, 23] width 60 height 27
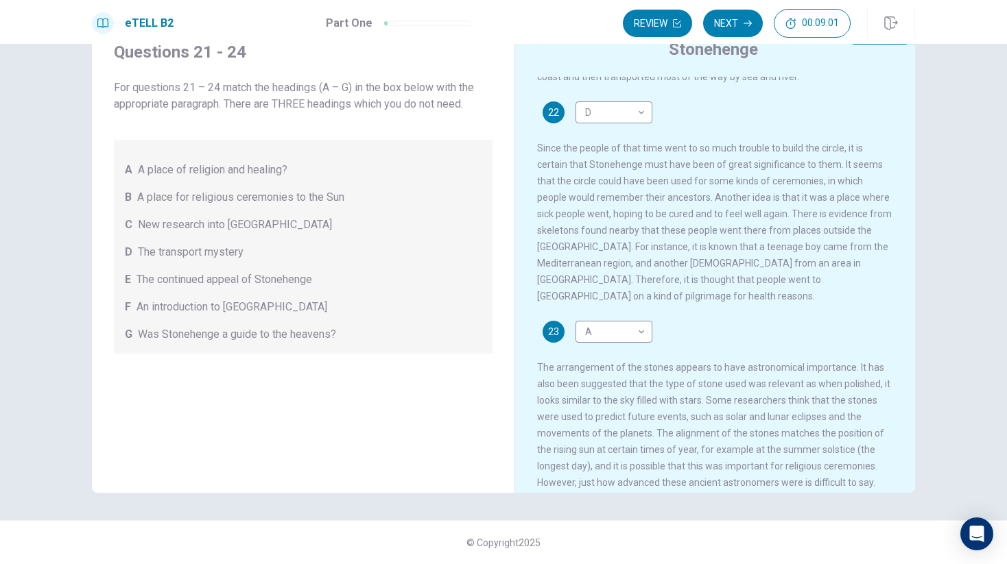
scroll to position [0, 0]
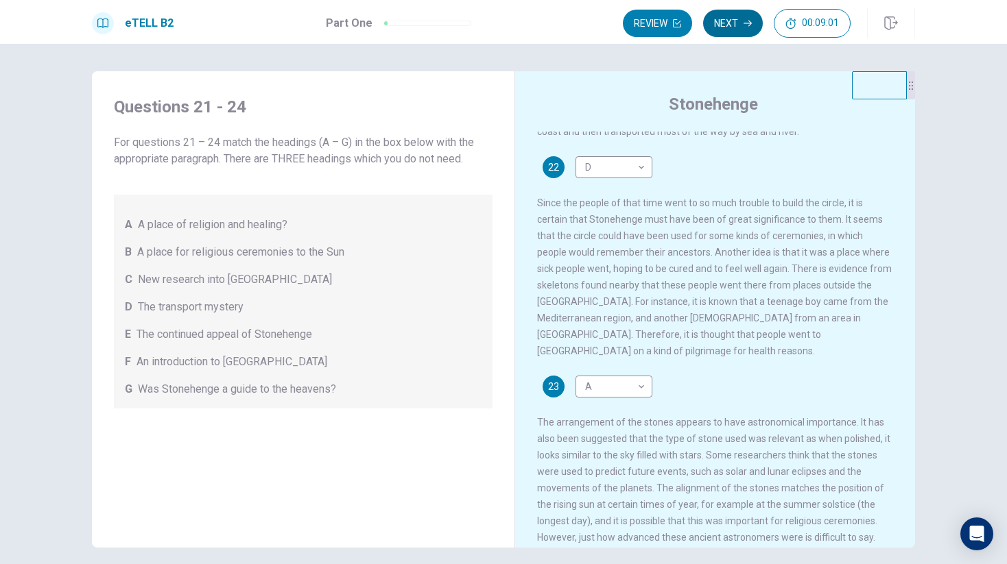
click at [726, 27] on button "Next" at bounding box center [733, 23] width 60 height 27
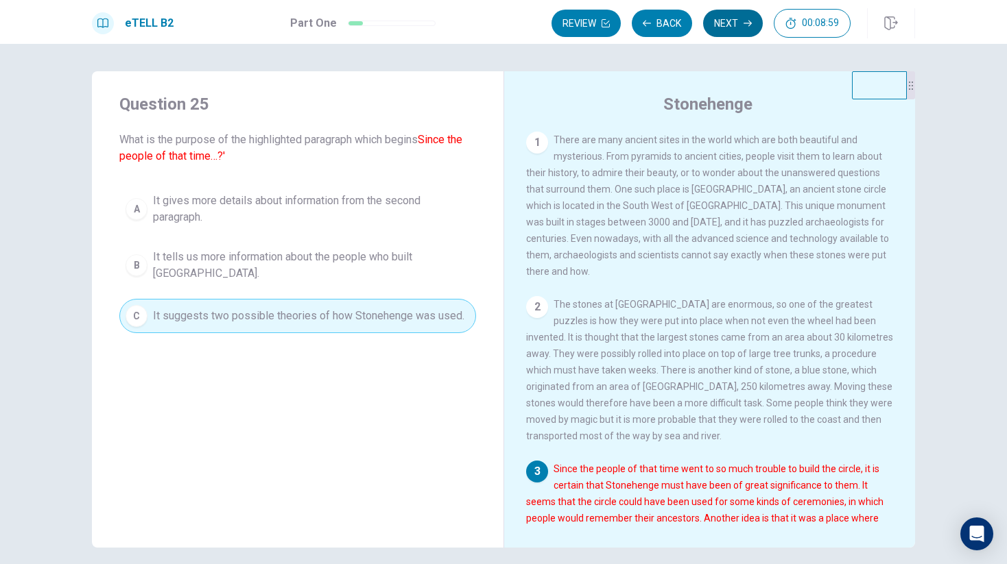
click at [726, 26] on button "Next" at bounding box center [733, 23] width 60 height 27
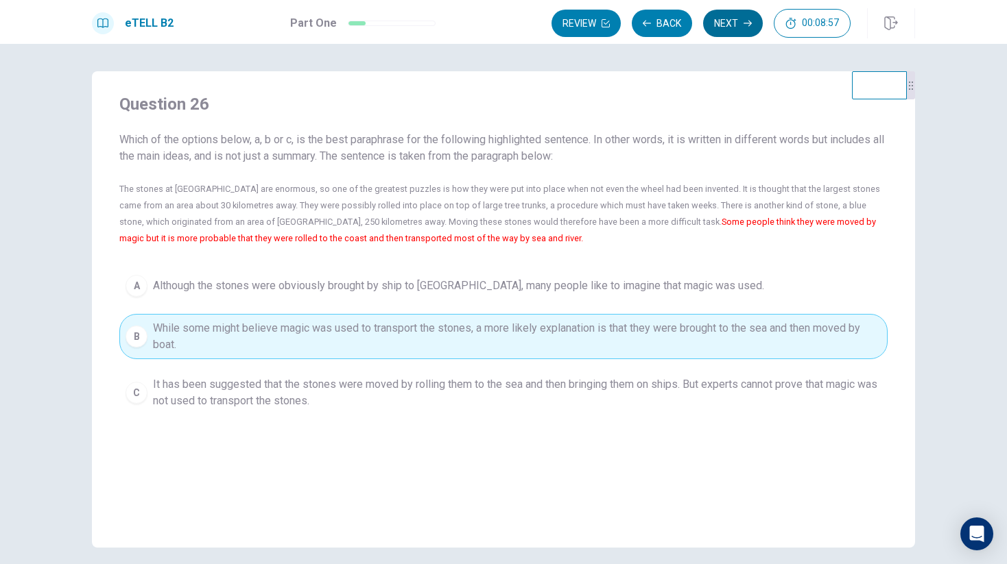
click at [726, 26] on button "Next" at bounding box center [733, 23] width 60 height 27
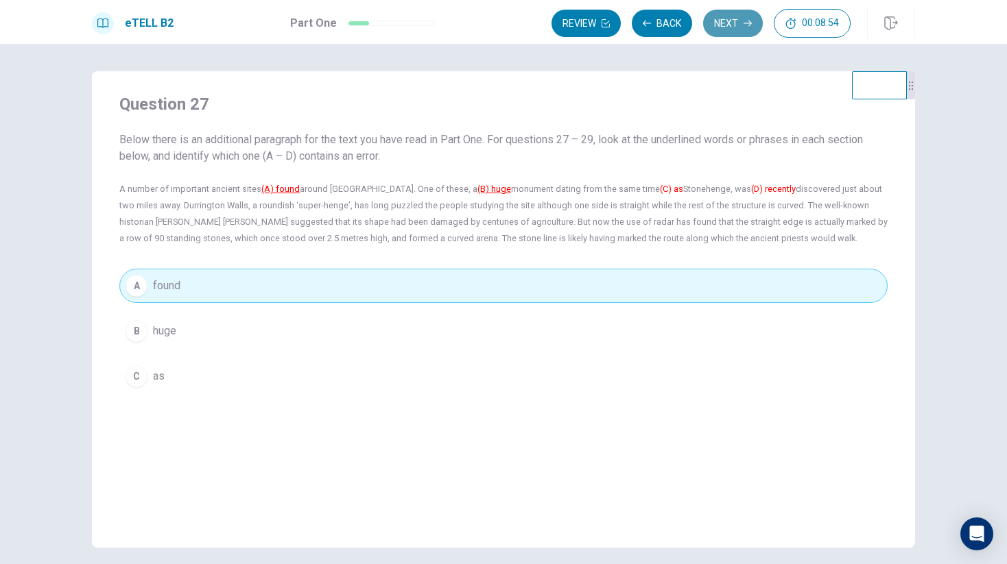
click at [726, 26] on button "Next" at bounding box center [733, 23] width 60 height 27
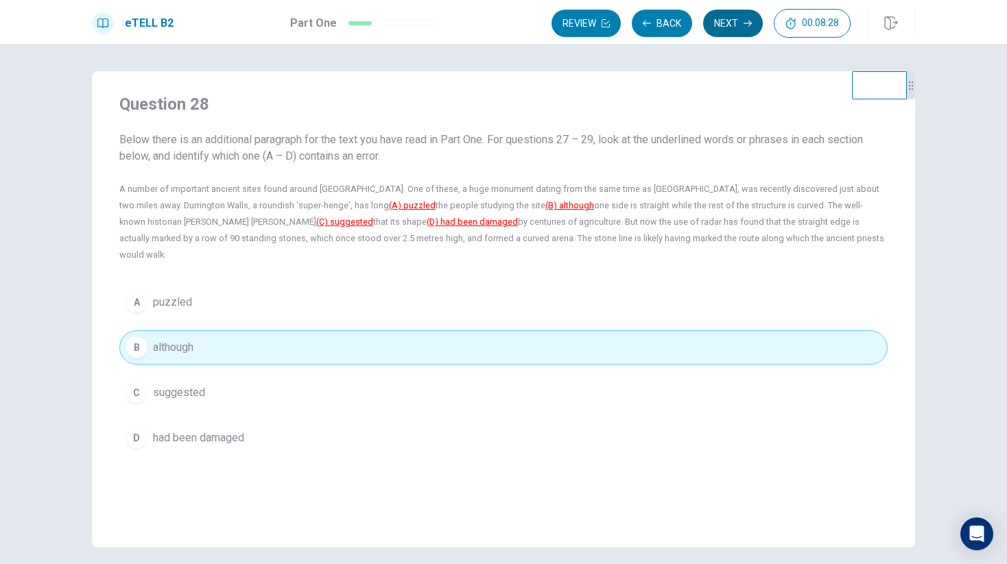
click at [729, 26] on button "Next" at bounding box center [733, 23] width 60 height 27
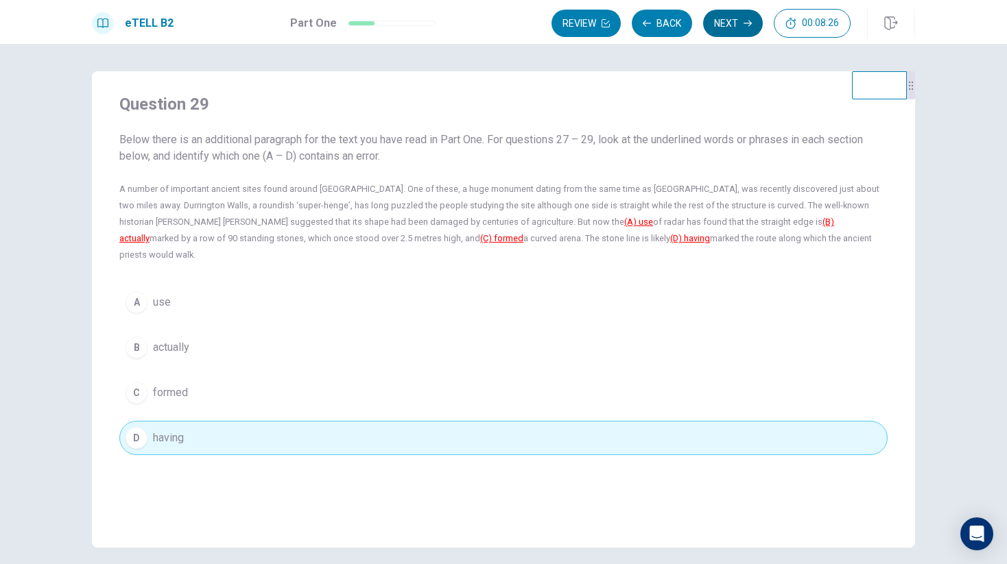
click at [730, 24] on button "Next" at bounding box center [733, 23] width 60 height 27
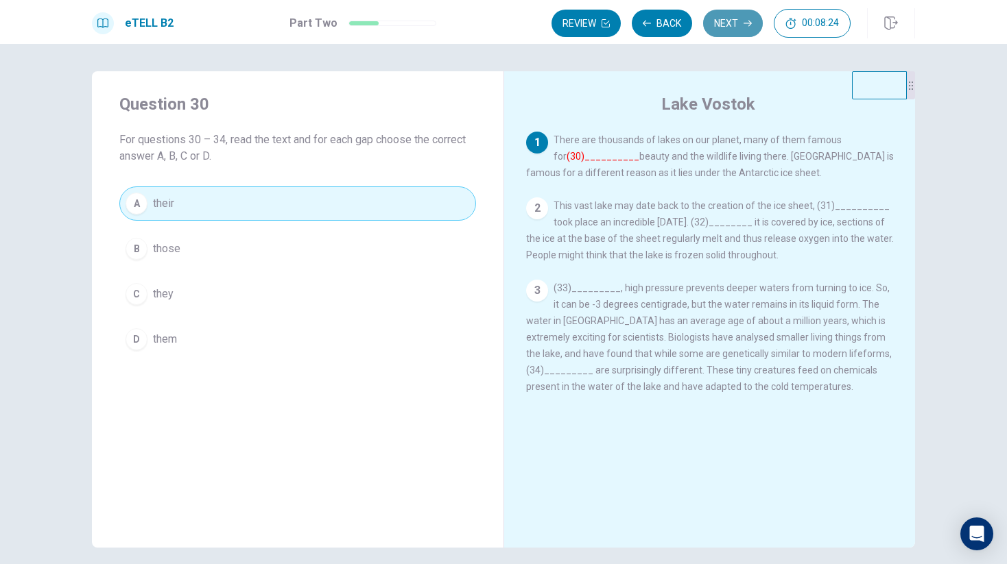
click at [736, 23] on button "Next" at bounding box center [733, 23] width 60 height 27
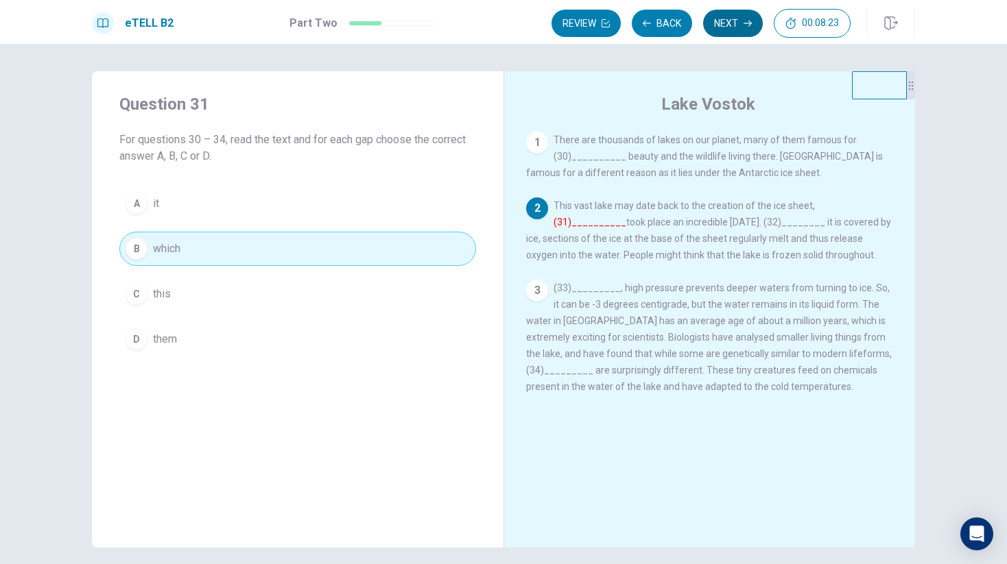
click at [736, 23] on button "Next" at bounding box center [733, 23] width 60 height 27
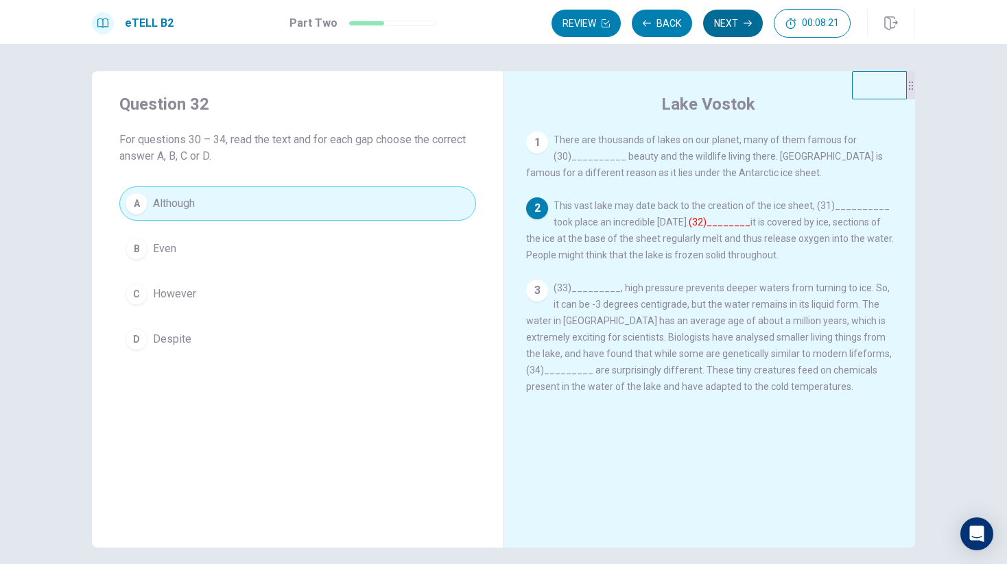
click at [736, 23] on button "Next" at bounding box center [733, 23] width 60 height 27
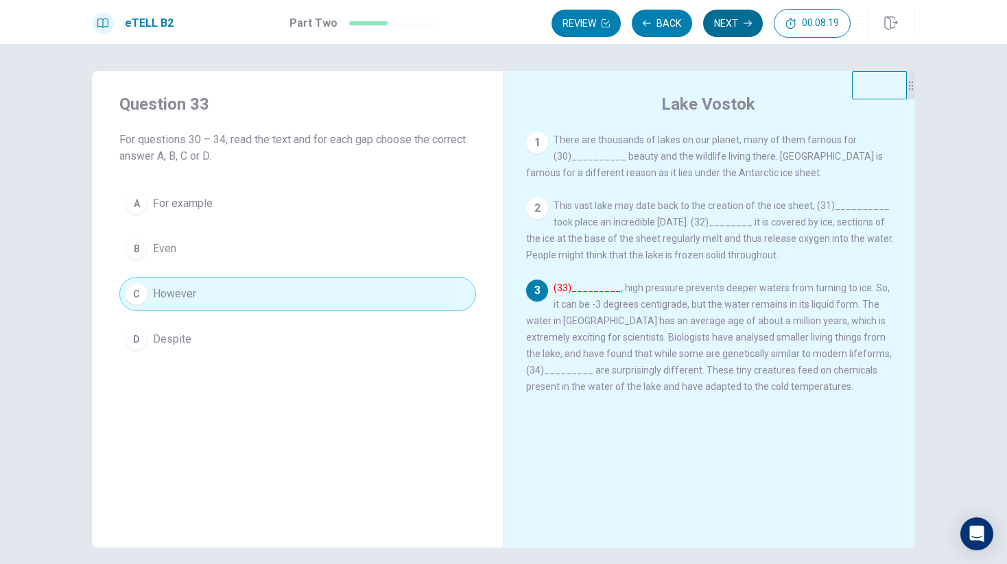
click at [736, 23] on button "Next" at bounding box center [733, 23] width 60 height 27
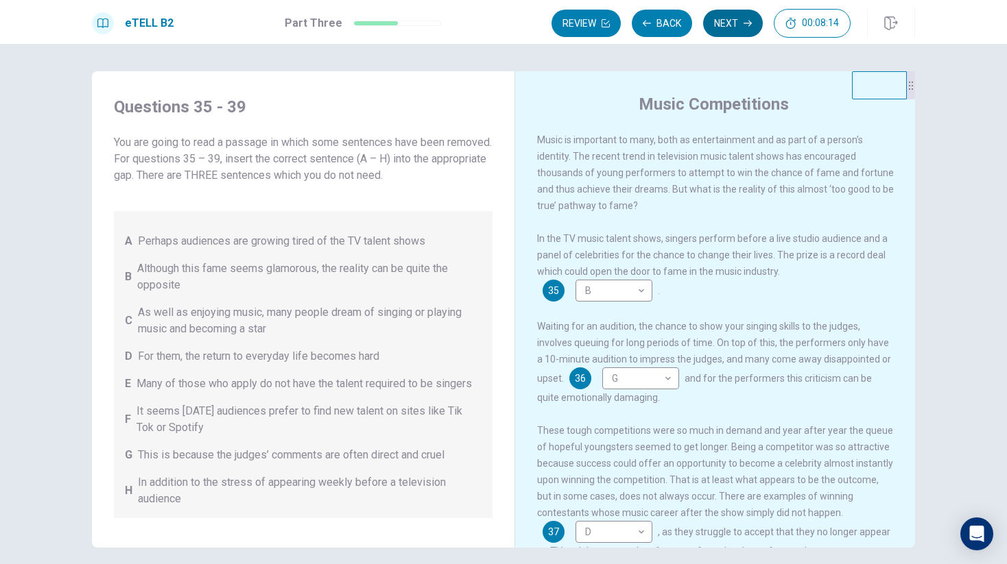
click at [728, 19] on button "Next" at bounding box center [733, 23] width 60 height 27
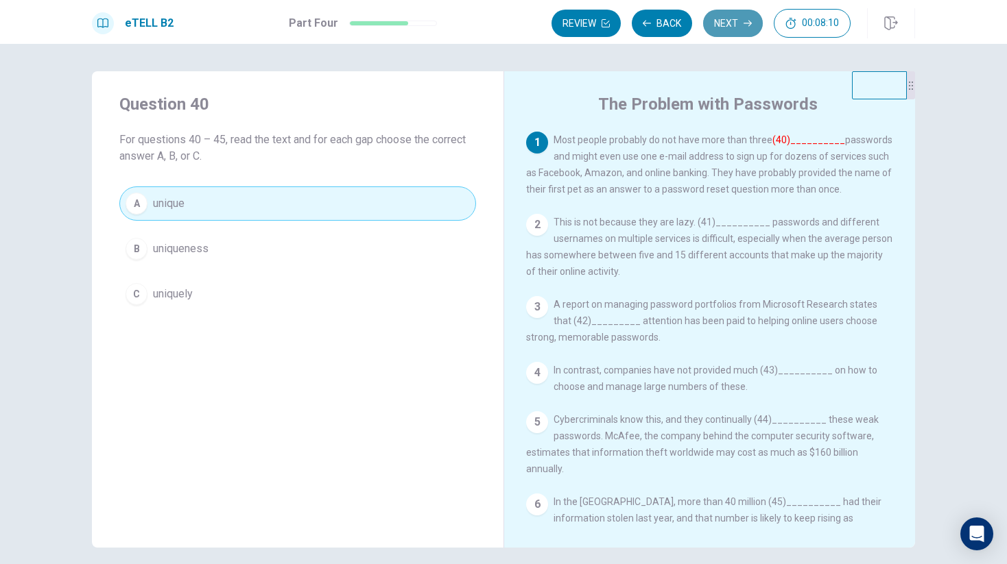
click at [730, 27] on button "Next" at bounding box center [733, 23] width 60 height 27
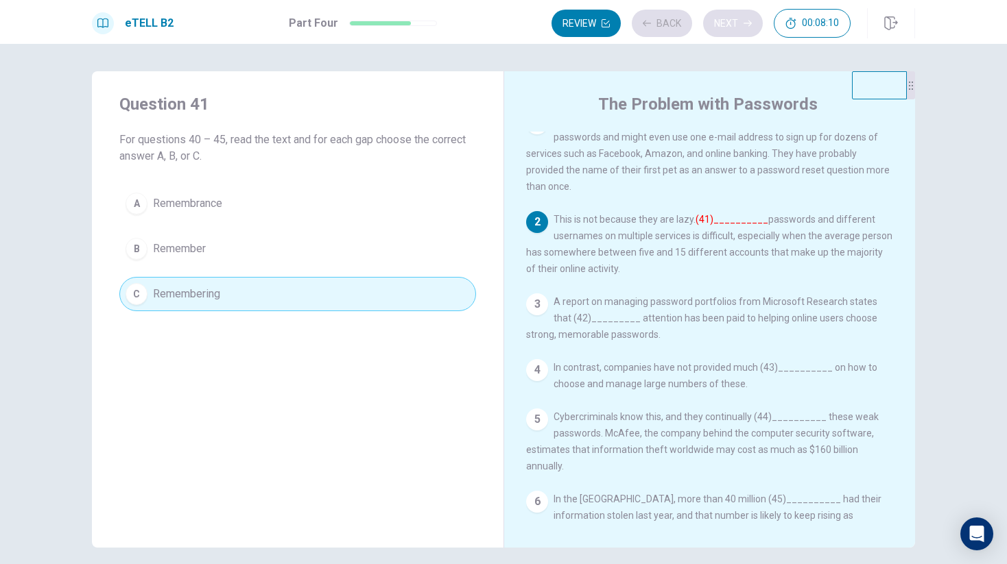
scroll to position [30, 0]
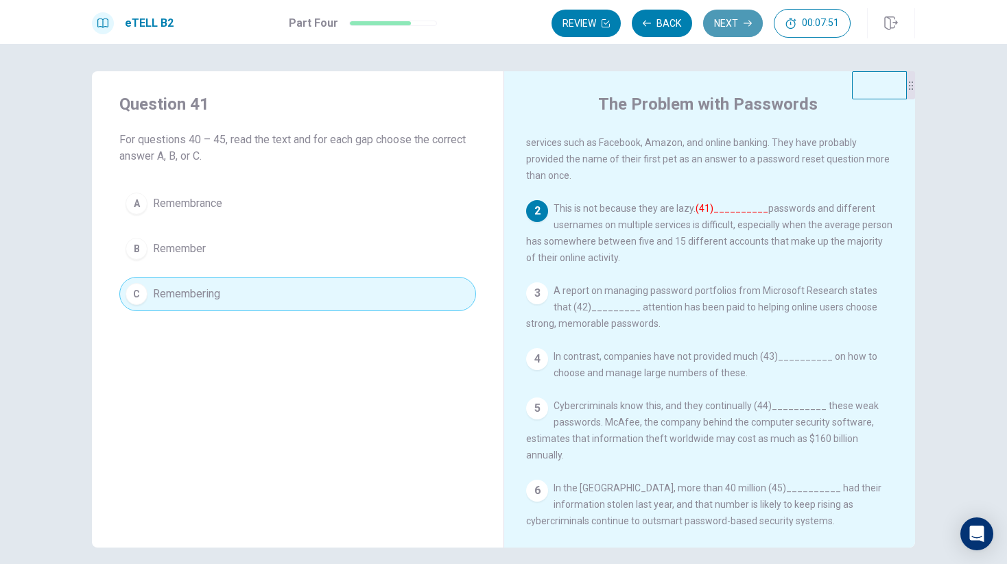
click at [730, 27] on button "Next" at bounding box center [733, 23] width 60 height 27
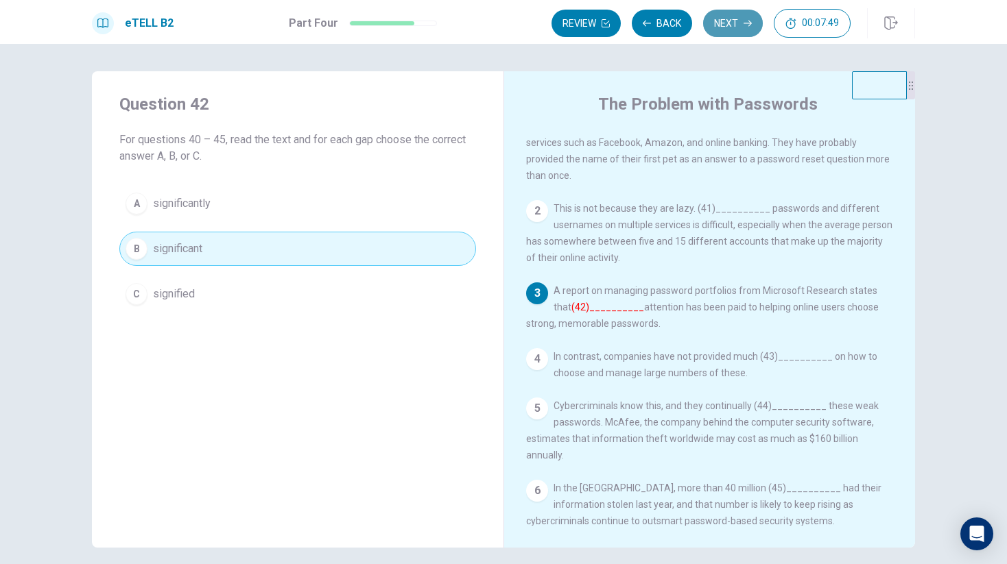
click at [730, 27] on button "Next" at bounding box center [733, 23] width 60 height 27
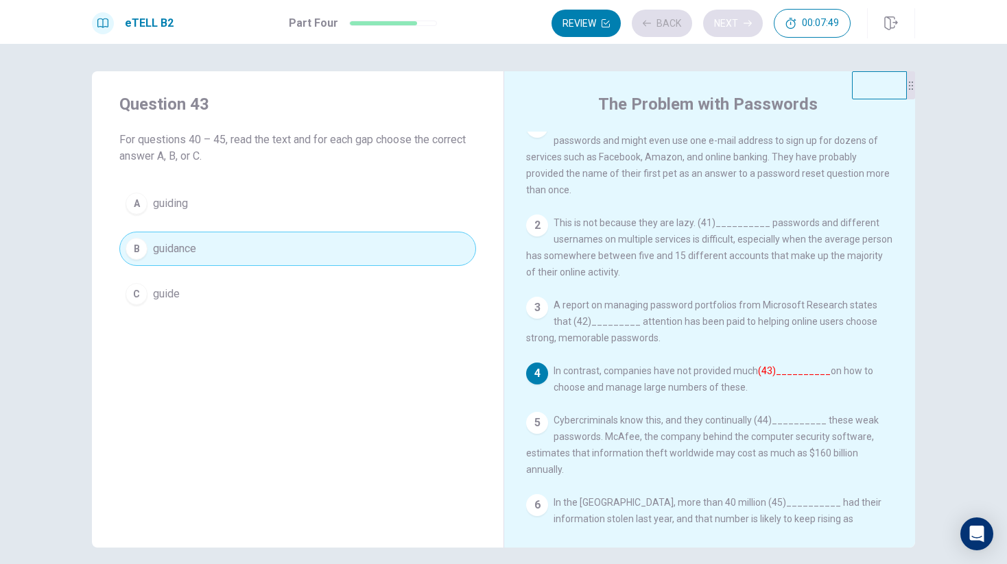
scroll to position [15, 0]
click at [730, 27] on button "Next" at bounding box center [733, 23] width 60 height 27
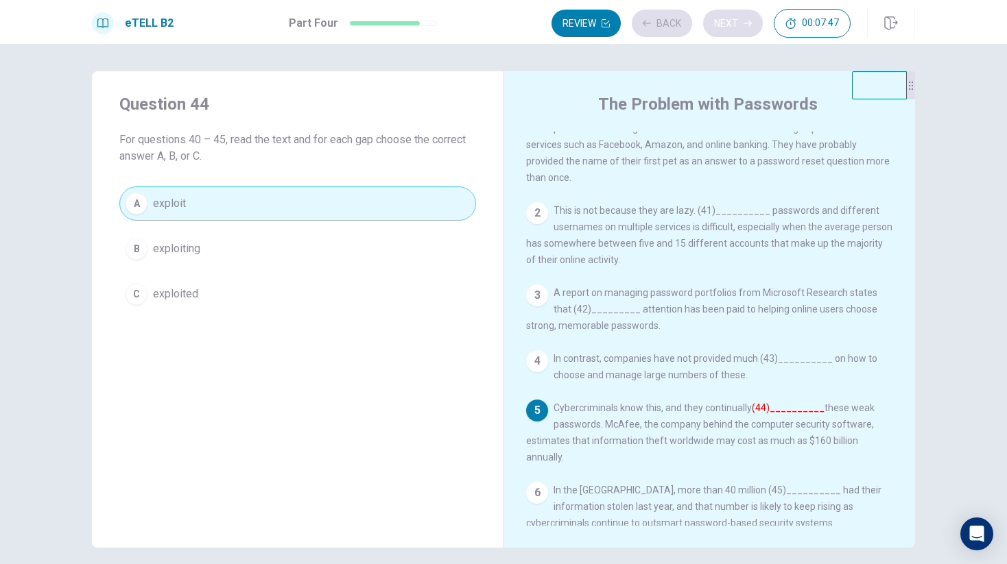
scroll to position [30, 0]
click at [730, 27] on button "Next" at bounding box center [733, 23] width 60 height 27
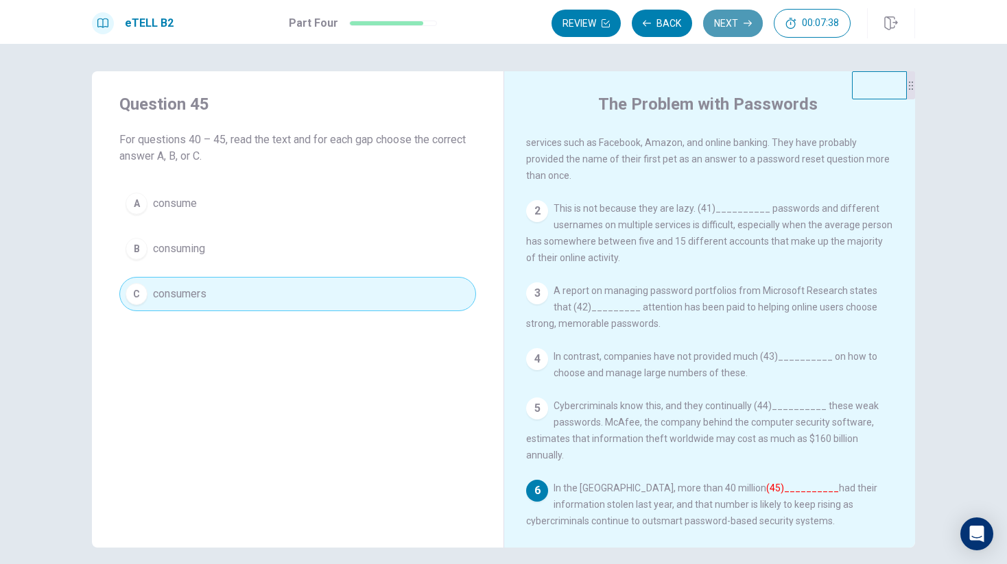
click at [730, 27] on button "Next" at bounding box center [733, 23] width 60 height 27
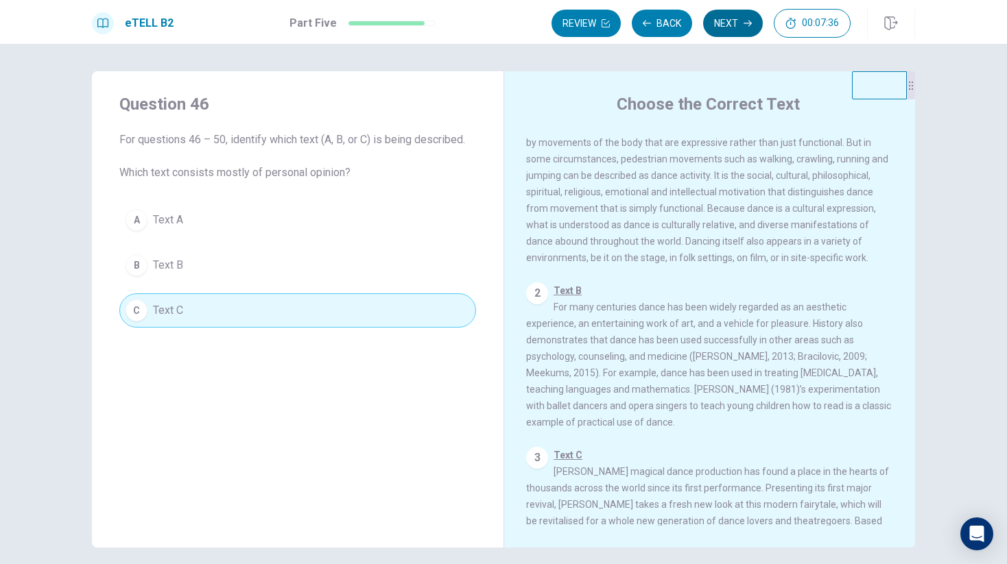
click at [730, 27] on button "Next" at bounding box center [733, 23] width 60 height 27
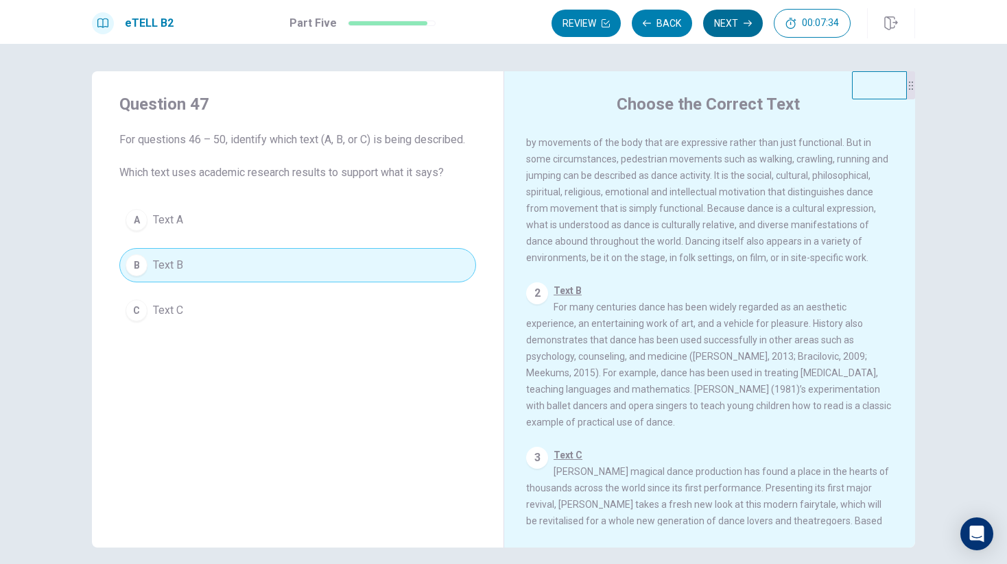
click at [730, 27] on button "Next" at bounding box center [733, 23] width 60 height 27
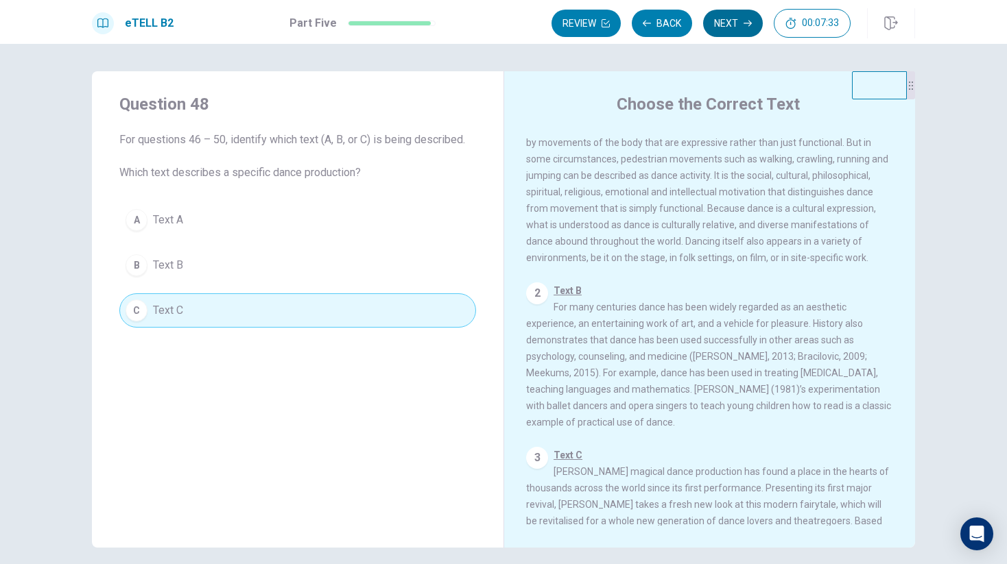
click at [730, 27] on button "Next" at bounding box center [733, 23] width 60 height 27
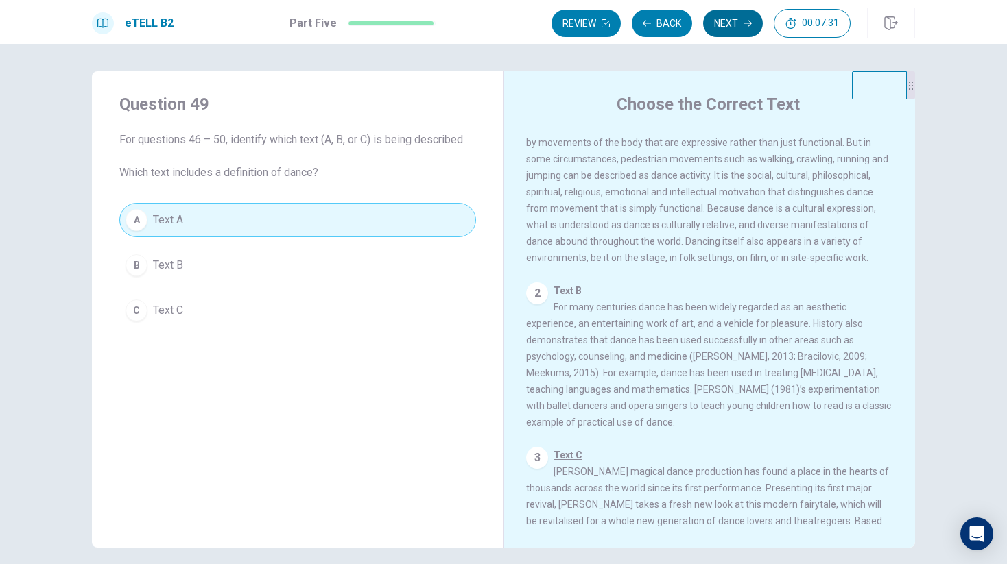
click at [730, 27] on button "Next" at bounding box center [733, 23] width 60 height 27
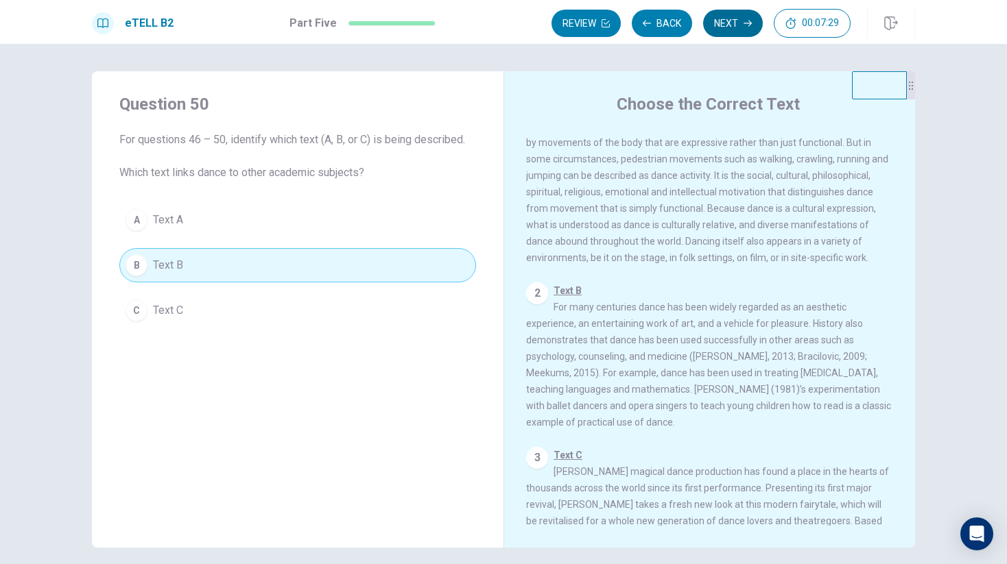
click at [730, 27] on button "Next" at bounding box center [733, 23] width 60 height 27
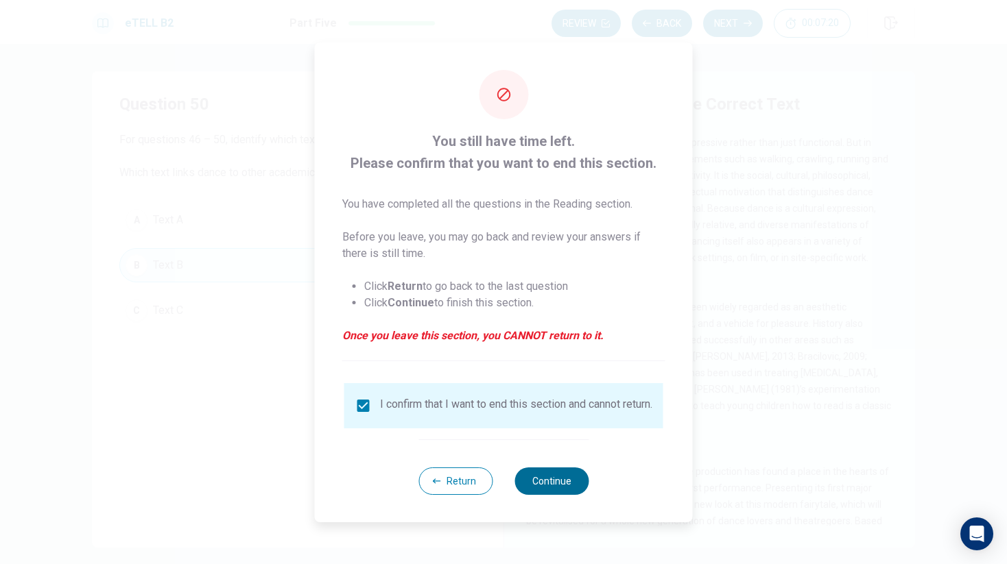
click at [541, 477] on button "Continue" at bounding box center [551, 481] width 74 height 27
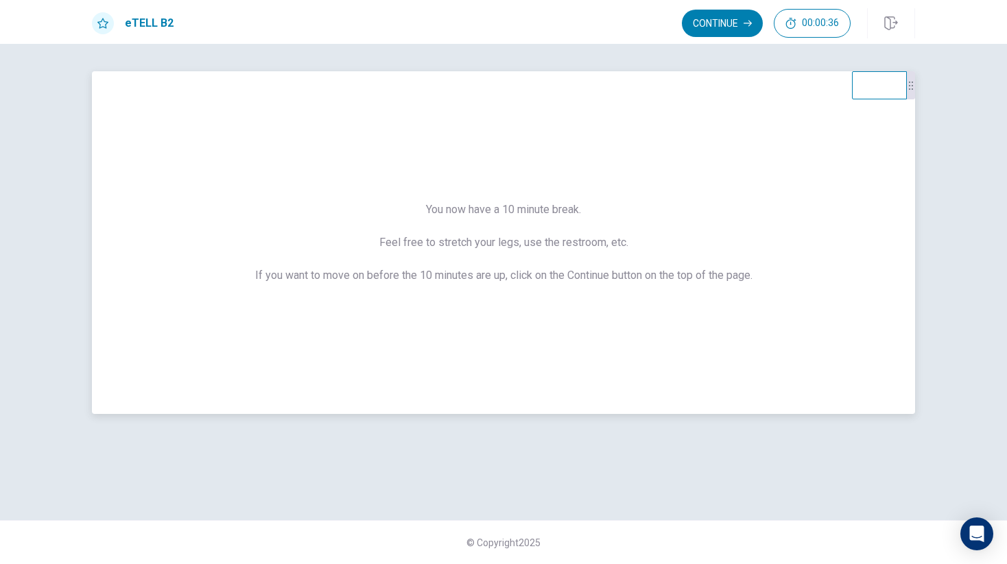
click at [722, 111] on div "You now have a 10 minute break. Feel free to stretch your legs, use the restroo…" at bounding box center [503, 242] width 823 height 343
click at [720, 21] on button "Continue" at bounding box center [722, 23] width 81 height 27
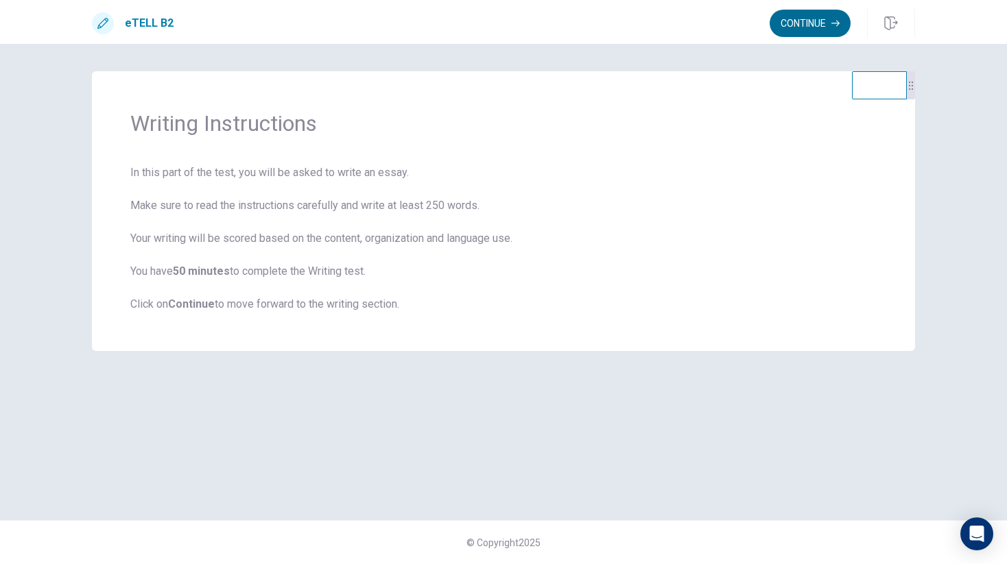
click at [805, 14] on button "Continue" at bounding box center [809, 23] width 81 height 27
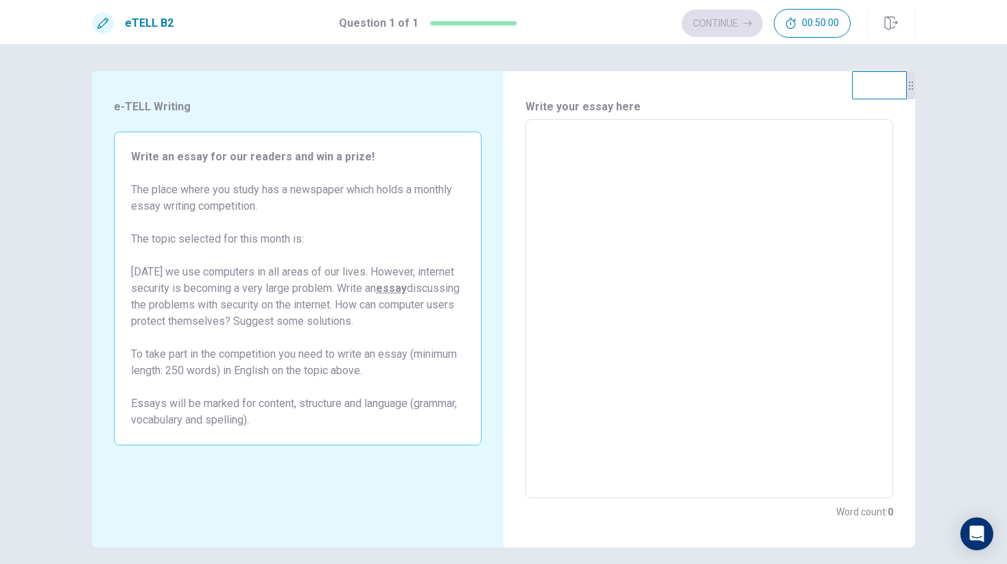
click at [626, 233] on textarea at bounding box center [709, 309] width 348 height 357
click at [626, 259] on textarea at bounding box center [709, 309] width 348 height 357
type textarea "*"
type textarea "**"
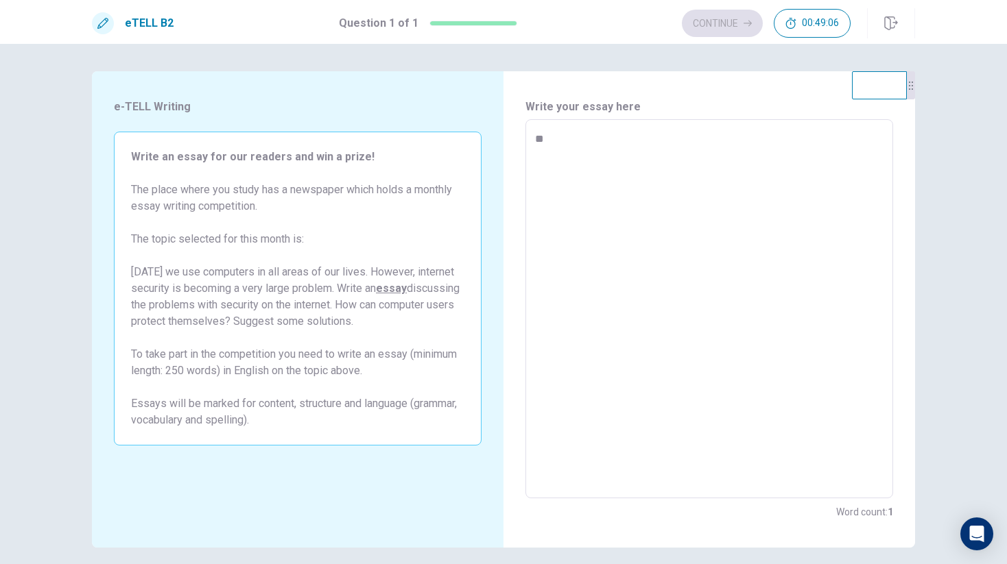
type textarea "*"
type textarea "**"
type textarea "*"
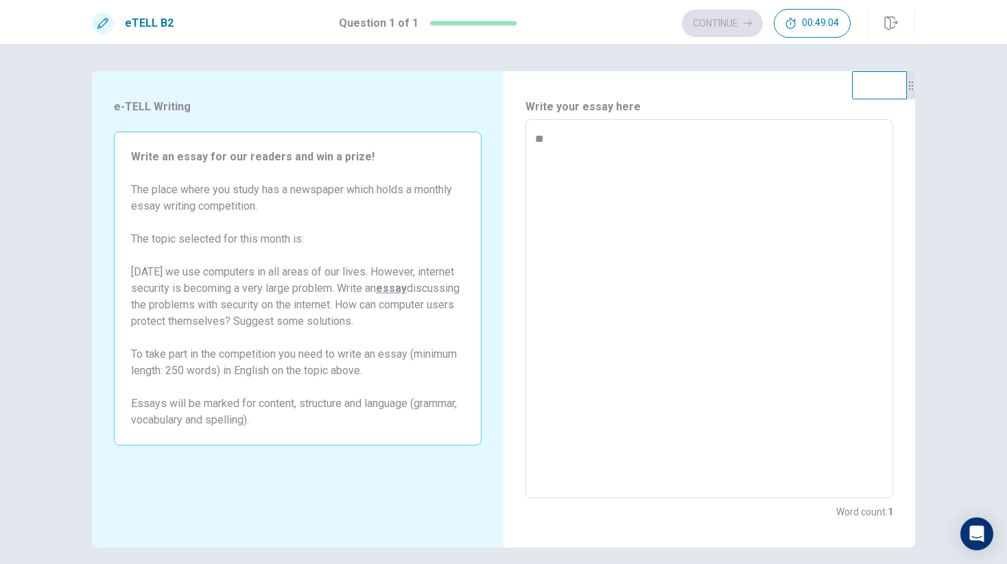
type textarea "***"
type textarea "*"
type textarea "****"
type textarea "*"
type textarea "*****"
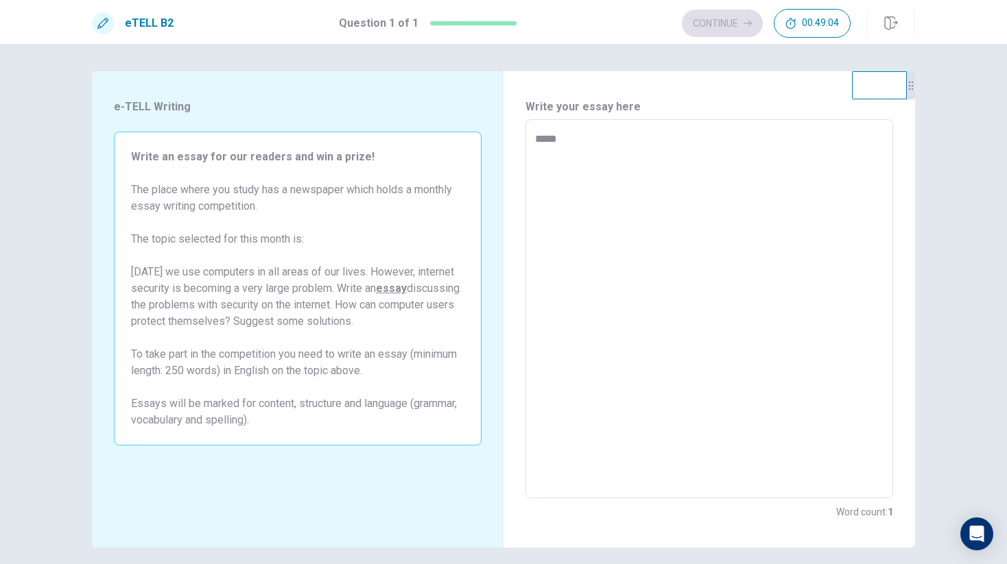
type textarea "*"
type textarea "******"
type textarea "*"
type textarea "*******"
type textarea "*"
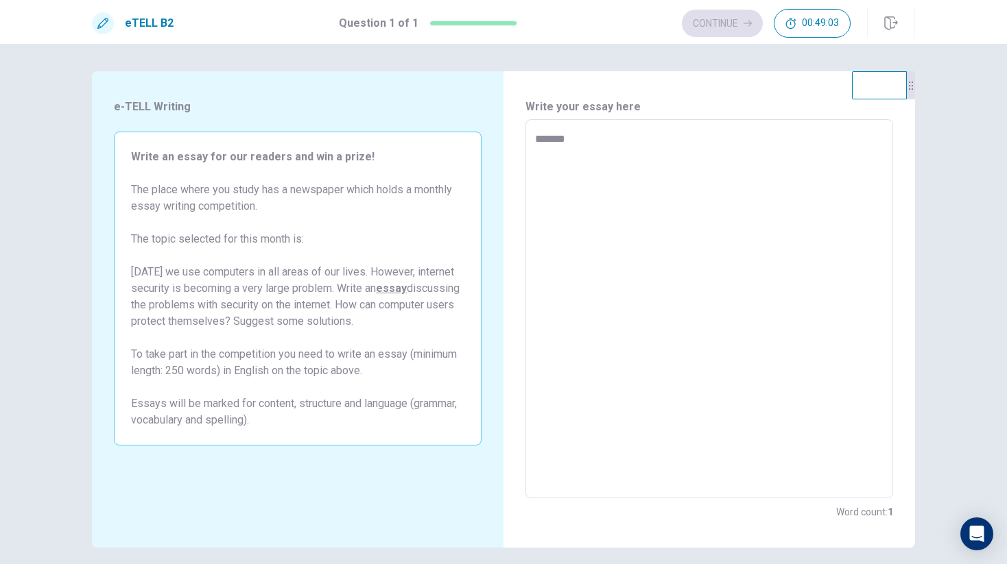
type textarea "********"
type textarea "*"
type textarea "********"
type textarea "*"
type textarea "**********"
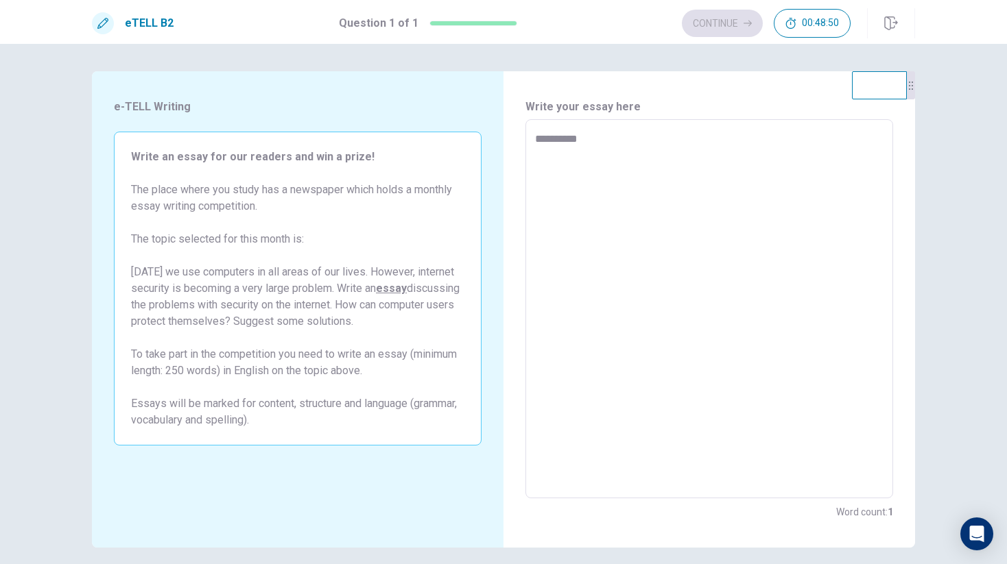
type textarea "*"
type textarea "**********"
type textarea "*"
type textarea "**********"
type textarea "*"
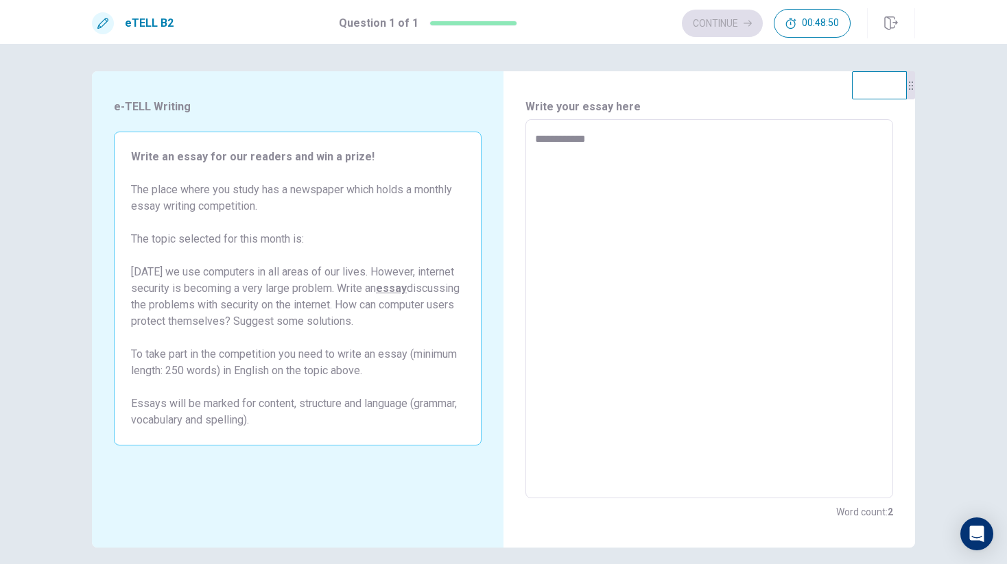
type textarea "**********"
type textarea "*"
type textarea "**********"
type textarea "*"
type textarea "**********"
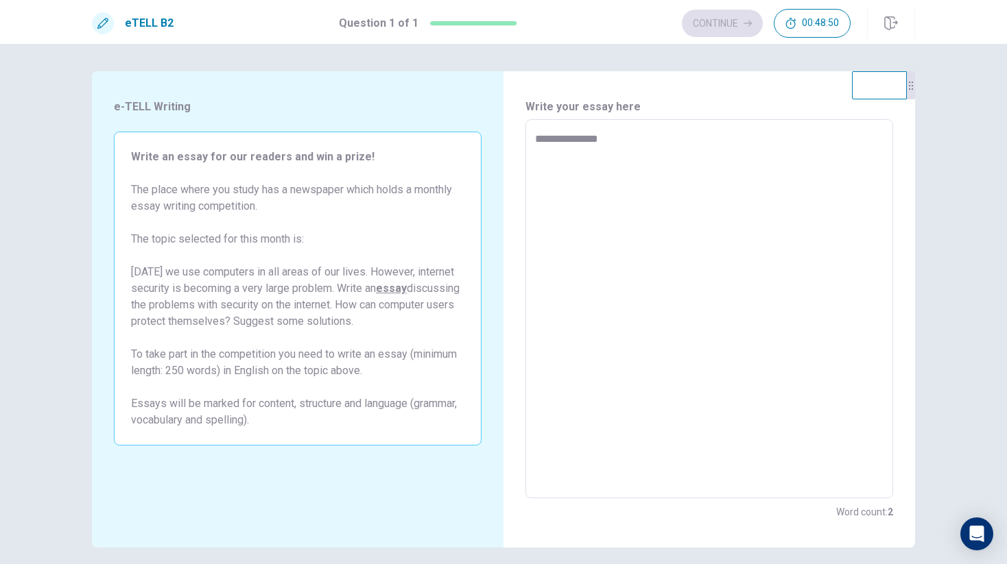
type textarea "*"
type textarea "**********"
type textarea "*"
type textarea "**********"
type textarea "*"
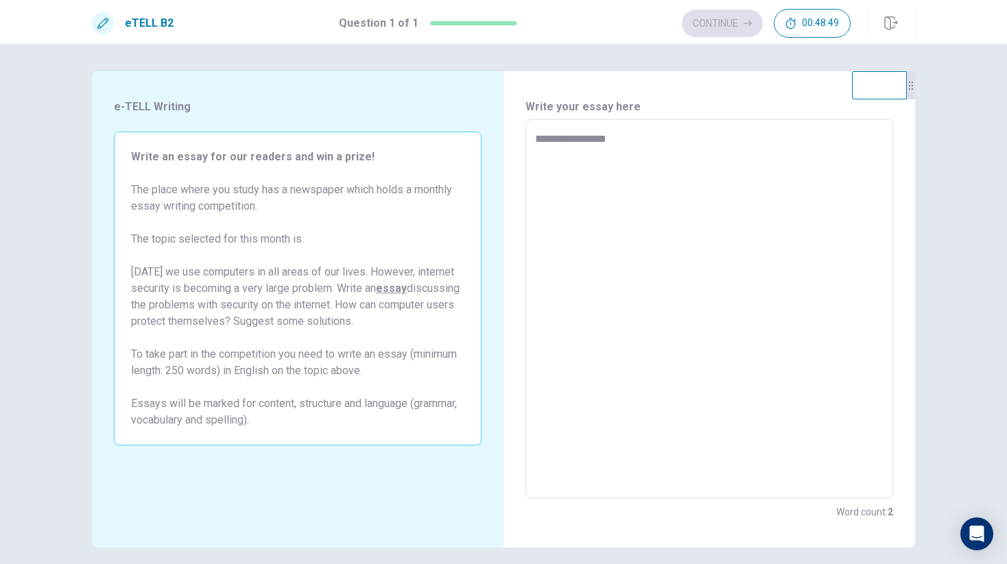
type textarea "**********"
type textarea "*"
type textarea "**********"
type textarea "*"
type textarea "**********"
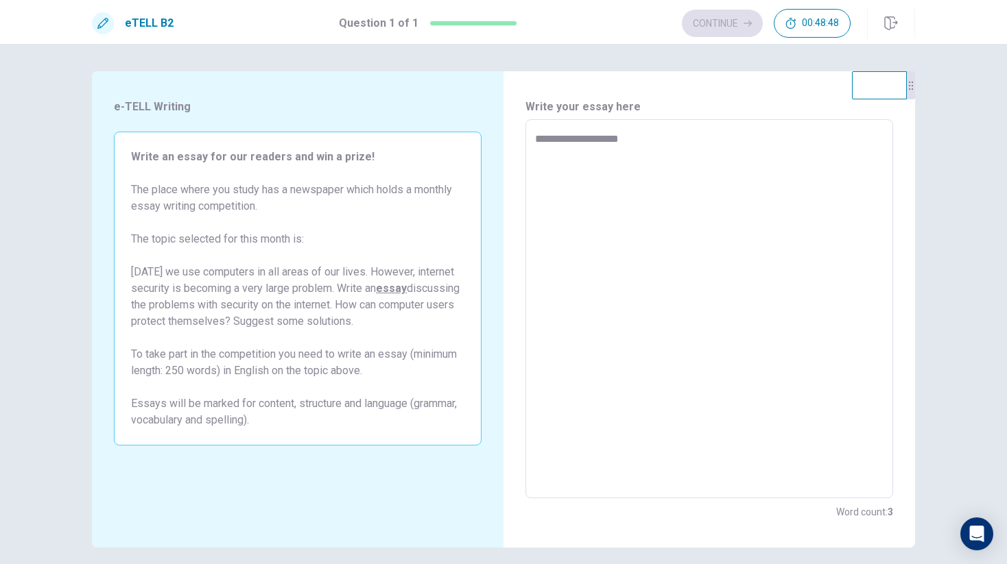
type textarea "*"
type textarea "**********"
type textarea "*"
type textarea "**********"
type textarea "*"
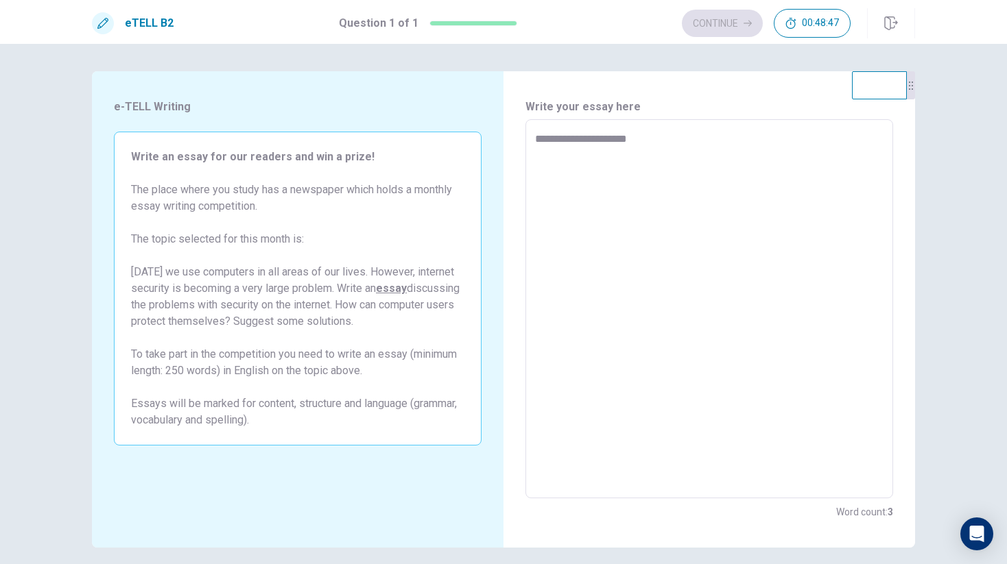
type textarea "**********"
type textarea "*"
type textarea "**********"
type textarea "*"
type textarea "**********"
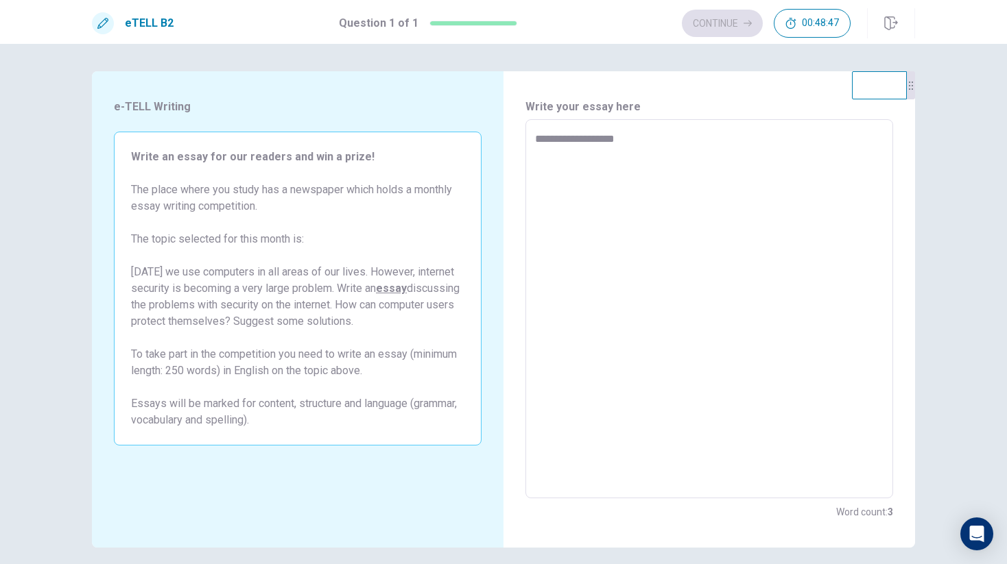
type textarea "*"
type textarea "**********"
type textarea "*"
type textarea "**********"
type textarea "*"
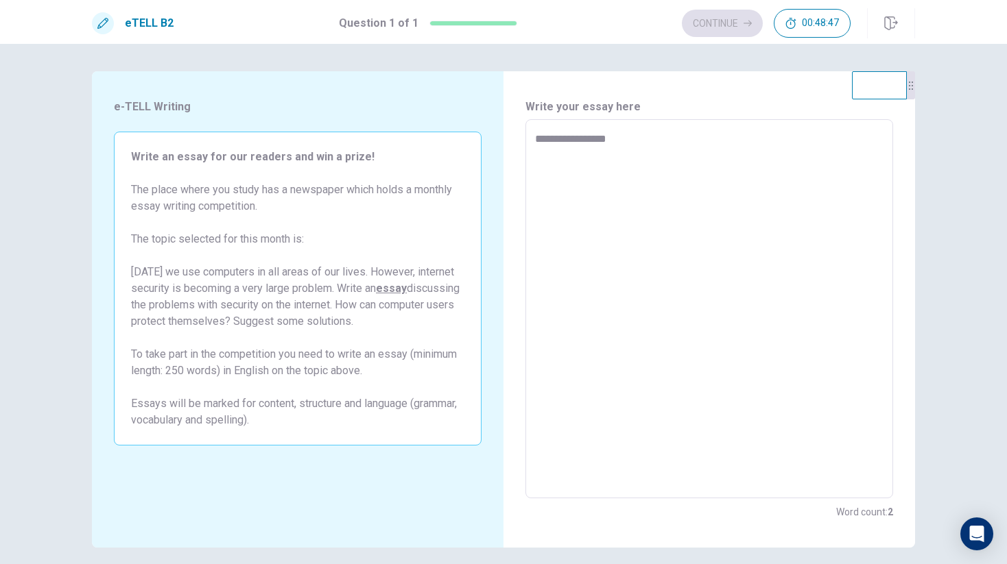
type textarea "**********"
type textarea "*"
type textarea "**********"
type textarea "*"
type textarea "**********"
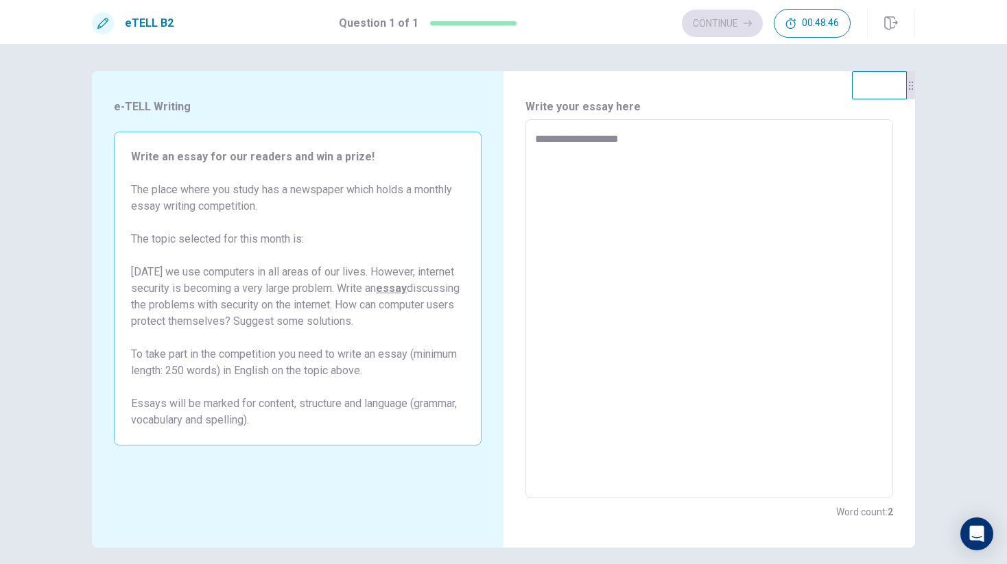
type textarea "*"
type textarea "**********"
type textarea "*"
type textarea "**********"
type textarea "*"
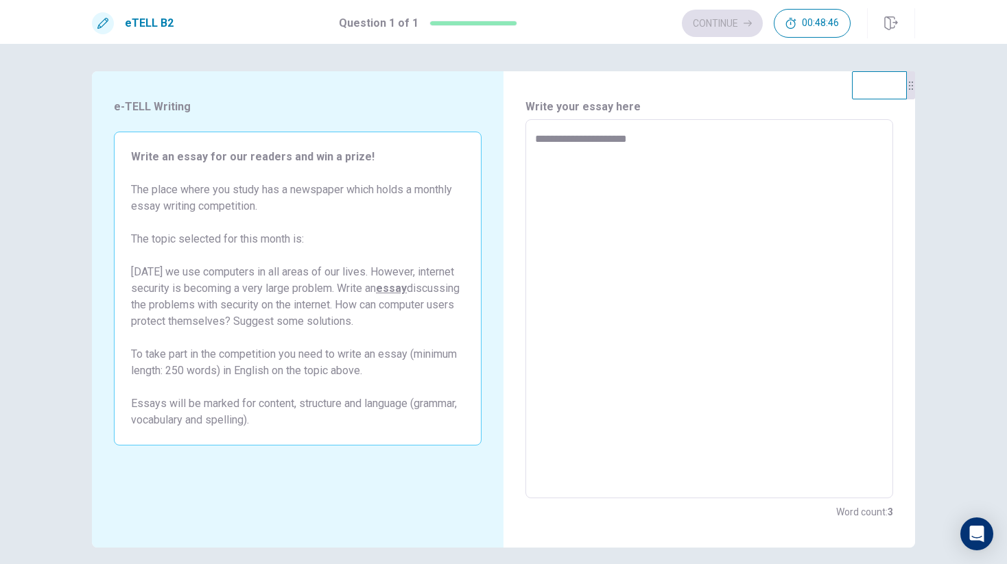
type textarea "**********"
type textarea "*"
type textarea "**********"
type textarea "*"
type textarea "**********"
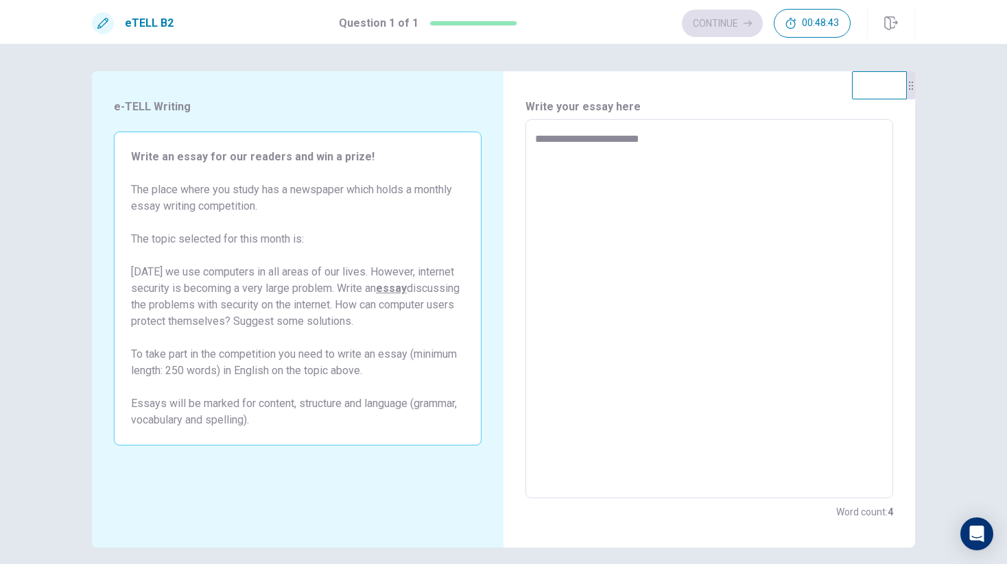
type textarea "*"
type textarea "**********"
type textarea "*"
type textarea "**********"
type textarea "*"
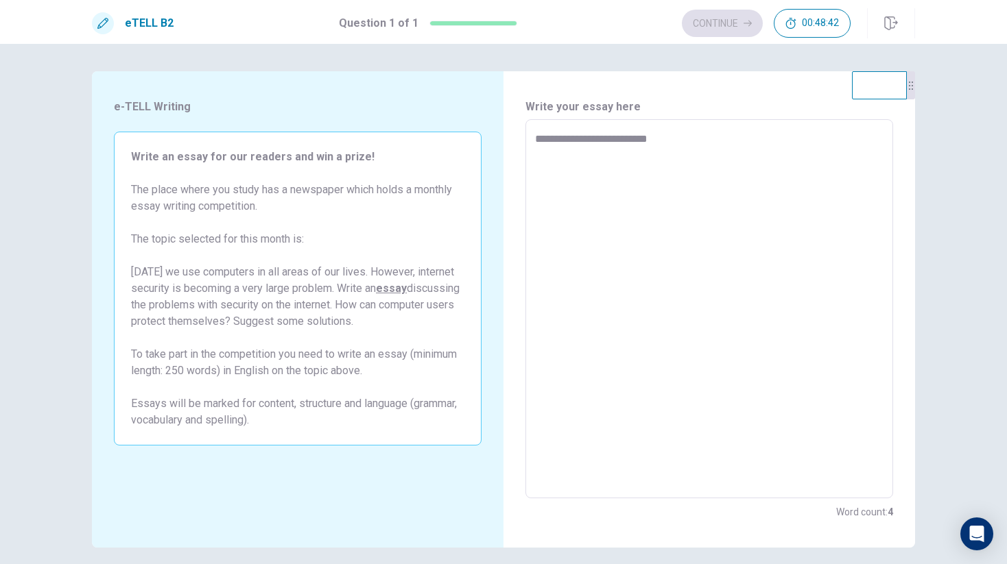
type textarea "**********"
type textarea "*"
type textarea "**********"
type textarea "*"
type textarea "**********"
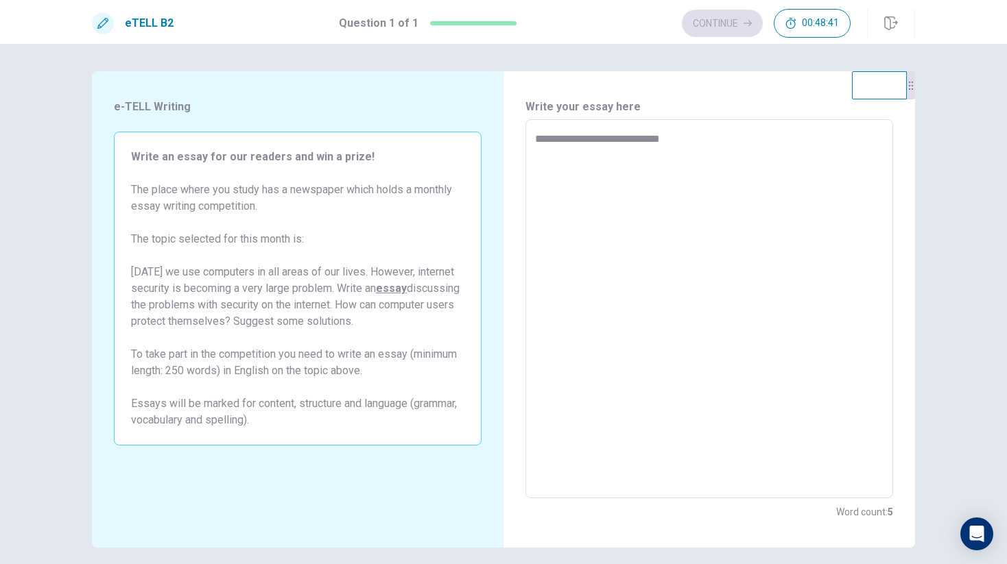
type textarea "*"
type textarea "**********"
type textarea "*"
type textarea "**********"
type textarea "*"
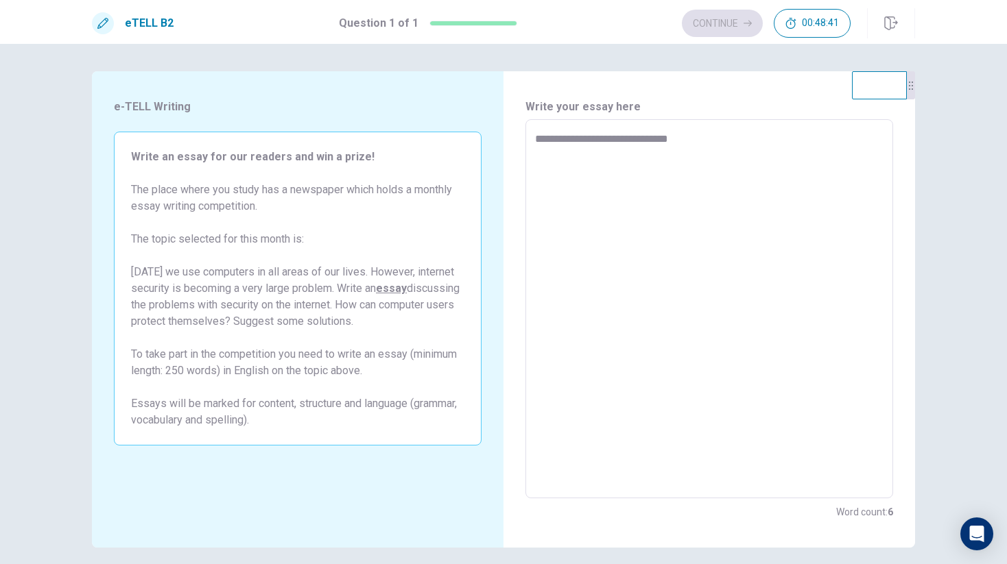
type textarea "**********"
type textarea "*"
type textarea "**********"
type textarea "*"
type textarea "**********"
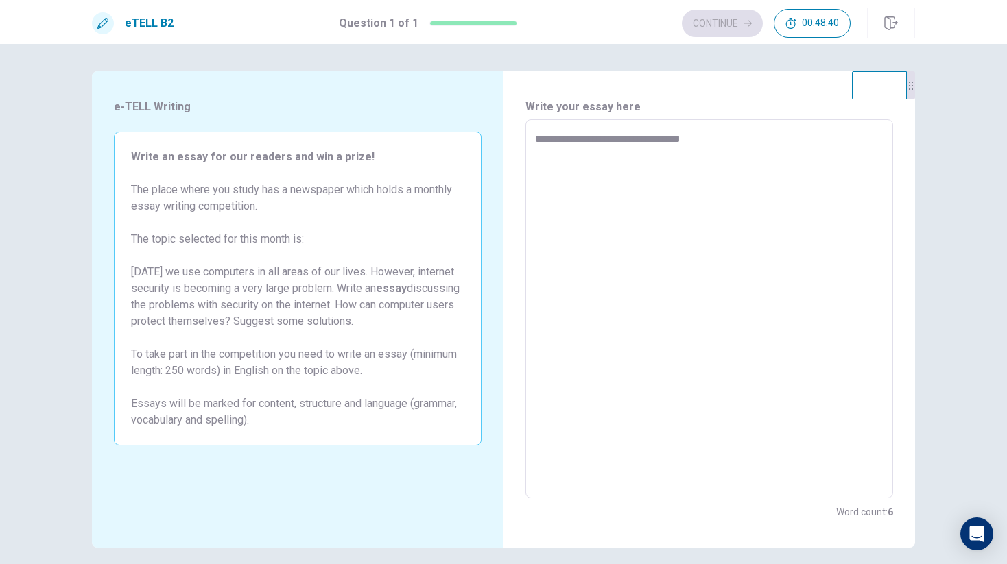
type textarea "*"
type textarea "**********"
type textarea "*"
type textarea "**********"
type textarea "*"
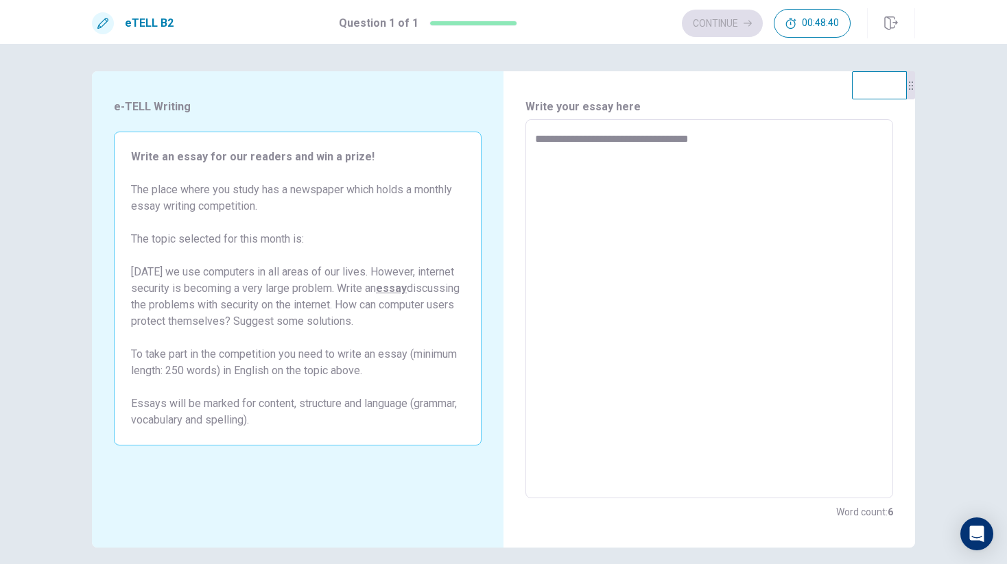
type textarea "**********"
type textarea "*"
type textarea "**********"
type textarea "*"
type textarea "**********"
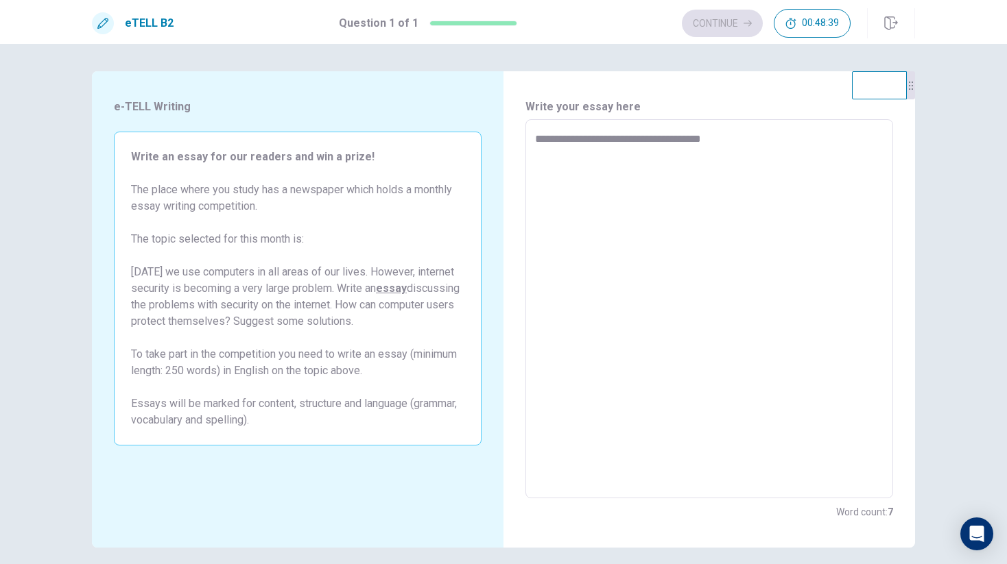
type textarea "*"
type textarea "**********"
type textarea "*"
type textarea "**********"
type textarea "*"
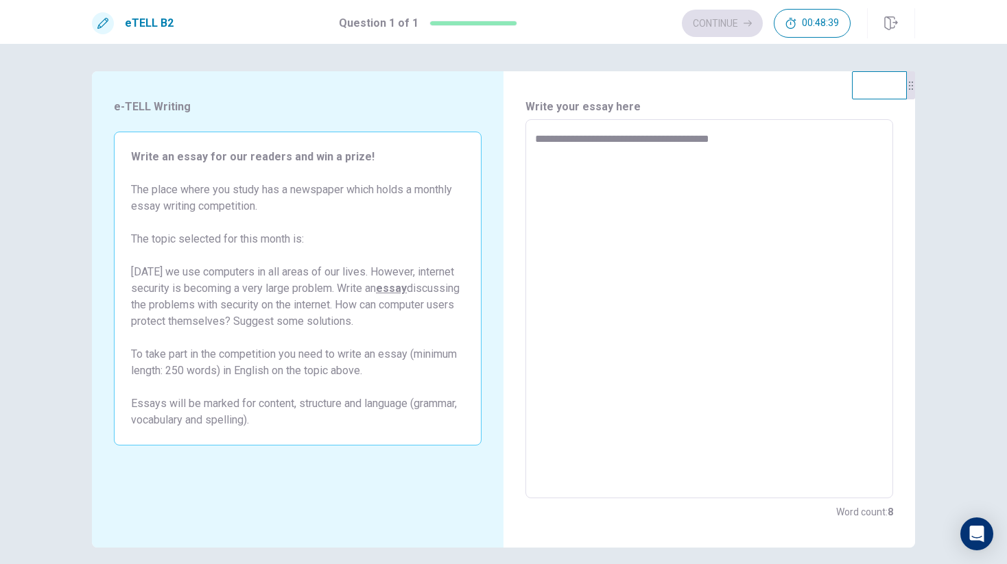
type textarea "**********"
type textarea "*"
type textarea "**********"
type textarea "*"
type textarea "**********"
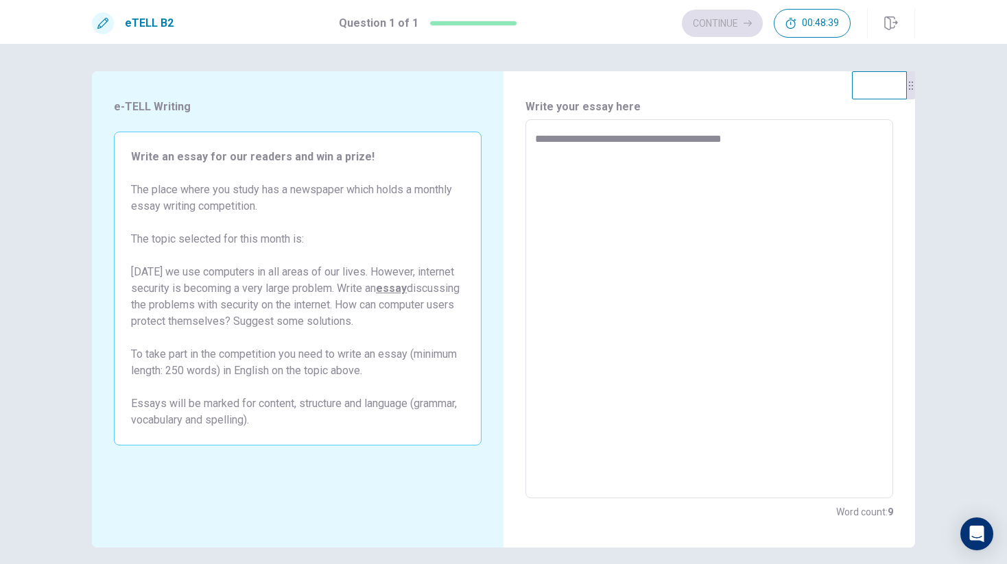
type textarea "*"
type textarea "**********"
type textarea "*"
type textarea "**********"
type textarea "*"
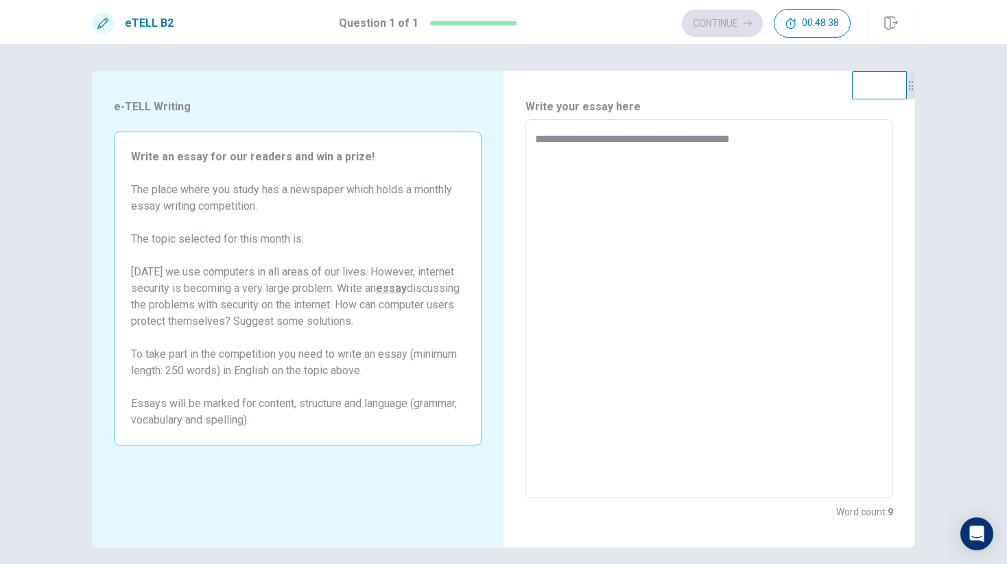
type textarea "**********"
type textarea "*"
type textarea "**********"
type textarea "*"
type textarea "**********"
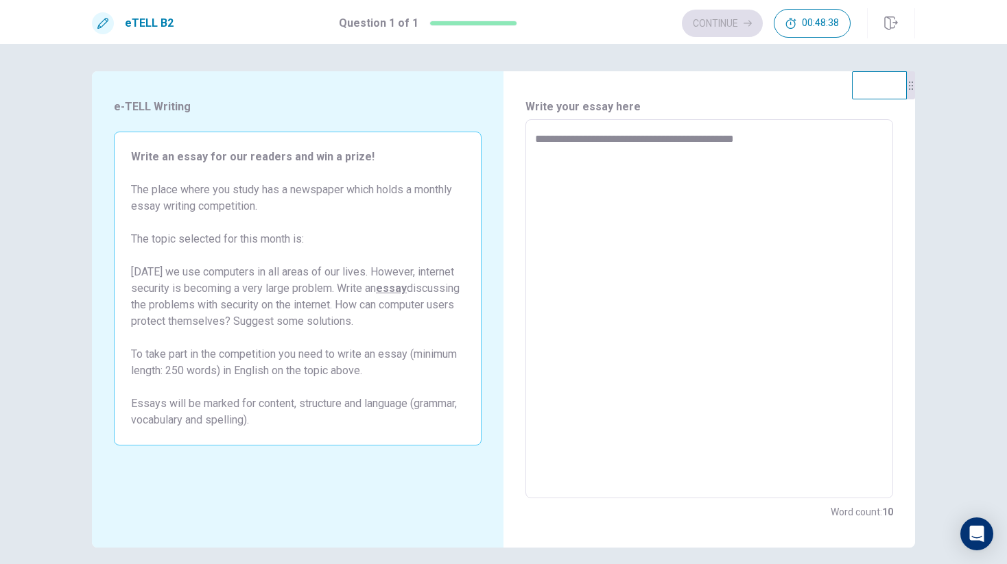
type textarea "*"
type textarea "**********"
type textarea "*"
type textarea "**********"
type textarea "*"
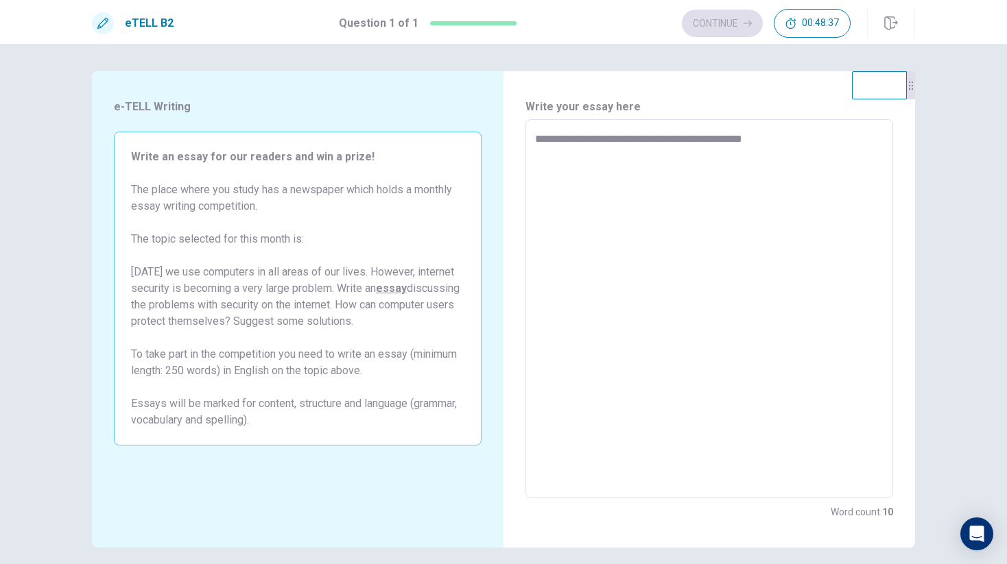
type textarea "**********"
type textarea "*"
type textarea "**********"
type textarea "*"
type textarea "**********"
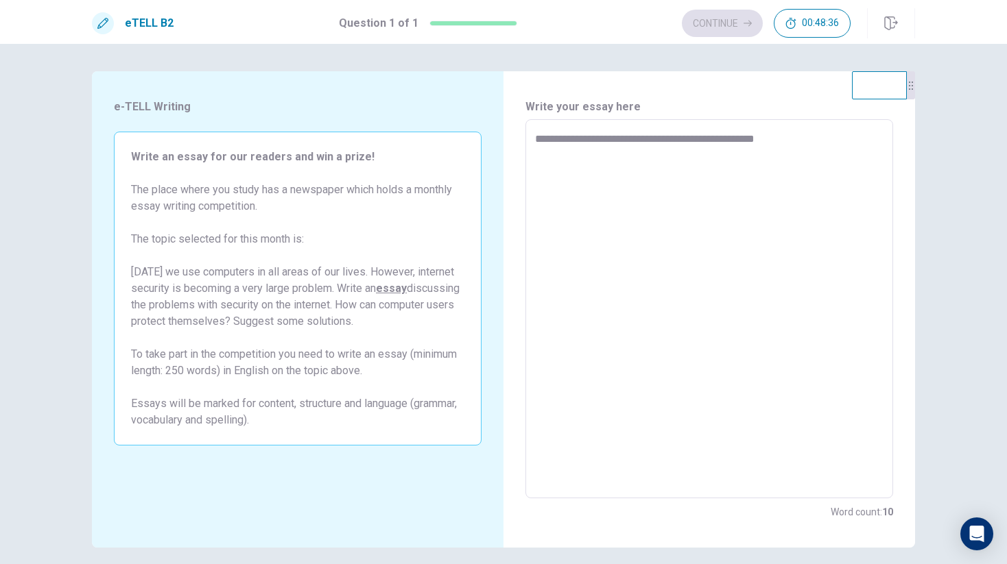
type textarea "*"
type textarea "**********"
type textarea "*"
type textarea "**********"
type textarea "*"
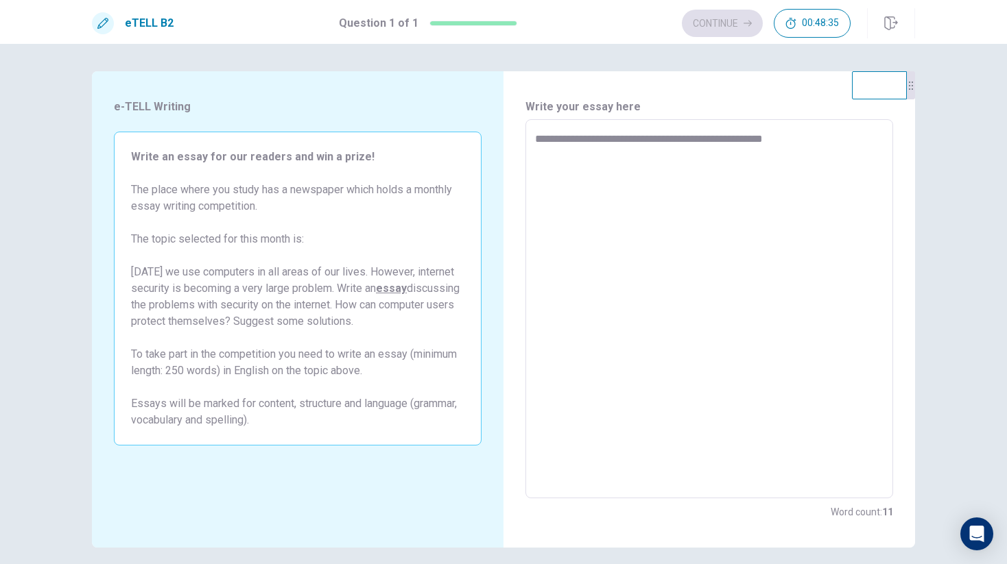
type textarea "**********"
type textarea "*"
type textarea "**********"
type textarea "*"
type textarea "**********"
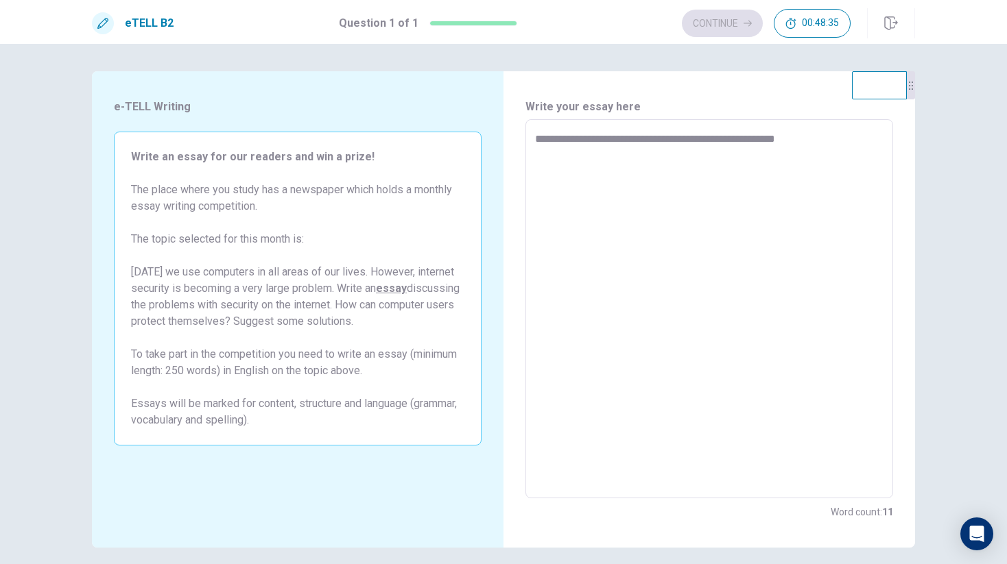
type textarea "*"
type textarea "**********"
type textarea "*"
type textarea "**********"
type textarea "*"
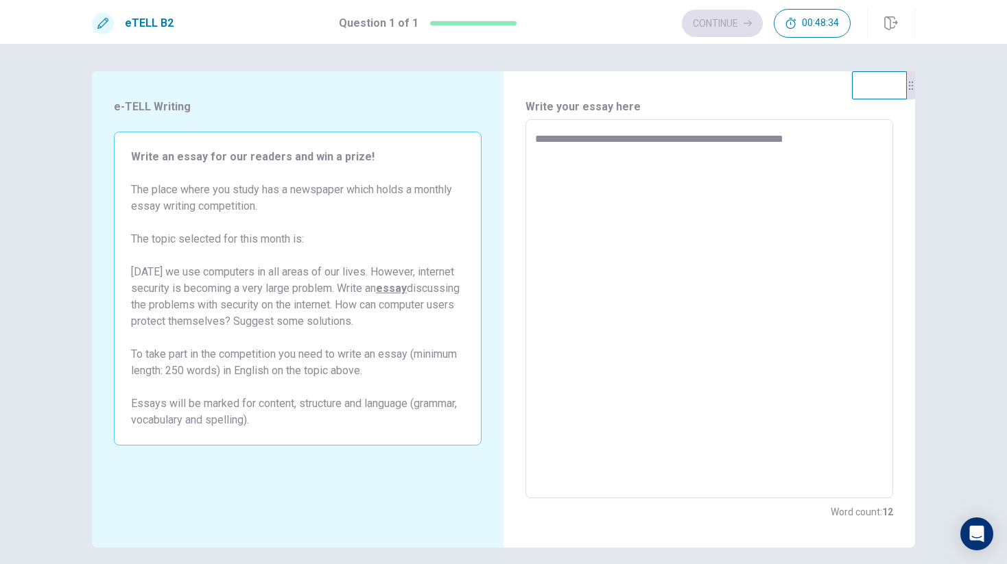
type textarea "**********"
type textarea "*"
type textarea "**********"
type textarea "*"
type textarea "**********"
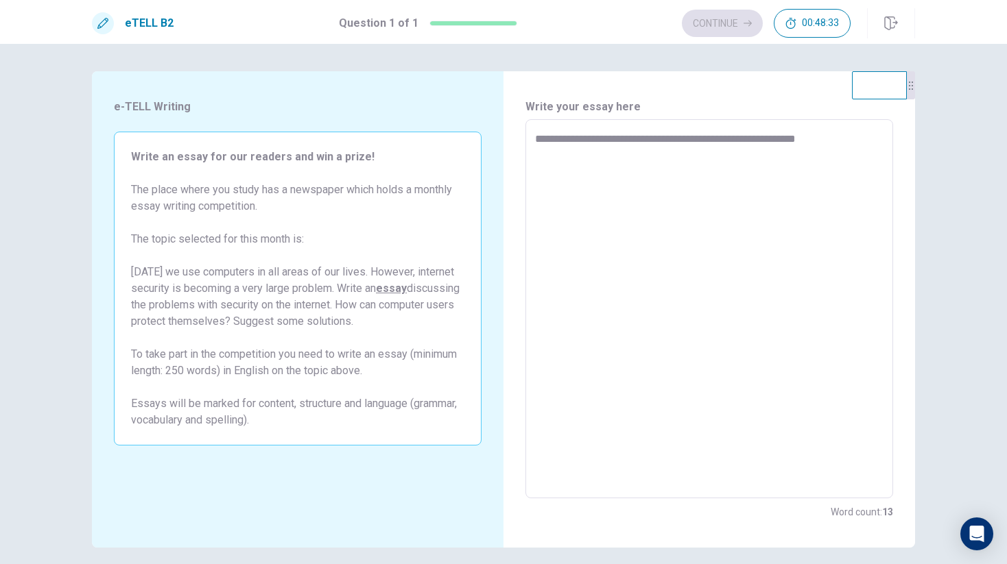
type textarea "*"
type textarea "**********"
type textarea "*"
type textarea "**********"
type textarea "*"
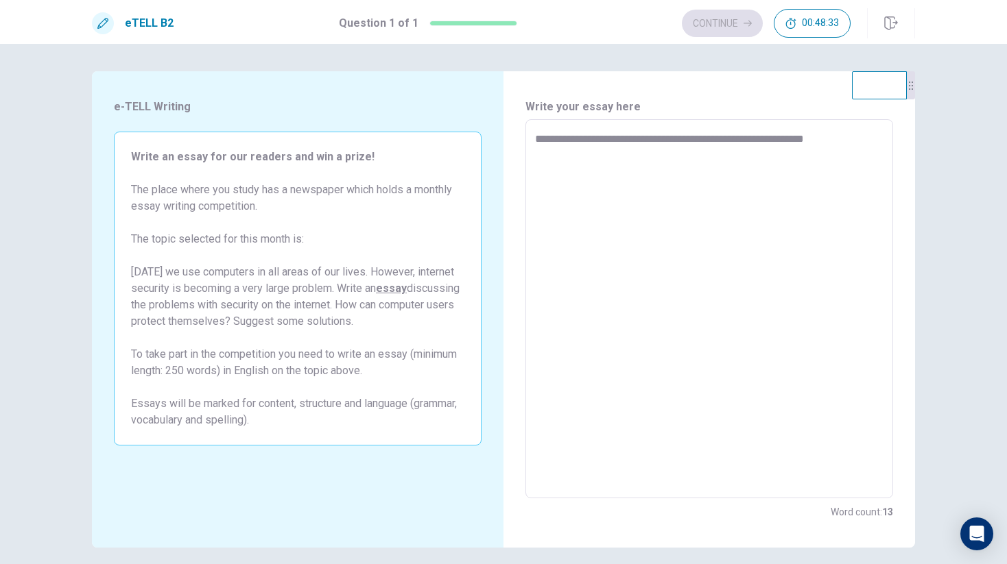
type textarea "**********"
type textarea "*"
type textarea "**********"
type textarea "*"
type textarea "**********"
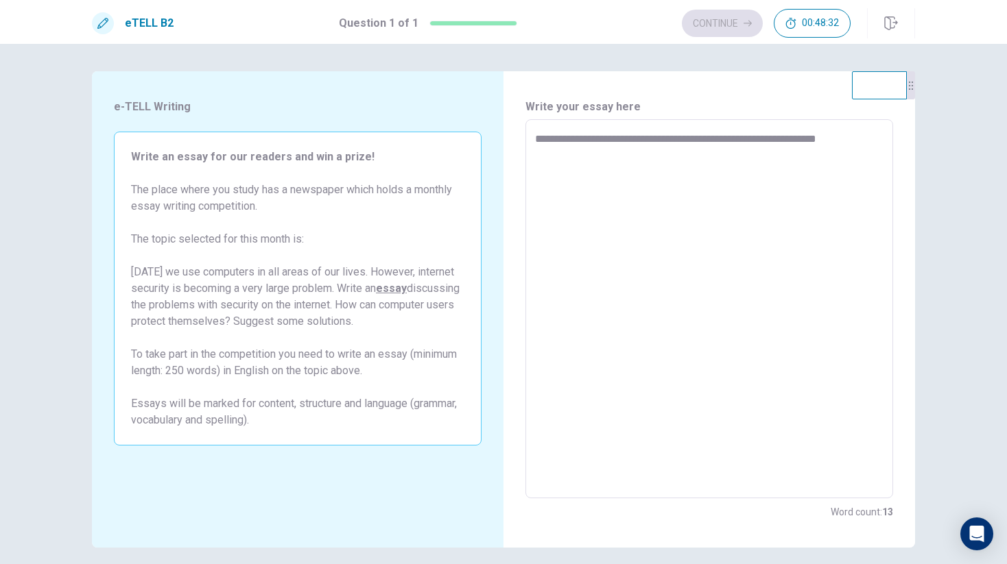
type textarea "*"
type textarea "**********"
type textarea "*"
type textarea "**********"
type textarea "*"
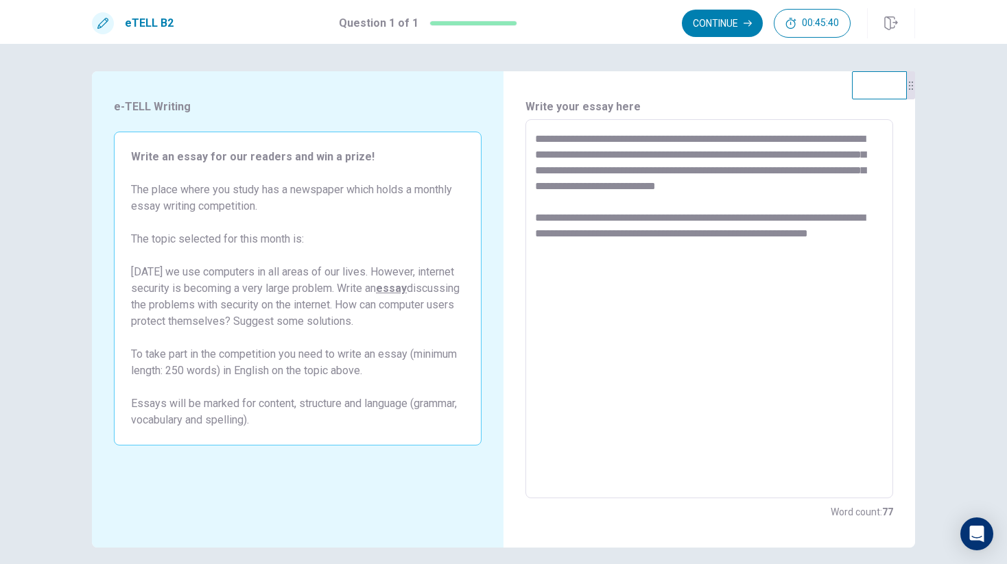
click at [732, 261] on textarea "**********" at bounding box center [709, 309] width 348 height 357
click at [850, 188] on textarea "**********" at bounding box center [709, 309] width 348 height 357
drag, startPoint x: 645, startPoint y: 169, endPoint x: 704, endPoint y: 166, distance: 59.1
click at [704, 166] on textarea "**********" at bounding box center [709, 309] width 348 height 357
click at [865, 141] on textarea "**********" at bounding box center [709, 309] width 348 height 357
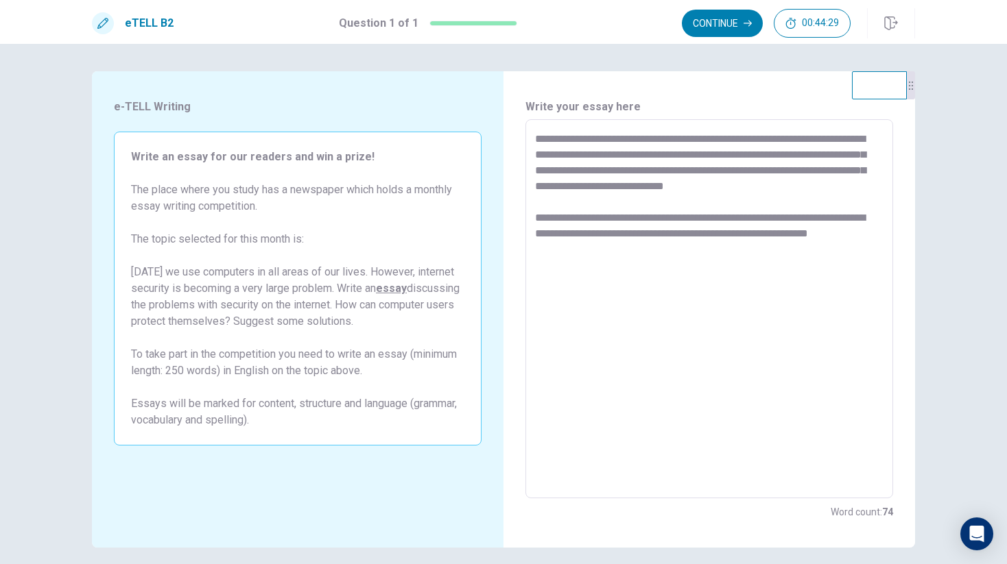
drag, startPoint x: 662, startPoint y: 156, endPoint x: 748, endPoint y: 151, distance: 86.5
click at [748, 151] on textarea "**********" at bounding box center [709, 309] width 348 height 357
click at [577, 174] on textarea "**********" at bounding box center [709, 309] width 348 height 357
click at [577, 238] on textarea "**********" at bounding box center [709, 309] width 348 height 357
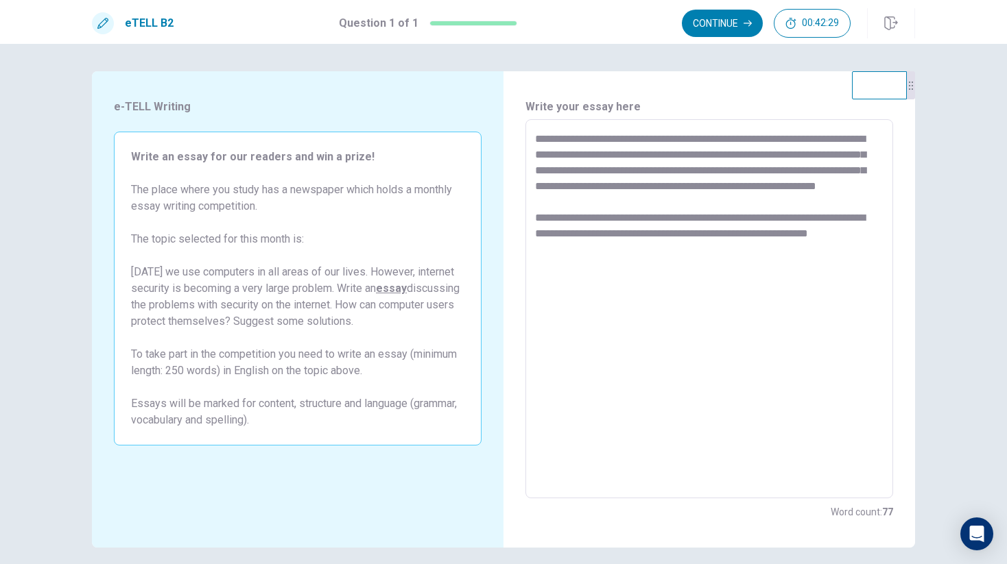
click at [577, 238] on textarea "**********" at bounding box center [709, 309] width 348 height 357
click at [626, 216] on textarea "**********" at bounding box center [709, 309] width 348 height 357
click at [706, 235] on textarea "**********" at bounding box center [709, 309] width 348 height 357
drag, startPoint x: 624, startPoint y: 253, endPoint x: 656, endPoint y: 326, distance: 79.9
click at [624, 254] on textarea "**********" at bounding box center [709, 309] width 348 height 357
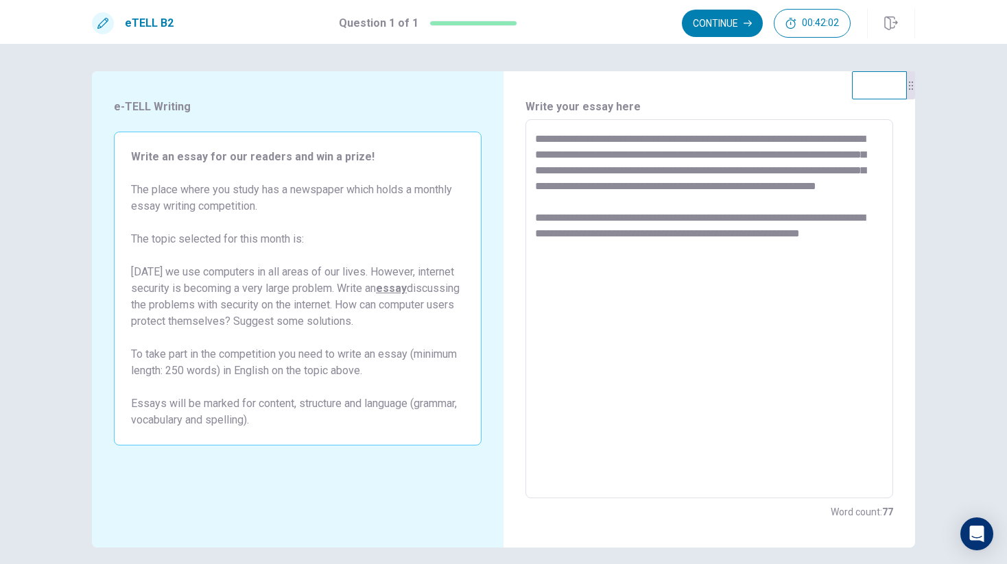
click at [589, 172] on textarea "**********" at bounding box center [709, 309] width 348 height 357
click at [755, 176] on textarea "**********" at bounding box center [709, 309] width 348 height 357
click at [579, 219] on textarea "**********" at bounding box center [709, 309] width 348 height 357
click at [567, 273] on textarea "**********" at bounding box center [709, 309] width 348 height 357
click at [619, 252] on textarea "**********" at bounding box center [709, 309] width 348 height 357
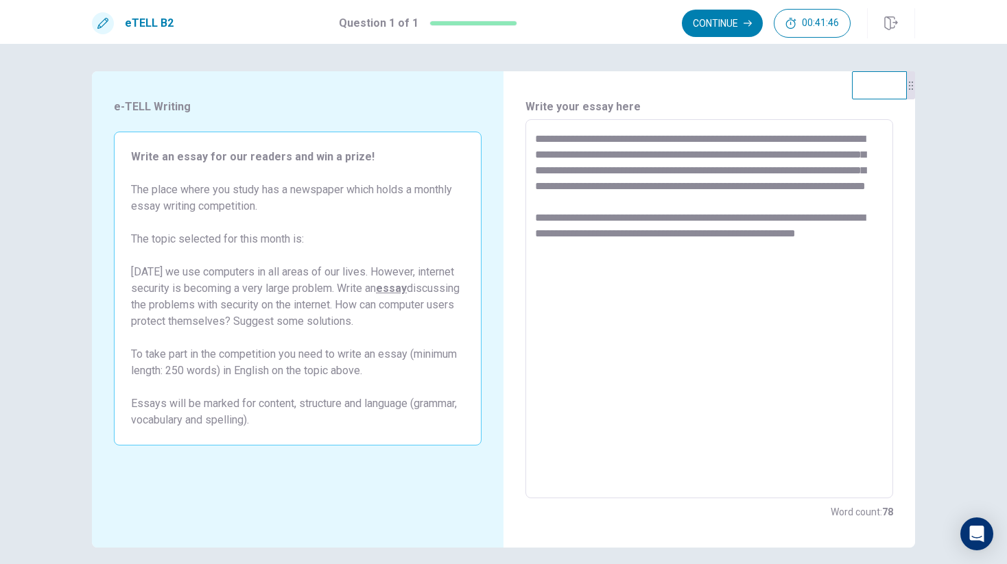
drag, startPoint x: 625, startPoint y: 250, endPoint x: 629, endPoint y: 259, distance: 9.8
click at [630, 260] on textarea "**********" at bounding box center [709, 309] width 348 height 357
drag, startPoint x: 622, startPoint y: 250, endPoint x: 623, endPoint y: 261, distance: 11.0
click at [623, 261] on textarea "**********" at bounding box center [709, 309] width 348 height 357
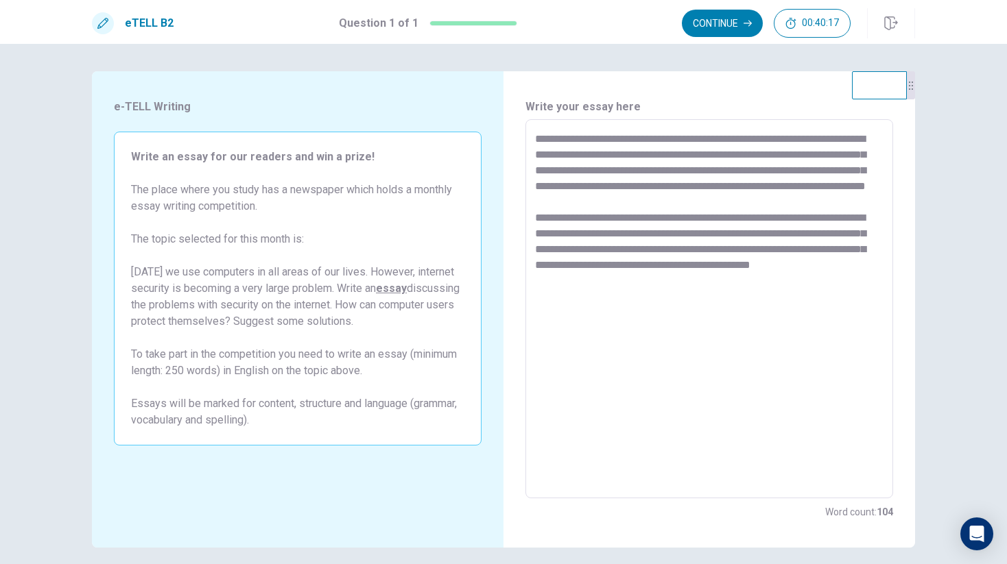
click at [723, 206] on textarea "**********" at bounding box center [709, 309] width 348 height 357
click at [787, 251] on textarea "**********" at bounding box center [709, 309] width 348 height 357
click at [682, 286] on textarea "**********" at bounding box center [709, 309] width 348 height 357
click at [682, 295] on textarea "**********" at bounding box center [709, 309] width 348 height 357
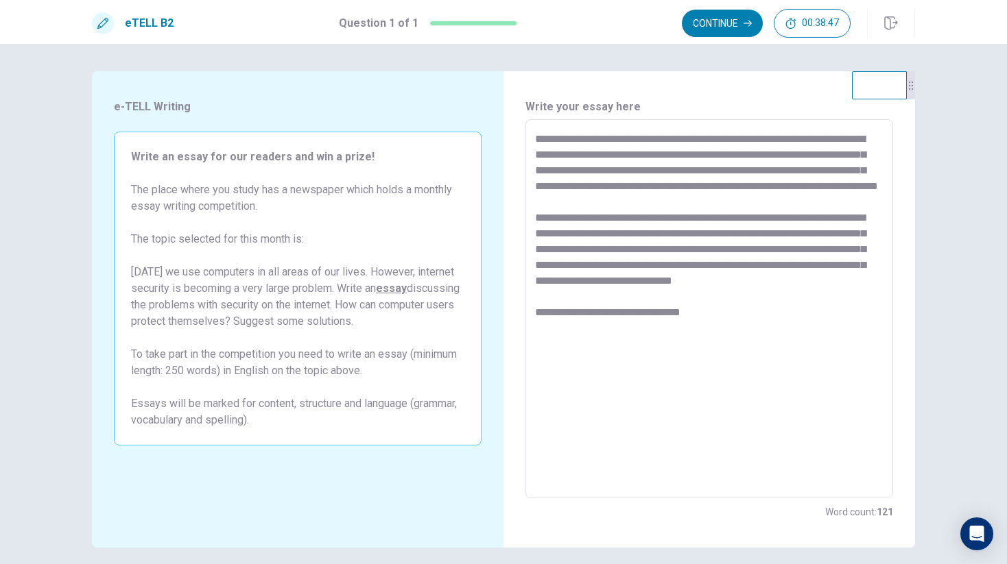
click at [652, 345] on textarea "**********" at bounding box center [709, 309] width 348 height 357
click at [675, 317] on textarea "**********" at bounding box center [709, 309] width 348 height 357
click at [656, 344] on textarea "**********" at bounding box center [709, 309] width 348 height 357
click at [721, 344] on textarea "**********" at bounding box center [709, 309] width 348 height 357
click at [636, 305] on textarea "**********" at bounding box center [709, 309] width 348 height 357
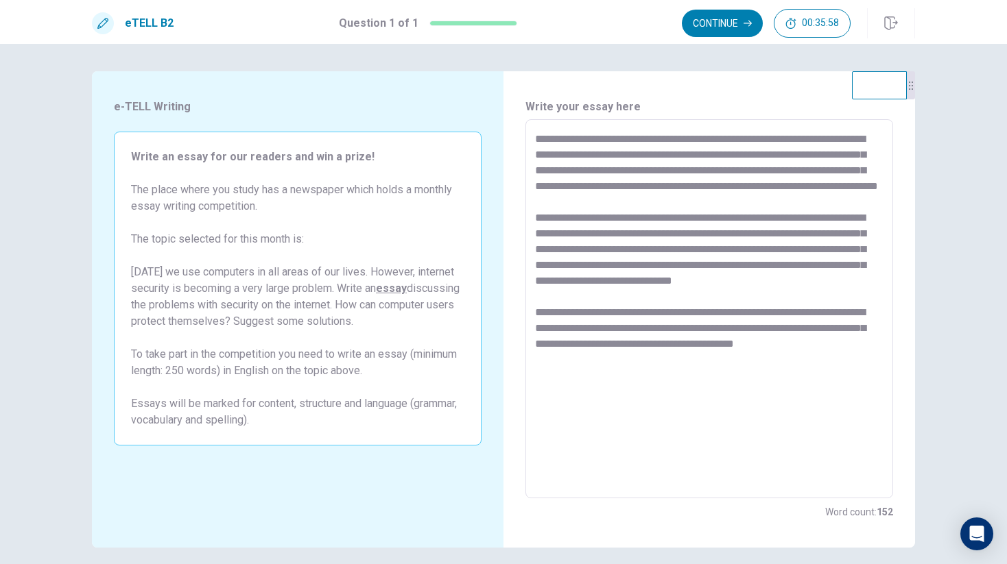
click at [614, 391] on textarea "**********" at bounding box center [709, 309] width 348 height 357
click at [688, 410] on textarea "**********" at bounding box center [709, 309] width 348 height 357
click at [671, 416] on textarea "**********" at bounding box center [709, 309] width 348 height 357
click at [671, 411] on textarea "**********" at bounding box center [709, 309] width 348 height 357
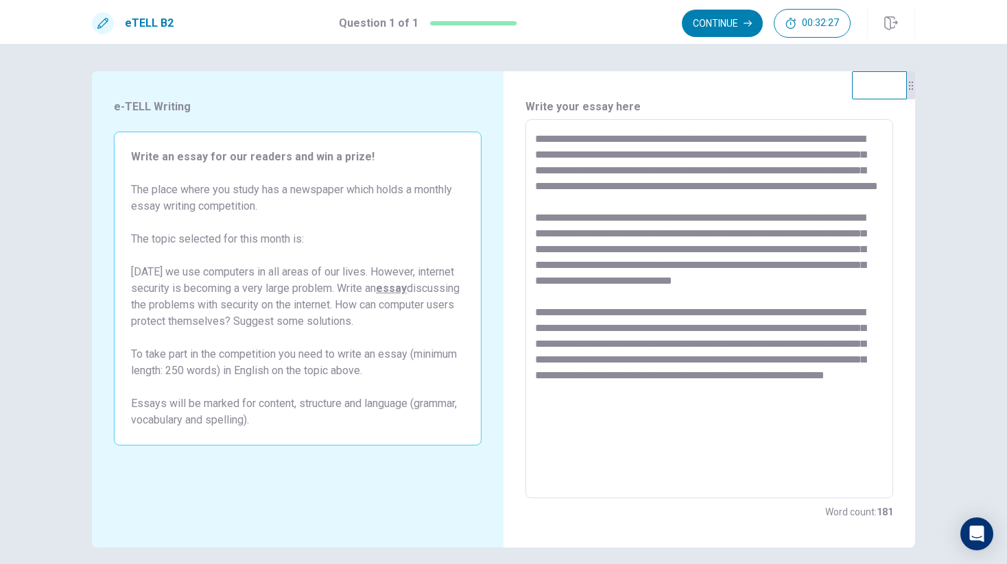
drag, startPoint x: 704, startPoint y: 362, endPoint x: 760, endPoint y: 361, distance: 55.5
click at [760, 361] on textarea at bounding box center [709, 309] width 348 height 357
click at [795, 431] on textarea at bounding box center [709, 309] width 348 height 357
click at [794, 427] on textarea at bounding box center [709, 309] width 348 height 357
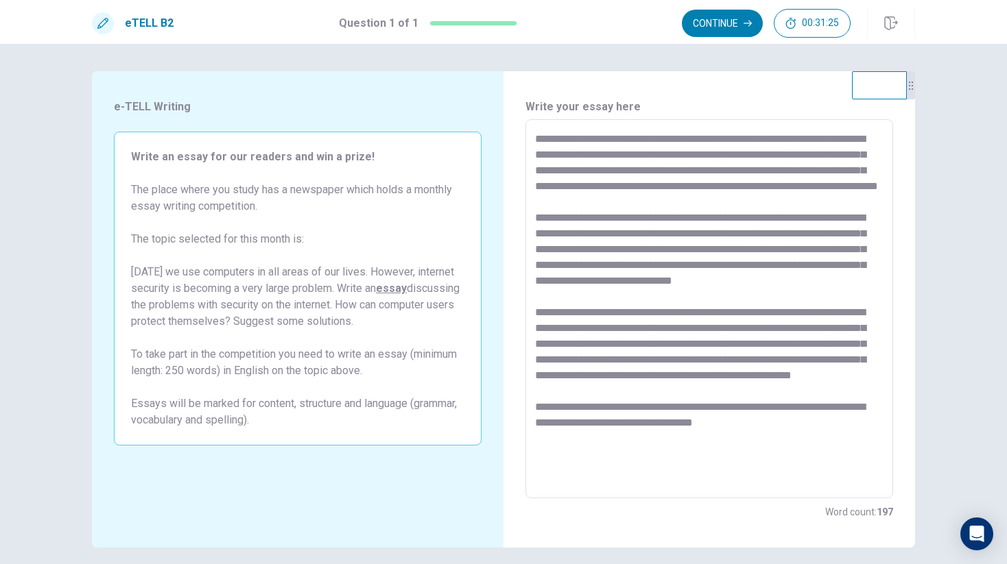
scroll to position [38, 0]
click at [648, 418] on textarea at bounding box center [709, 309] width 348 height 357
click at [798, 436] on textarea at bounding box center [709, 309] width 348 height 357
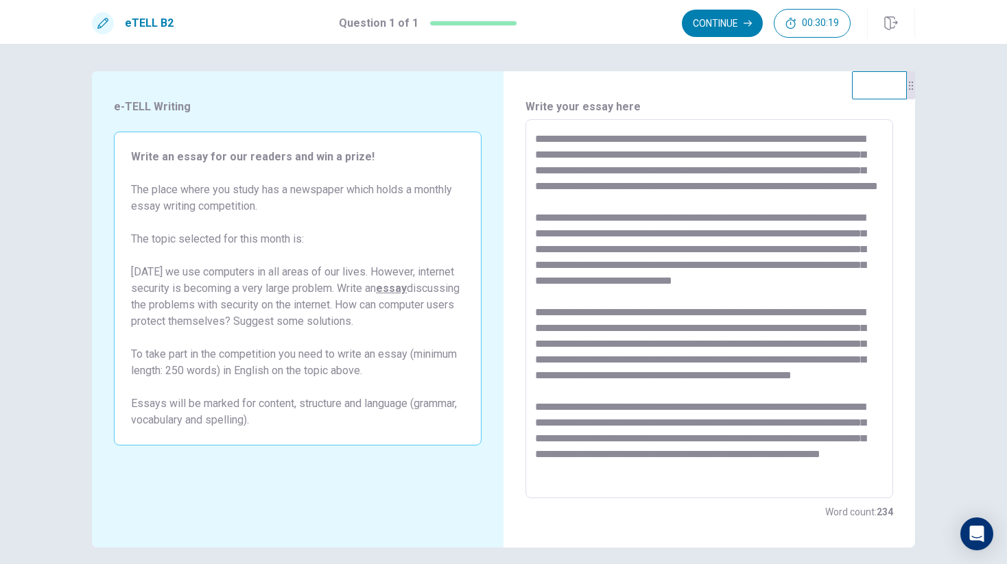
scroll to position [85, 0]
click at [571, 383] on textarea at bounding box center [709, 309] width 348 height 357
click at [573, 400] on textarea at bounding box center [709, 309] width 348 height 357
click at [542, 415] on textarea at bounding box center [709, 309] width 348 height 357
click at [873, 399] on textarea at bounding box center [709, 309] width 348 height 357
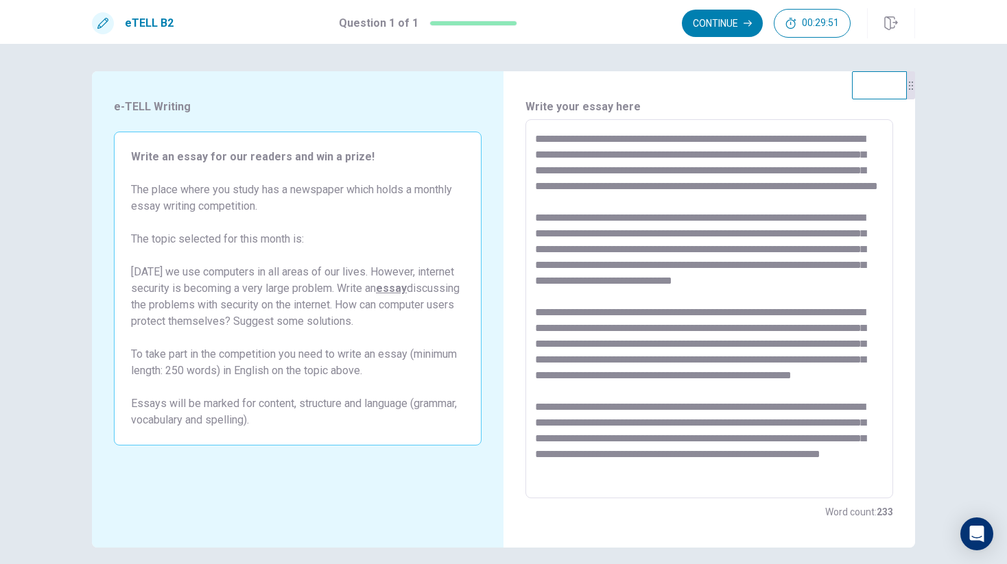
click at [768, 448] on textarea at bounding box center [709, 309] width 348 height 357
click at [738, 435] on textarea at bounding box center [709, 309] width 348 height 357
click at [744, 406] on textarea at bounding box center [709, 309] width 348 height 357
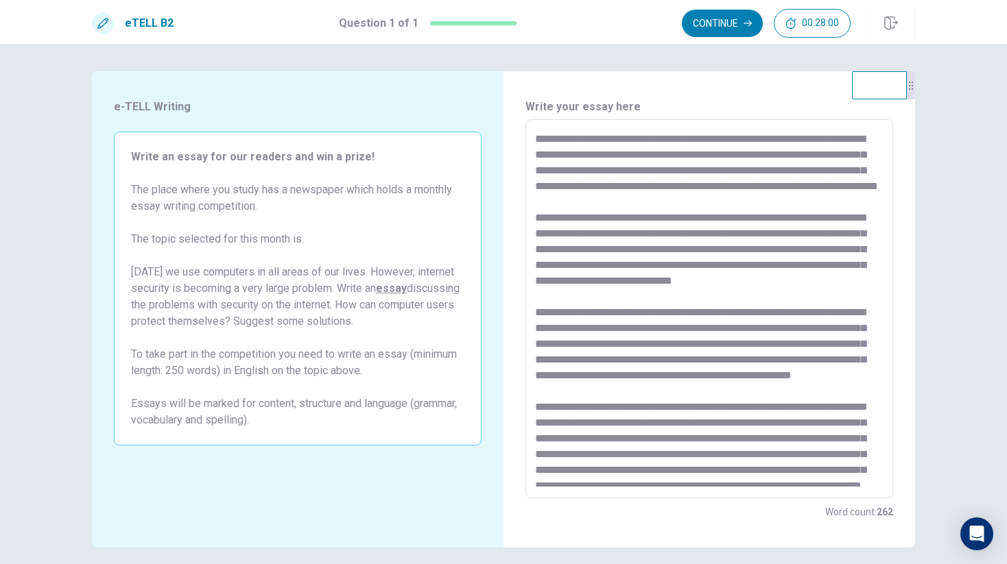
scroll to position [180, 0]
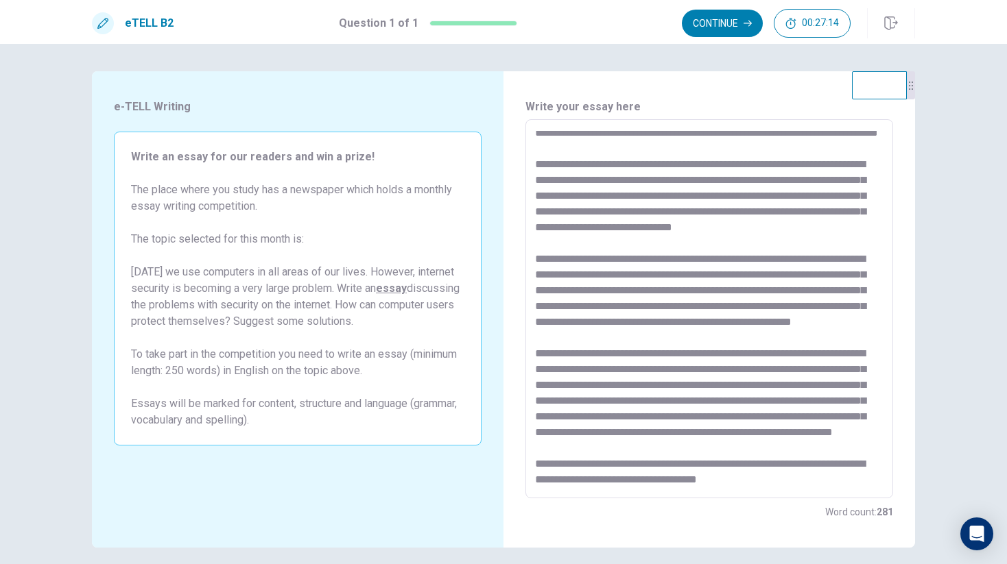
click at [848, 403] on textarea at bounding box center [709, 309] width 348 height 357
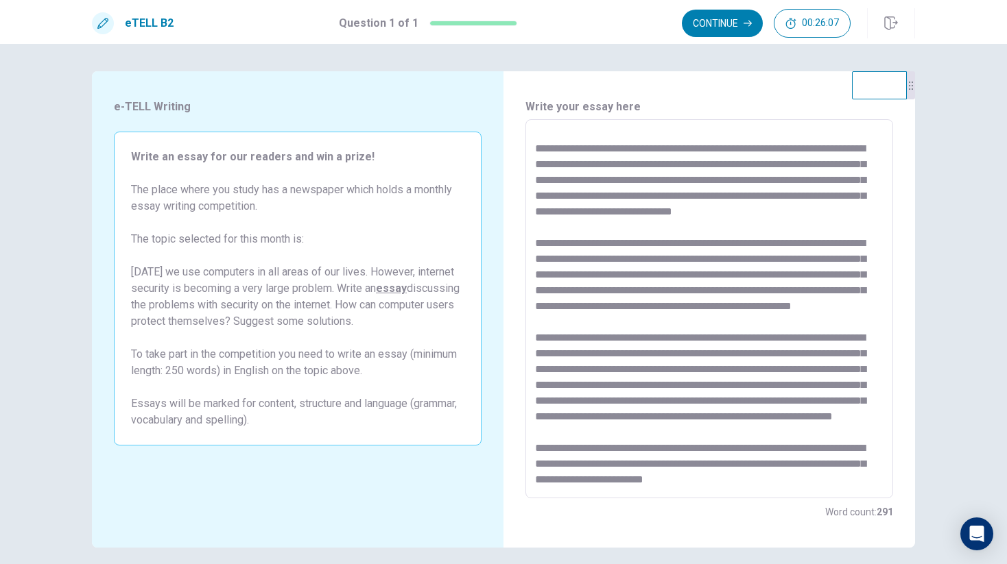
scroll to position [195, 0]
click at [776, 394] on textarea at bounding box center [709, 309] width 348 height 357
click at [772, 398] on textarea at bounding box center [709, 309] width 348 height 357
drag, startPoint x: 772, startPoint y: 400, endPoint x: 776, endPoint y: 413, distance: 13.7
click at [776, 413] on textarea at bounding box center [709, 309] width 348 height 357
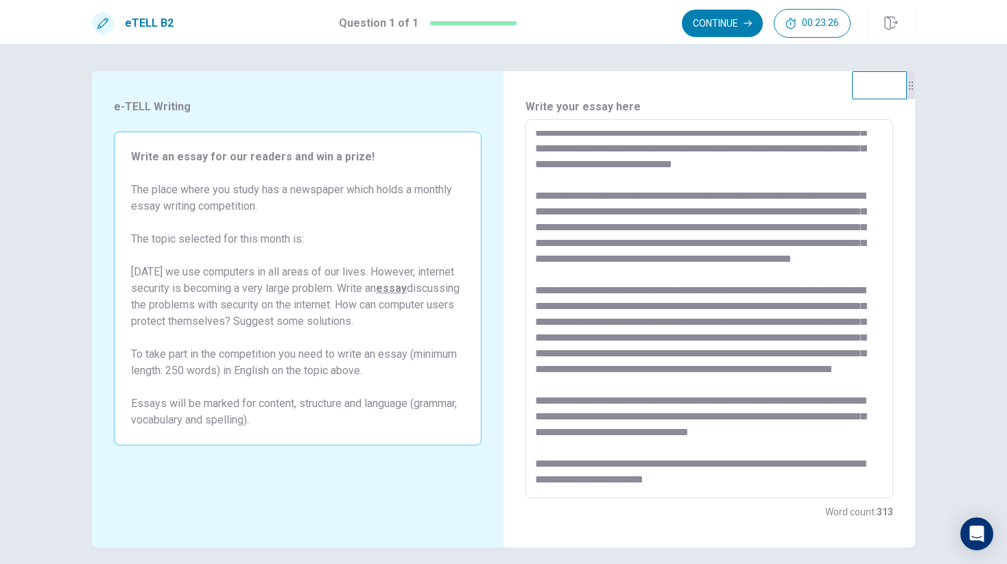
click at [804, 452] on textarea at bounding box center [709, 309] width 348 height 357
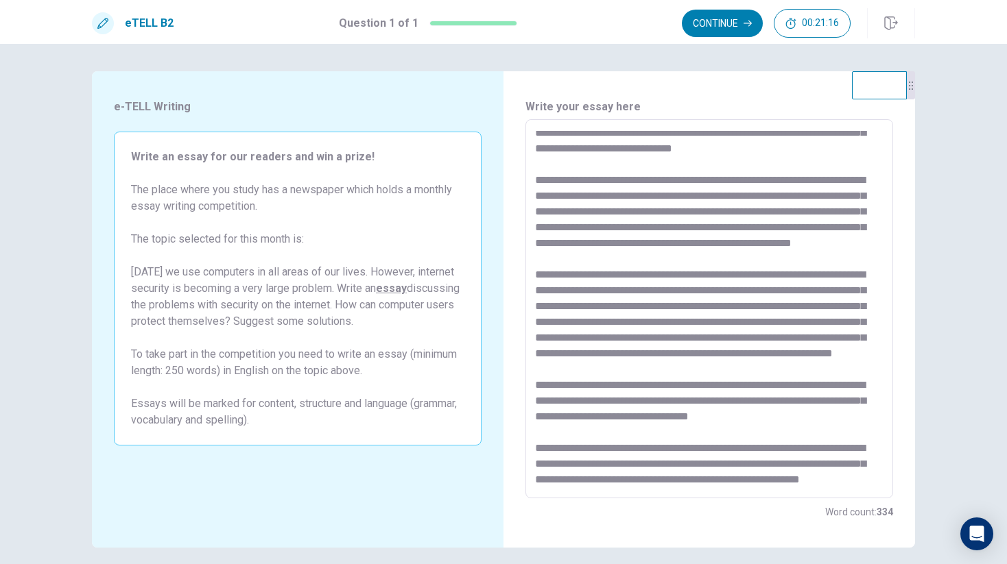
scroll to position [0, 0]
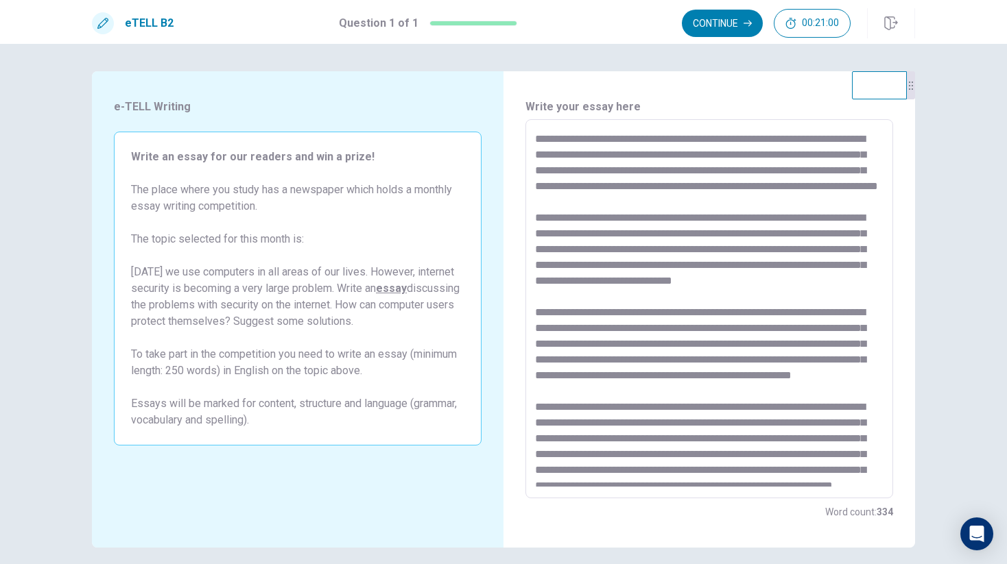
click at [817, 137] on textarea at bounding box center [709, 309] width 348 height 357
click at [770, 208] on textarea at bounding box center [709, 309] width 348 height 357
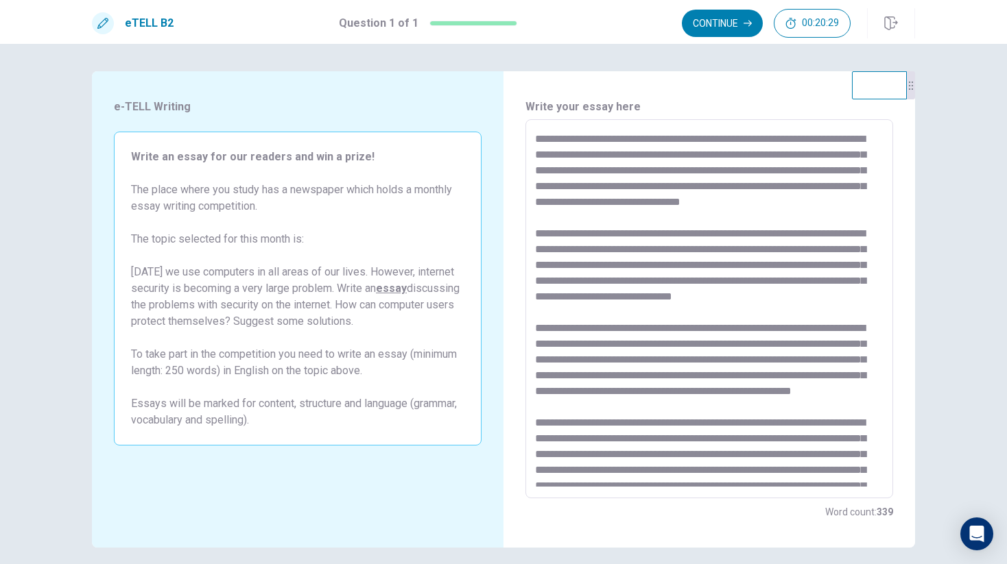
click at [776, 156] on textarea at bounding box center [709, 309] width 348 height 357
click at [595, 253] on textarea at bounding box center [709, 309] width 348 height 357
click at [718, 254] on textarea at bounding box center [709, 309] width 348 height 357
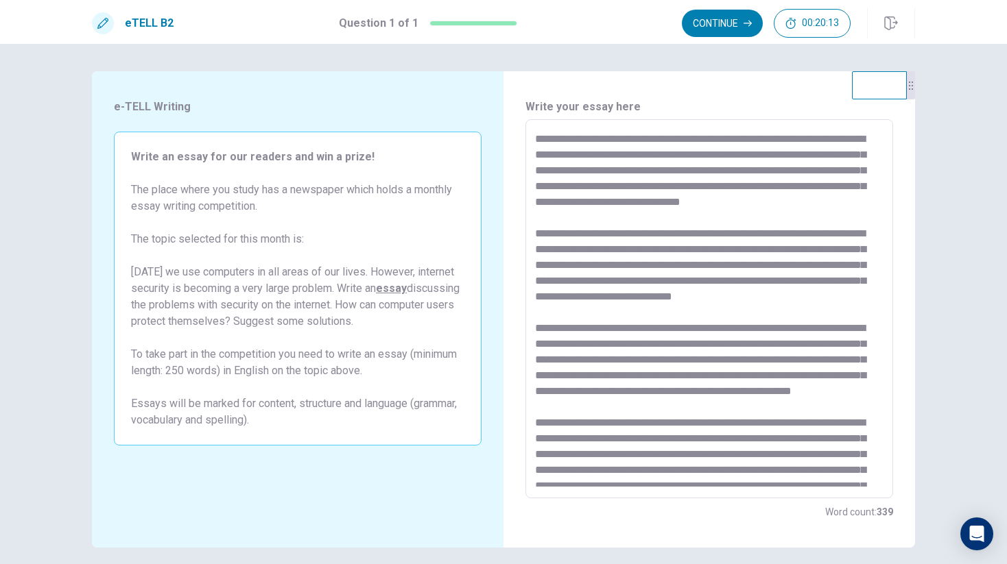
click at [674, 225] on textarea at bounding box center [709, 309] width 348 height 357
click at [651, 317] on textarea at bounding box center [709, 309] width 348 height 357
click at [630, 313] on textarea at bounding box center [709, 309] width 348 height 357
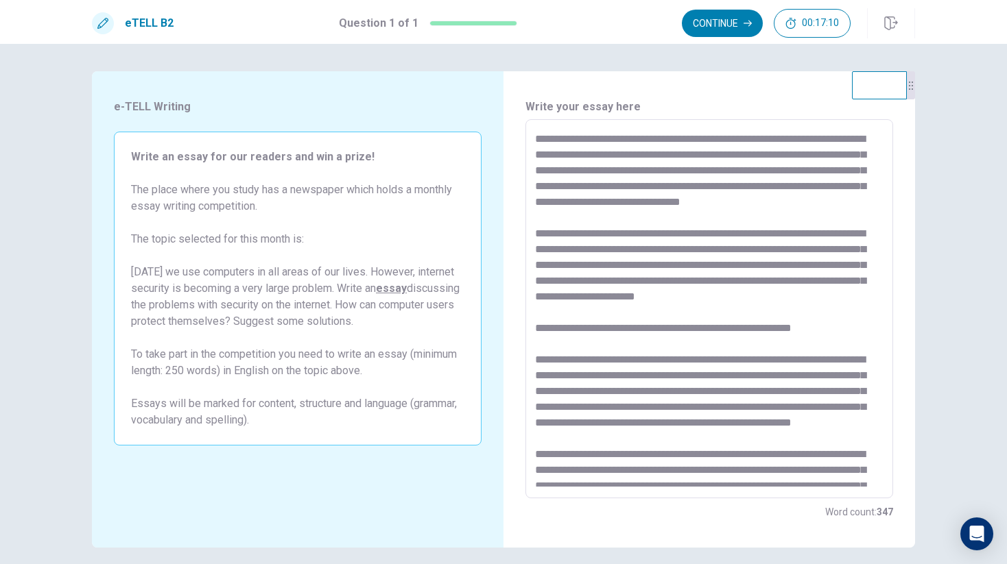
drag, startPoint x: 635, startPoint y: 311, endPoint x: 653, endPoint y: 320, distance: 19.9
click at [653, 320] on textarea at bounding box center [709, 309] width 348 height 357
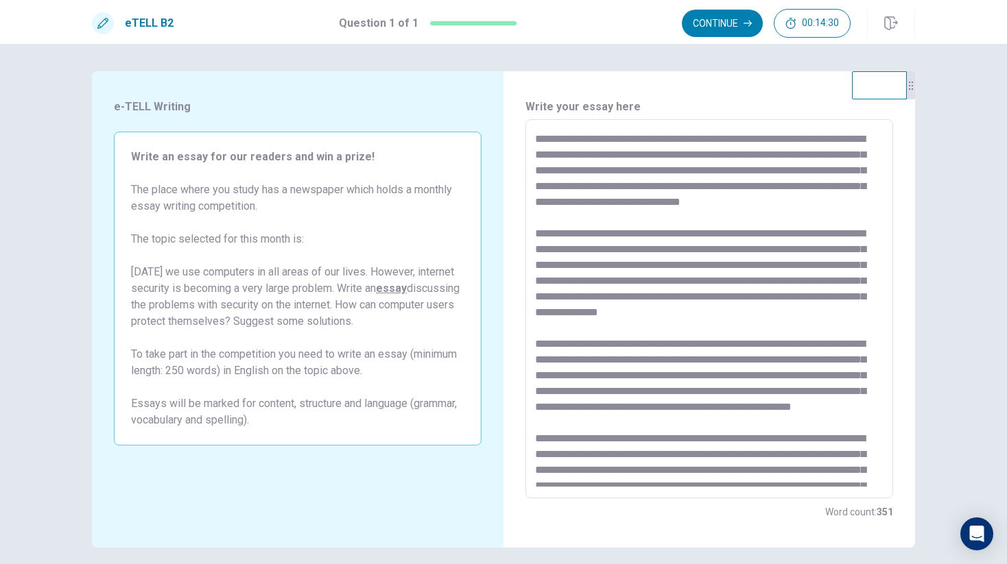
scroll to position [106, 0]
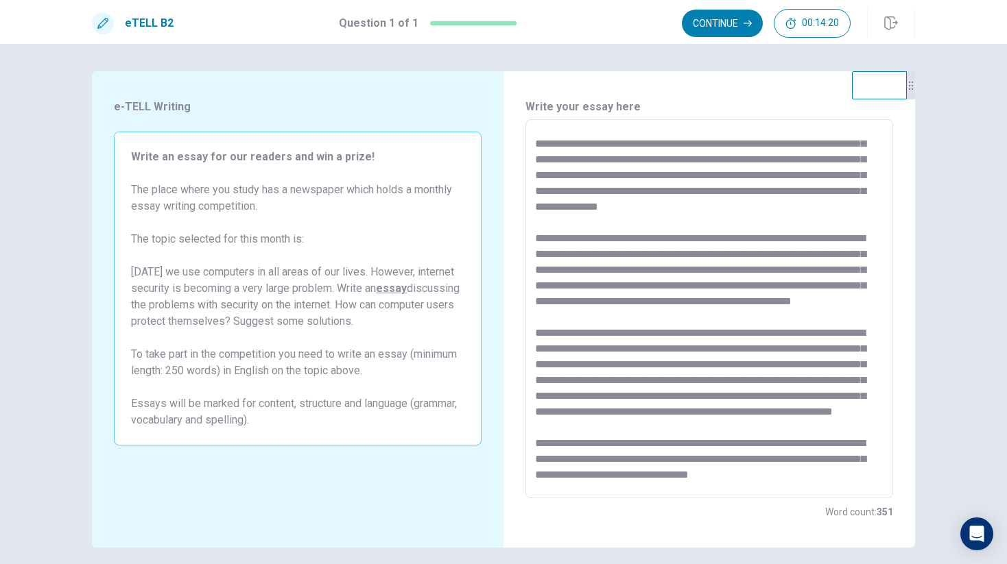
click at [726, 289] on textarea at bounding box center [709, 309] width 348 height 357
click at [798, 302] on textarea at bounding box center [709, 309] width 348 height 357
click at [853, 313] on textarea at bounding box center [709, 309] width 348 height 357
click at [835, 302] on textarea at bounding box center [709, 309] width 348 height 357
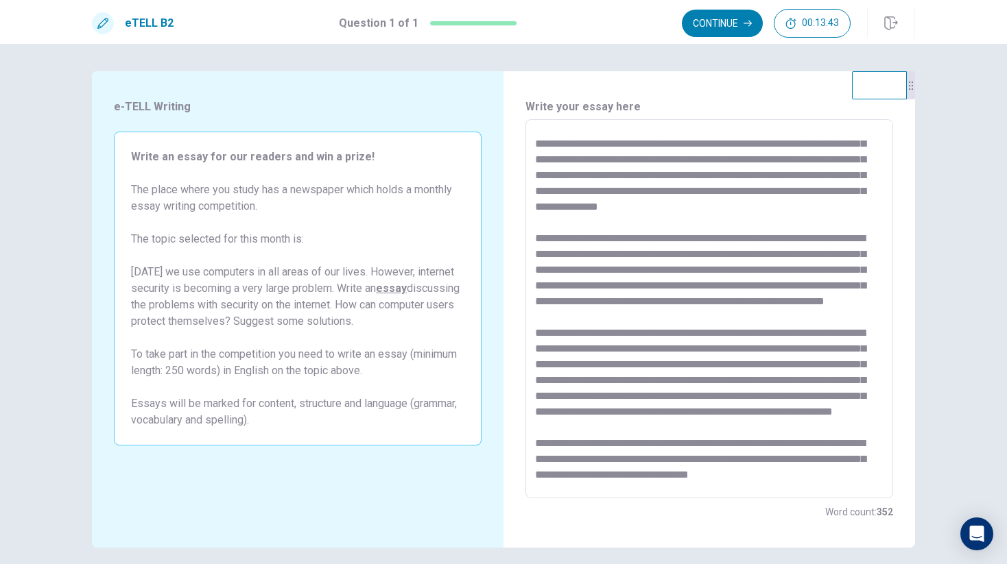
click at [850, 318] on textarea at bounding box center [709, 309] width 348 height 357
click at [852, 341] on textarea at bounding box center [709, 309] width 348 height 357
click at [560, 394] on textarea at bounding box center [709, 309] width 348 height 357
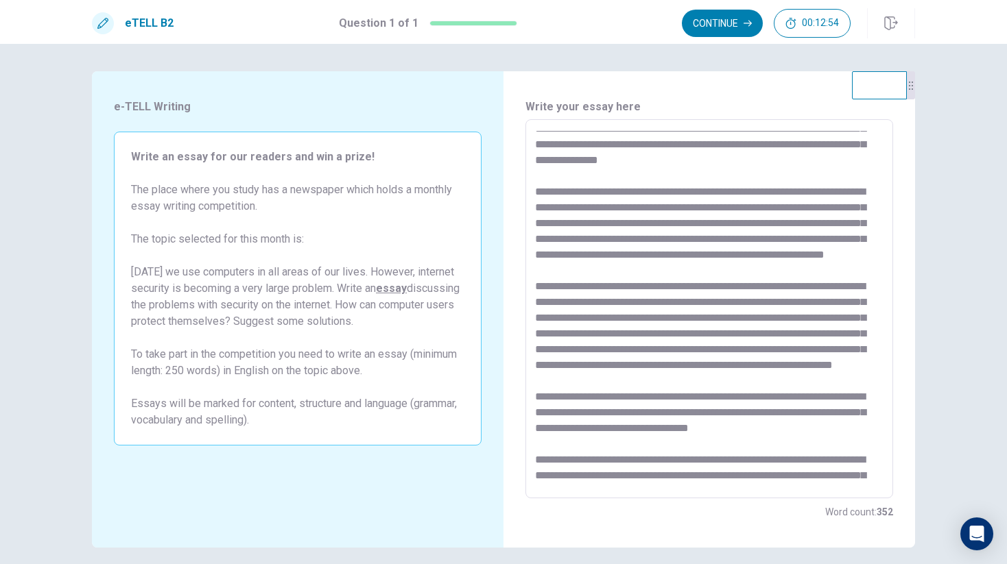
scroll to position [154, 0]
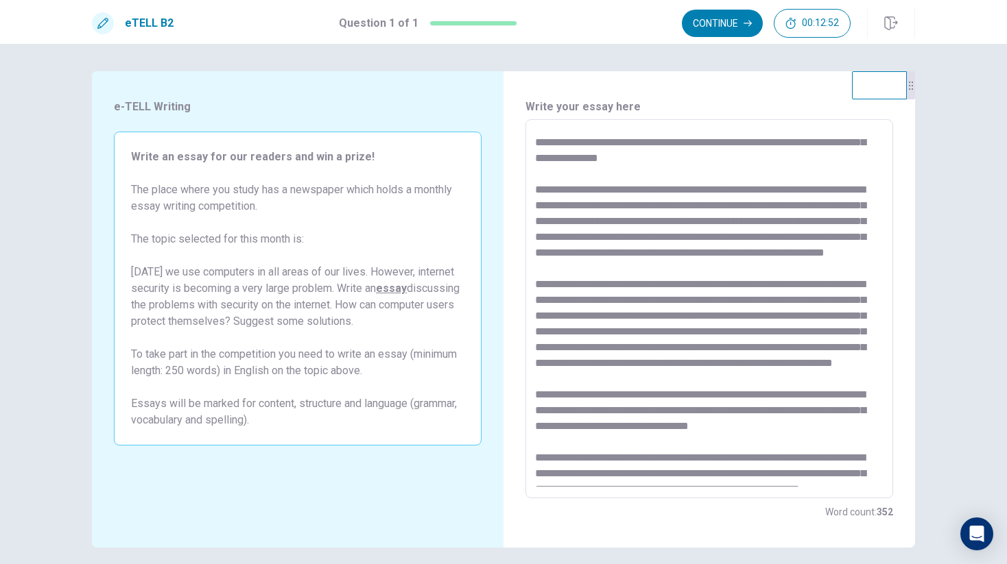
click at [789, 348] on textarea at bounding box center [709, 309] width 348 height 357
click at [652, 349] on textarea at bounding box center [709, 309] width 348 height 357
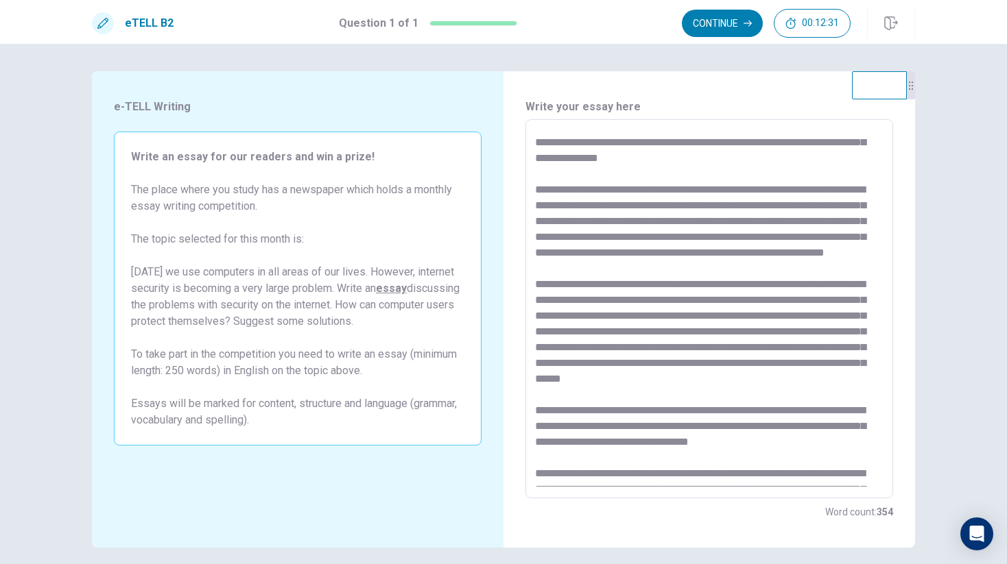
click at [601, 365] on textarea at bounding box center [709, 309] width 348 height 357
drag, startPoint x: 536, startPoint y: 382, endPoint x: 603, endPoint y: 381, distance: 66.5
click at [603, 381] on textarea at bounding box center [709, 309] width 348 height 357
click at [757, 398] on textarea at bounding box center [709, 309] width 348 height 357
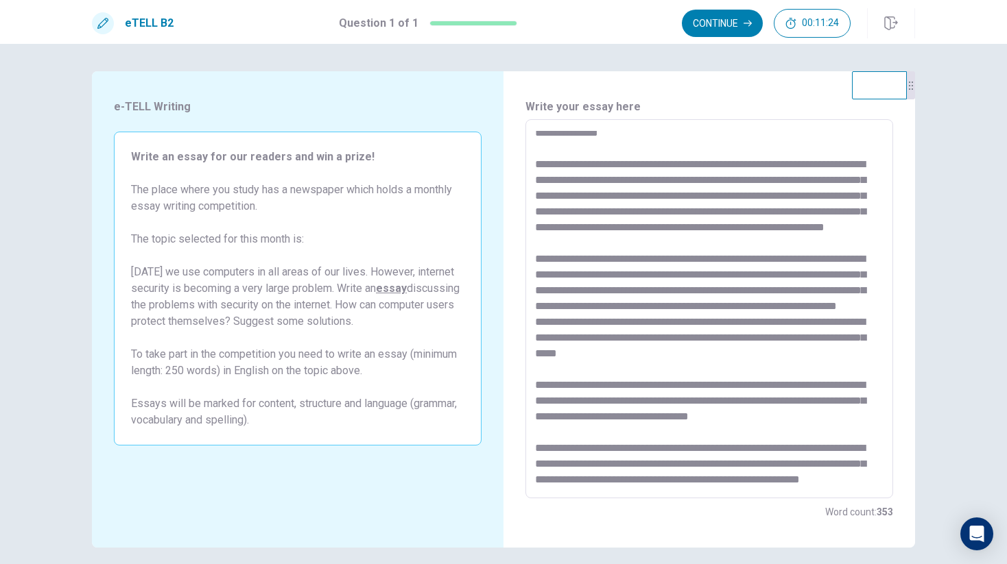
scroll to position [204, 0]
click at [861, 363] on textarea at bounding box center [709, 309] width 348 height 357
click at [804, 394] on textarea at bounding box center [709, 309] width 348 height 357
click at [726, 357] on textarea at bounding box center [709, 309] width 348 height 357
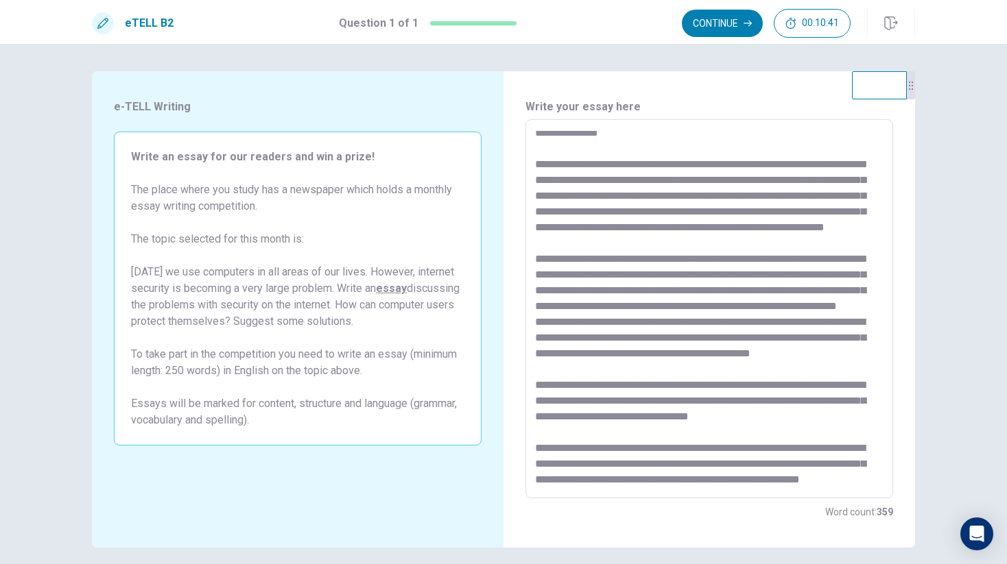
click at [741, 335] on textarea at bounding box center [709, 309] width 348 height 357
click at [593, 387] on textarea at bounding box center [709, 309] width 348 height 357
click at [754, 383] on textarea at bounding box center [709, 309] width 348 height 357
click at [763, 372] on textarea at bounding box center [709, 309] width 348 height 357
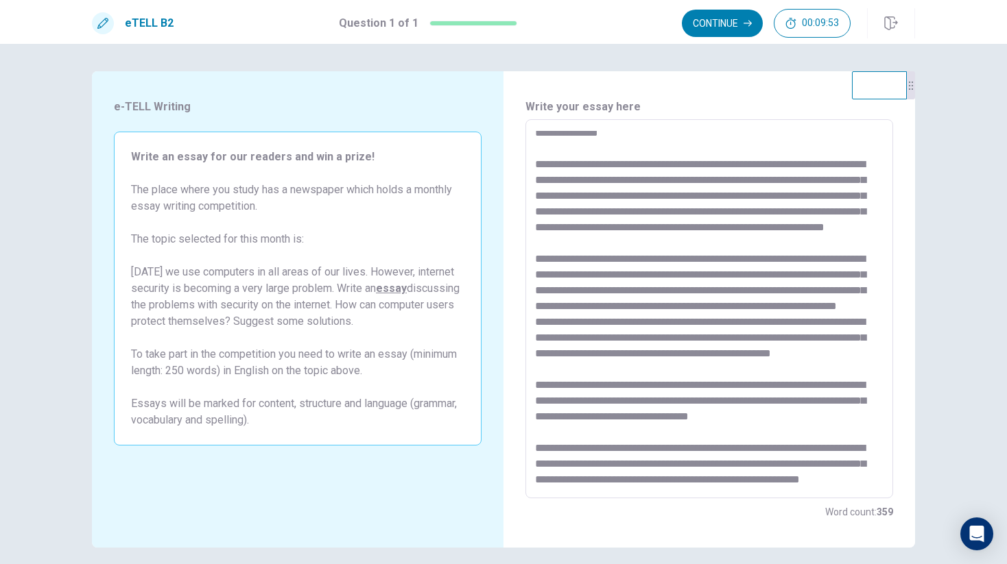
scroll to position [283, 0]
click at [820, 387] on textarea at bounding box center [709, 309] width 348 height 357
click at [714, 424] on textarea at bounding box center [709, 309] width 348 height 357
click at [788, 370] on textarea at bounding box center [709, 309] width 348 height 357
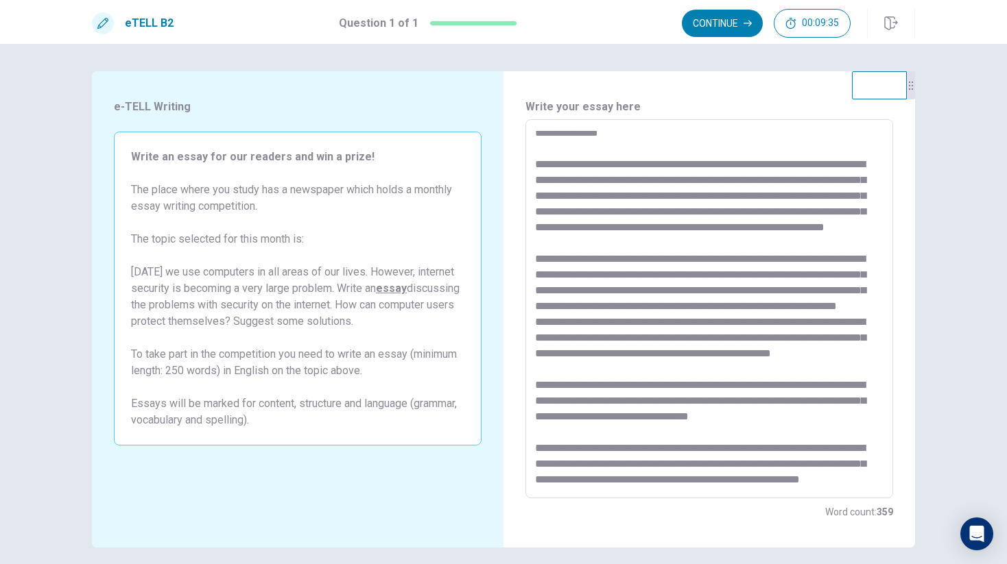
click at [788, 370] on textarea at bounding box center [709, 309] width 348 height 357
click at [839, 343] on textarea at bounding box center [709, 309] width 348 height 357
click at [614, 415] on textarea at bounding box center [709, 309] width 348 height 357
click at [587, 417] on textarea at bounding box center [709, 309] width 348 height 357
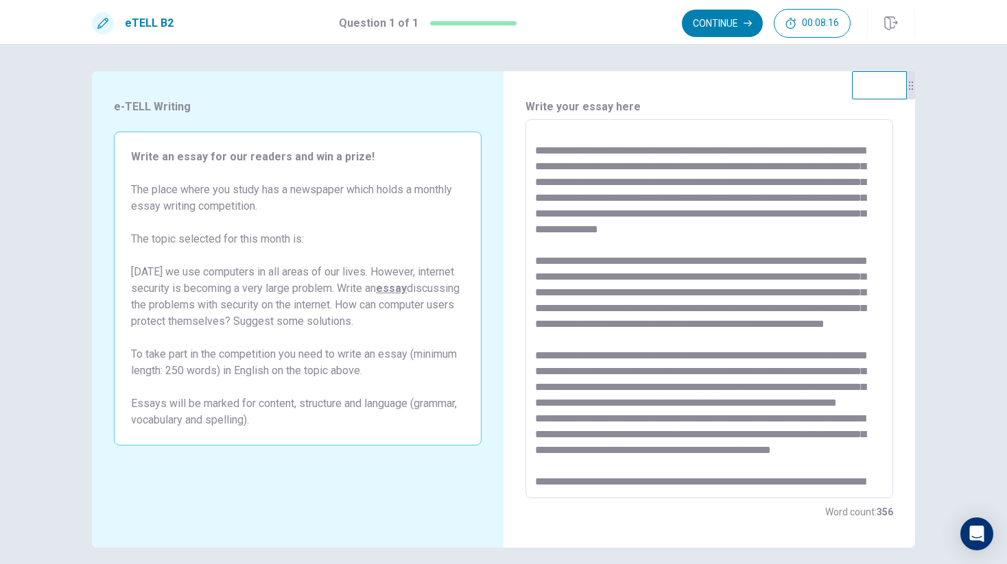
scroll to position [82, 0]
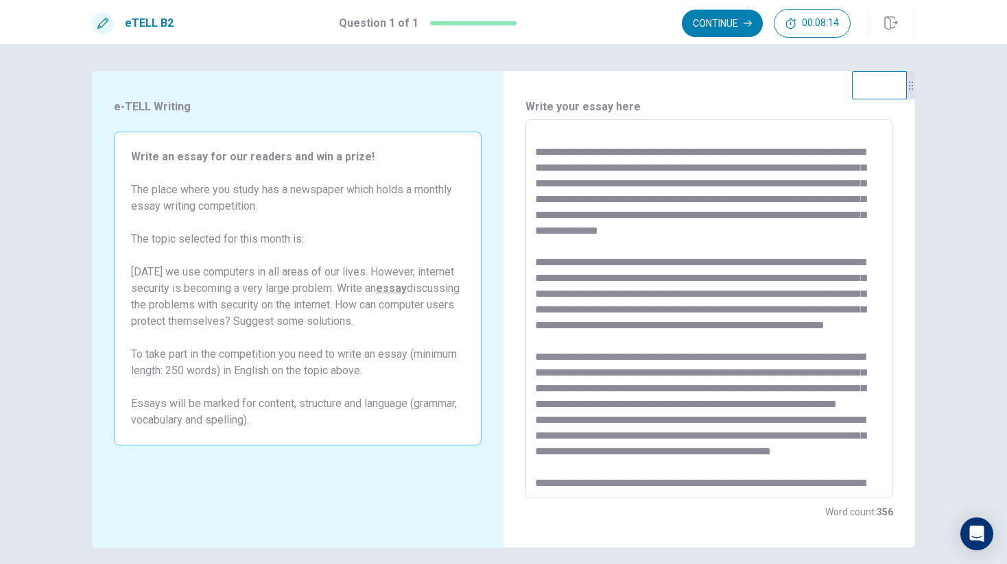
click at [638, 228] on textarea at bounding box center [709, 309] width 348 height 357
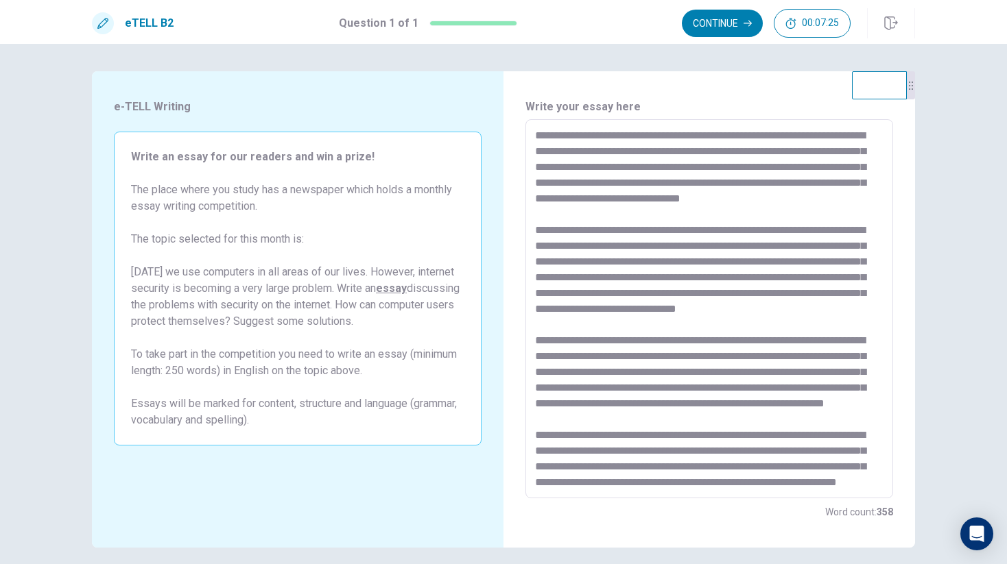
scroll to position [0, 0]
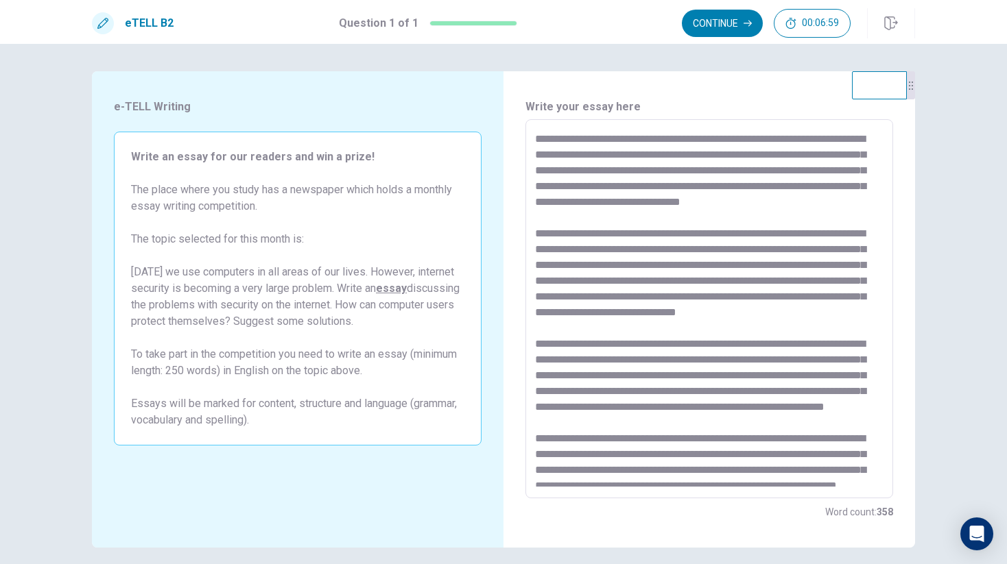
click at [627, 217] on textarea at bounding box center [709, 309] width 348 height 357
click at [767, 213] on textarea at bounding box center [709, 309] width 348 height 357
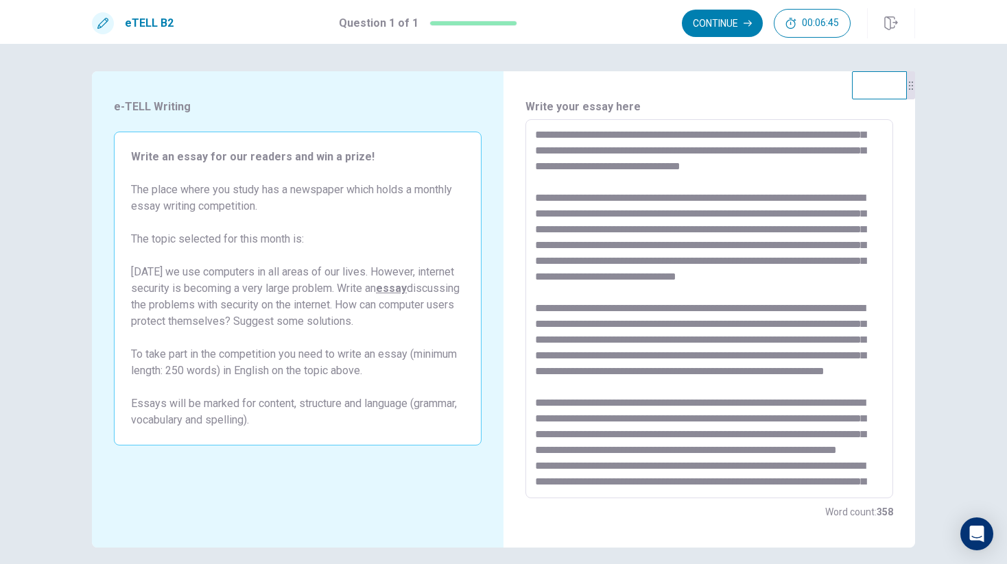
click at [581, 230] on textarea at bounding box center [709, 309] width 348 height 357
click at [614, 230] on textarea at bounding box center [709, 309] width 348 height 357
click at [698, 257] on textarea at bounding box center [709, 309] width 348 height 357
click at [791, 303] on textarea at bounding box center [709, 309] width 348 height 357
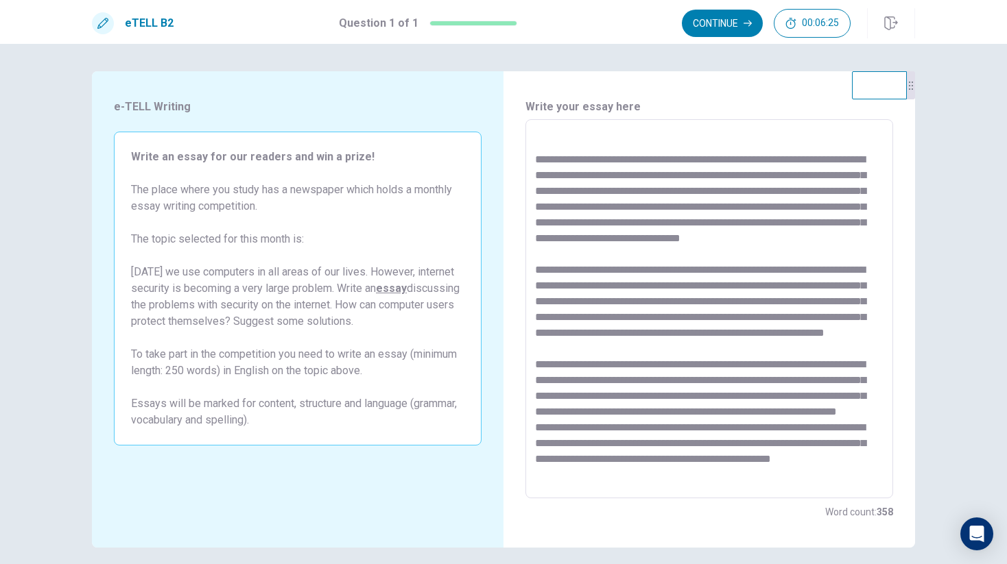
scroll to position [75, 0]
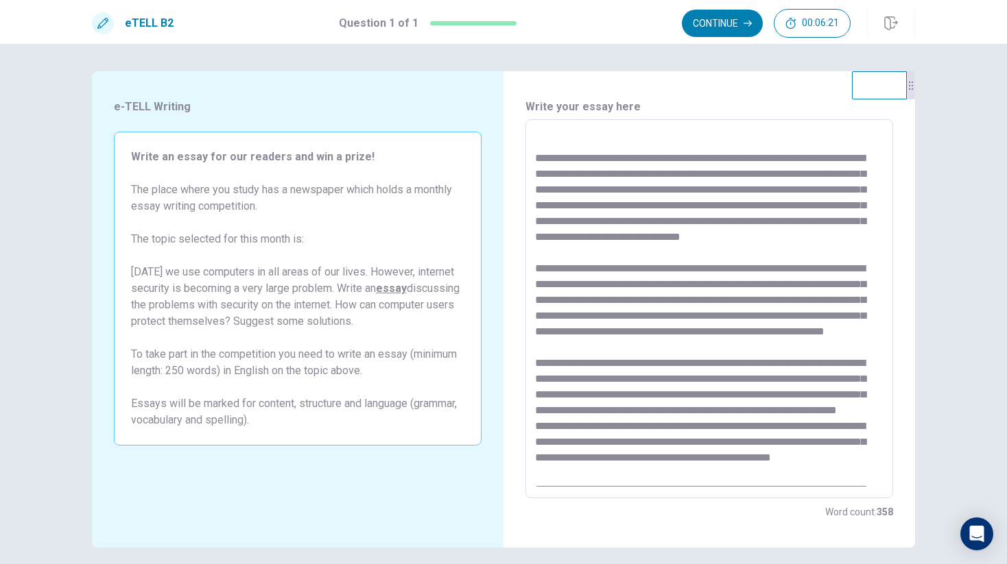
click at [736, 298] on textarea at bounding box center [709, 309] width 348 height 357
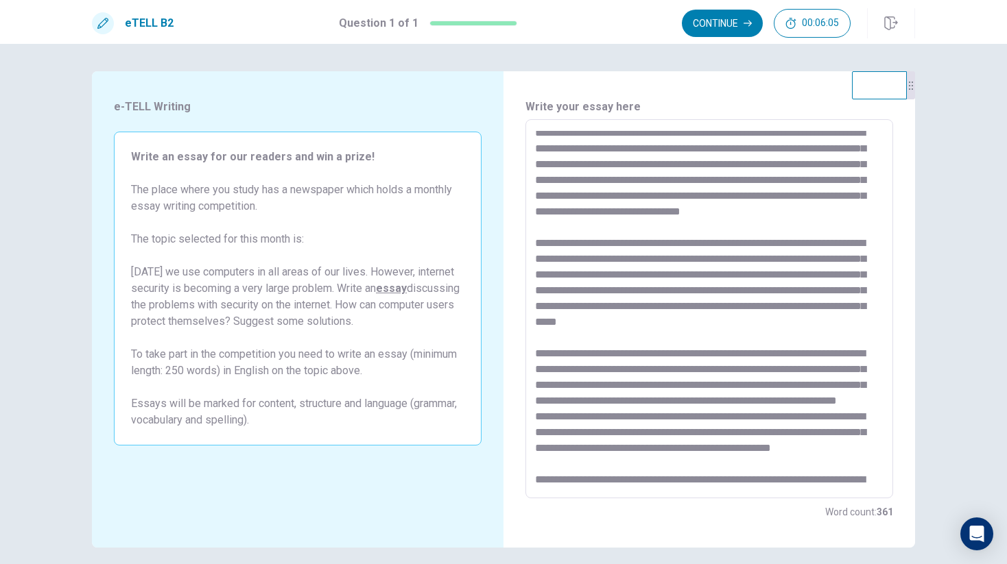
scroll to position [102, 0]
click at [653, 340] on textarea at bounding box center [709, 309] width 348 height 357
click at [806, 274] on textarea at bounding box center [709, 309] width 348 height 357
click at [555, 322] on textarea at bounding box center [709, 309] width 348 height 357
click at [552, 322] on textarea at bounding box center [709, 309] width 348 height 357
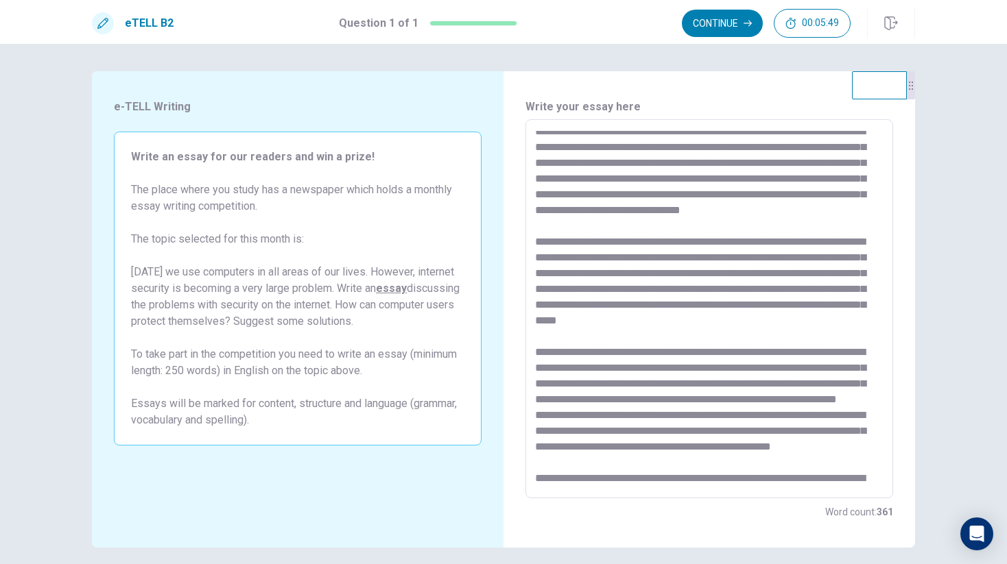
click at [552, 322] on textarea at bounding box center [709, 309] width 348 height 357
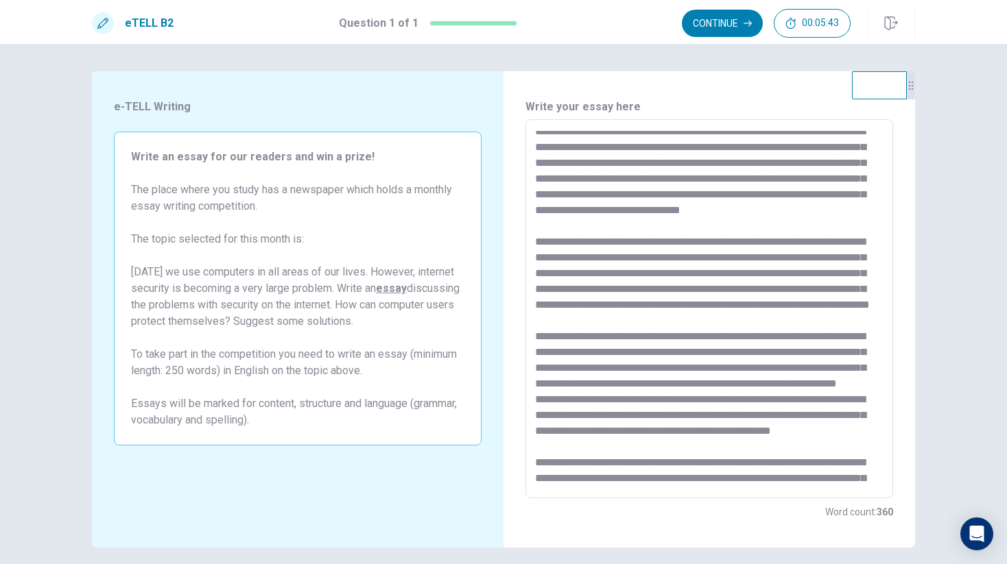
click at [715, 379] on textarea at bounding box center [709, 309] width 348 height 357
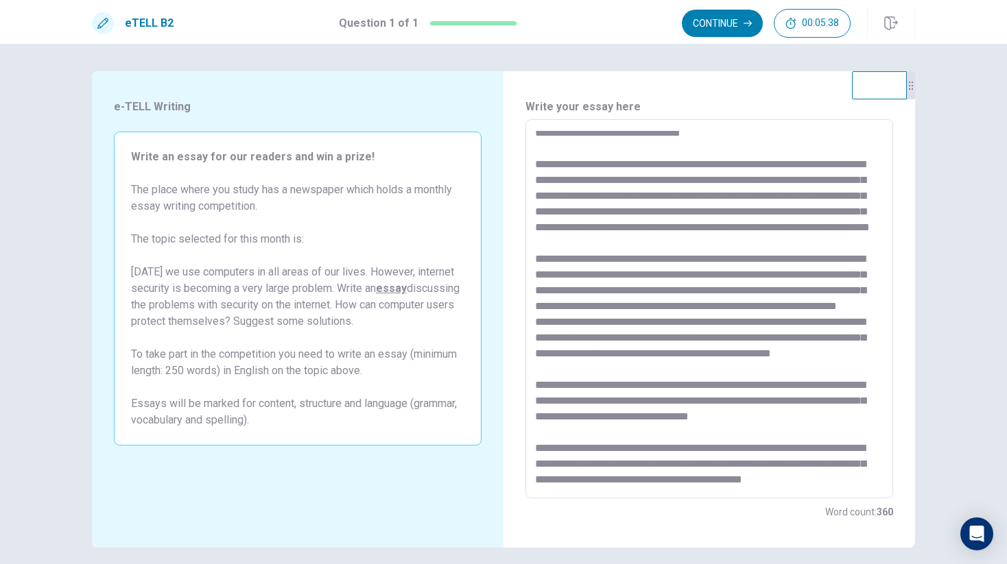
scroll to position [189, 0]
click at [654, 265] on textarea at bounding box center [709, 309] width 348 height 357
click at [751, 342] on textarea at bounding box center [709, 309] width 348 height 357
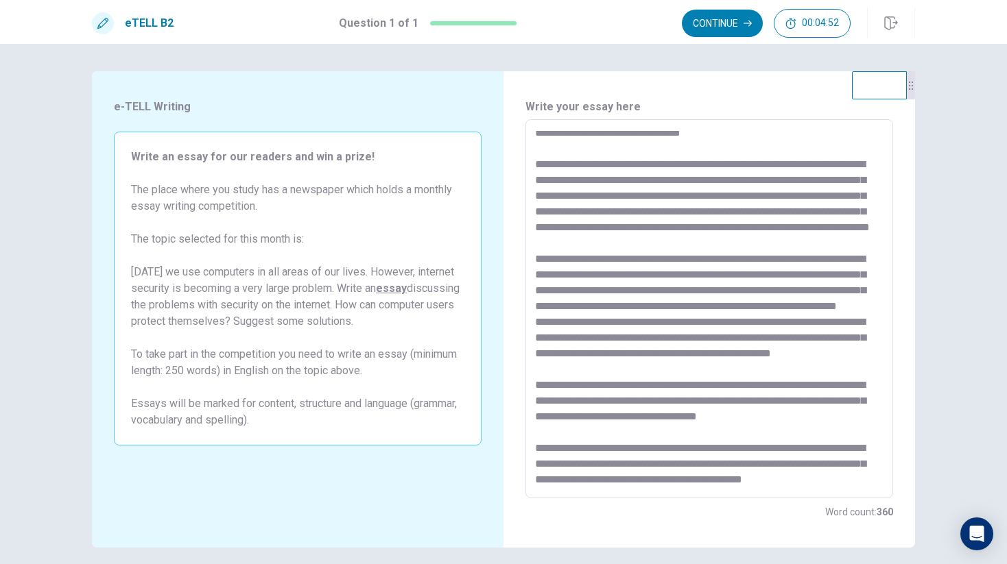
click at [603, 350] on textarea at bounding box center [709, 309] width 348 height 357
click at [577, 399] on textarea at bounding box center [709, 309] width 348 height 357
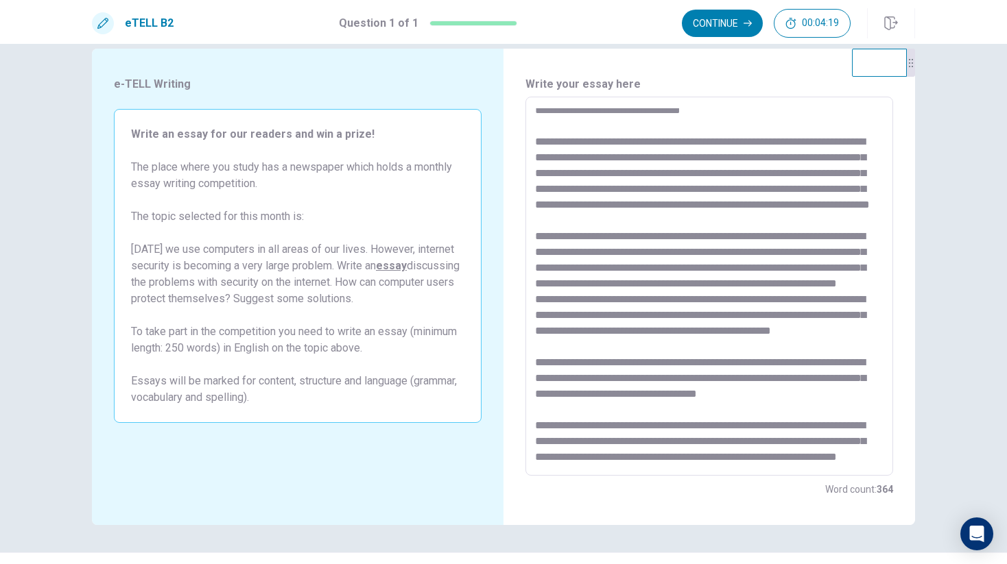
scroll to position [29, 0]
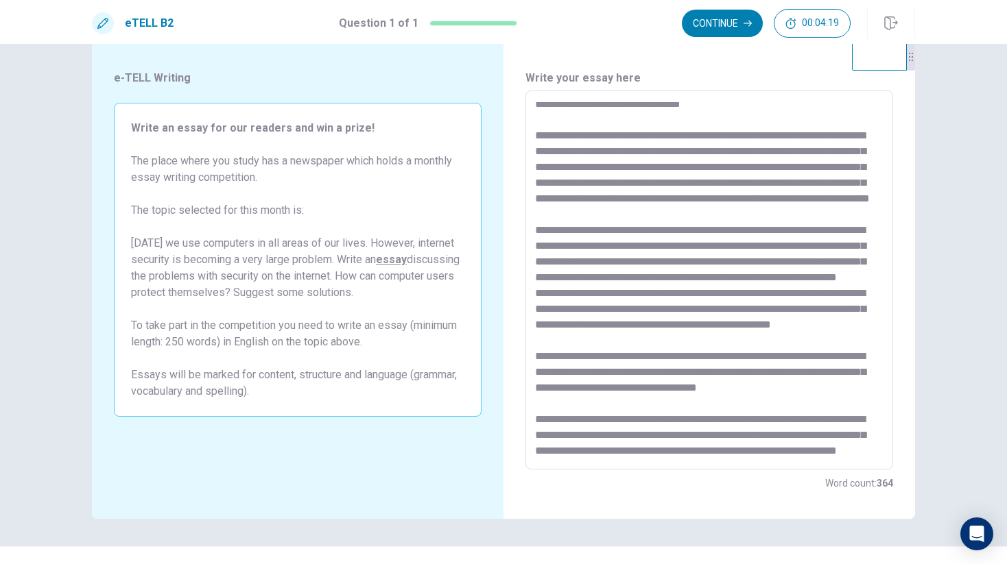
click at [691, 394] on textarea at bounding box center [709, 280] width 348 height 357
click at [703, 291] on textarea at bounding box center [709, 280] width 348 height 357
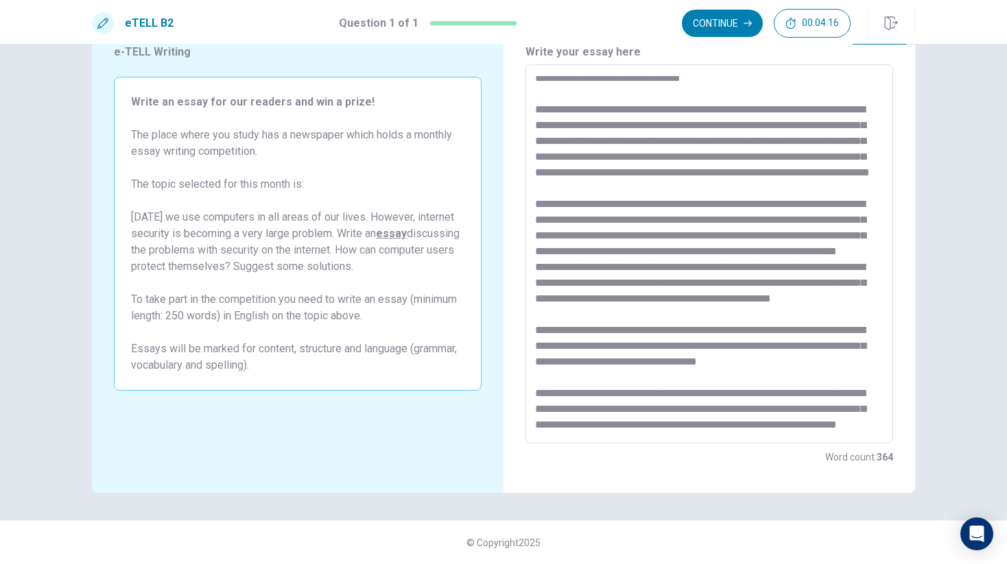
click at [680, 350] on textarea at bounding box center [709, 254] width 348 height 357
click at [676, 368] on textarea at bounding box center [709, 254] width 348 height 357
click at [764, 254] on textarea at bounding box center [709, 254] width 348 height 357
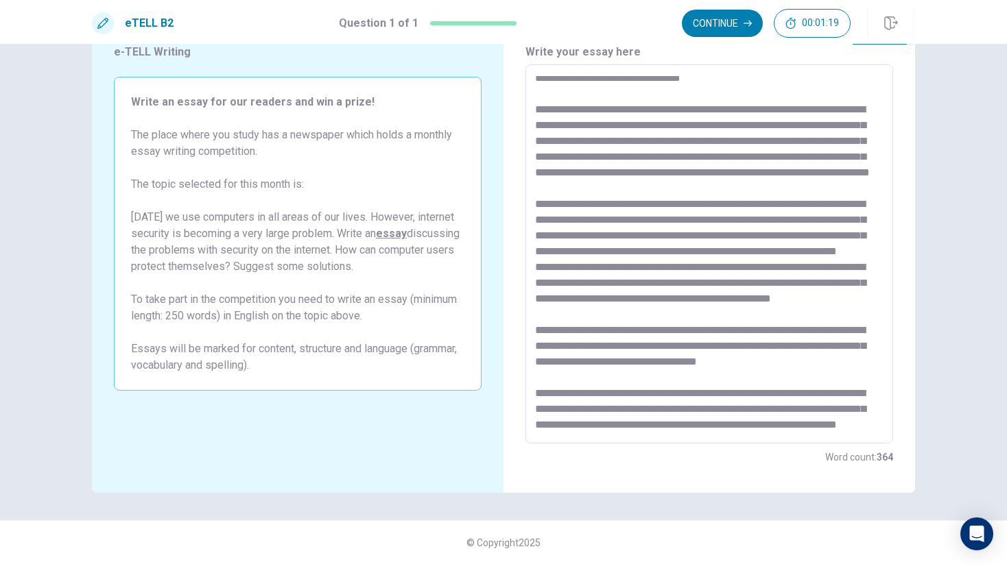
click at [765, 283] on textarea at bounding box center [709, 254] width 348 height 357
click at [761, 252] on textarea at bounding box center [709, 254] width 348 height 357
click at [759, 202] on textarea at bounding box center [709, 254] width 348 height 357
click at [763, 250] on textarea at bounding box center [709, 254] width 348 height 357
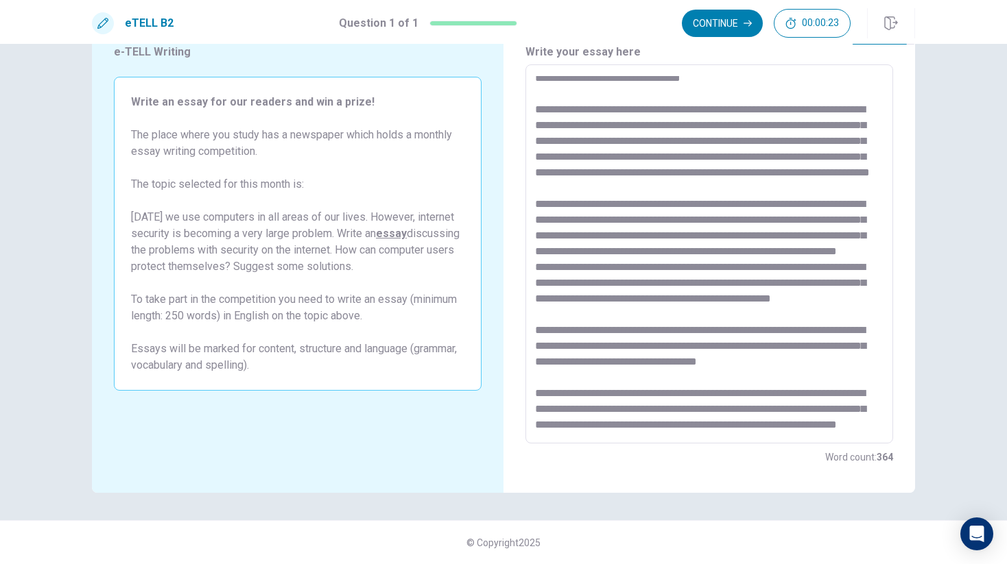
click at [763, 250] on textarea at bounding box center [709, 254] width 348 height 357
click at [764, 226] on textarea at bounding box center [709, 254] width 348 height 357
click at [717, 24] on button "Continue" at bounding box center [722, 23] width 81 height 27
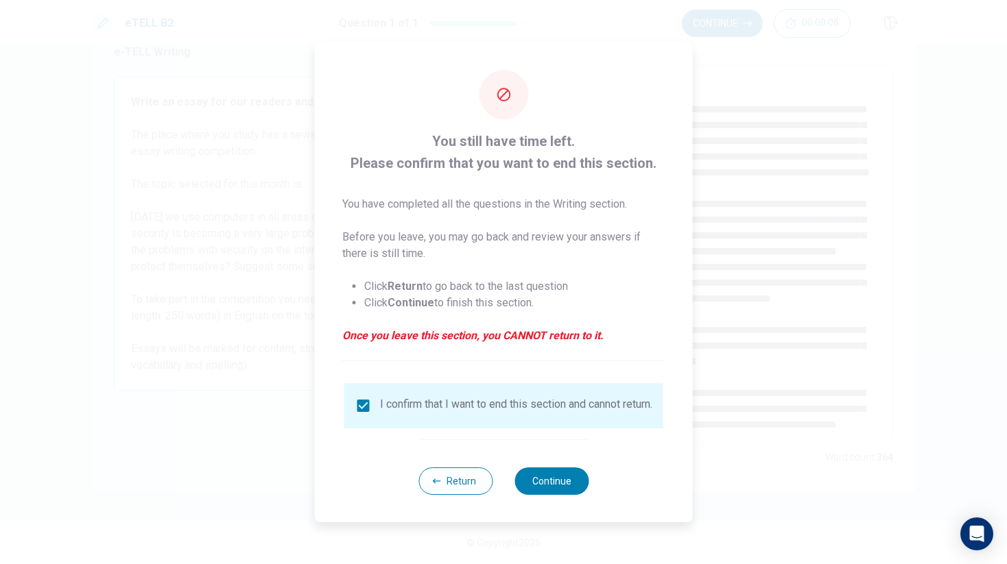
click at [557, 471] on div "Return Continue" at bounding box center [503, 481] width 170 height 83
click at [557, 477] on button "Continue" at bounding box center [551, 481] width 74 height 27
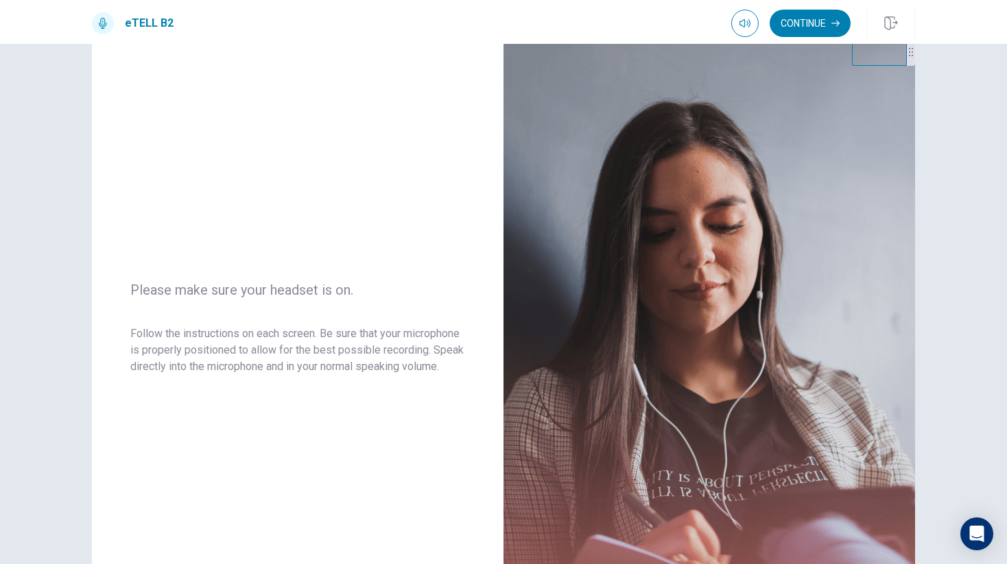
scroll to position [25, 0]
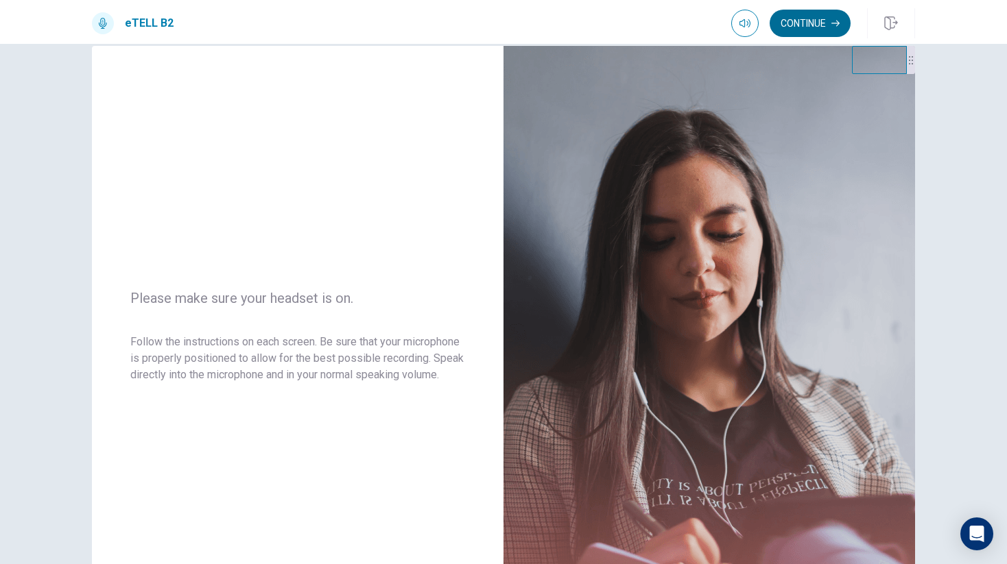
click at [804, 19] on button "Continue" at bounding box center [809, 23] width 81 height 27
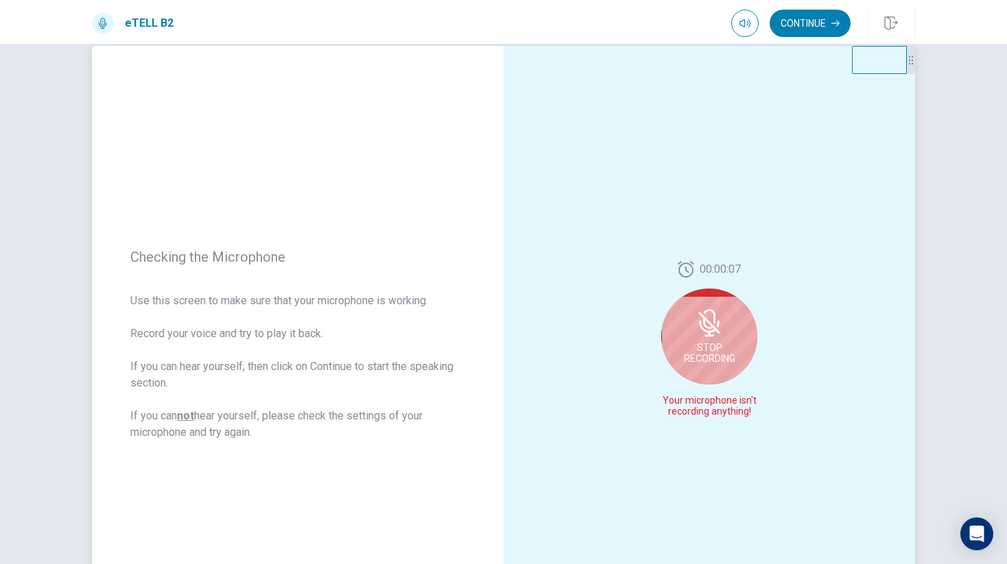
click at [710, 325] on icon at bounding box center [709, 323] width 22 height 22
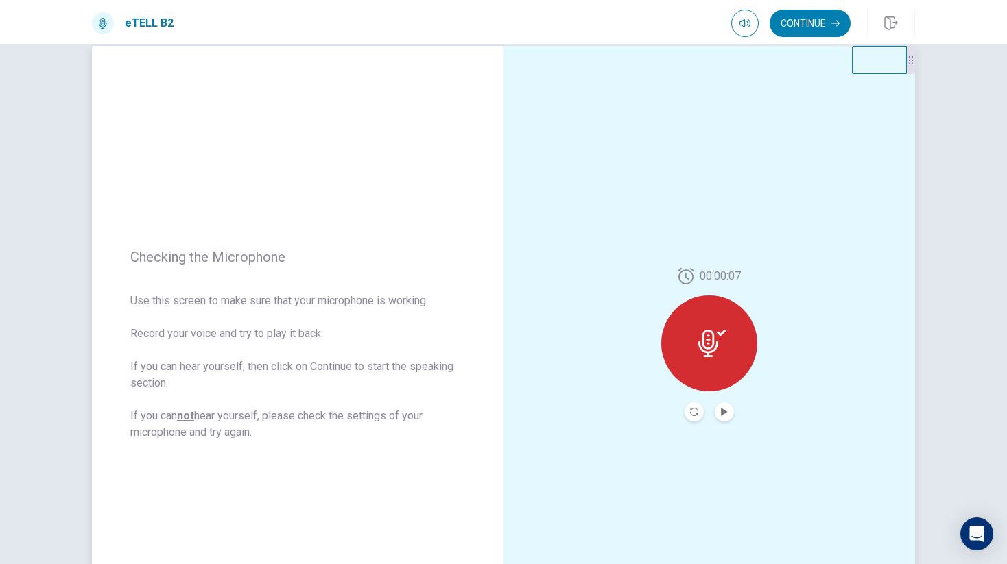
click at [708, 341] on icon at bounding box center [708, 343] width 20 height 27
click at [720, 331] on icon at bounding box center [711, 343] width 27 height 27
click at [728, 413] on icon "Play Audio" at bounding box center [724, 412] width 8 height 8
click at [726, 409] on icon "Pause Audio" at bounding box center [724, 412] width 7 height 8
click at [691, 411] on icon "Record Again" at bounding box center [694, 412] width 8 height 8
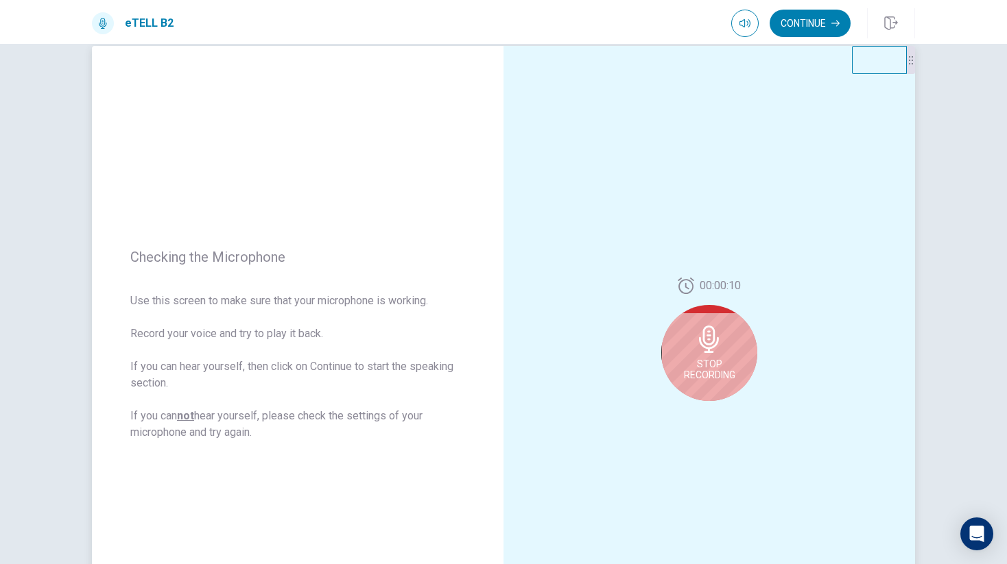
click at [715, 351] on icon at bounding box center [708, 339] width 27 height 27
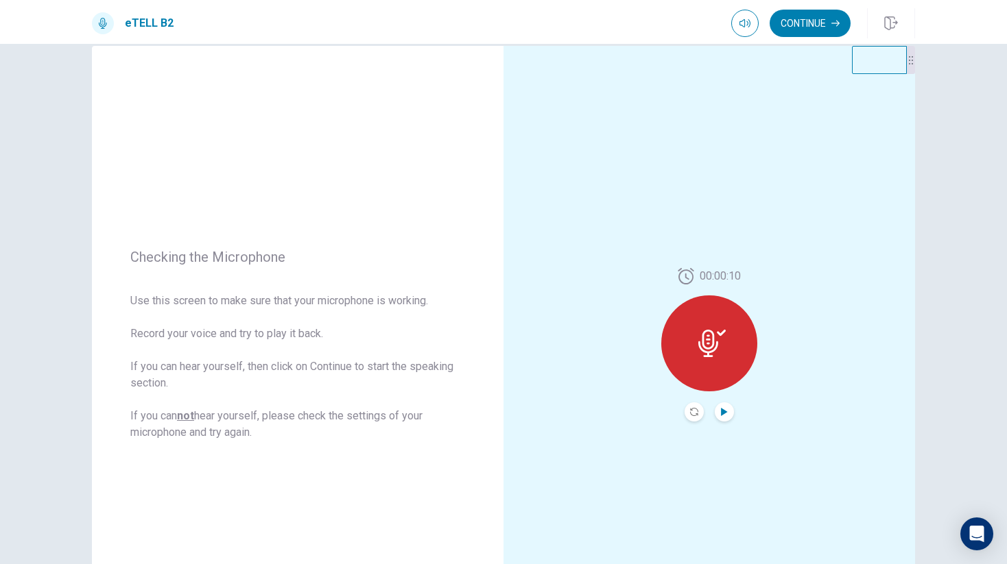
click at [727, 409] on icon "Play Audio" at bounding box center [724, 412] width 8 height 8
click at [724, 416] on button "Pause Audio" at bounding box center [724, 412] width 19 height 19
click at [791, 351] on div "00:00:10" at bounding box center [708, 345] width 411 height 598
click at [723, 416] on button "Pause Audio" at bounding box center [724, 412] width 19 height 19
click at [792, 27] on button "Continue" at bounding box center [809, 23] width 81 height 27
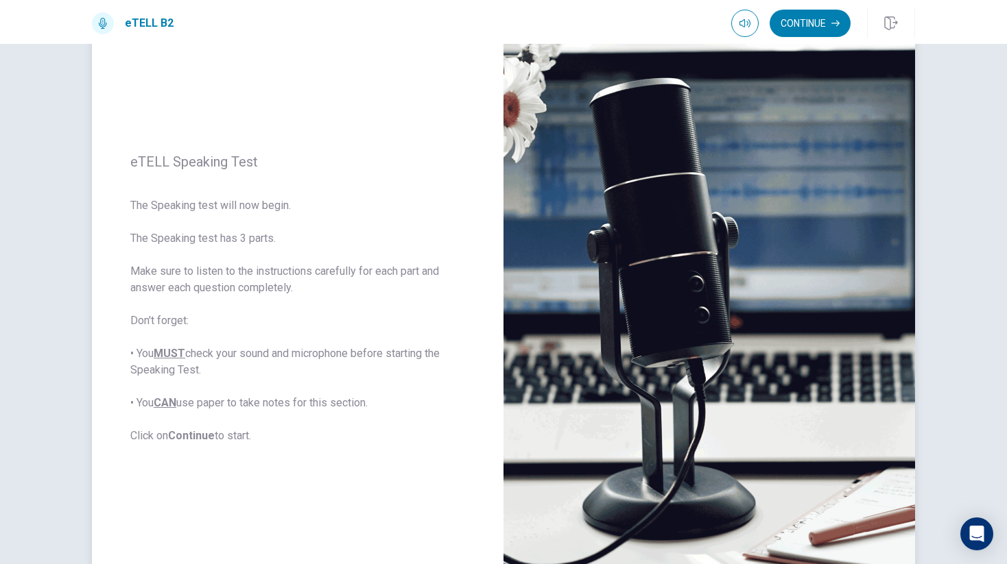
scroll to position [76, 0]
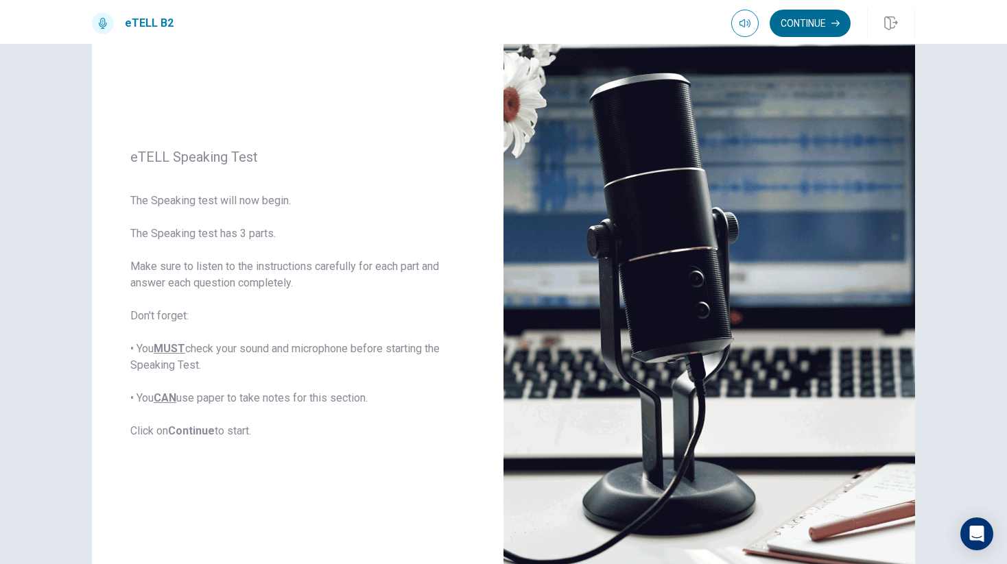
click at [802, 30] on button "Continue" at bounding box center [809, 23] width 81 height 27
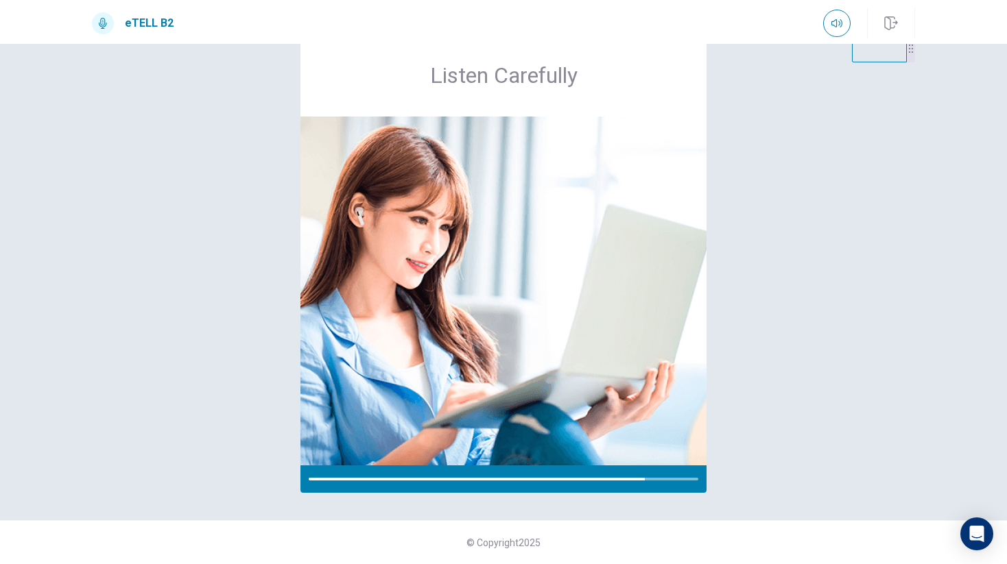
scroll to position [79, 0]
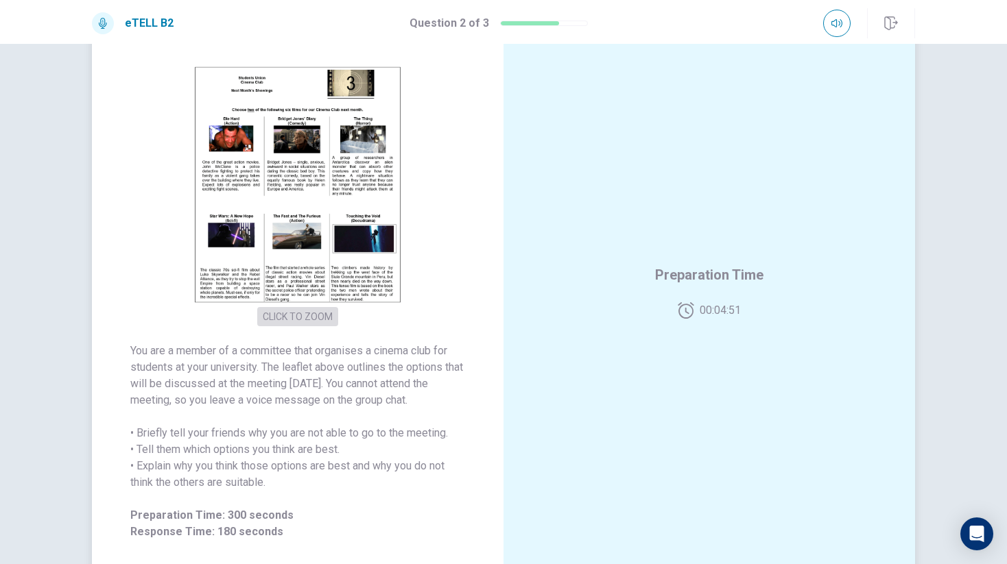
click at [298, 317] on button "CLICK TO ZOOM" at bounding box center [297, 316] width 81 height 19
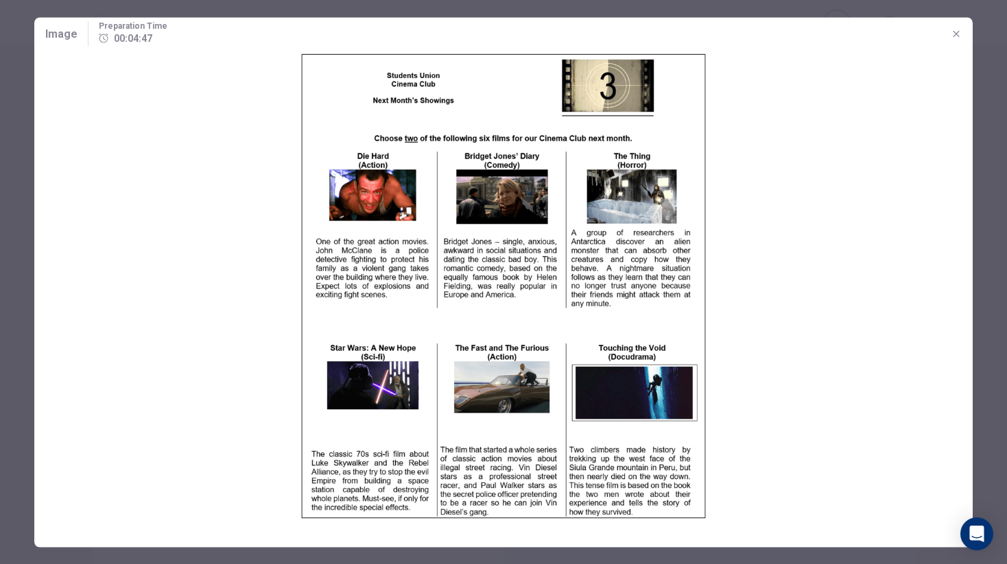
click at [956, 35] on icon "button" at bounding box center [955, 33] width 11 height 11
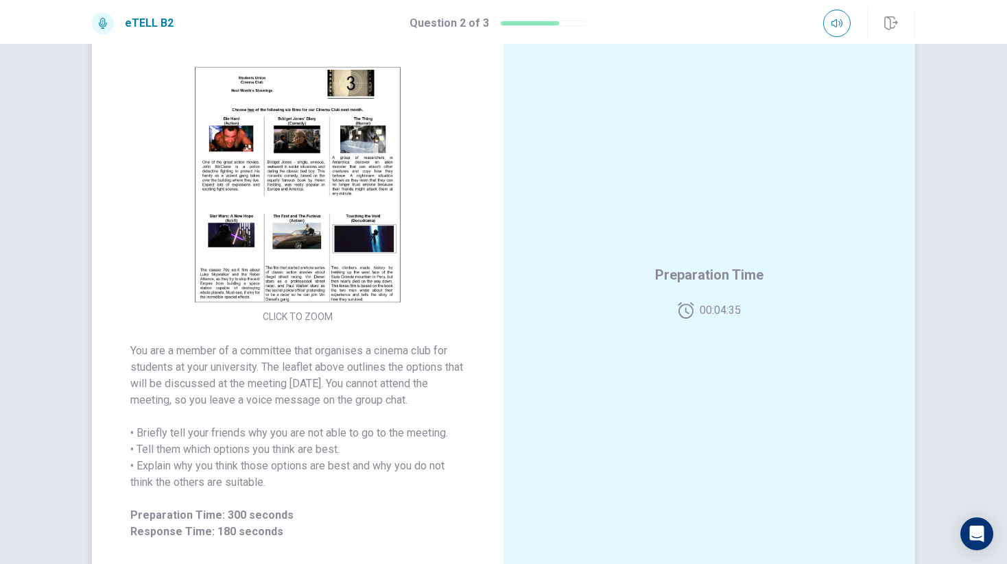
click at [289, 315] on button "CLICK TO ZOOM" at bounding box center [297, 316] width 81 height 19
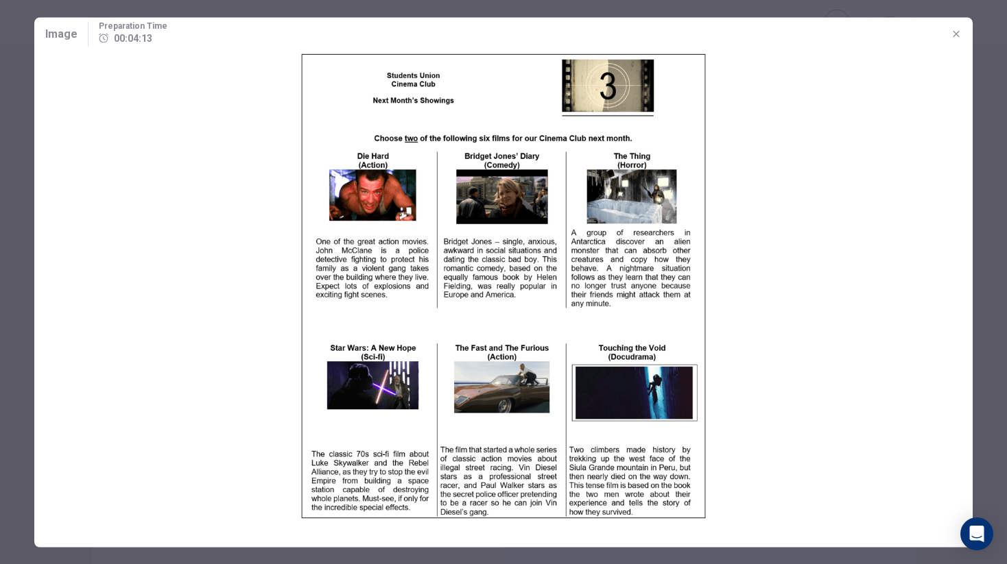
click at [24, 268] on div at bounding box center [503, 282] width 1007 height 564
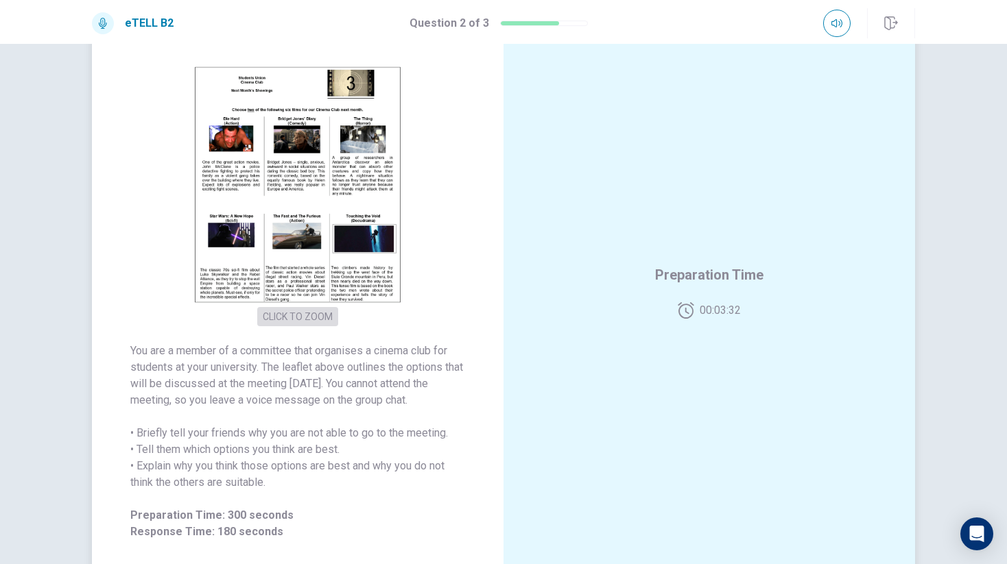
click at [291, 314] on button "CLICK TO ZOOM" at bounding box center [297, 316] width 81 height 19
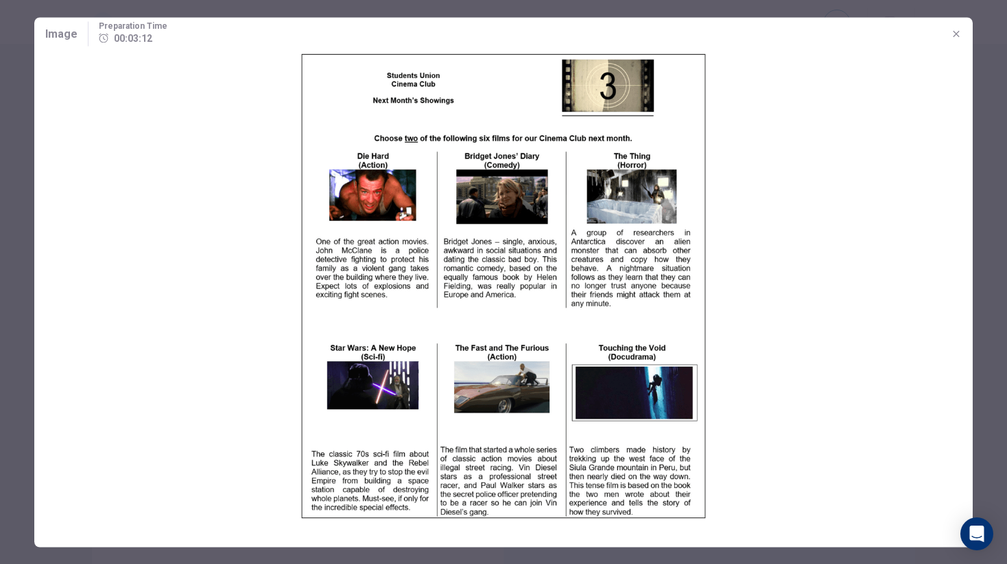
click at [11, 256] on div at bounding box center [503, 282] width 1007 height 564
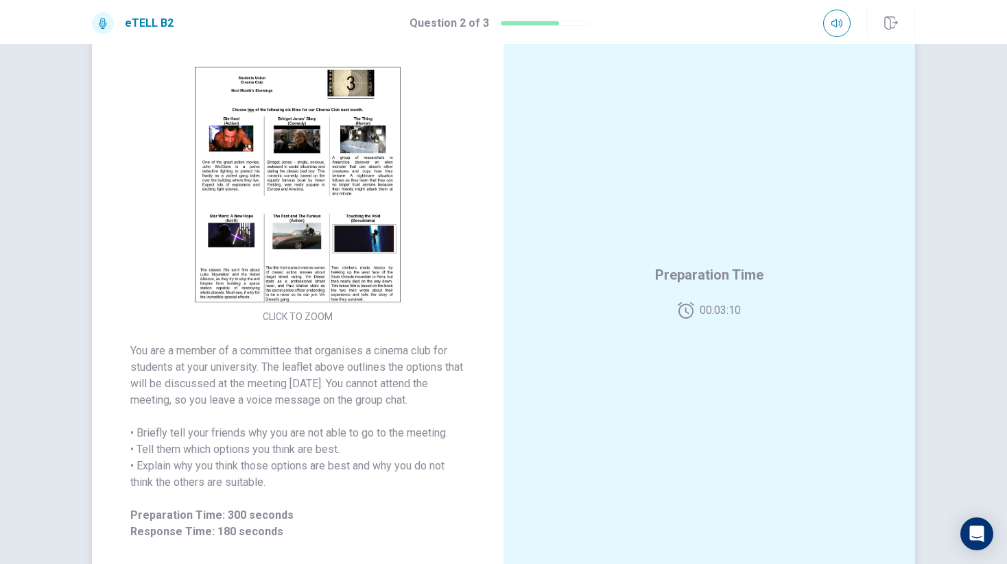
click at [309, 316] on button "CLICK TO ZOOM" at bounding box center [297, 316] width 81 height 19
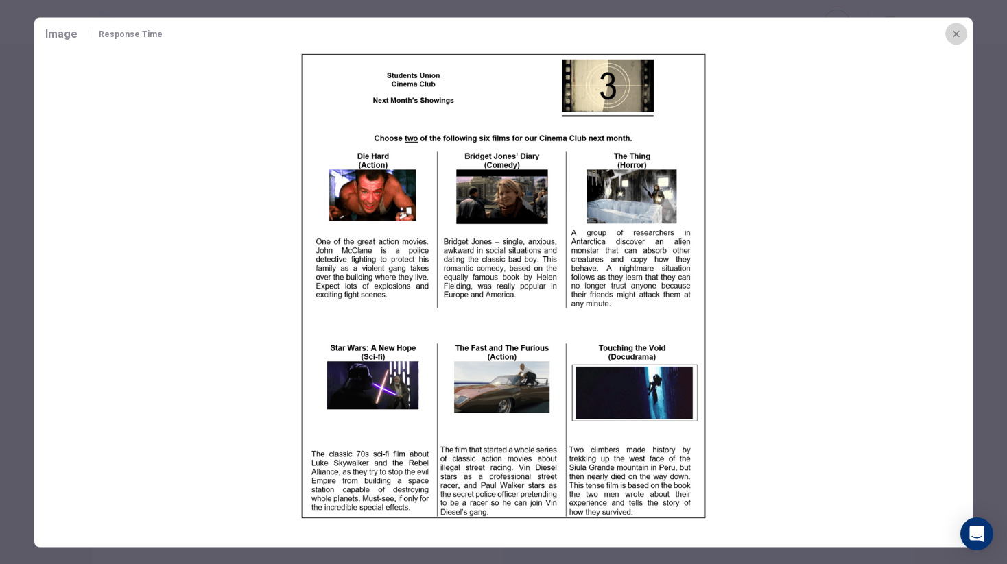
click at [961, 34] on icon "button" at bounding box center [955, 33] width 11 height 11
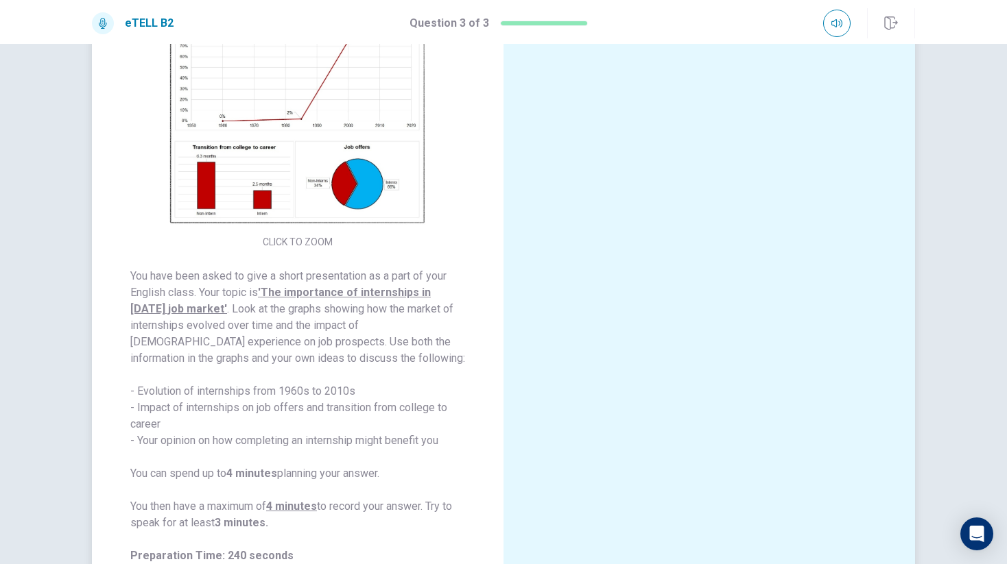
scroll to position [0, 0]
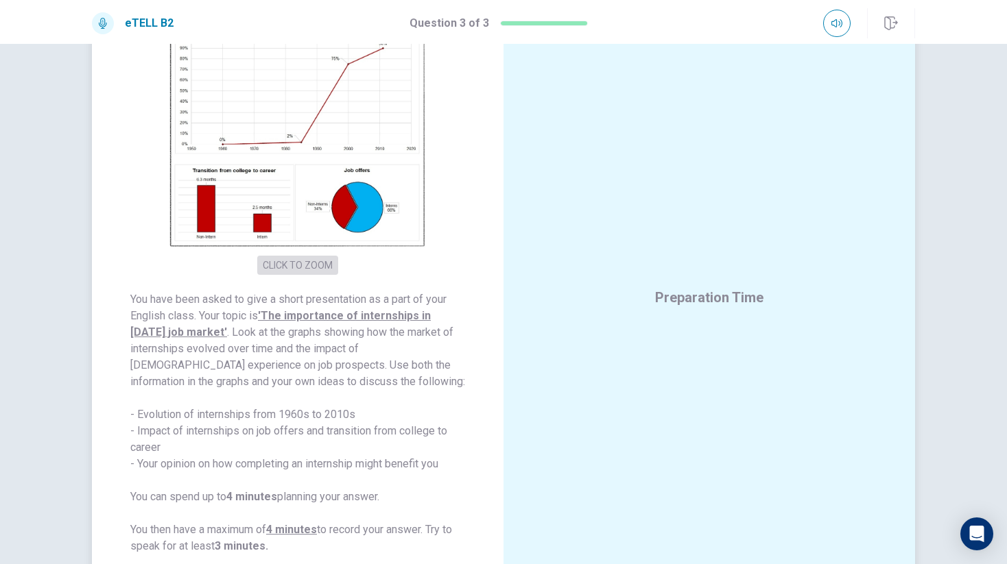
click at [298, 263] on button "CLICK TO ZOOM" at bounding box center [297, 265] width 81 height 19
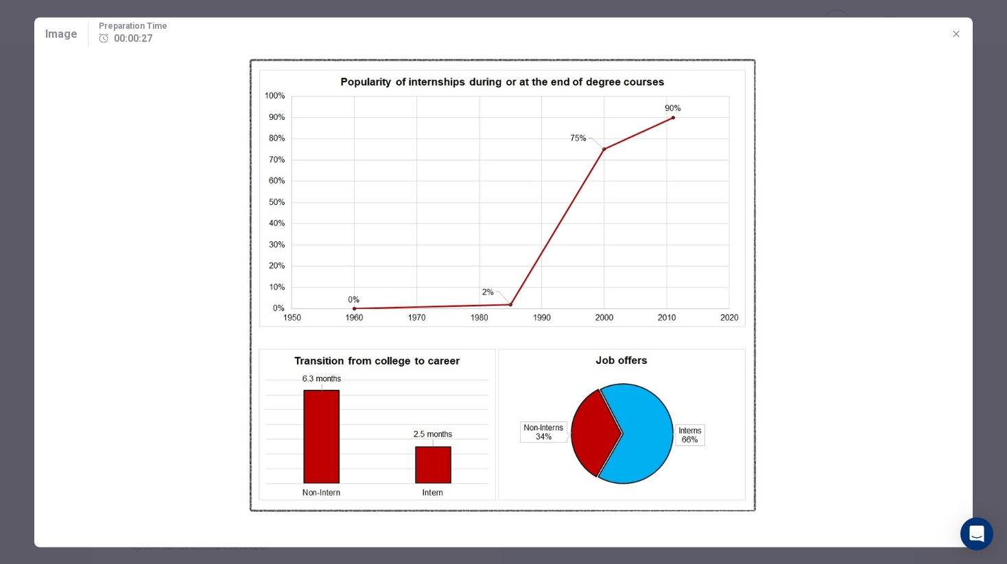
click at [958, 33] on icon "button" at bounding box center [955, 33] width 11 height 11
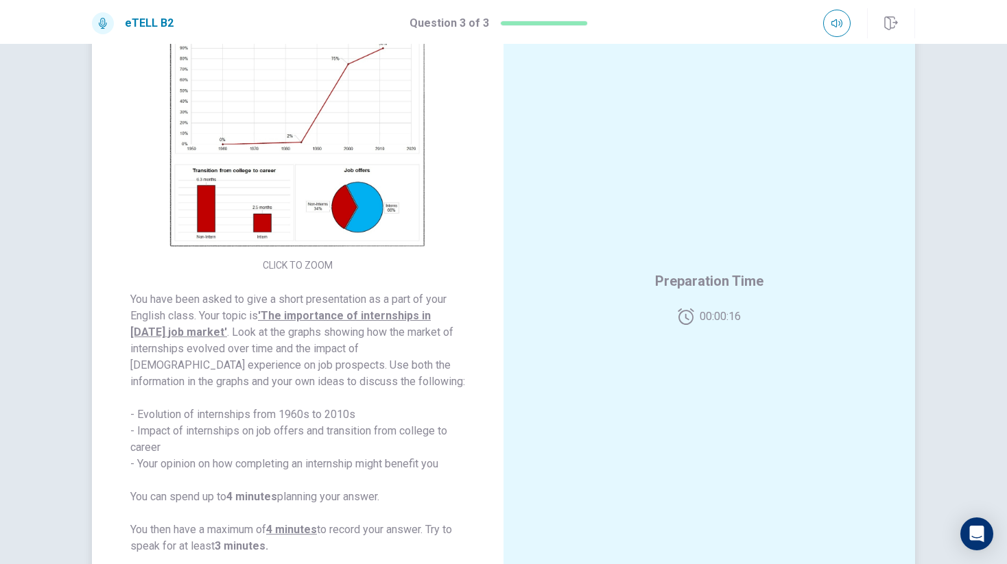
click at [368, 202] on img at bounding box center [297, 133] width 263 height 239
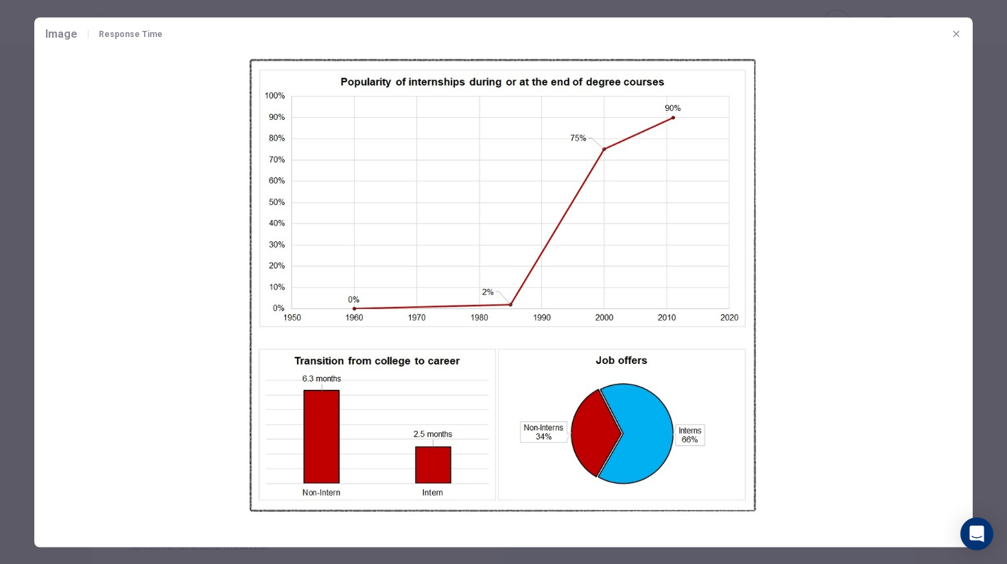
click at [956, 32] on icon "button" at bounding box center [955, 33] width 11 height 11
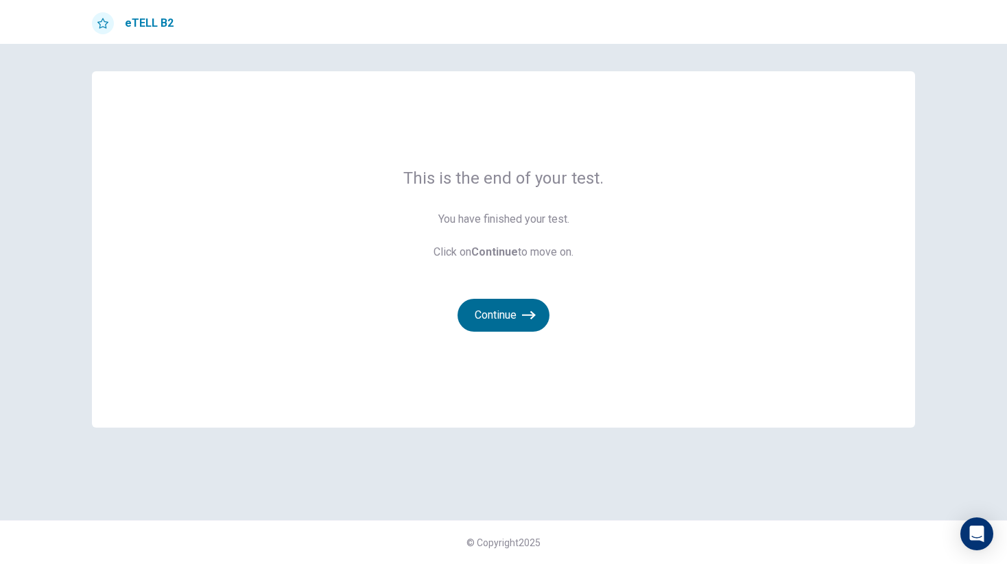
click at [516, 311] on button "Continue" at bounding box center [503, 315] width 92 height 33
